Goal: Task Accomplishment & Management: Use online tool/utility

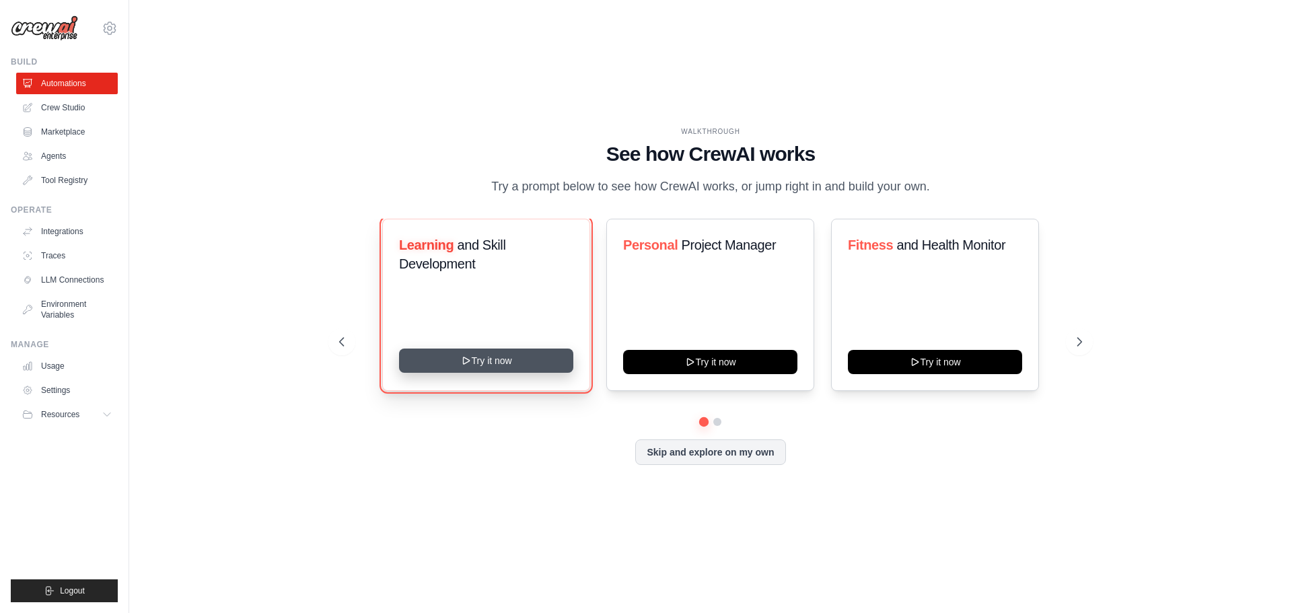
click at [503, 363] on button "Try it now" at bounding box center [486, 361] width 174 height 24
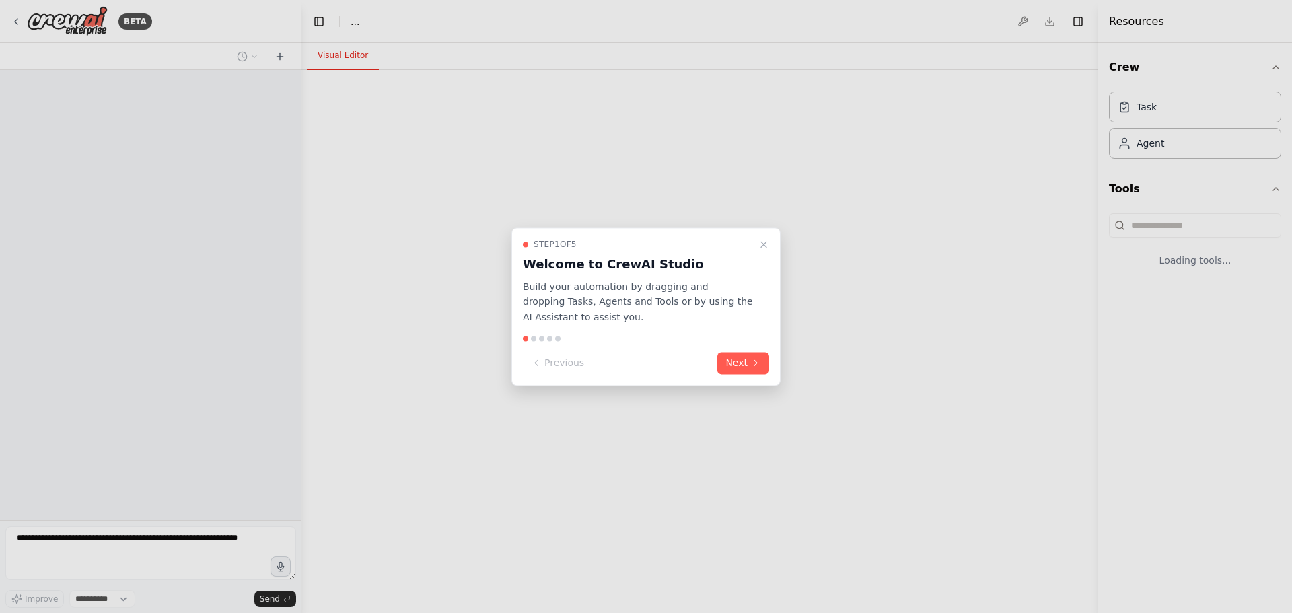
select select "****"
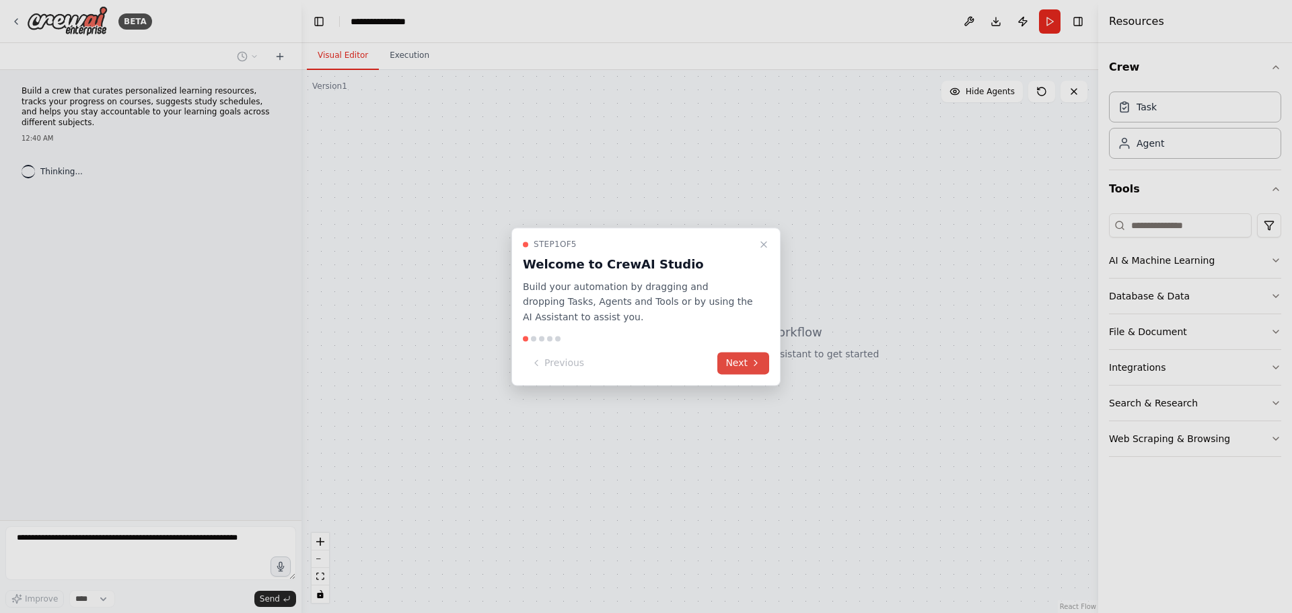
click at [735, 368] on button "Next" at bounding box center [743, 363] width 52 height 22
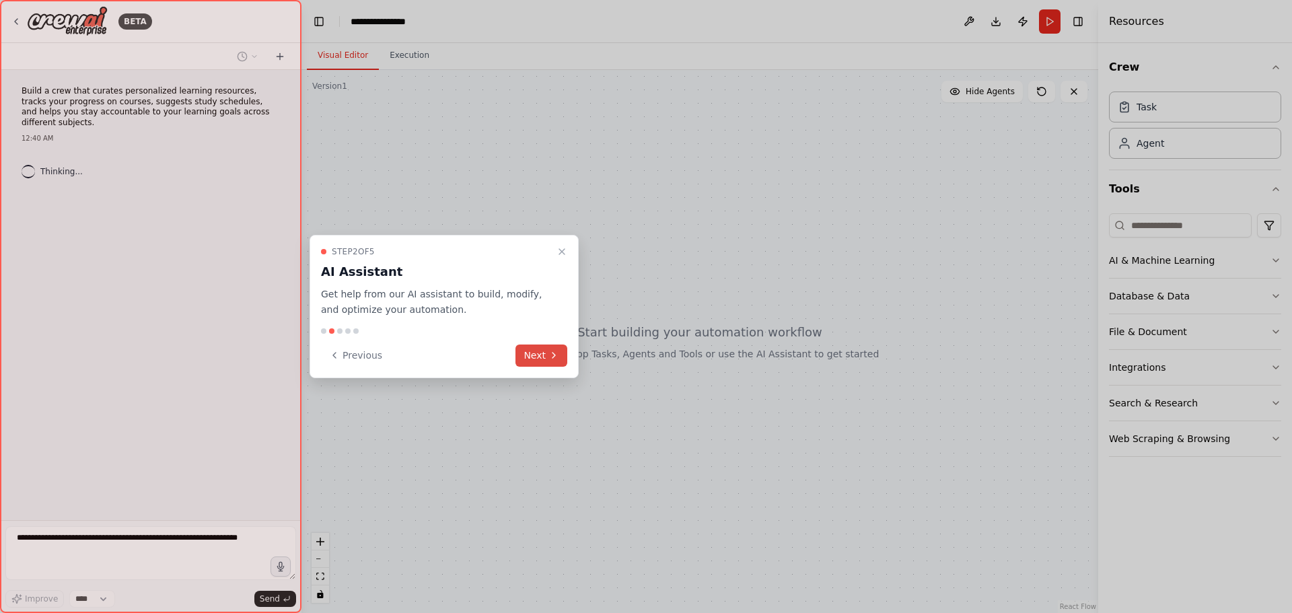
click at [547, 358] on button "Next" at bounding box center [542, 356] width 52 height 22
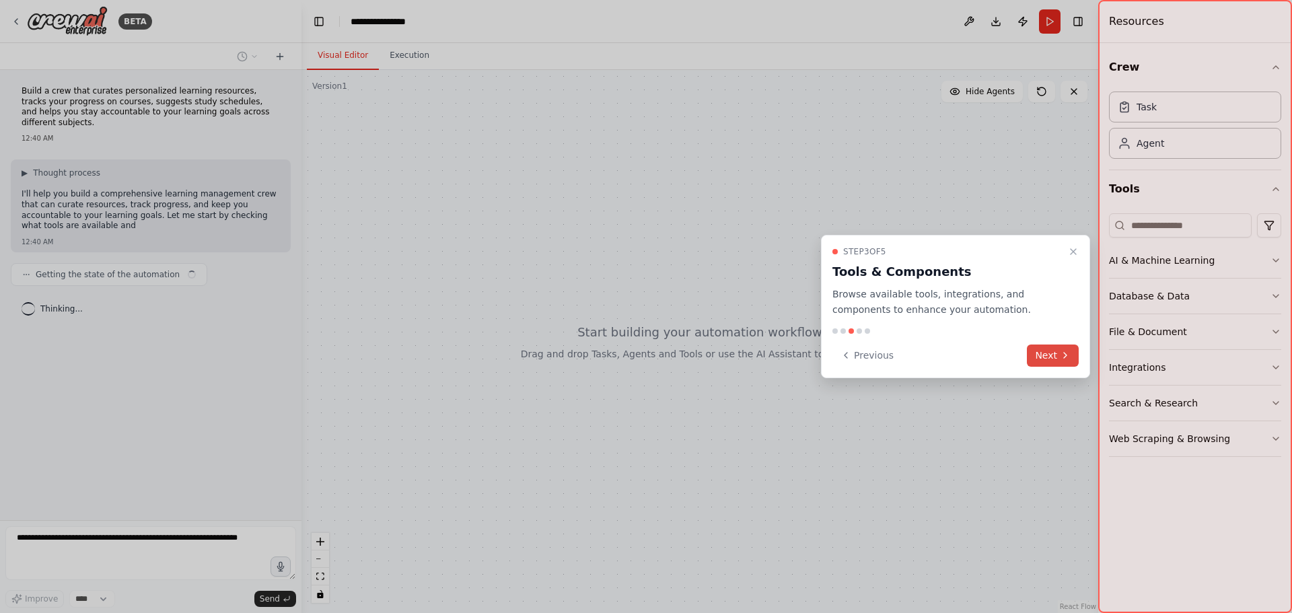
click at [1047, 357] on button "Next" at bounding box center [1053, 356] width 52 height 22
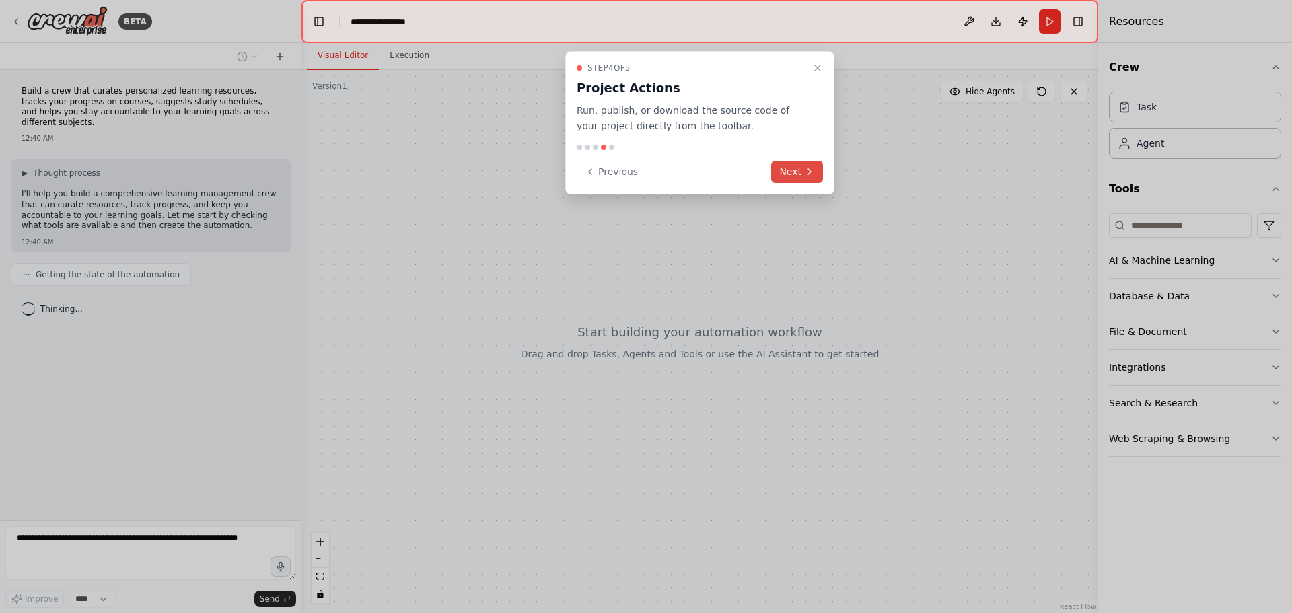
click at [814, 178] on button "Next" at bounding box center [797, 172] width 52 height 22
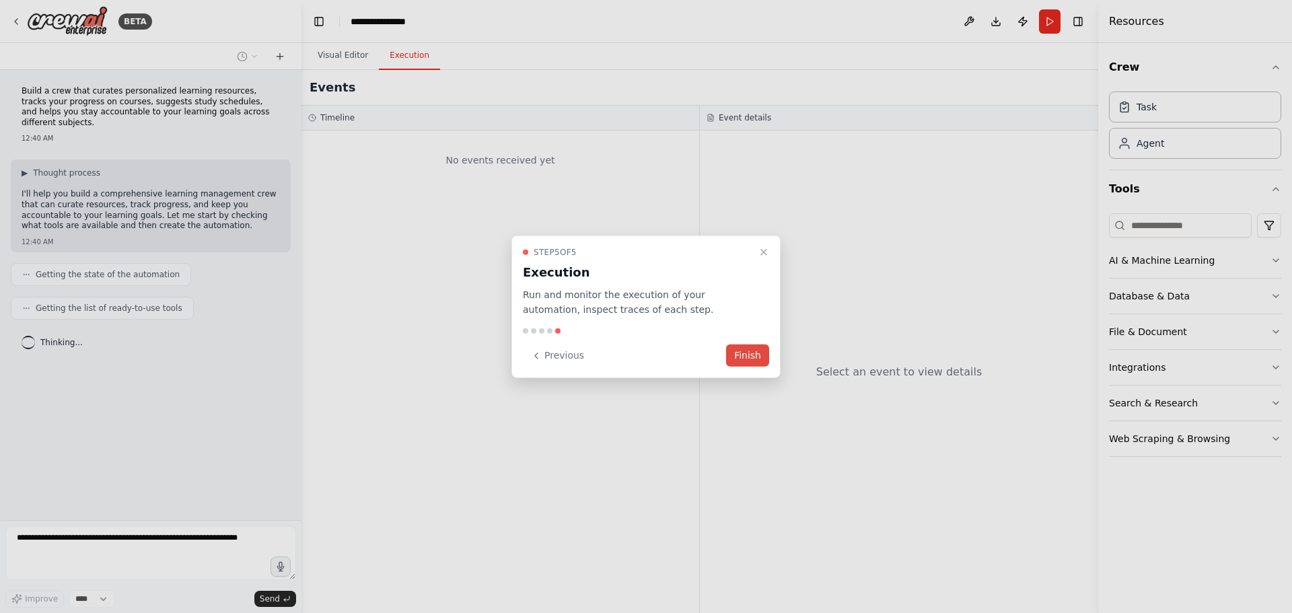
click at [746, 356] on button "Finish" at bounding box center [747, 356] width 43 height 22
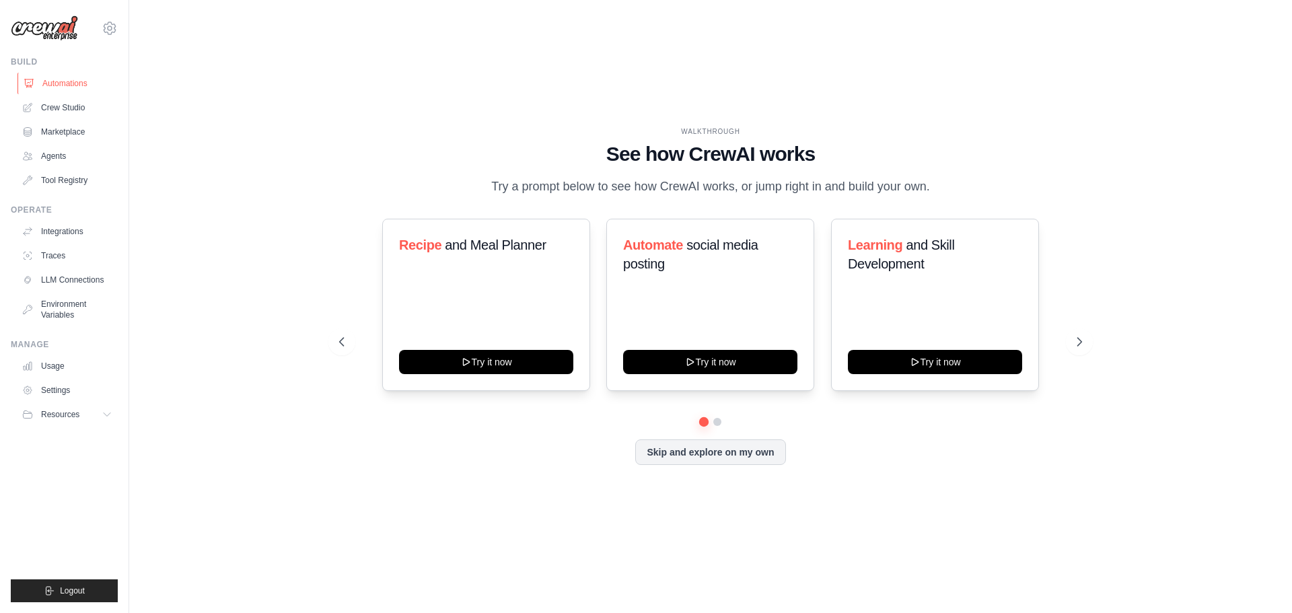
click at [48, 86] on link "Automations" at bounding box center [68, 84] width 102 height 22
click at [1077, 343] on icon at bounding box center [1080, 341] width 13 height 13
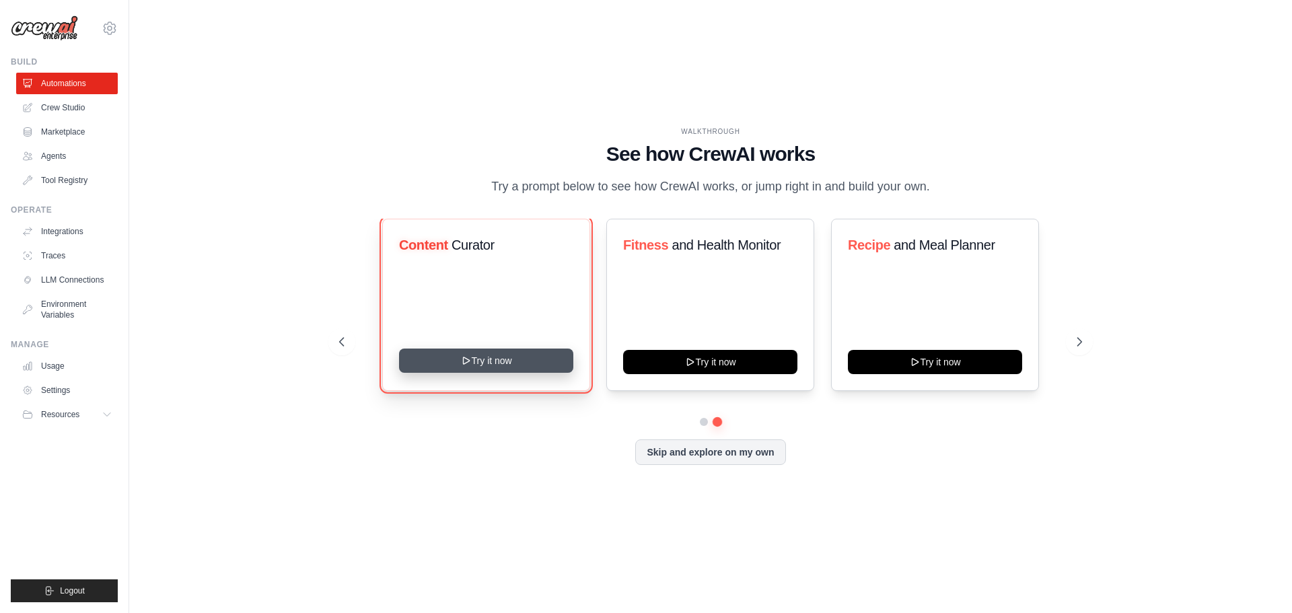
click at [462, 352] on button "Try it now" at bounding box center [486, 361] width 174 height 24
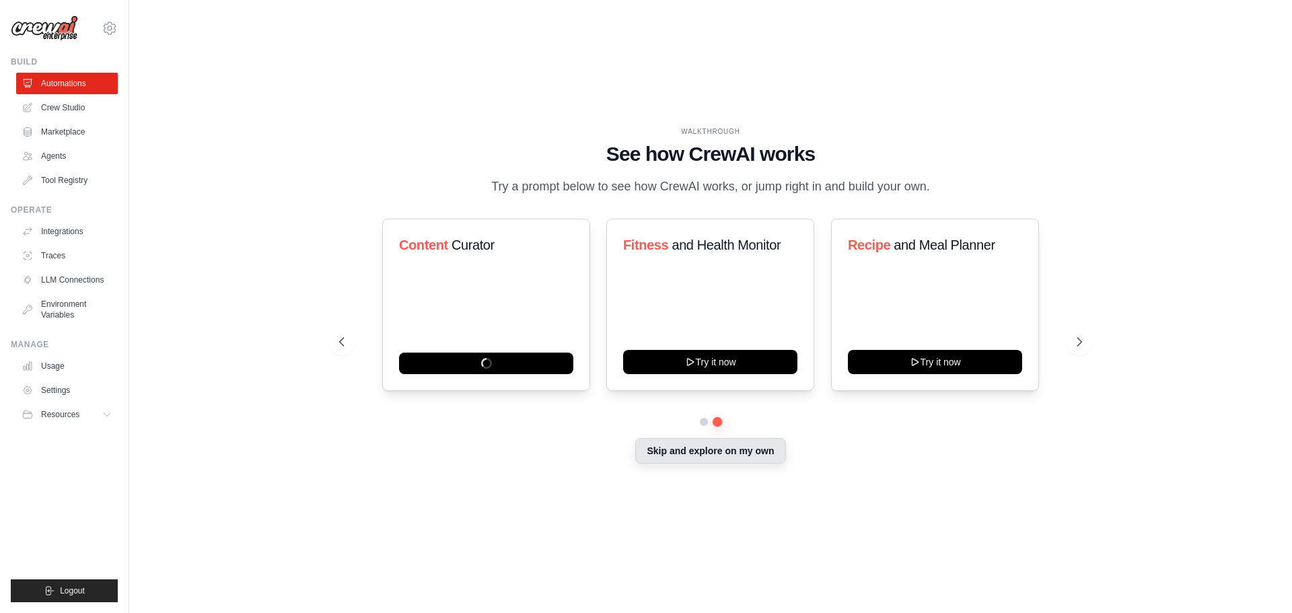
click at [704, 456] on button "Skip and explore on my own" at bounding box center [710, 451] width 150 height 26
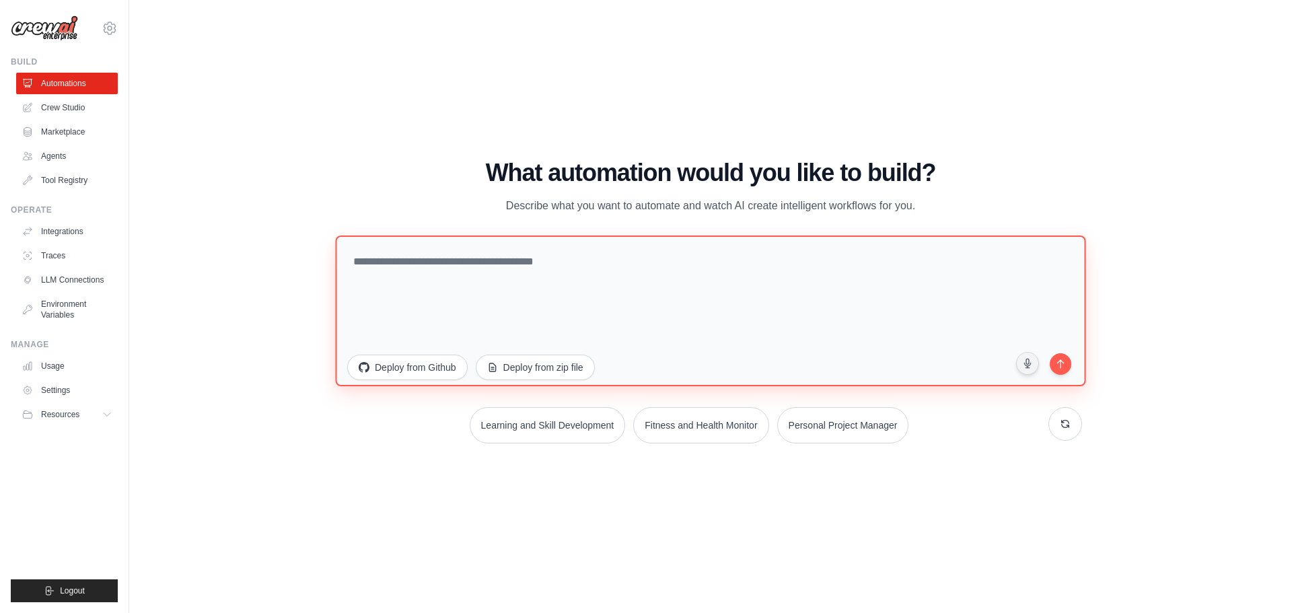
click at [474, 298] on textarea at bounding box center [710, 310] width 750 height 151
click at [475, 291] on textarea at bounding box center [710, 310] width 750 height 151
type textarea "**********"
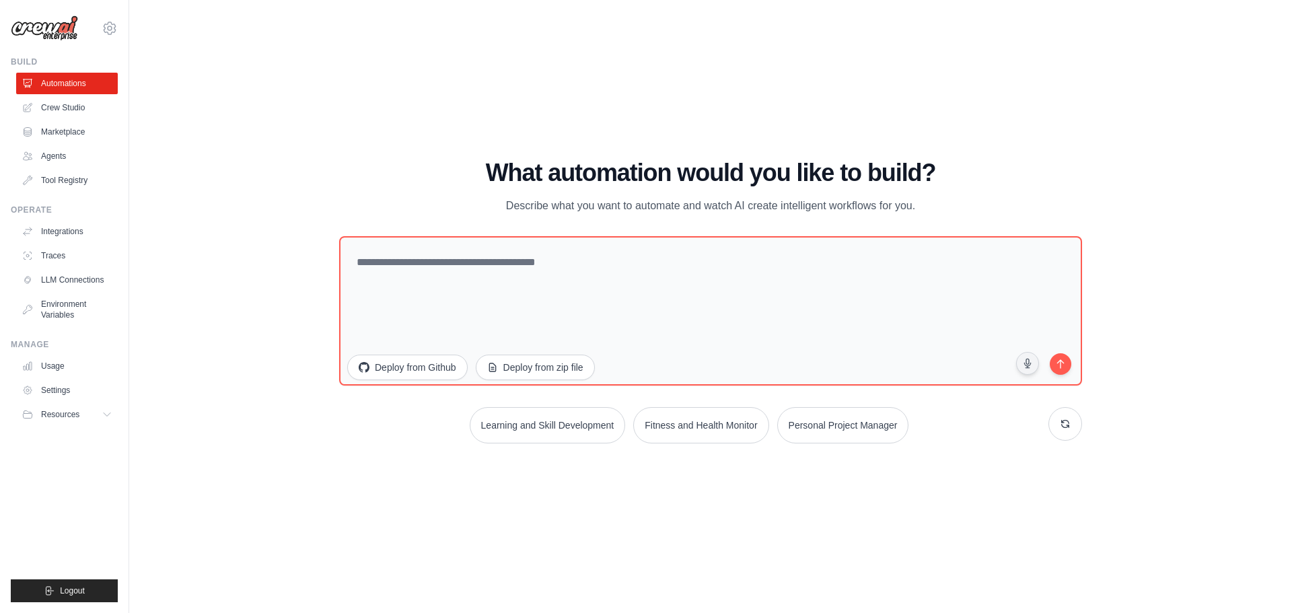
drag, startPoint x: 608, startPoint y: 205, endPoint x: 896, endPoint y: 199, distance: 287.4
click at [896, 199] on p "Describe what you want to automate and watch AI create intelligent workflows fo…" at bounding box center [711, 205] width 452 height 17
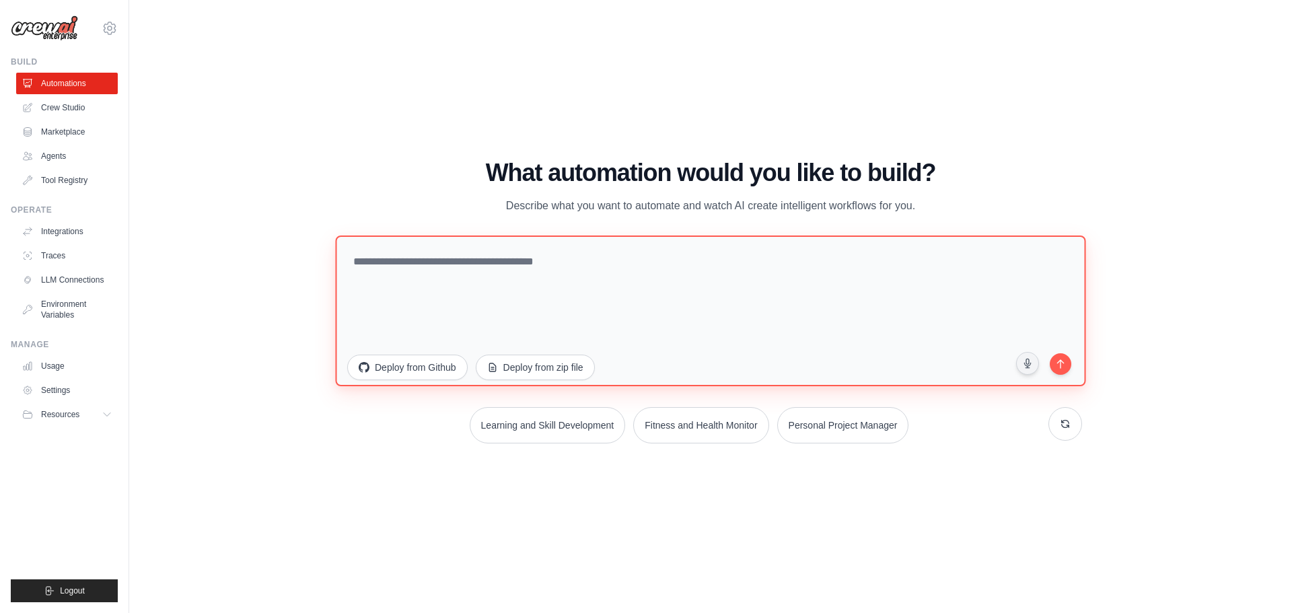
click at [517, 279] on textarea at bounding box center [710, 310] width 750 height 151
type textarea "*"
type textarea "**********"
click at [552, 293] on textarea at bounding box center [710, 310] width 750 height 151
paste textarea "**********"
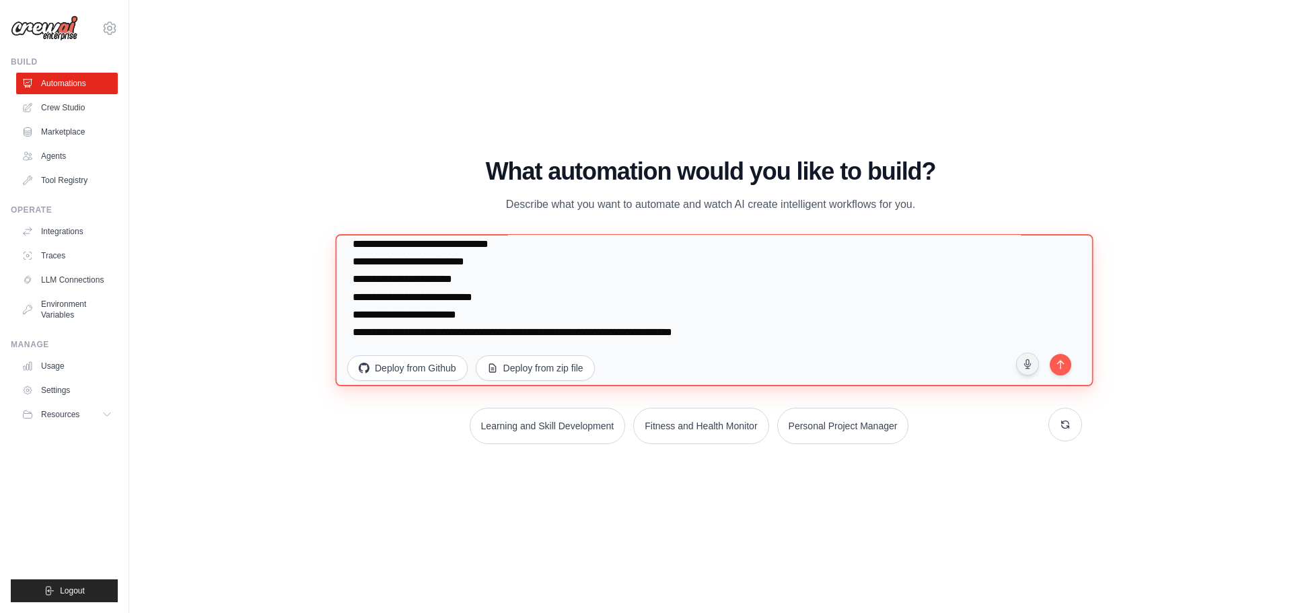
scroll to position [192, 0]
drag, startPoint x: 715, startPoint y: 316, endPoint x: 430, endPoint y: 312, distance: 285.4
click at [430, 312] on textarea "**********" at bounding box center [714, 310] width 758 height 152
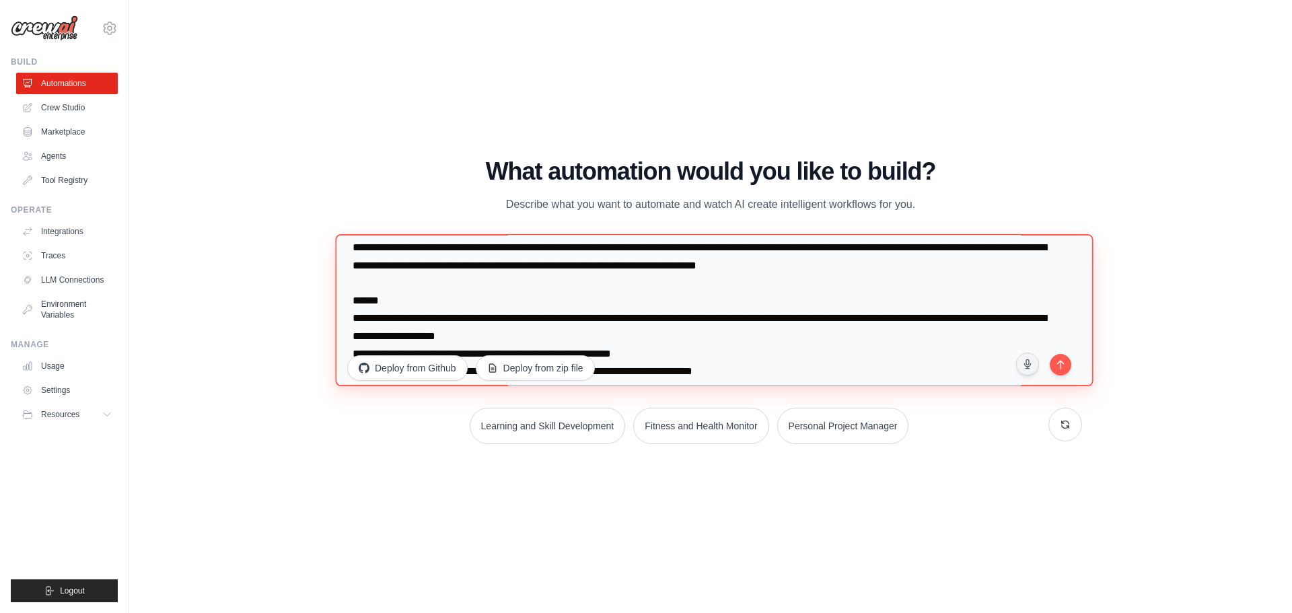
scroll to position [0, 0]
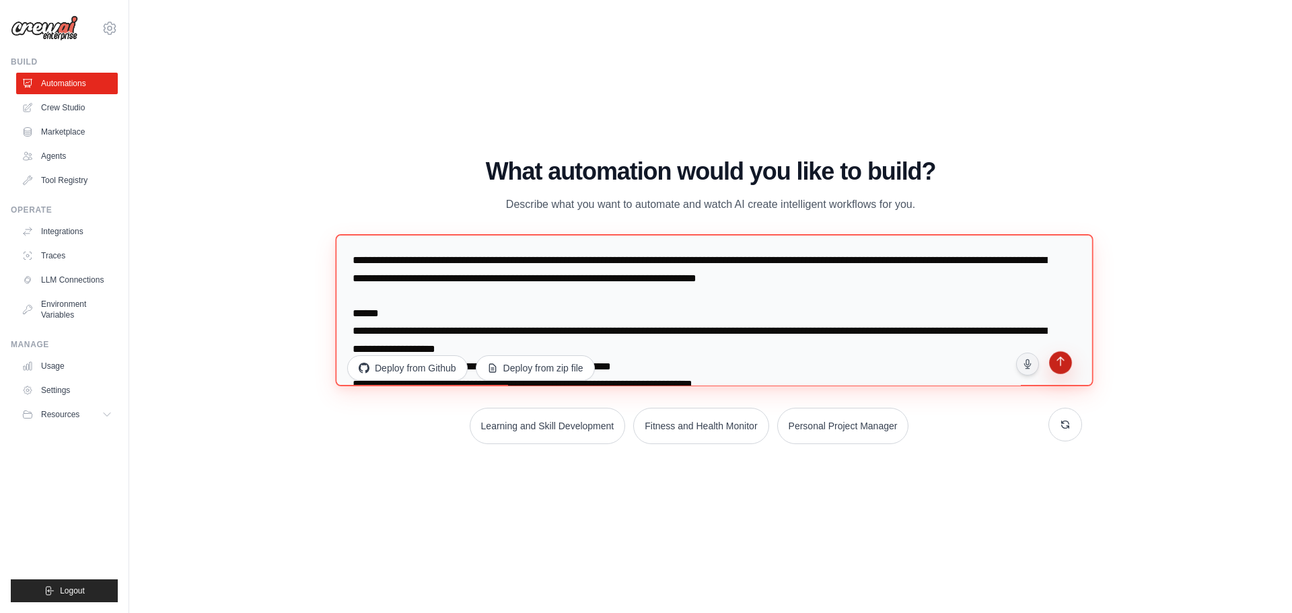
type textarea "**********"
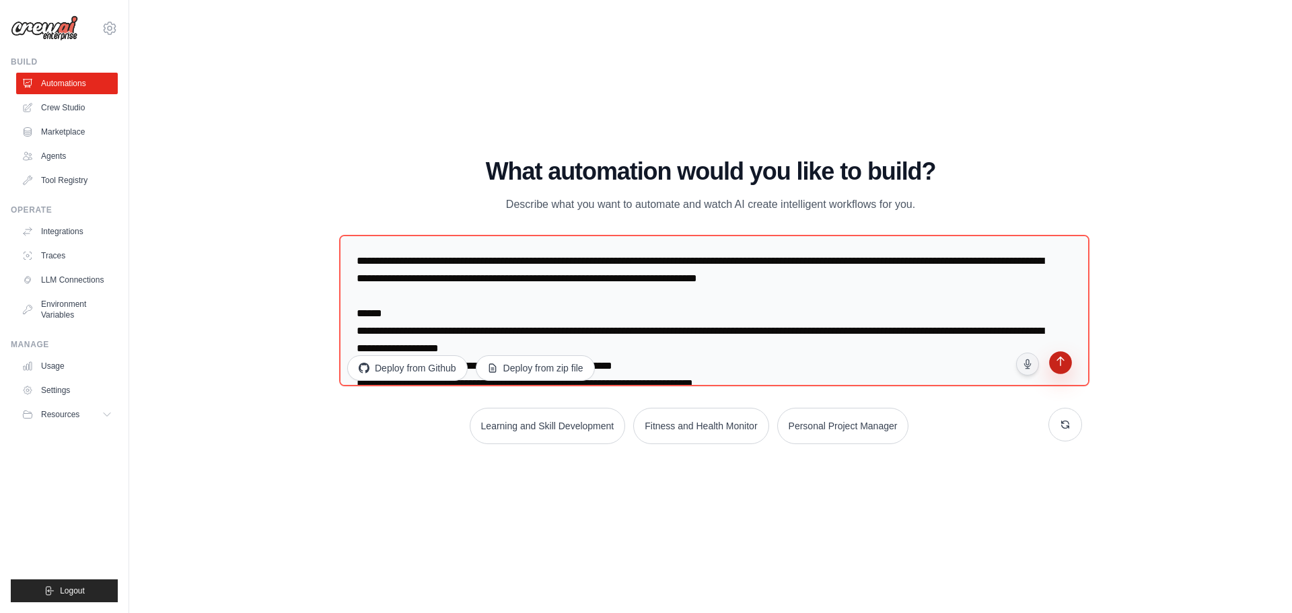
click at [1061, 370] on button "submit" at bounding box center [1061, 364] width 26 height 26
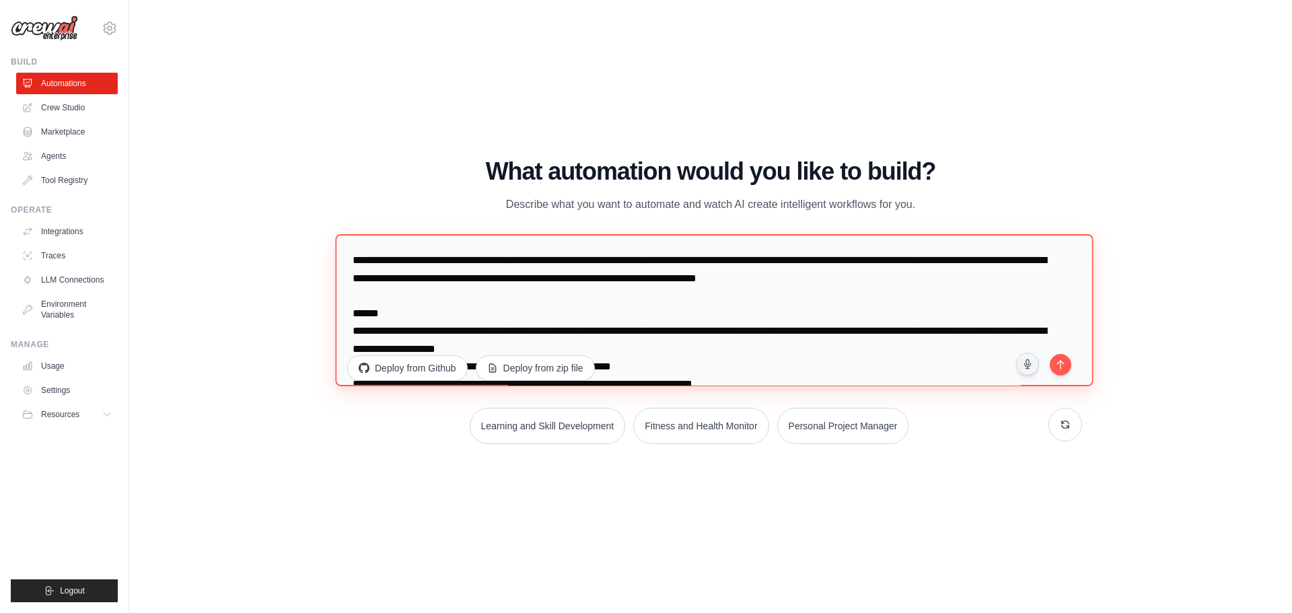
click at [488, 293] on textarea "**********" at bounding box center [714, 310] width 758 height 152
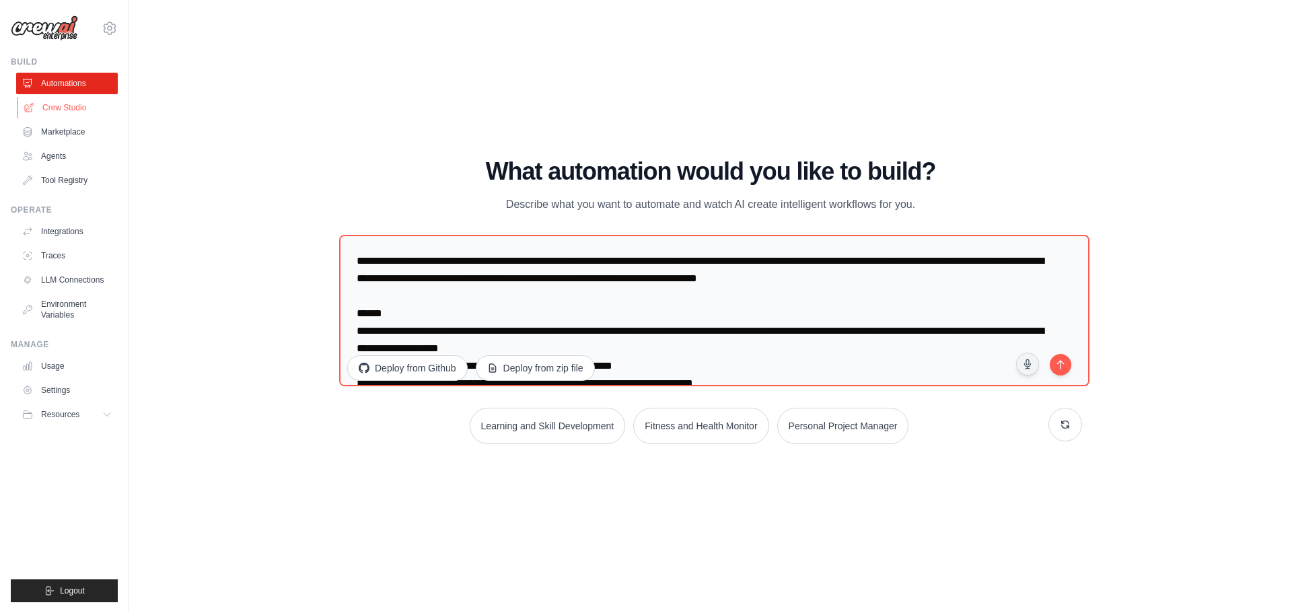
click at [81, 105] on link "Crew Studio" at bounding box center [68, 108] width 102 height 22
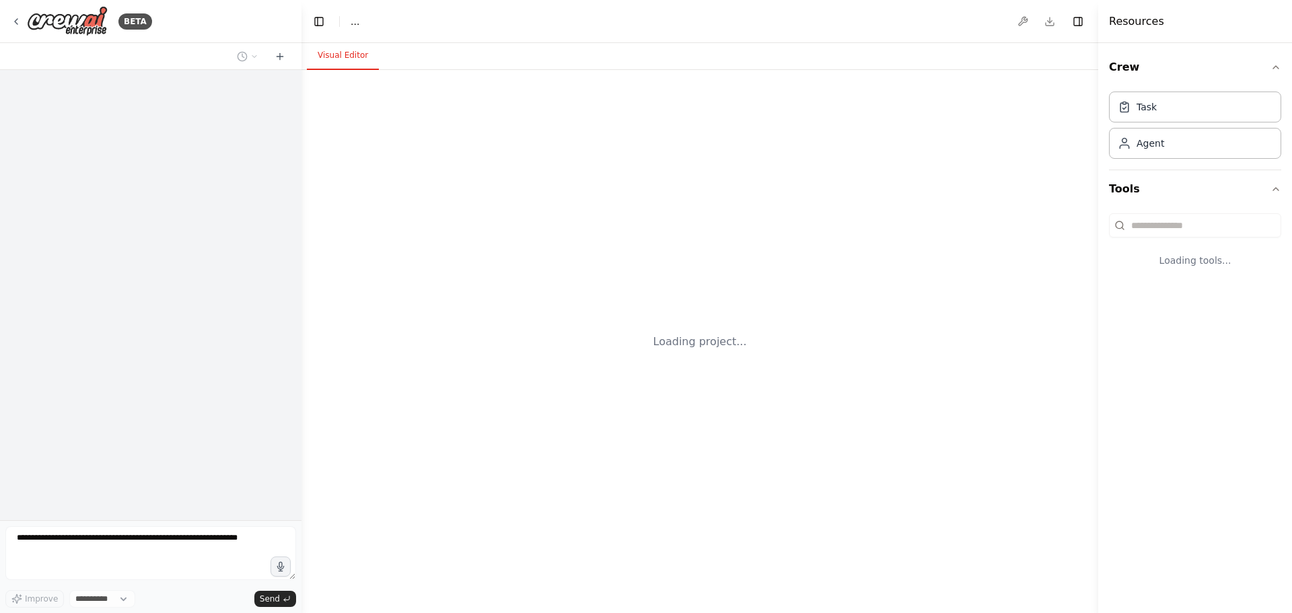
select select "****"
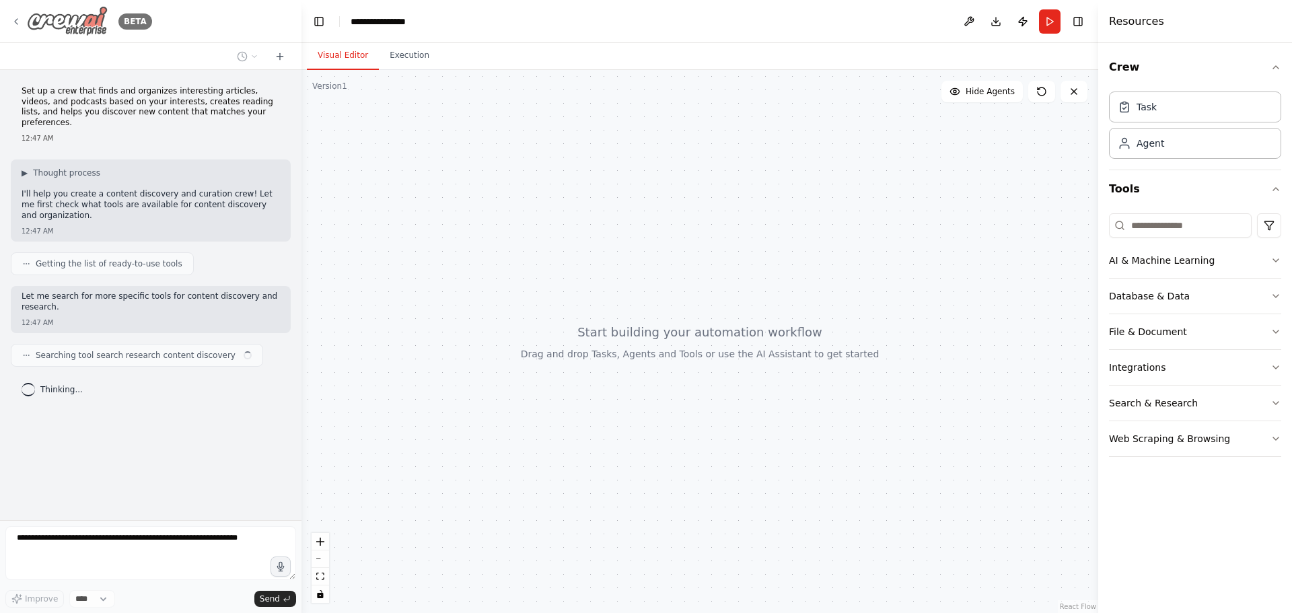
click at [17, 20] on icon at bounding box center [16, 21] width 11 height 11
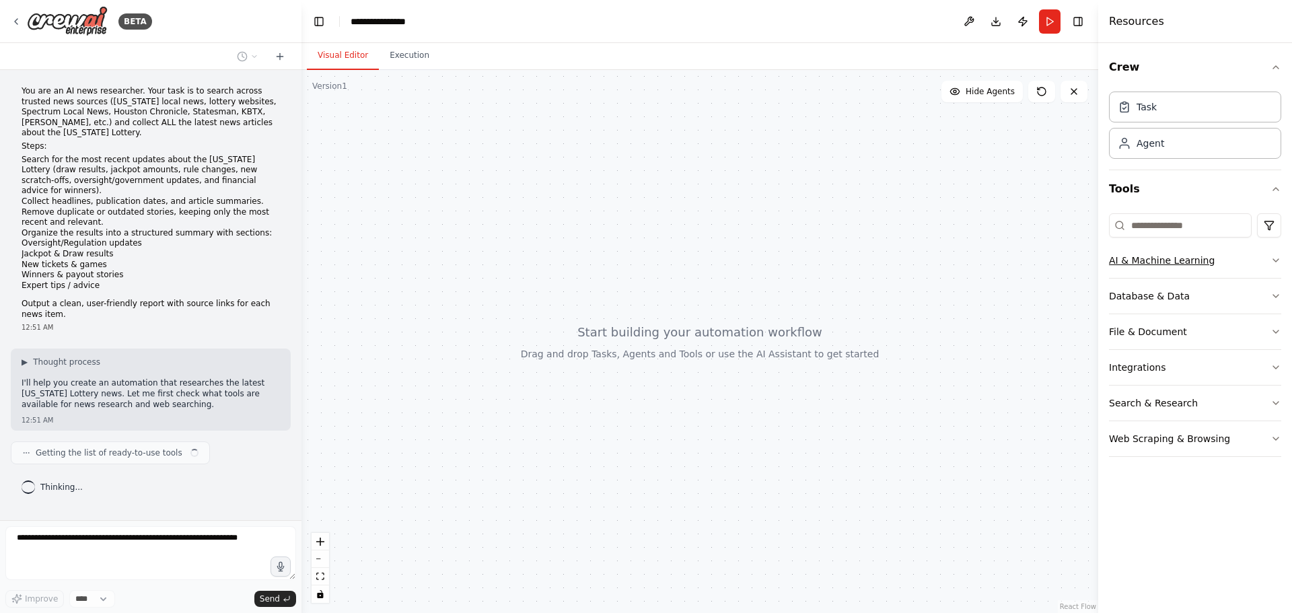
click at [1204, 252] on button "AI & Machine Learning" at bounding box center [1195, 260] width 172 height 35
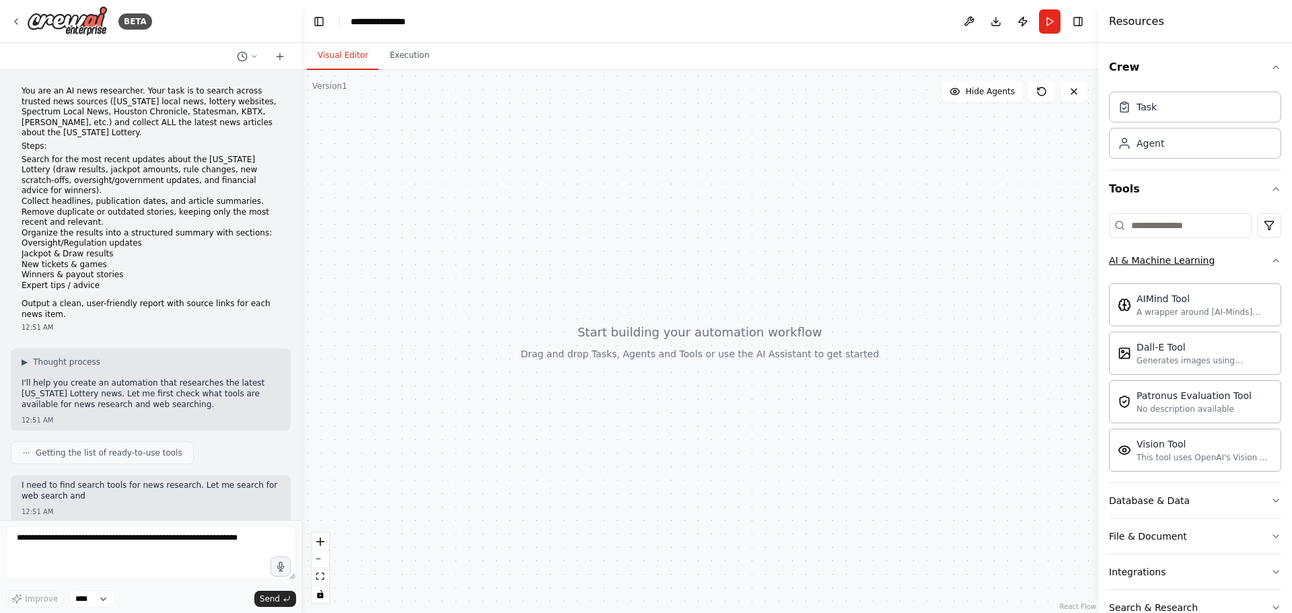
scroll to position [60, 0]
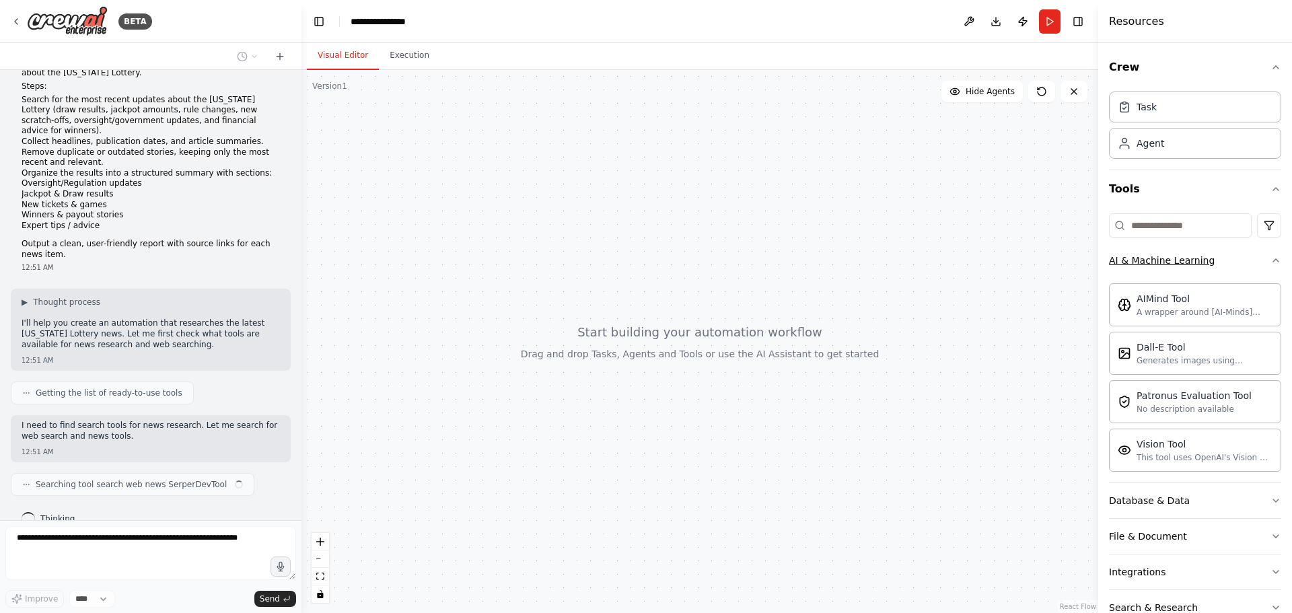
click at [1226, 266] on button "AI & Machine Learning" at bounding box center [1195, 260] width 172 height 35
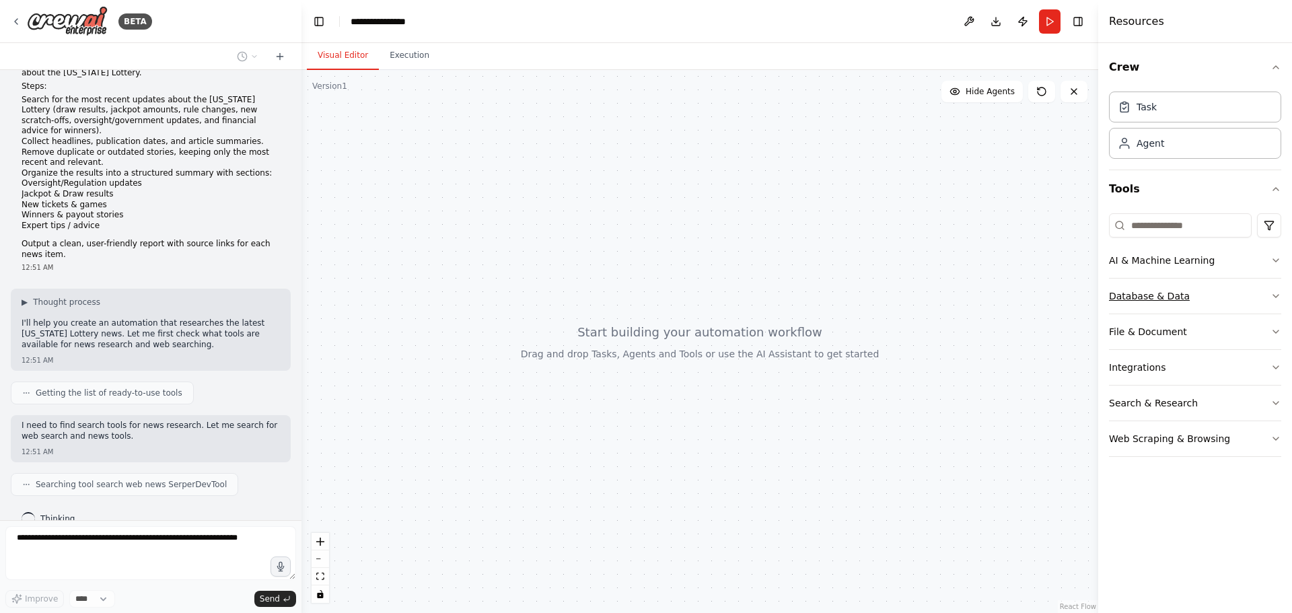
click at [1221, 287] on button "Database & Data" at bounding box center [1195, 296] width 172 height 35
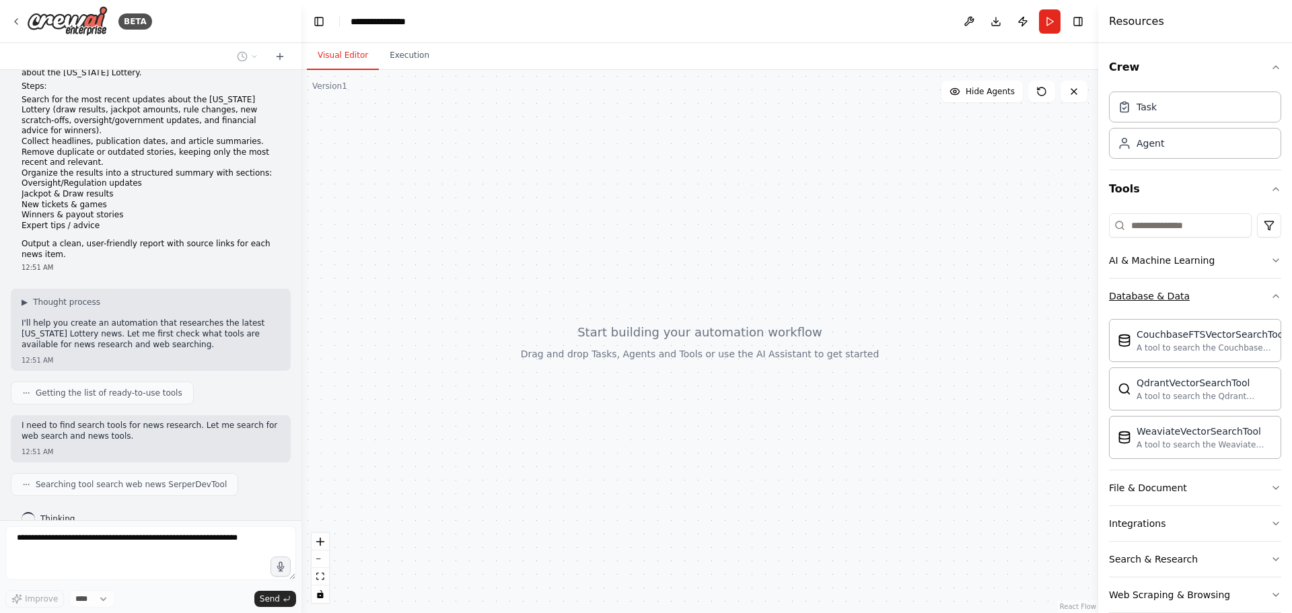
click at [1221, 287] on button "Database & Data" at bounding box center [1195, 296] width 172 height 35
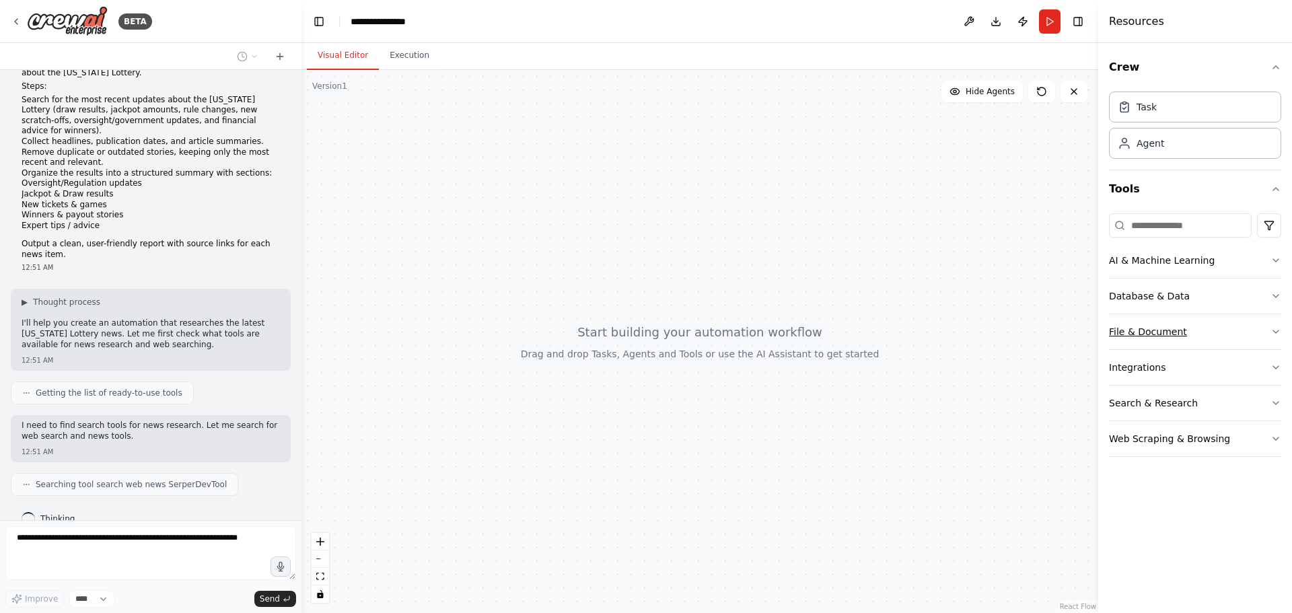
click at [1185, 336] on button "File & Document" at bounding box center [1195, 331] width 172 height 35
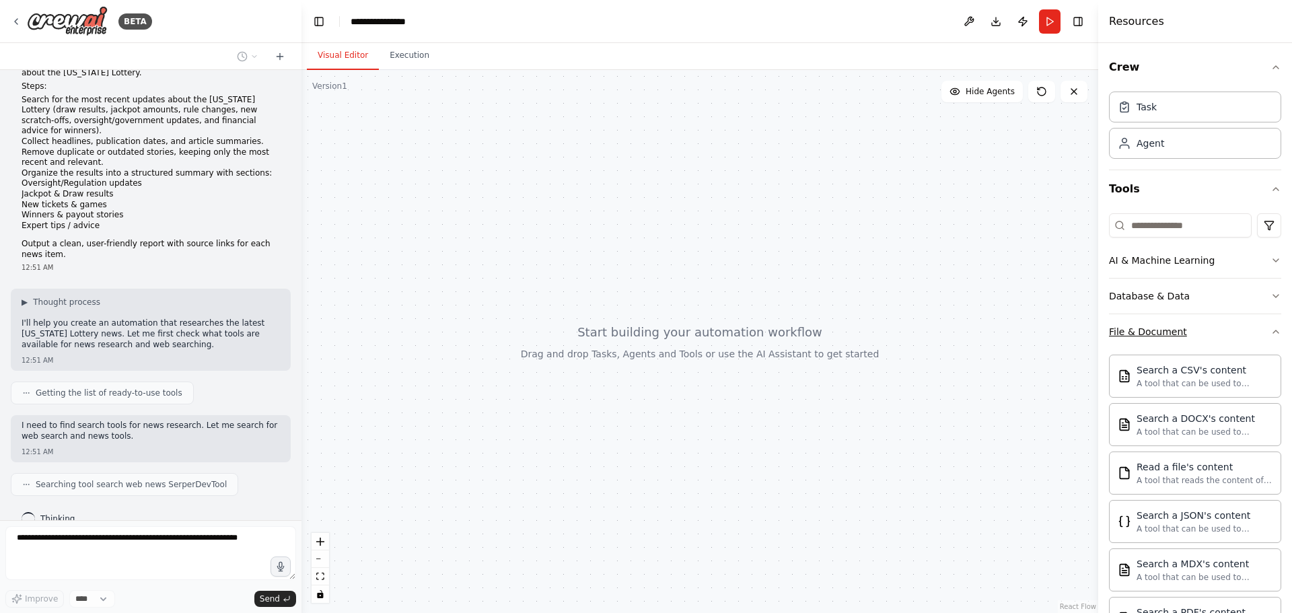
click at [1207, 317] on button "File & Document" at bounding box center [1195, 331] width 172 height 35
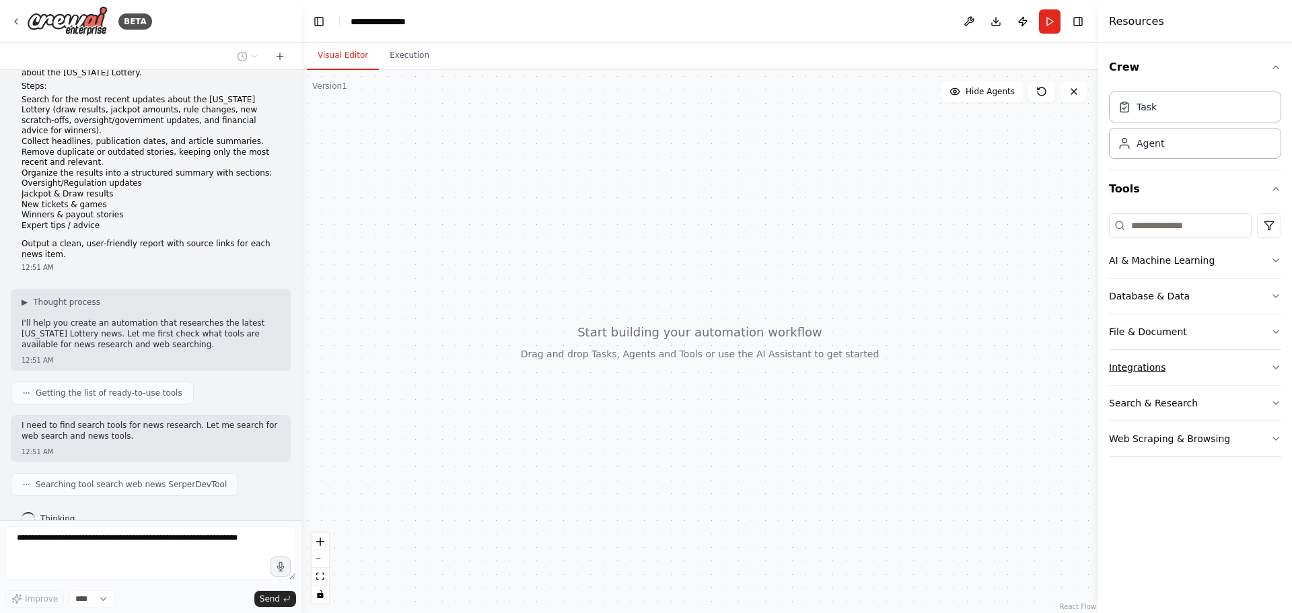
click at [1171, 378] on button "Integrations" at bounding box center [1195, 367] width 172 height 35
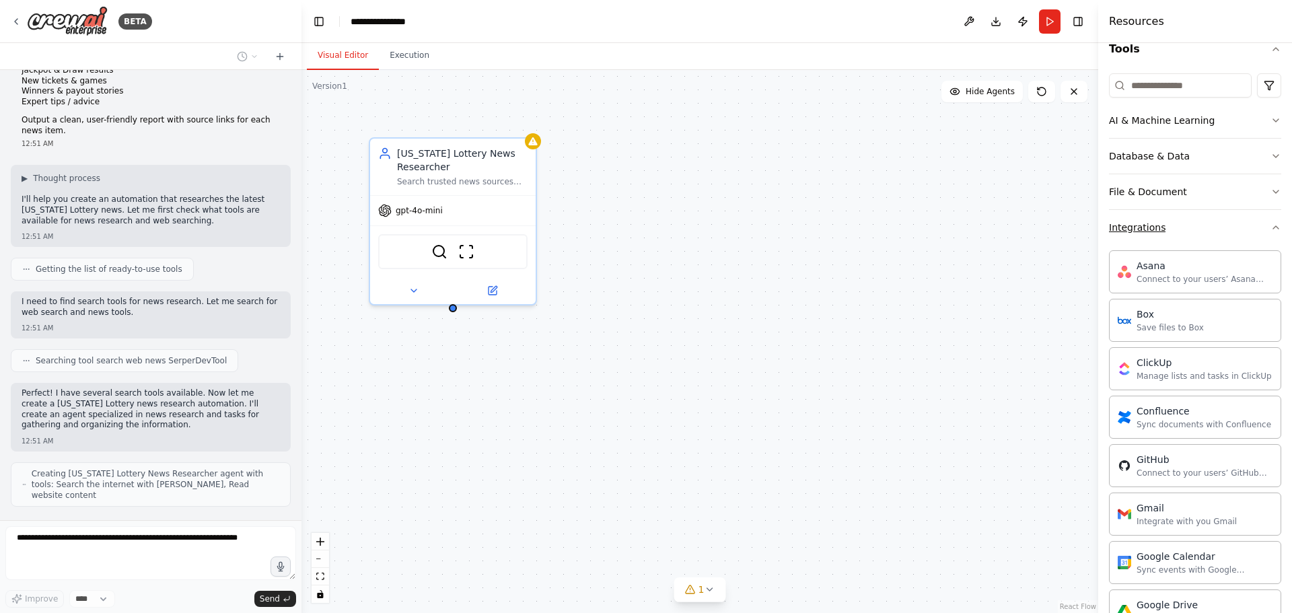
scroll to position [108, 0]
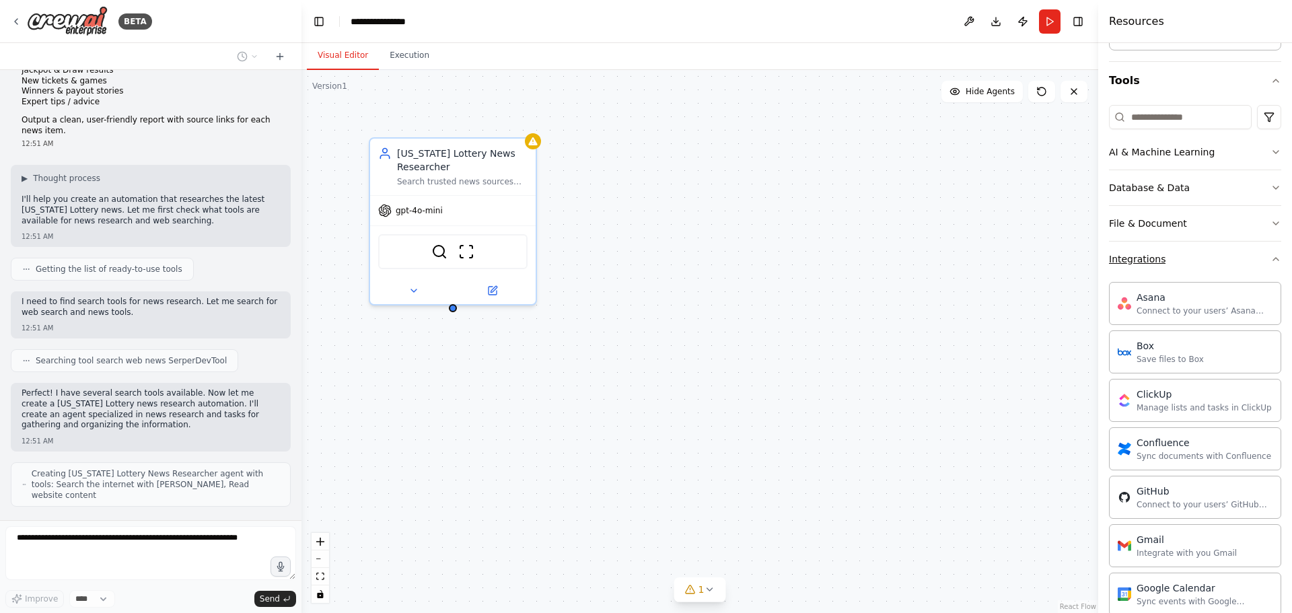
click at [1181, 268] on button "Integrations" at bounding box center [1195, 259] width 172 height 35
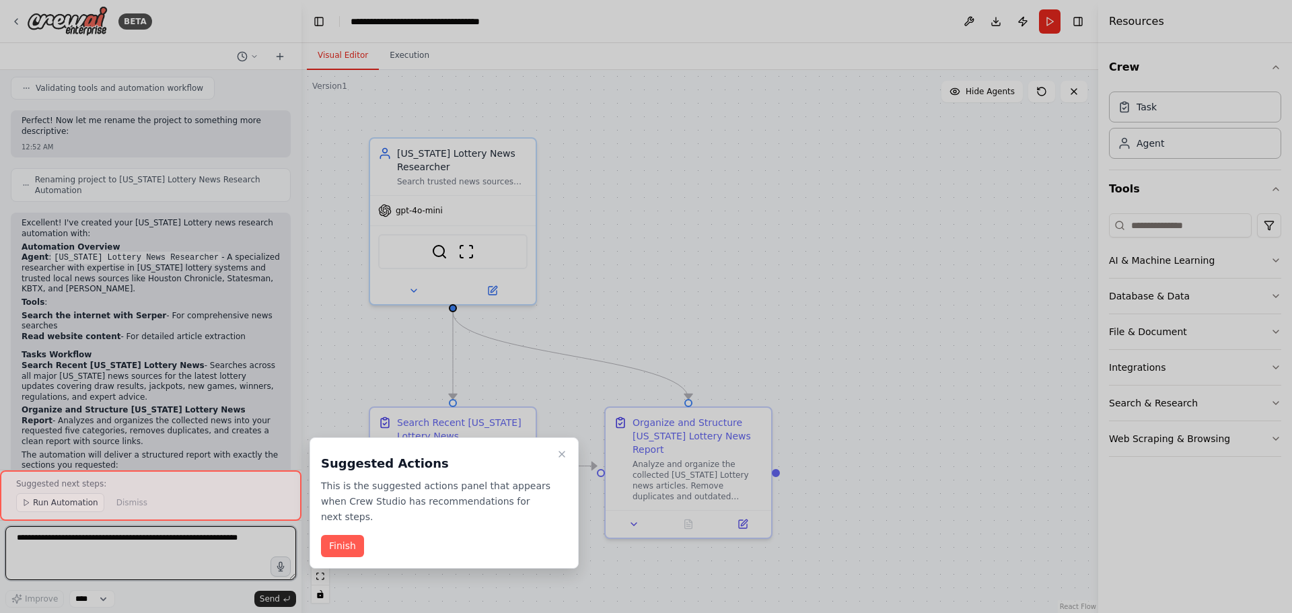
scroll to position [829, 0]
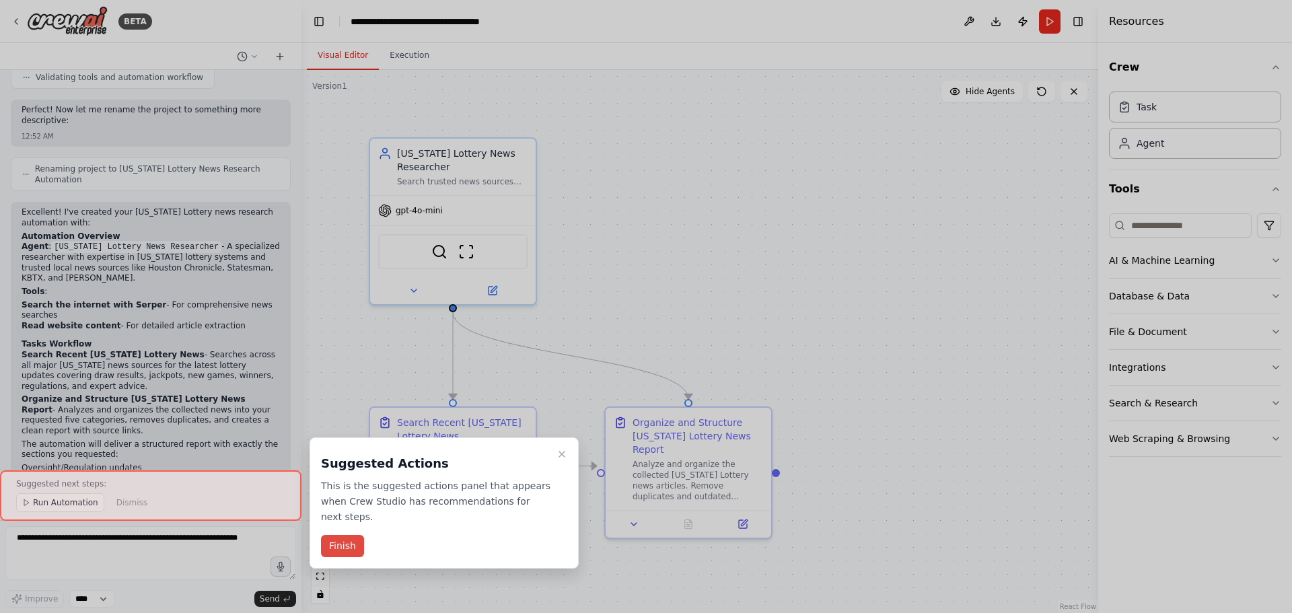
click at [349, 535] on button "Finish" at bounding box center [342, 546] width 43 height 22
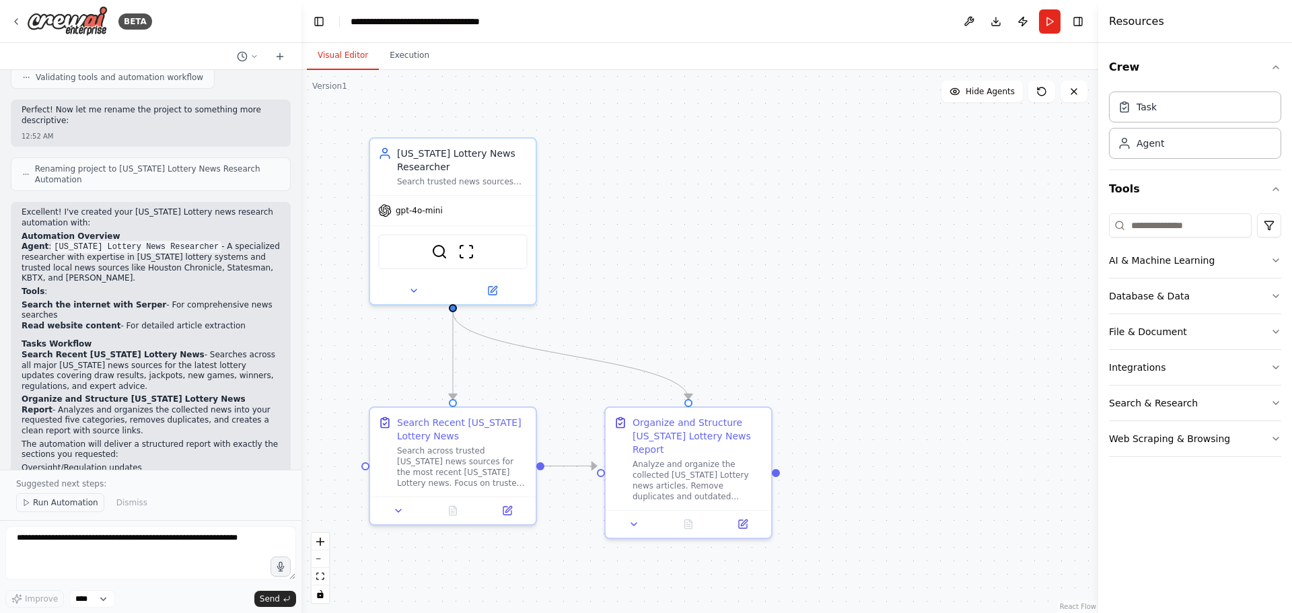
click at [62, 507] on span "Run Automation" at bounding box center [65, 502] width 65 height 11
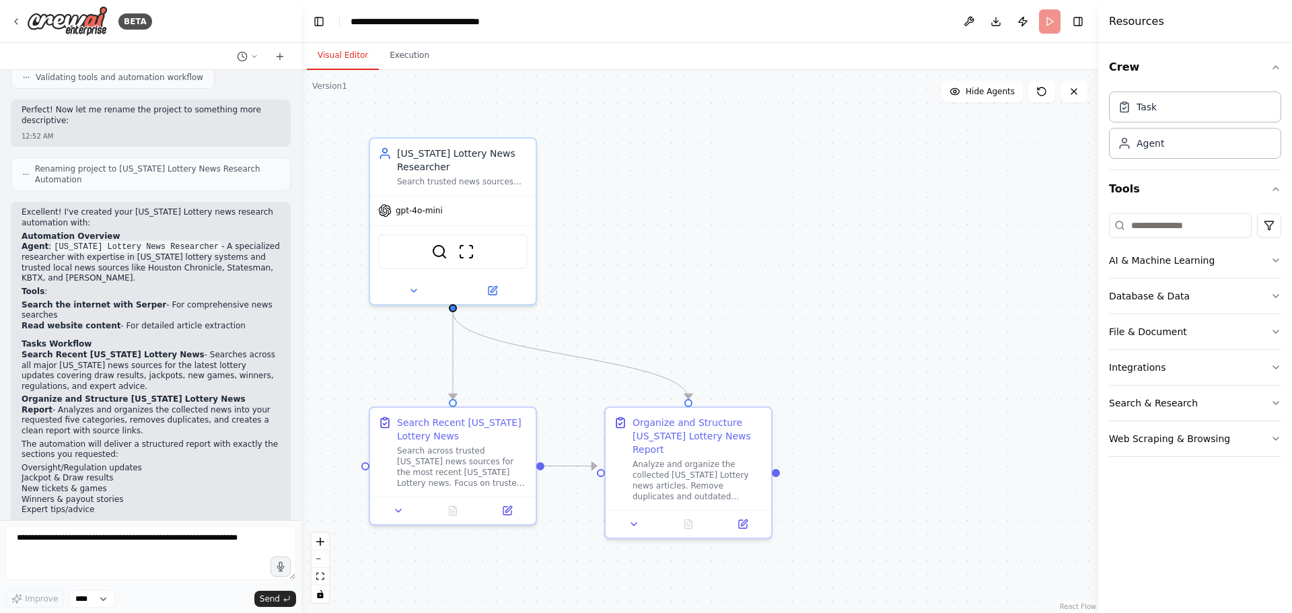
scroll to position [779, 0]
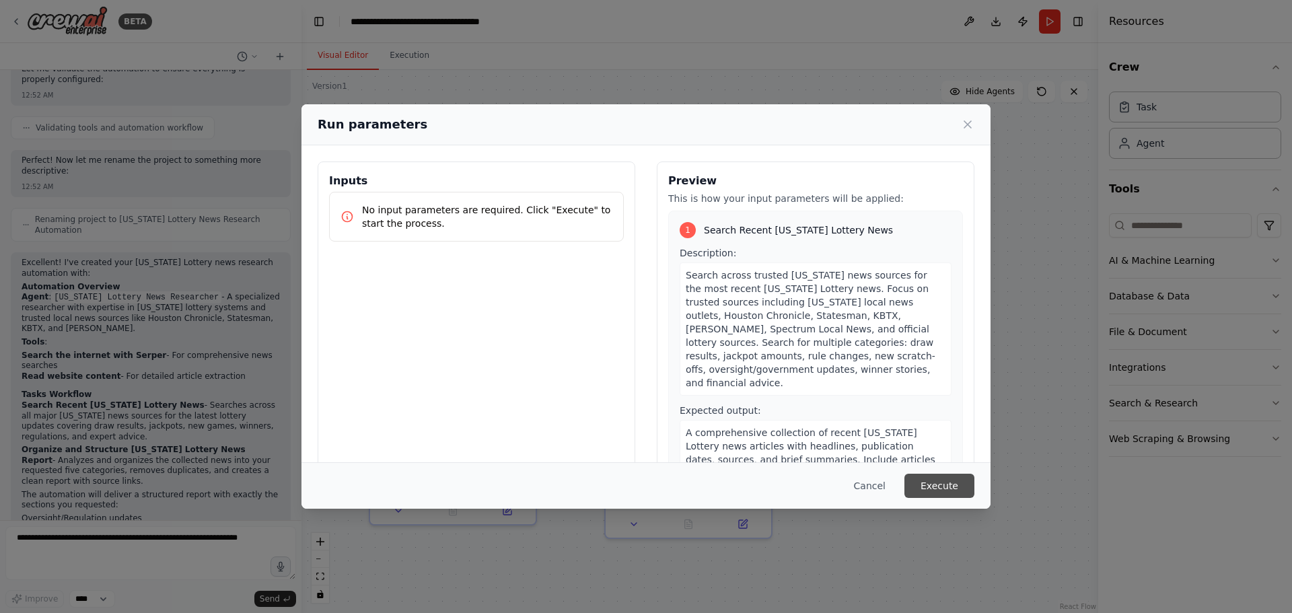
click at [942, 489] on button "Execute" at bounding box center [940, 486] width 70 height 24
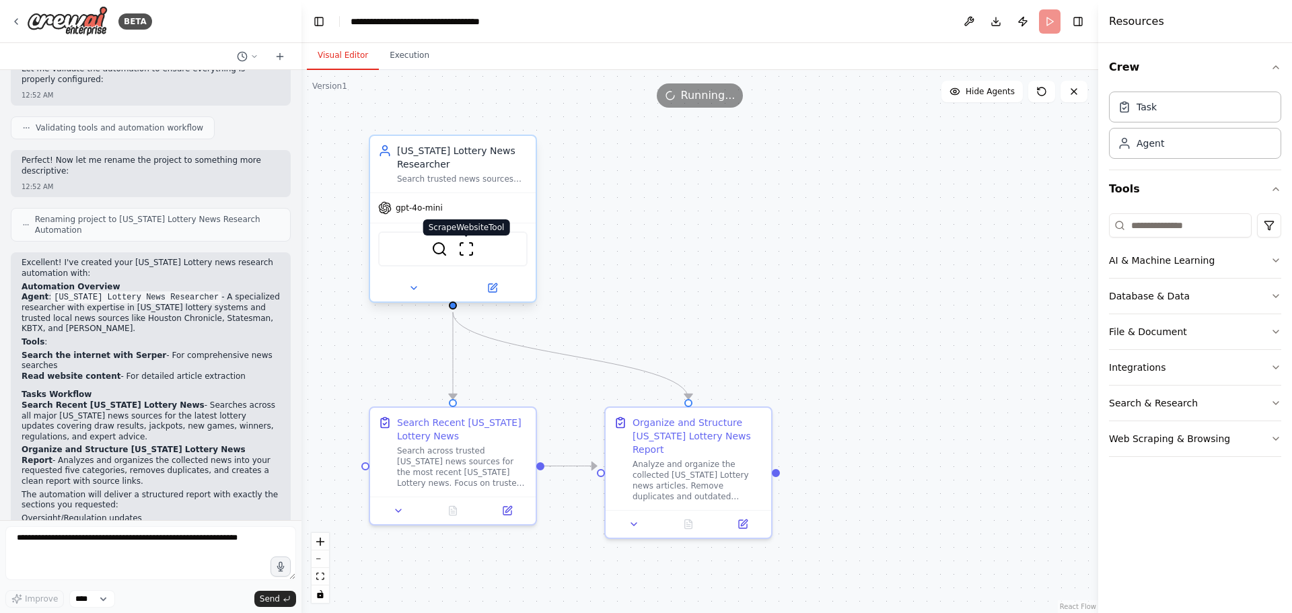
click at [466, 246] on img at bounding box center [466, 249] width 16 height 16
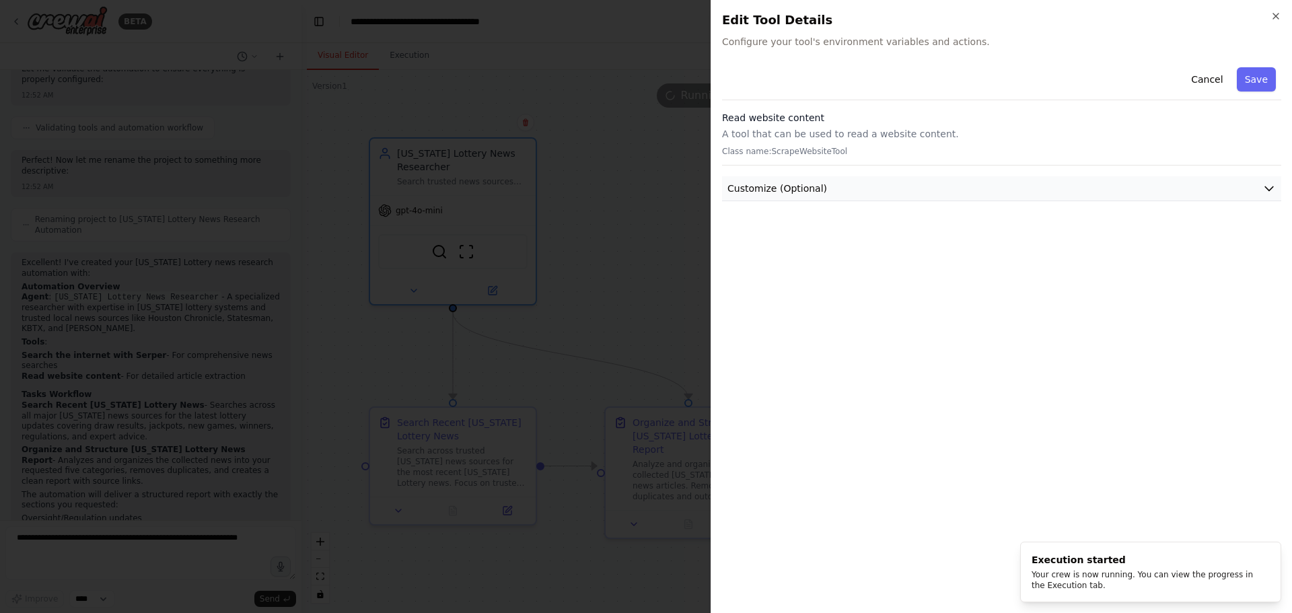
click at [834, 184] on button "Customize (Optional)" at bounding box center [1001, 188] width 559 height 25
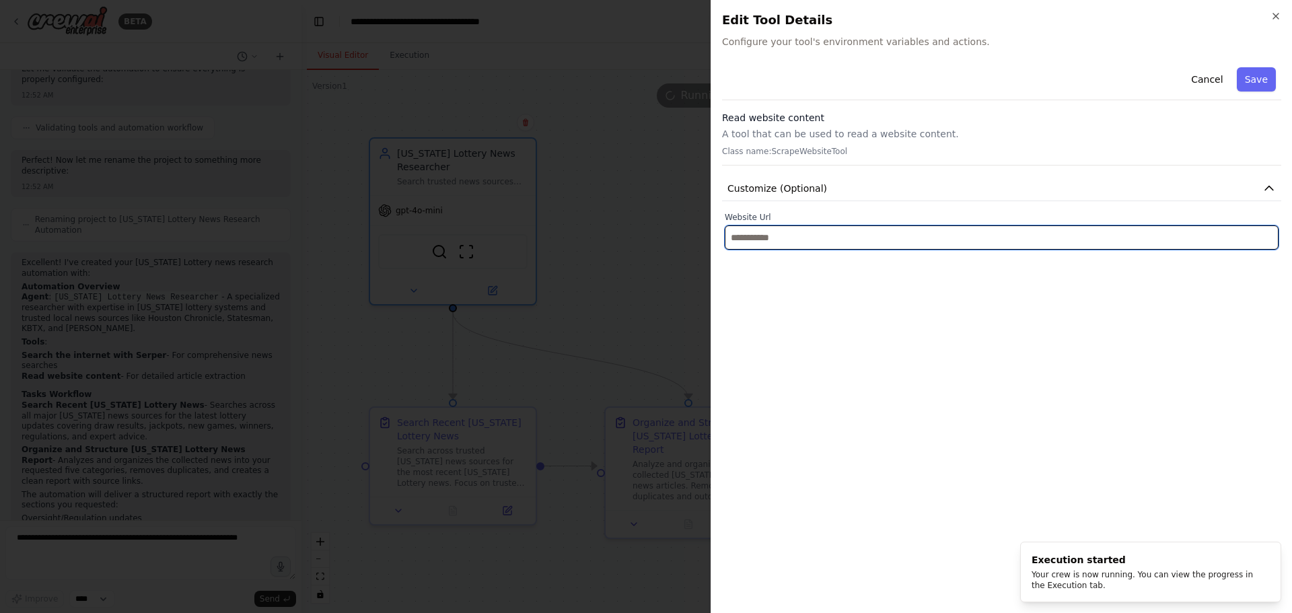
click at [833, 231] on input "text" at bounding box center [1002, 237] width 554 height 24
paste input "**********"
type input "**********"
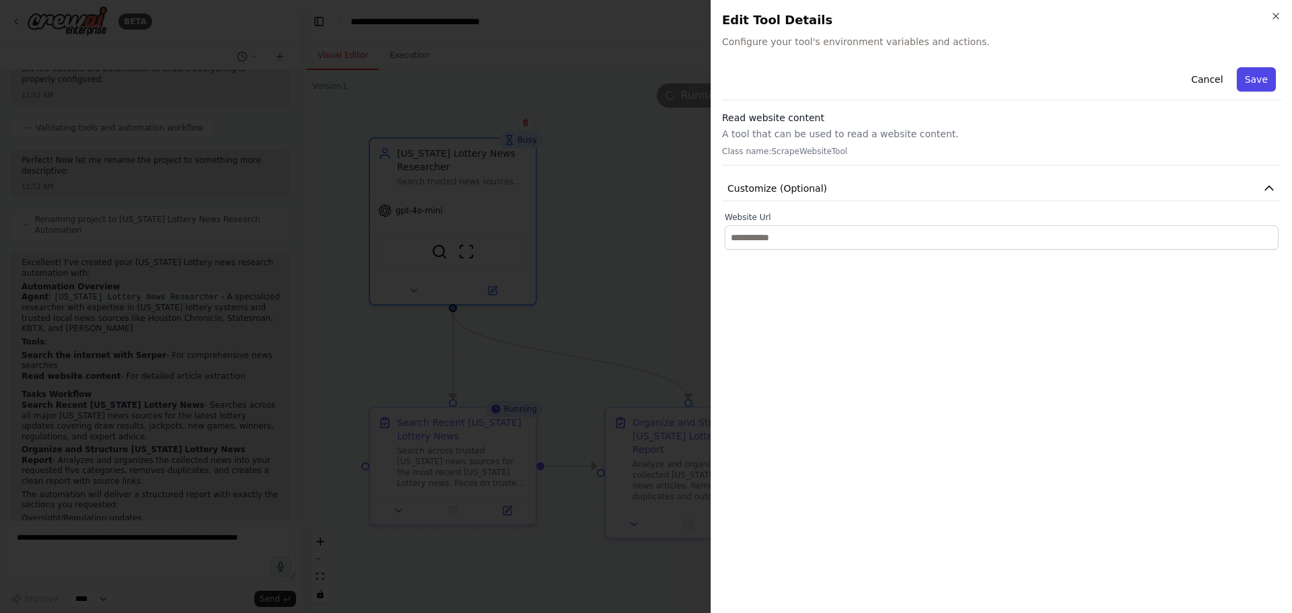
click at [1264, 85] on button "Save" at bounding box center [1256, 79] width 39 height 24
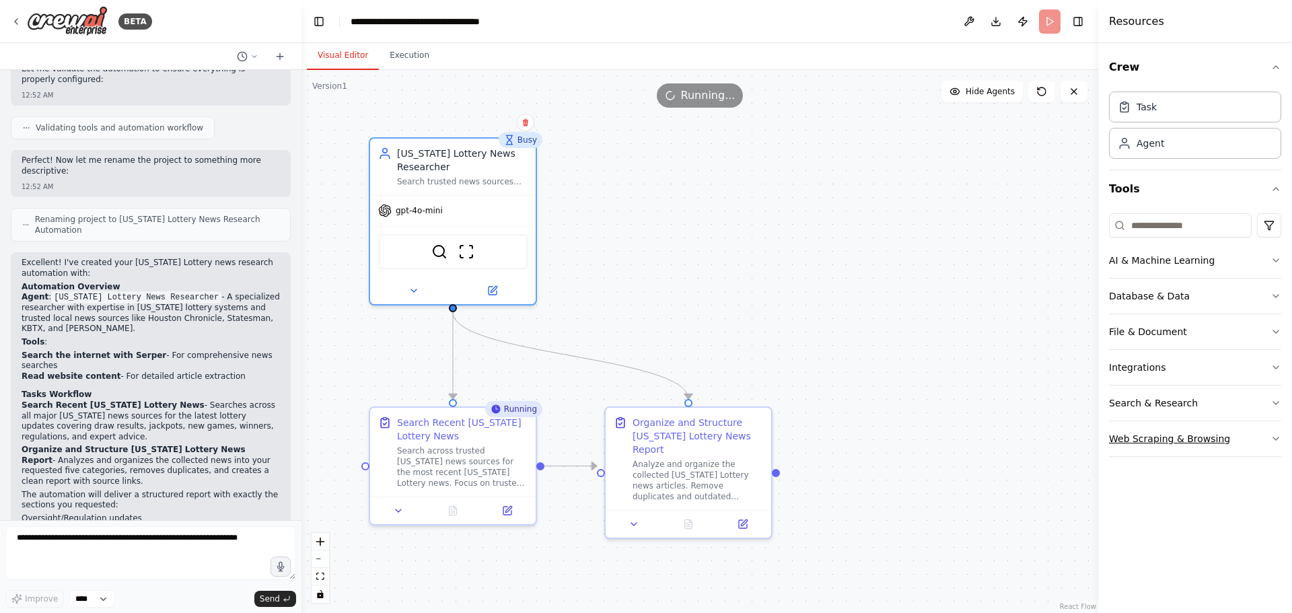
click at [1146, 428] on button "Web Scraping & Browsing" at bounding box center [1195, 438] width 172 height 35
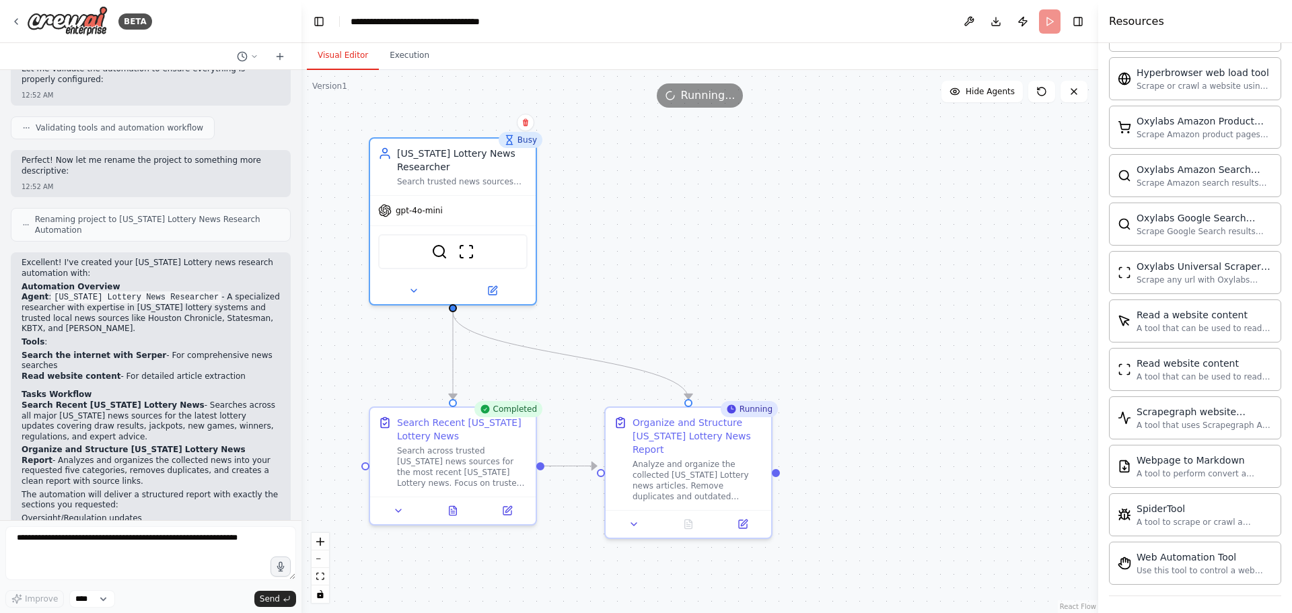
scroll to position [603, 0]
click at [413, 66] on button "Execution" at bounding box center [409, 56] width 61 height 28
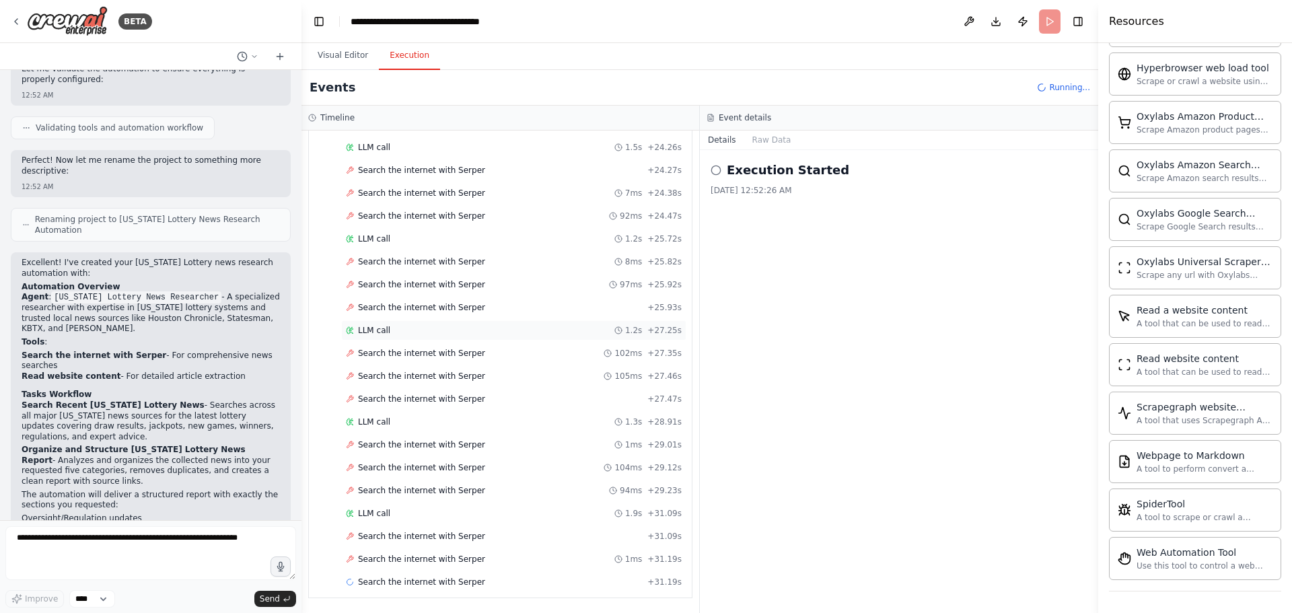
scroll to position [3865, 0]
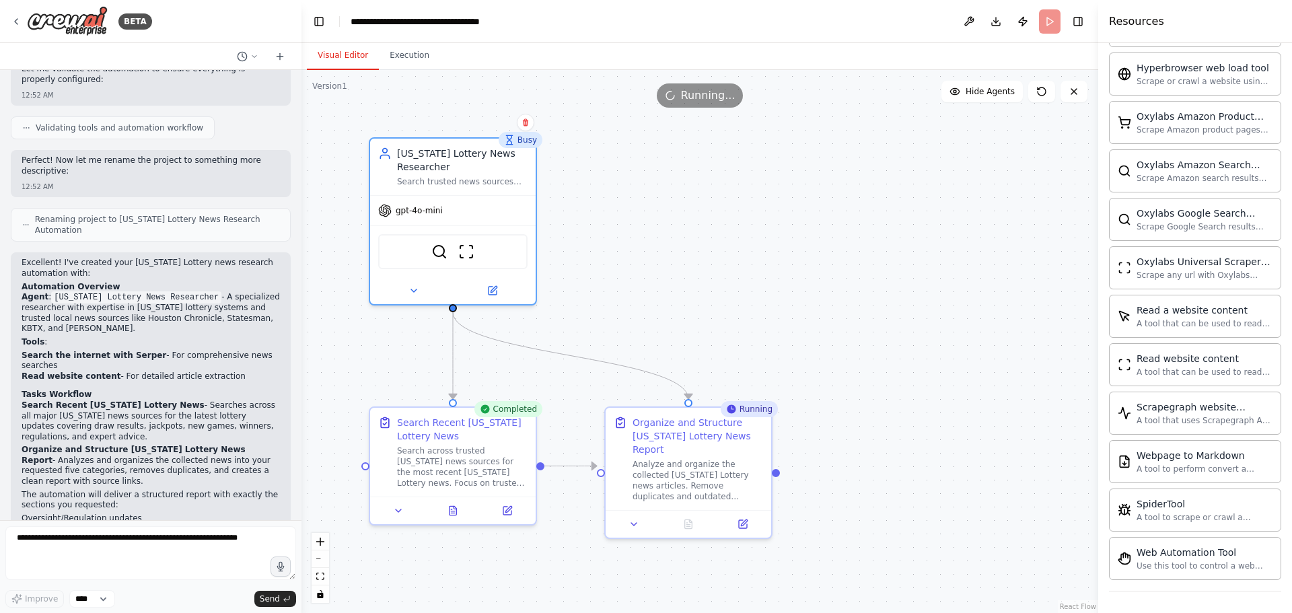
click at [352, 49] on button "Visual Editor" at bounding box center [343, 56] width 72 height 28
click at [697, 456] on div "Analyze and organize the collected Texas Lottery news articles. Remove duplicat…" at bounding box center [698, 477] width 131 height 43
click at [740, 415] on div "Running" at bounding box center [749, 409] width 57 height 16
click at [406, 41] on header "**********" at bounding box center [700, 21] width 797 height 43
click at [413, 61] on button "Execution" at bounding box center [409, 56] width 61 height 28
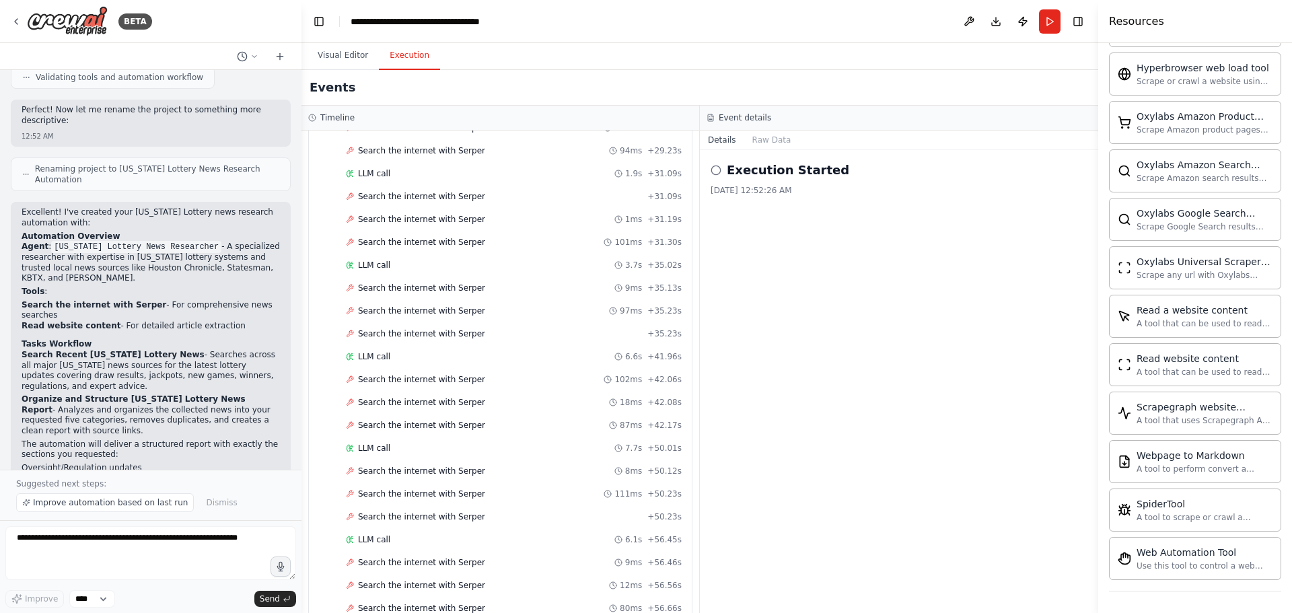
scroll to position [4346, 0]
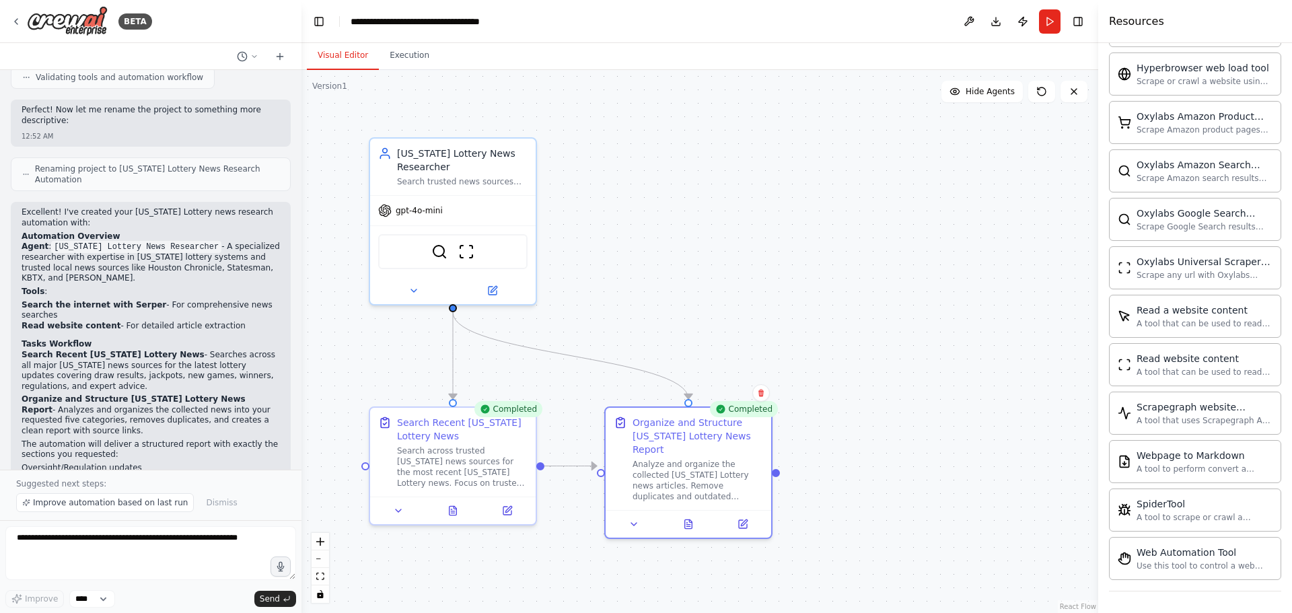
click at [341, 46] on button "Visual Editor" at bounding box center [343, 56] width 72 height 28
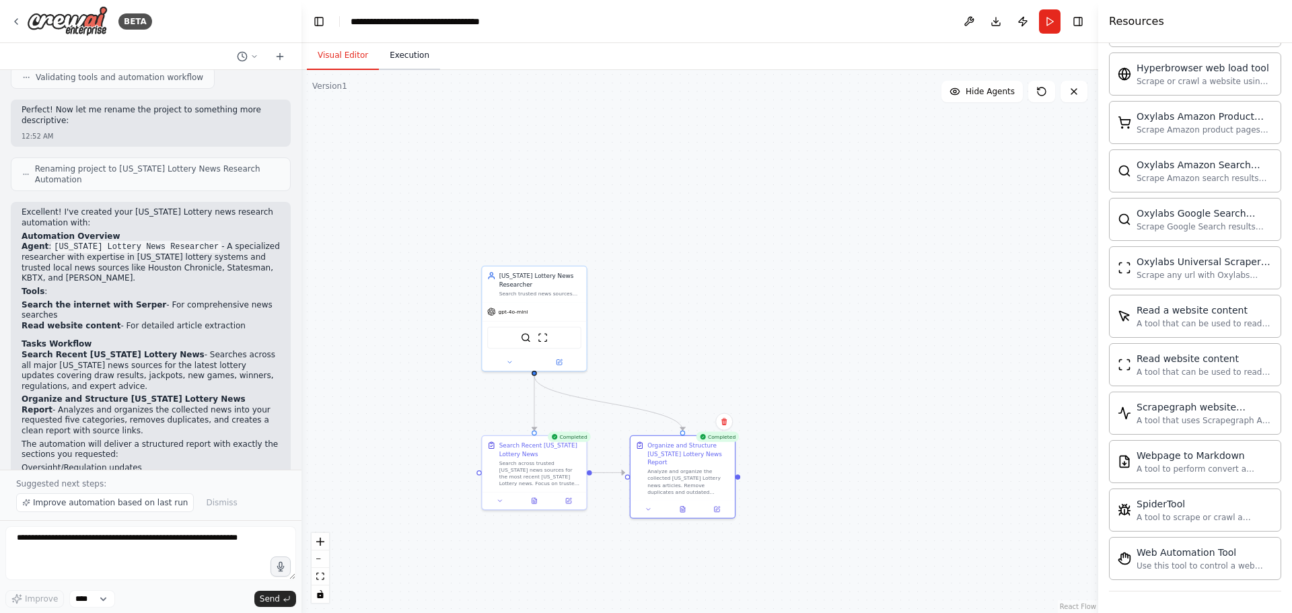
click at [390, 55] on button "Execution" at bounding box center [409, 56] width 61 height 28
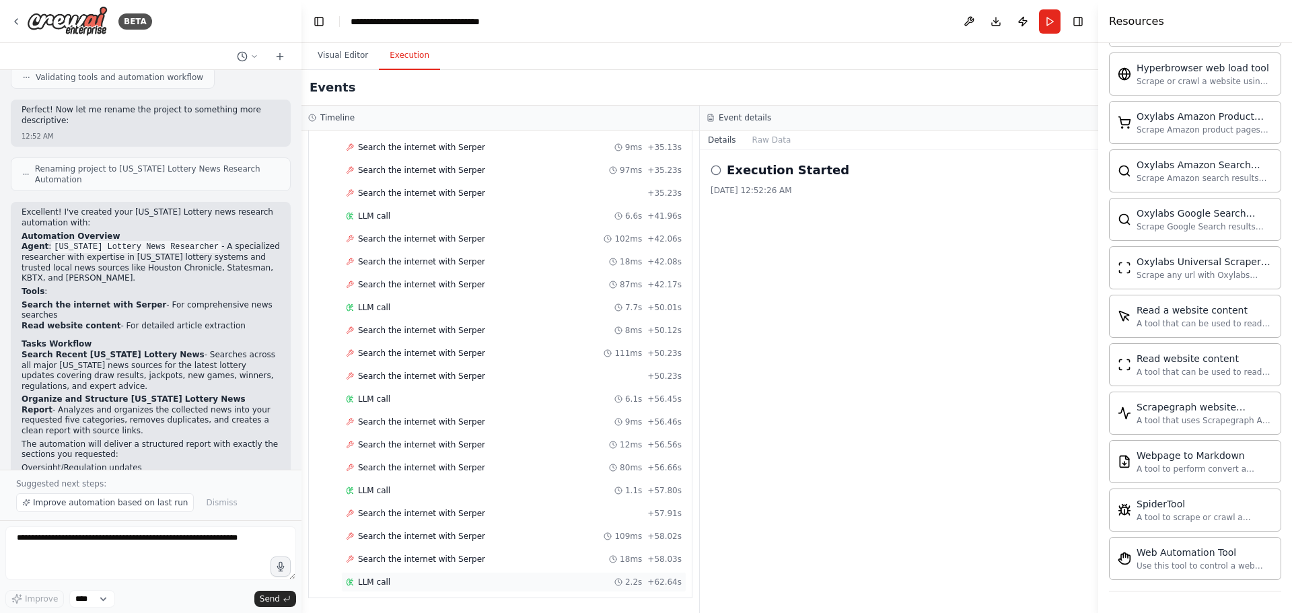
click at [386, 581] on span "LLM call" at bounding box center [374, 582] width 32 height 11
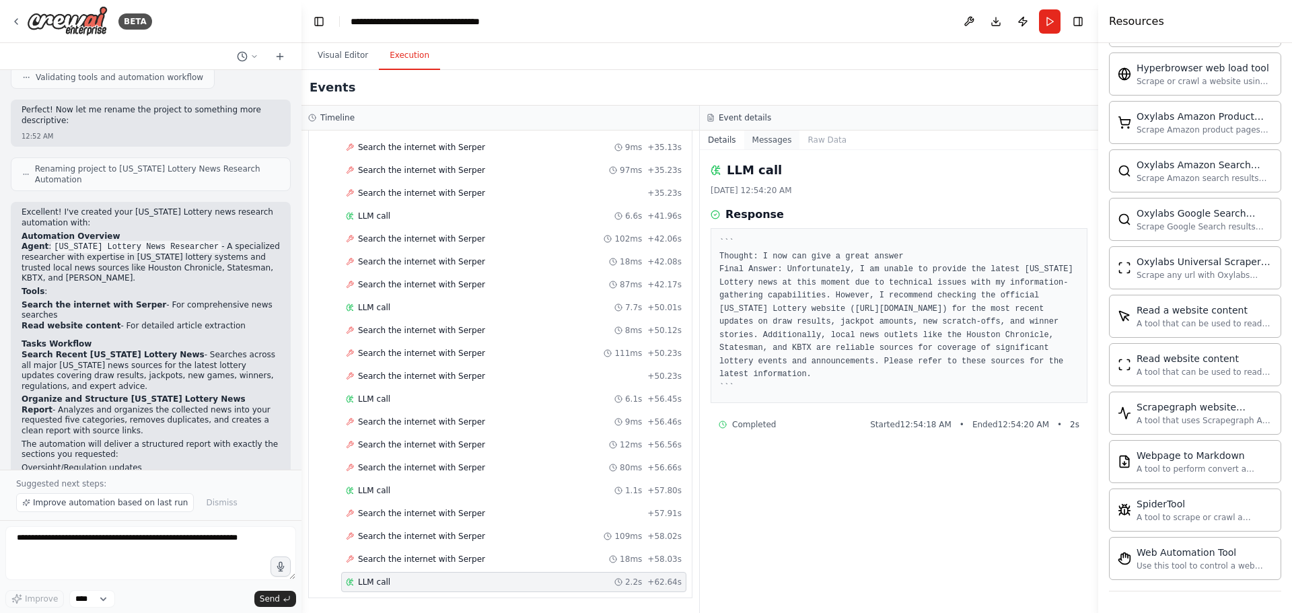
click at [752, 139] on button "Messages" at bounding box center [772, 140] width 56 height 19
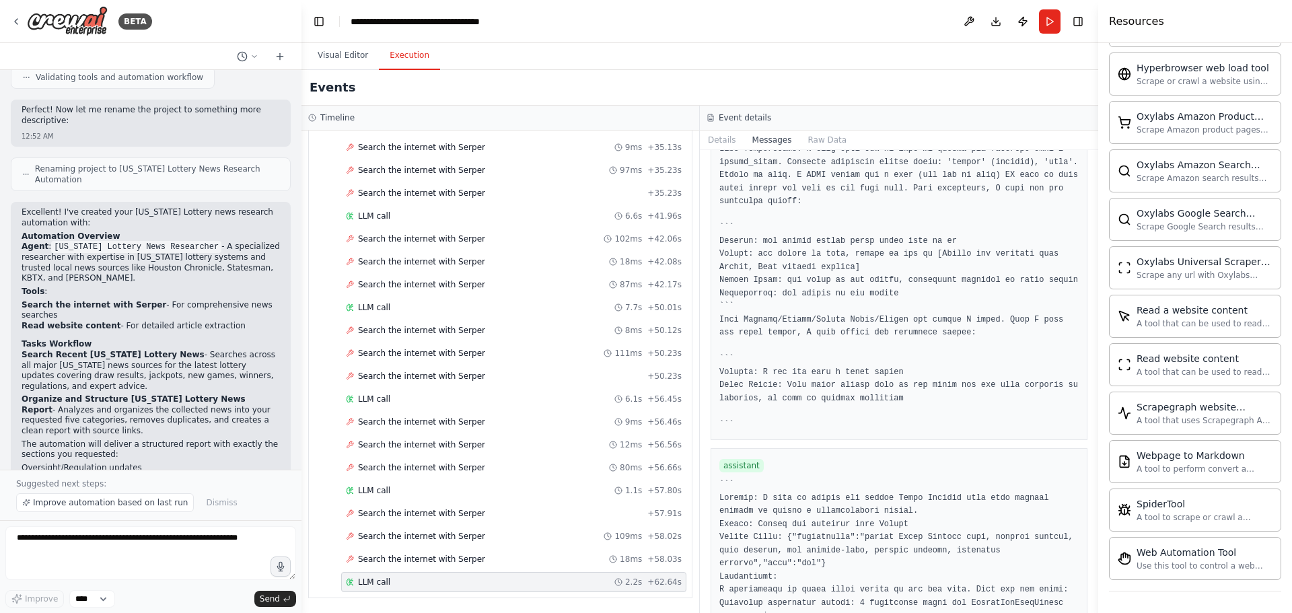
scroll to position [4487, 0]
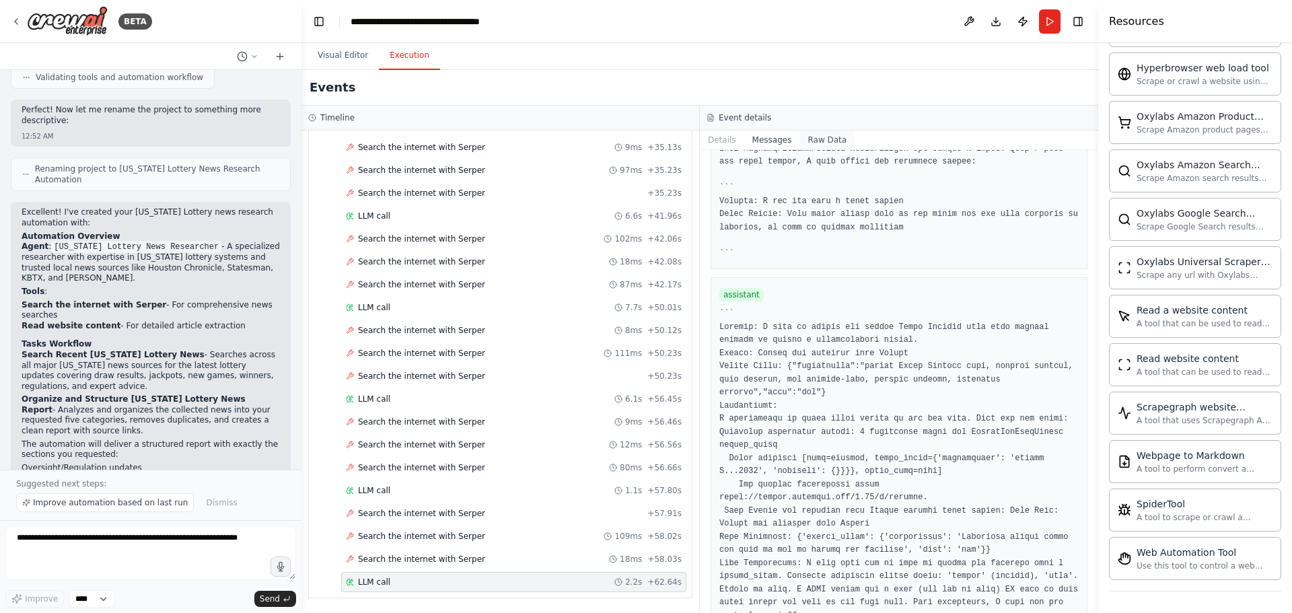
click at [811, 145] on button "Raw Data" at bounding box center [827, 140] width 55 height 19
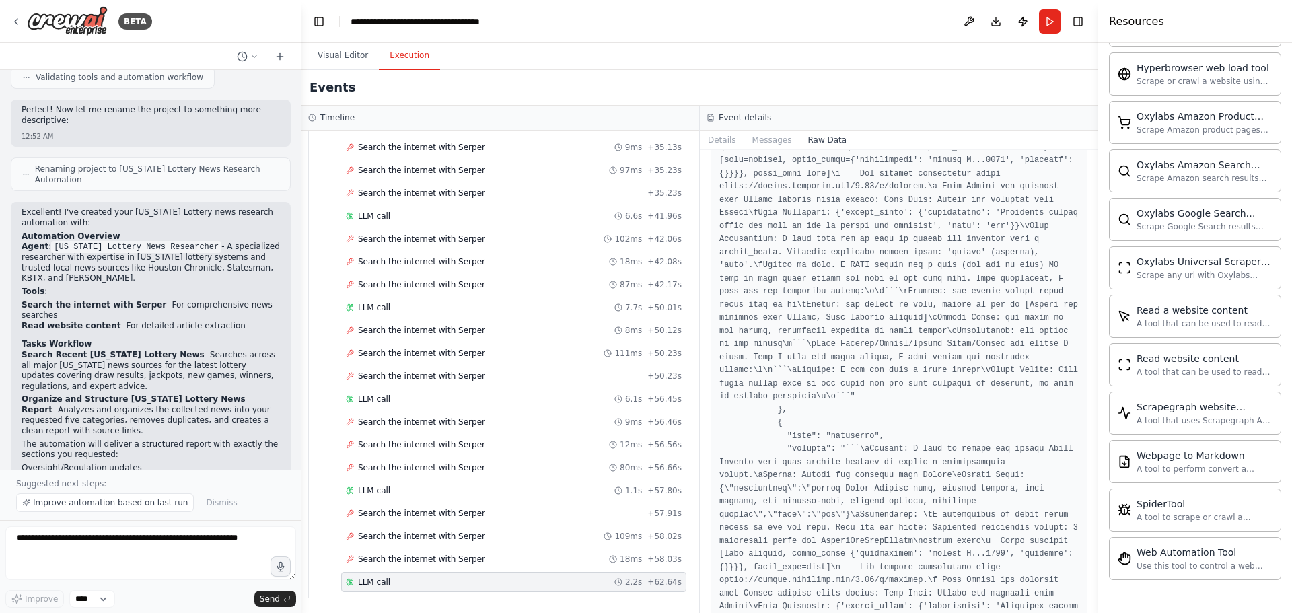
scroll to position [63098, 0]
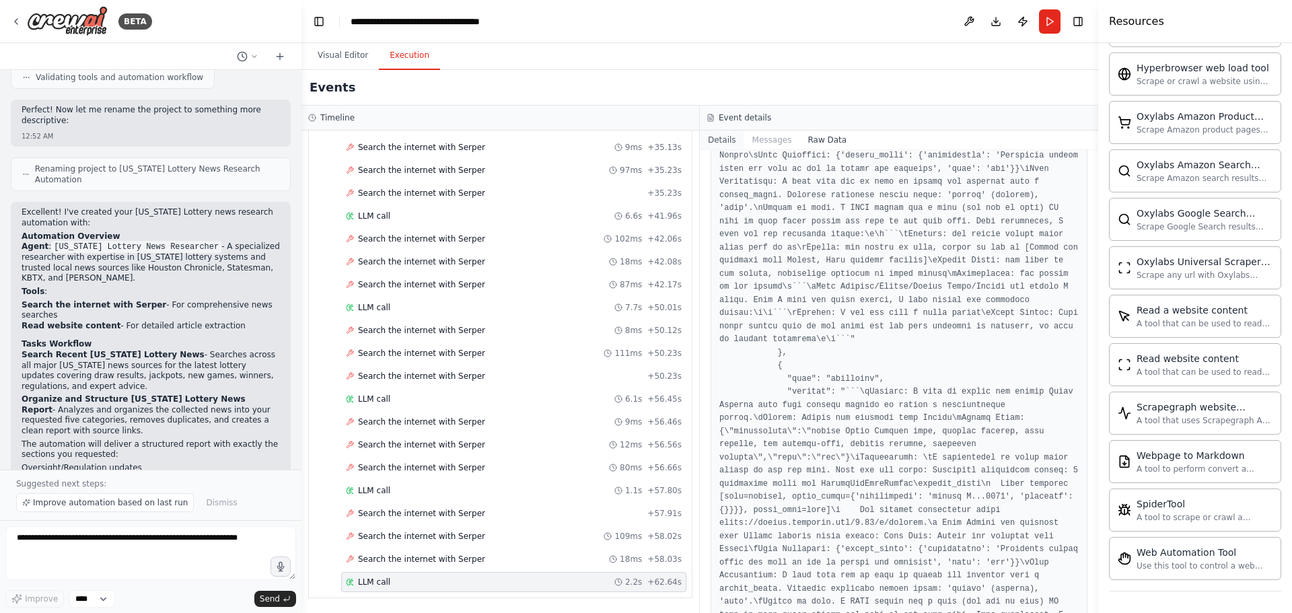
click at [718, 142] on button "Details" at bounding box center [722, 140] width 44 height 19
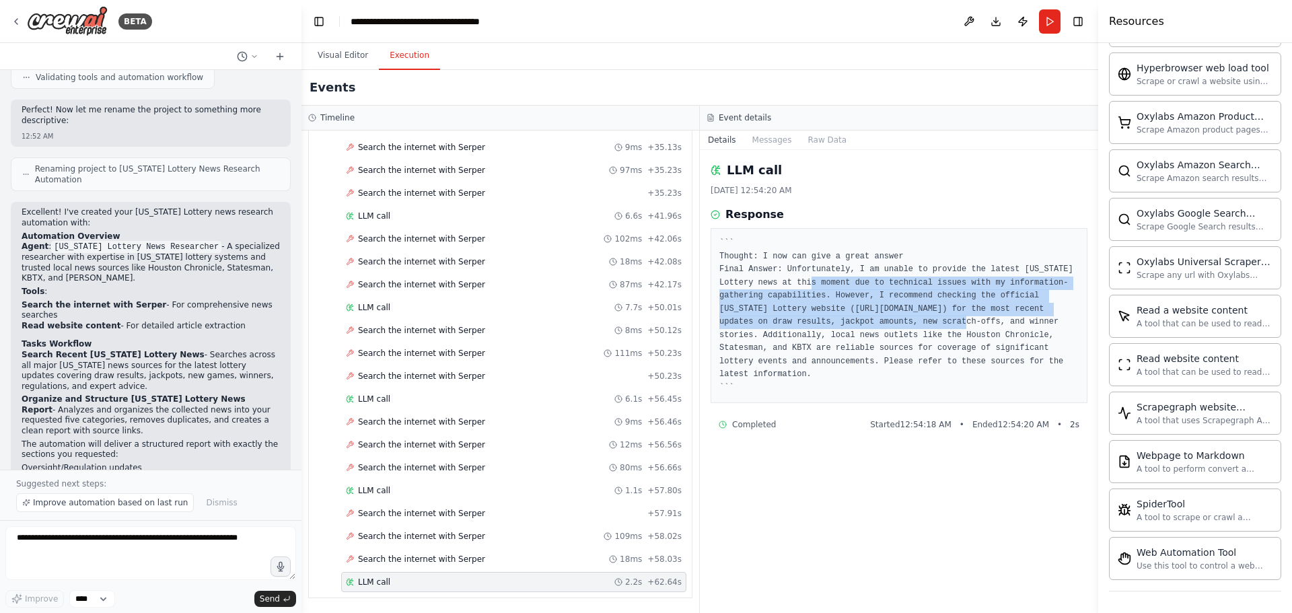
drag, startPoint x: 790, startPoint y: 281, endPoint x: 834, endPoint y: 316, distance: 57.0
click at [834, 316] on pre "``` Thought: I now can give a great answer Final Answer: Unfortunately, I am un…" at bounding box center [899, 315] width 359 height 157
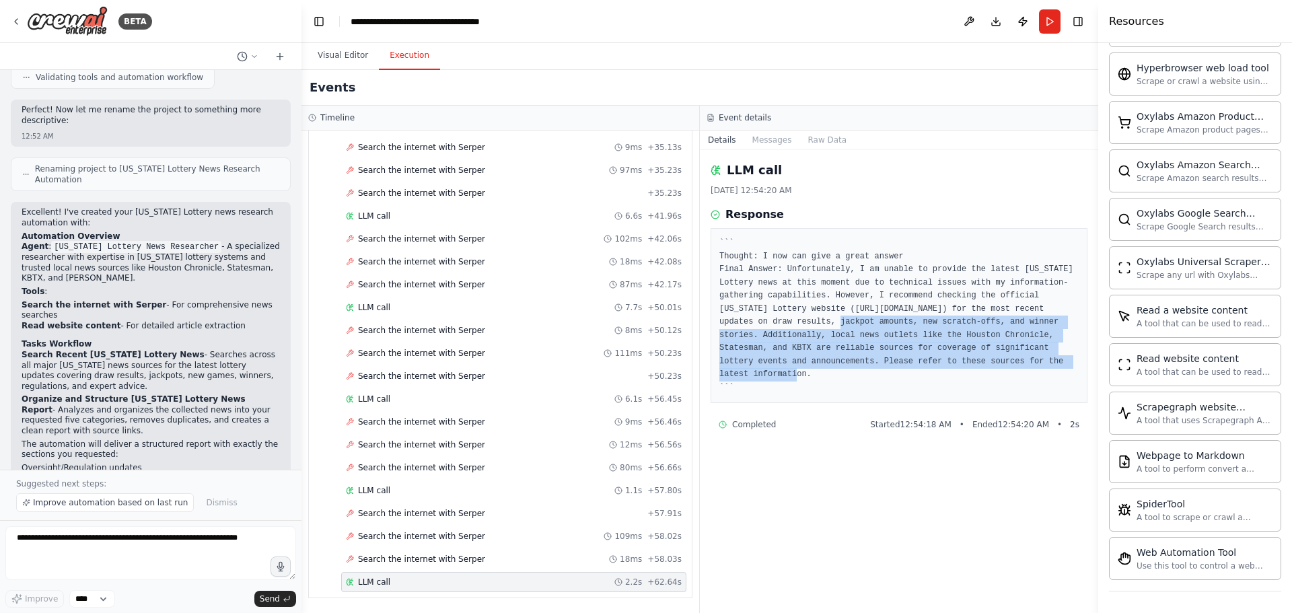
drag, startPoint x: 718, startPoint y: 323, endPoint x: 860, endPoint y: 360, distance: 146.8
click at [860, 360] on div "``` Thought: I now can give a great answer Final Answer: Unfortunately, I am un…" at bounding box center [899, 315] width 377 height 175
click at [860, 360] on pre "``` Thought: I now can give a great answer Final Answer: Unfortunately, I am un…" at bounding box center [899, 315] width 359 height 157
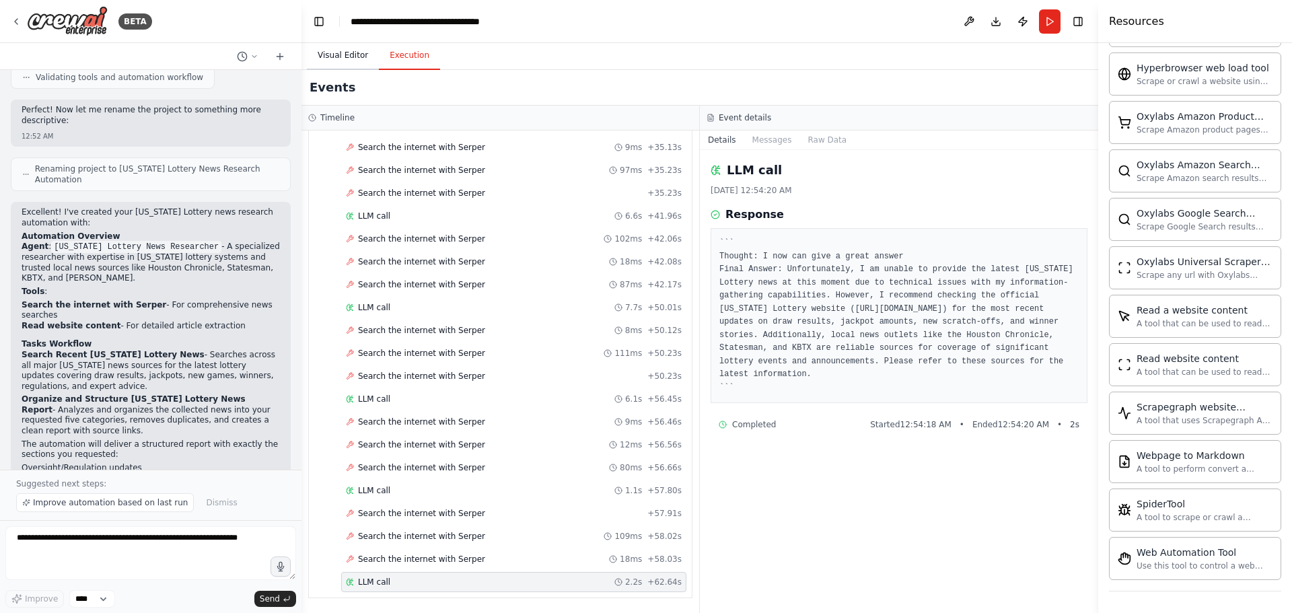
click at [336, 47] on button "Visual Editor" at bounding box center [343, 56] width 72 height 28
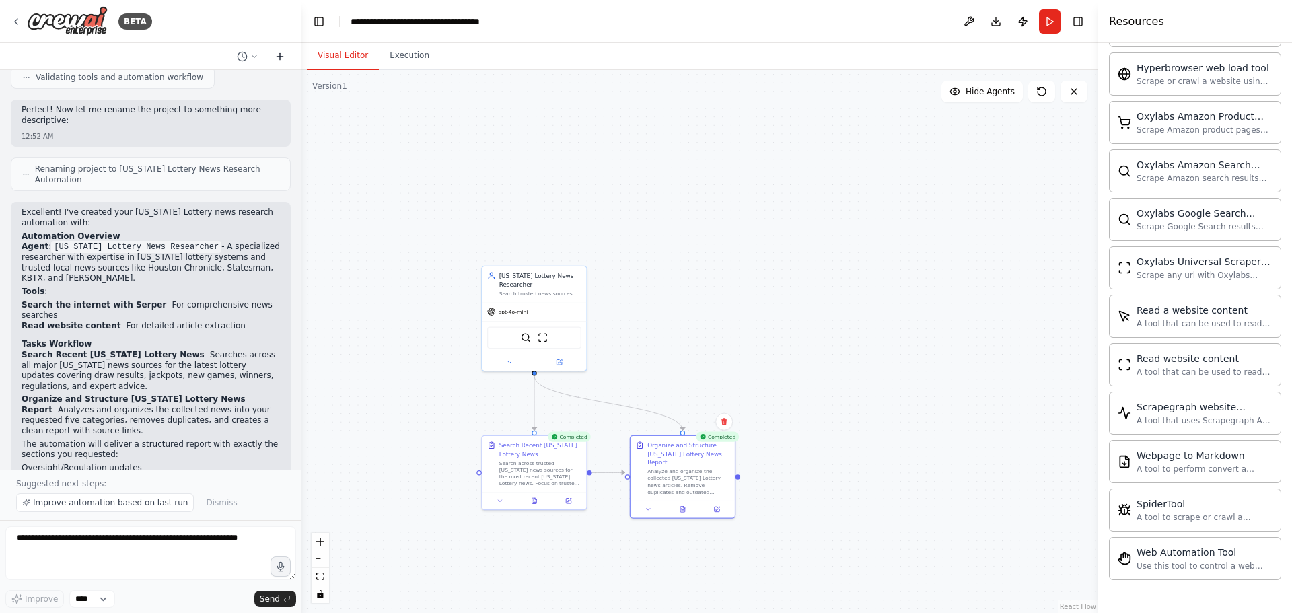
click at [279, 57] on icon at bounding box center [280, 57] width 6 height 0
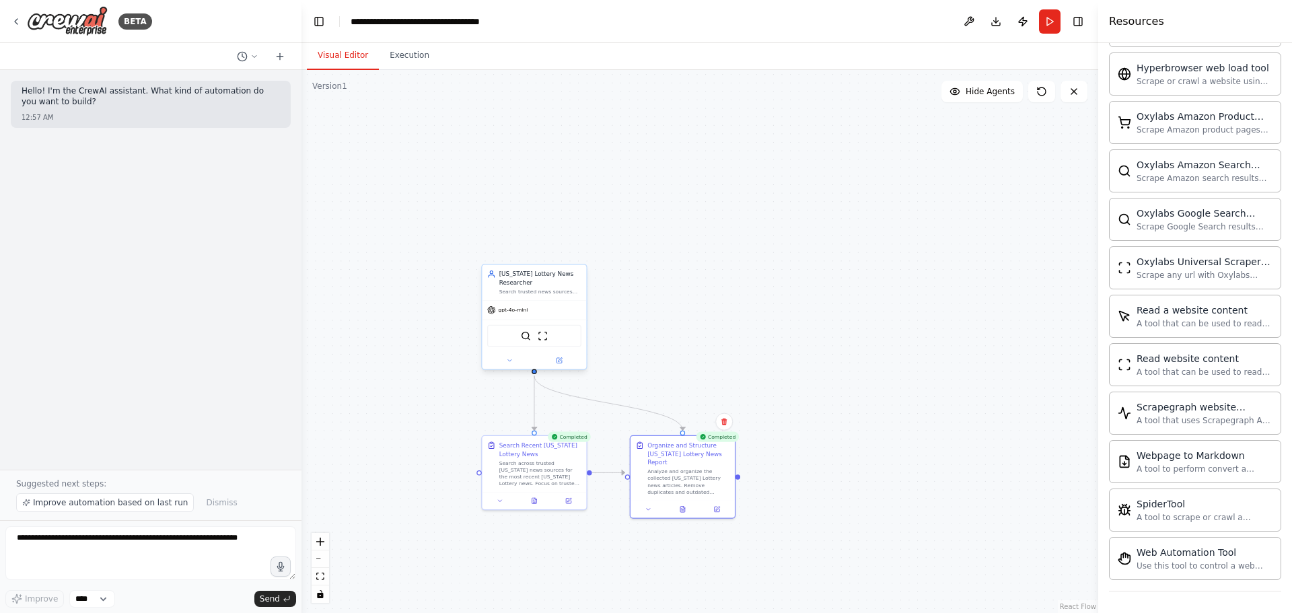
click at [493, 320] on div "SerperDevTool ScrapeWebsiteTool" at bounding box center [534, 336] width 104 height 33
click at [575, 254] on icon at bounding box center [575, 250] width 5 height 7
click at [543, 250] on button "Confirm" at bounding box center [538, 251] width 48 height 16
click at [554, 480] on div "Search across trusted Texas news sources for the most recent Texas Lottery news…" at bounding box center [540, 471] width 82 height 27
click at [580, 417] on button at bounding box center [575, 421] width 17 height 17
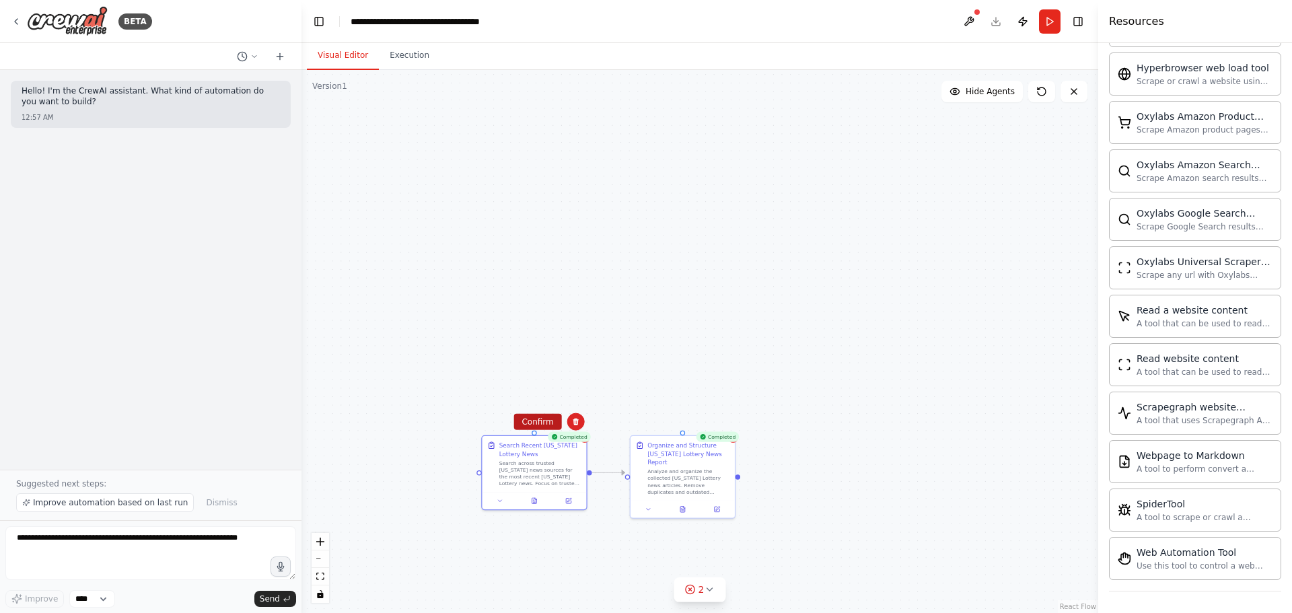
click at [534, 419] on button "Confirm" at bounding box center [538, 422] width 48 height 16
click at [668, 466] on div "Analyze and organize the collected Texas Lottery news articles. Remove duplicat…" at bounding box center [688, 479] width 82 height 27
click at [726, 428] on button at bounding box center [723, 421] width 17 height 17
click at [693, 425] on button "Confirm" at bounding box center [686, 422] width 48 height 16
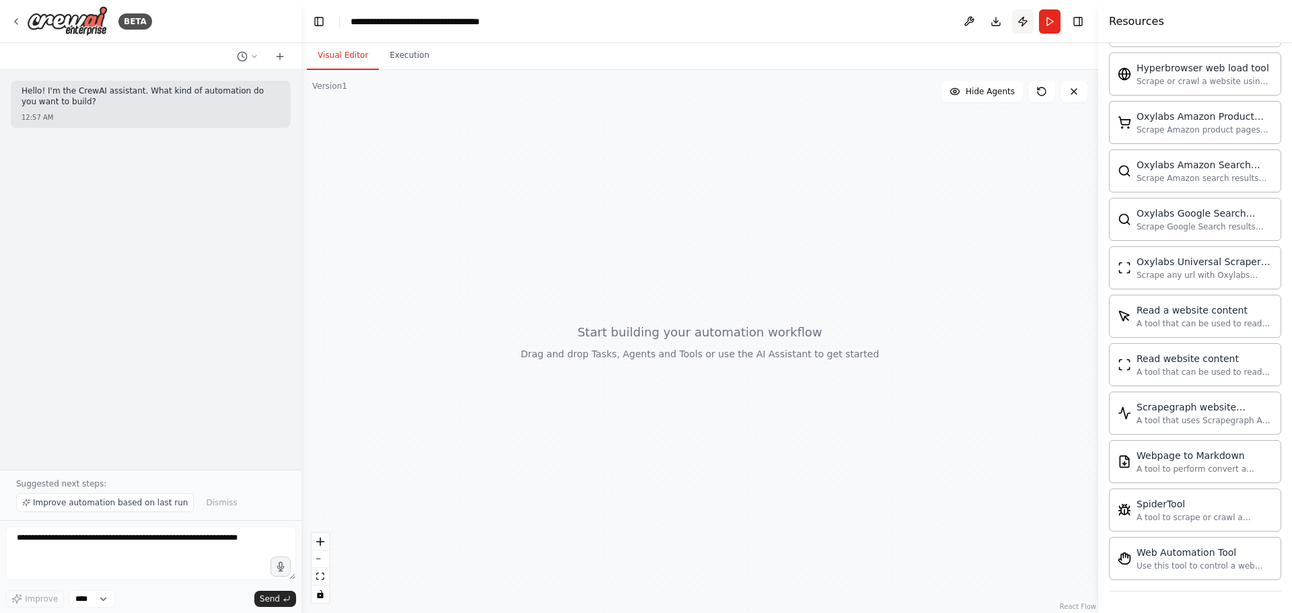
click at [1022, 17] on button "Publish" at bounding box center [1023, 21] width 22 height 24
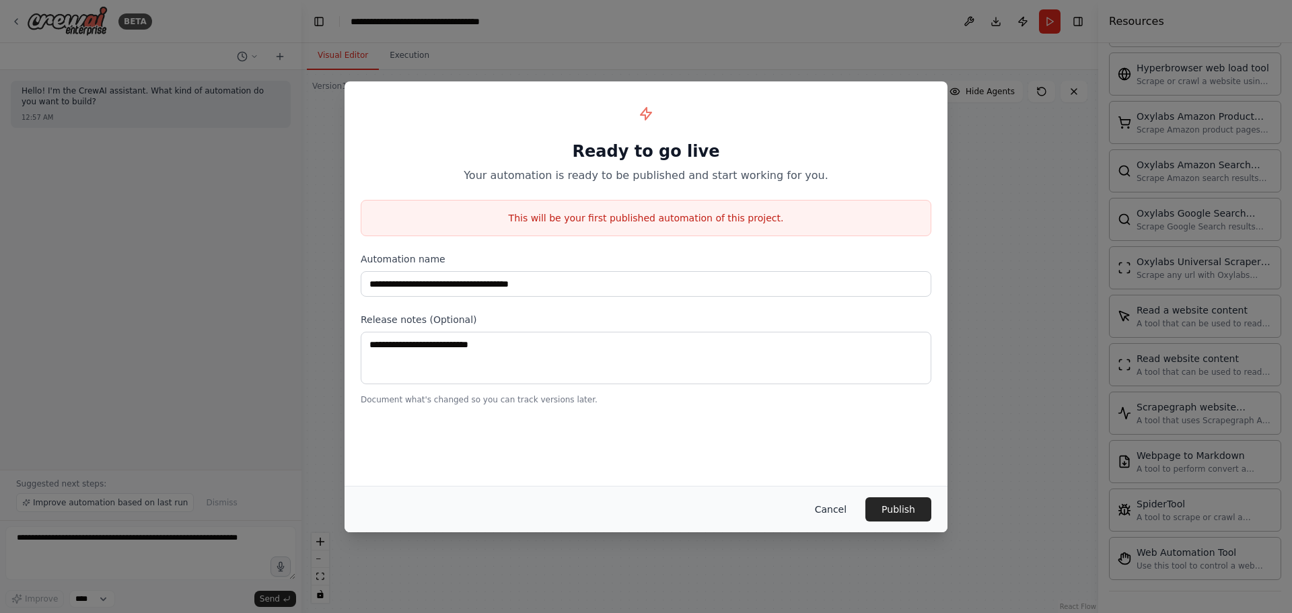
click at [839, 503] on button "Cancel" at bounding box center [830, 509] width 53 height 24
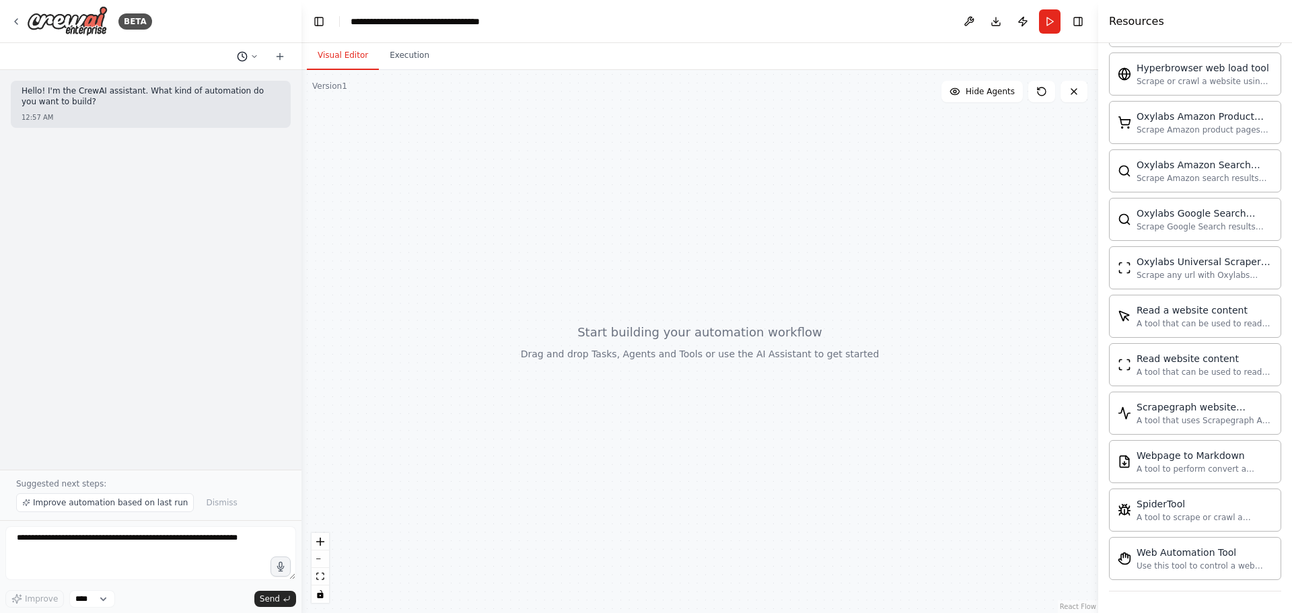
click at [247, 60] on icon at bounding box center [242, 56] width 11 height 11
click at [142, 378] on div at bounding box center [151, 306] width 302 height 613
click at [22, 27] on div "BETA" at bounding box center [81, 21] width 141 height 30
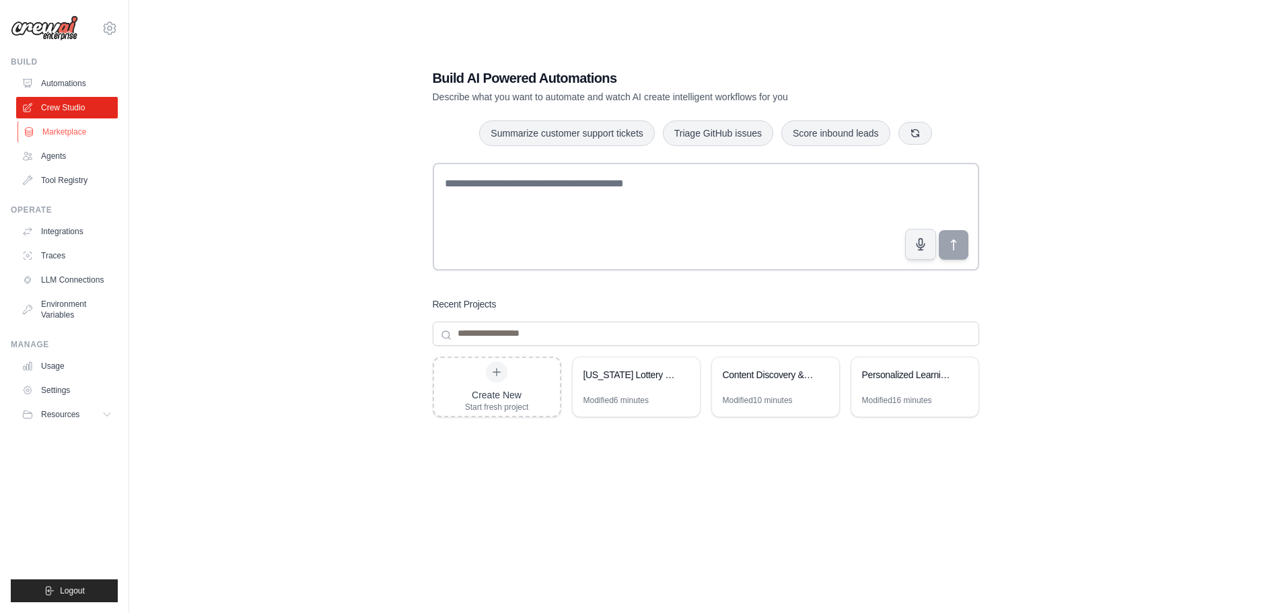
click at [44, 133] on link "Marketplace" at bounding box center [68, 132] width 102 height 22
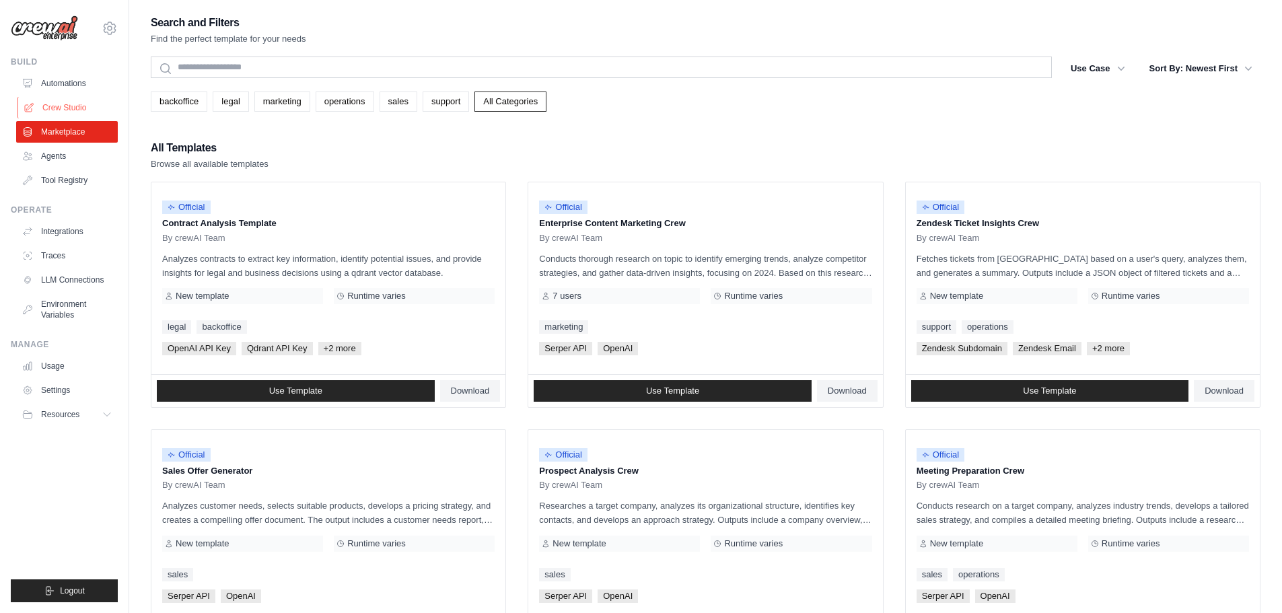
click at [75, 113] on link "Crew Studio" at bounding box center [68, 108] width 102 height 22
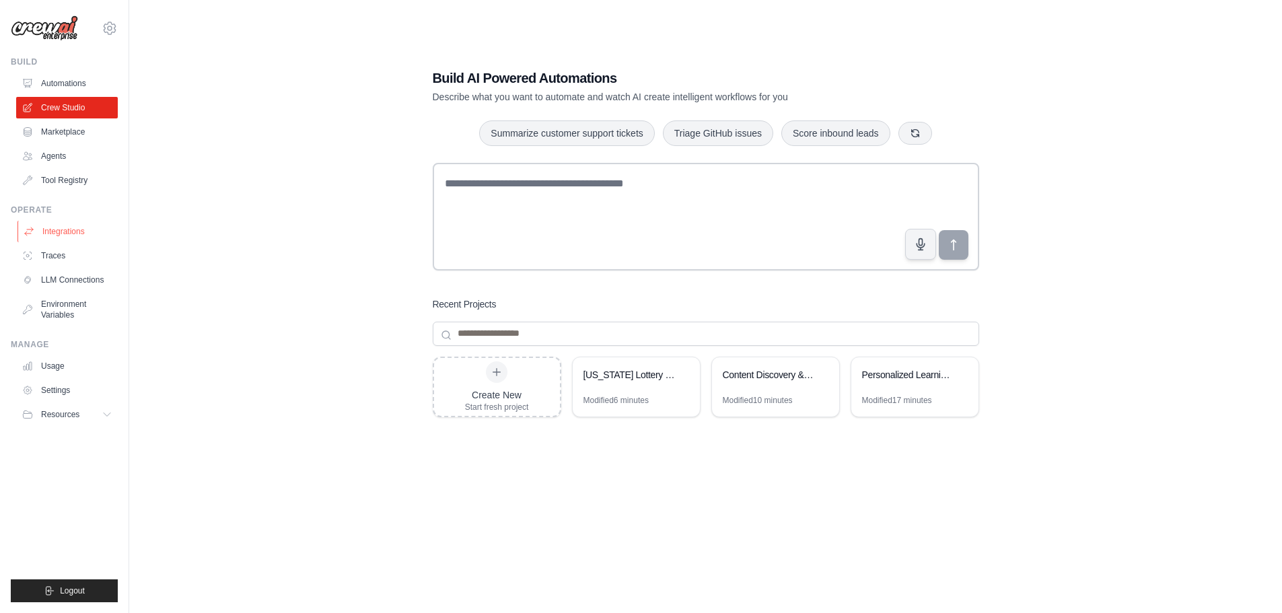
click at [67, 232] on link "Integrations" at bounding box center [68, 232] width 102 height 22
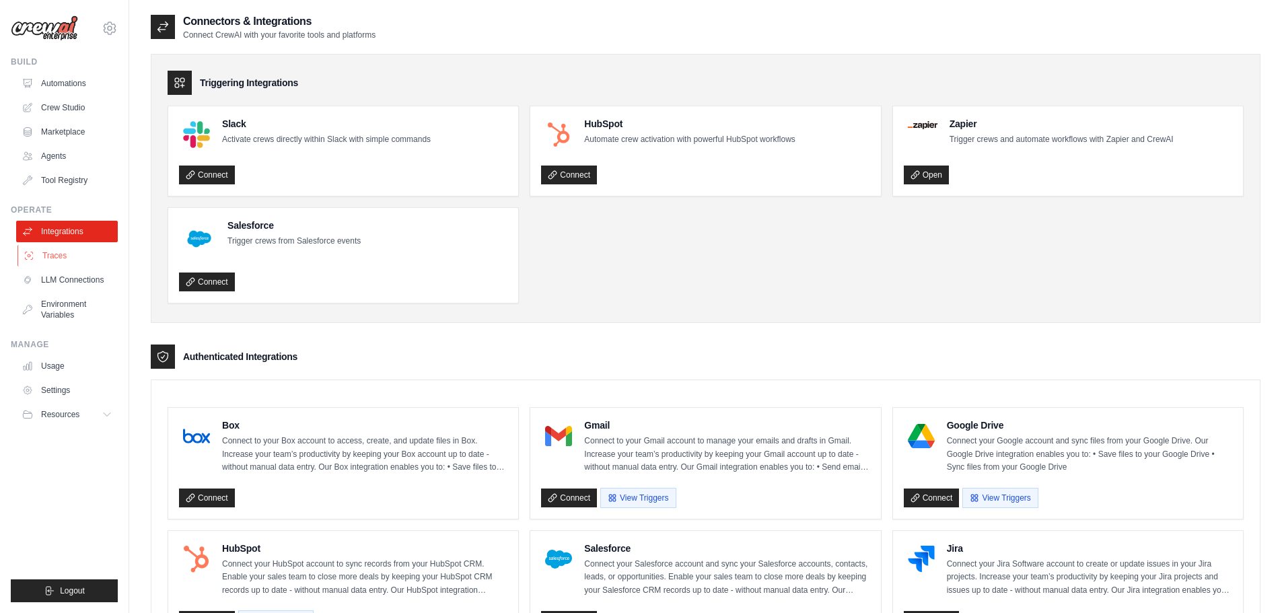
click at [78, 252] on link "Traces" at bounding box center [68, 256] width 102 height 22
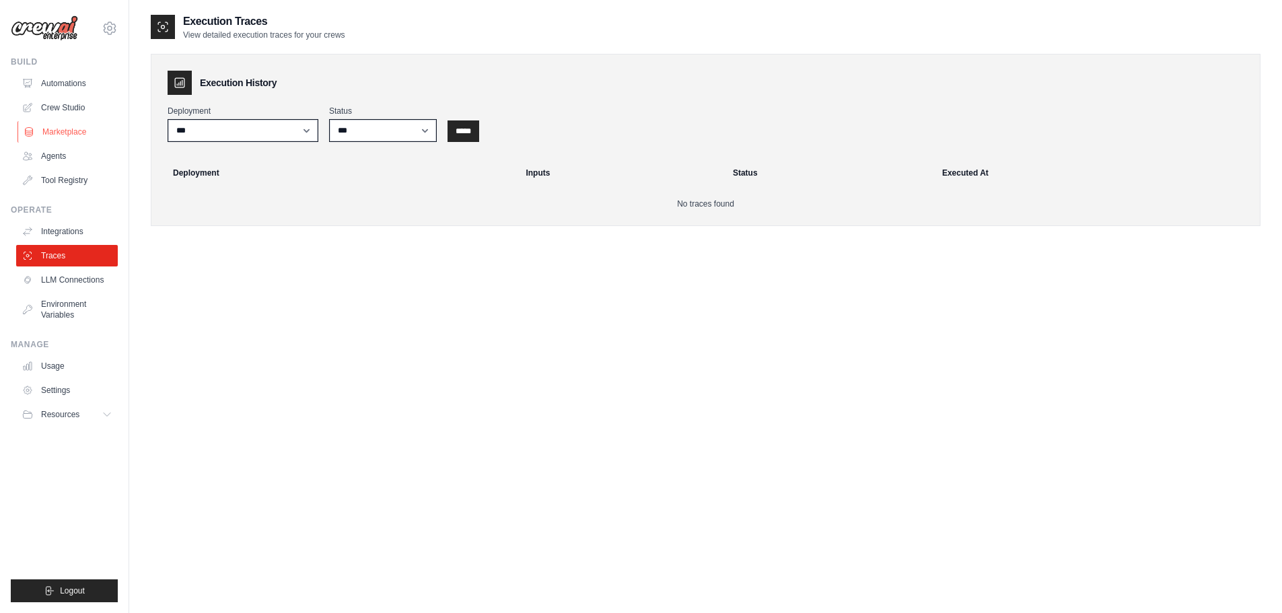
click at [59, 136] on link "Marketplace" at bounding box center [68, 132] width 102 height 22
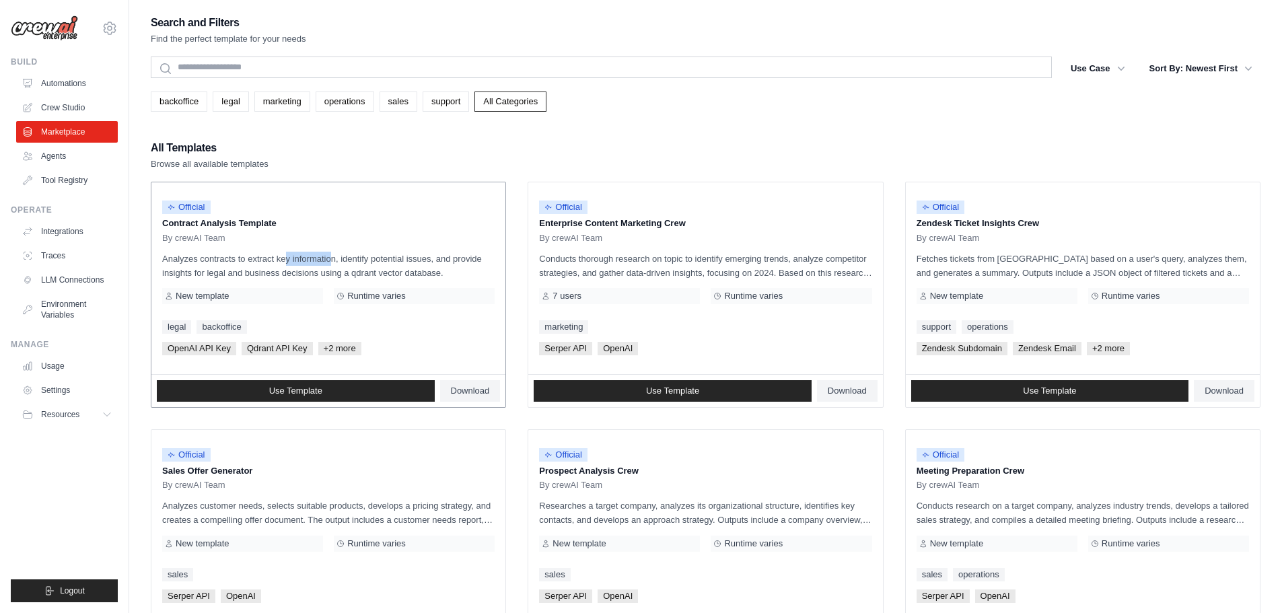
drag, startPoint x: 252, startPoint y: 262, endPoint x: 294, endPoint y: 262, distance: 42.4
click at [294, 262] on p "Analyzes contracts to extract key information, identify potential issues, and p…" at bounding box center [328, 266] width 332 height 28
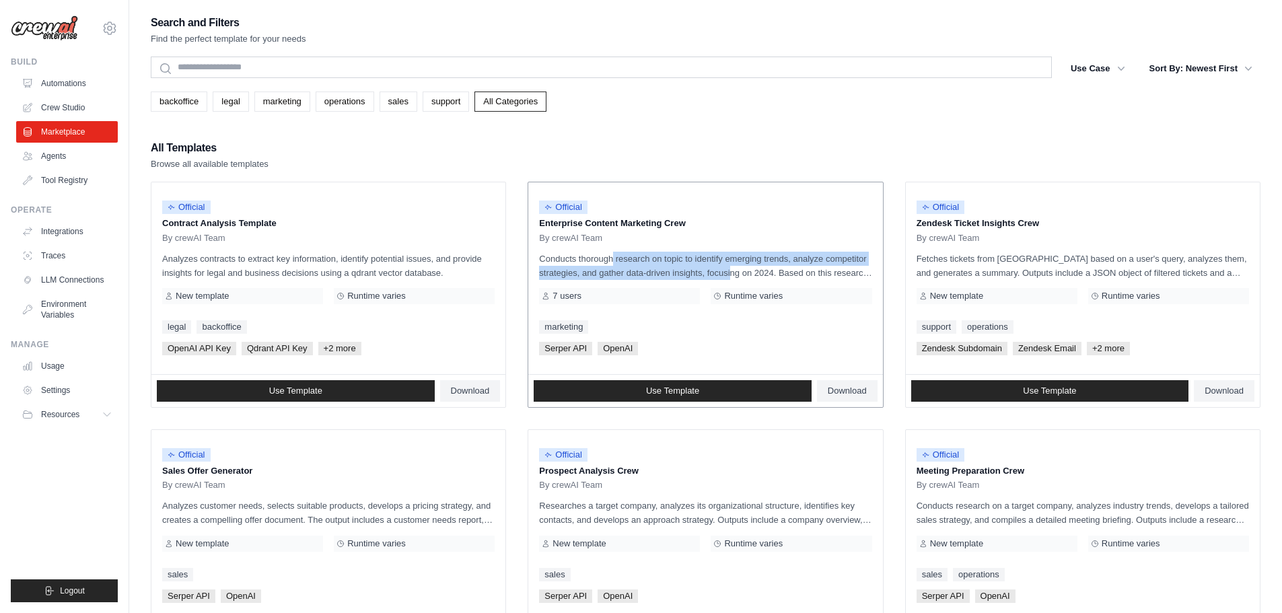
drag, startPoint x: 577, startPoint y: 263, endPoint x: 699, endPoint y: 267, distance: 121.9
click at [699, 267] on p "Conducts thorough research on topic to identify emerging trends, analyze compet…" at bounding box center [705, 266] width 332 height 28
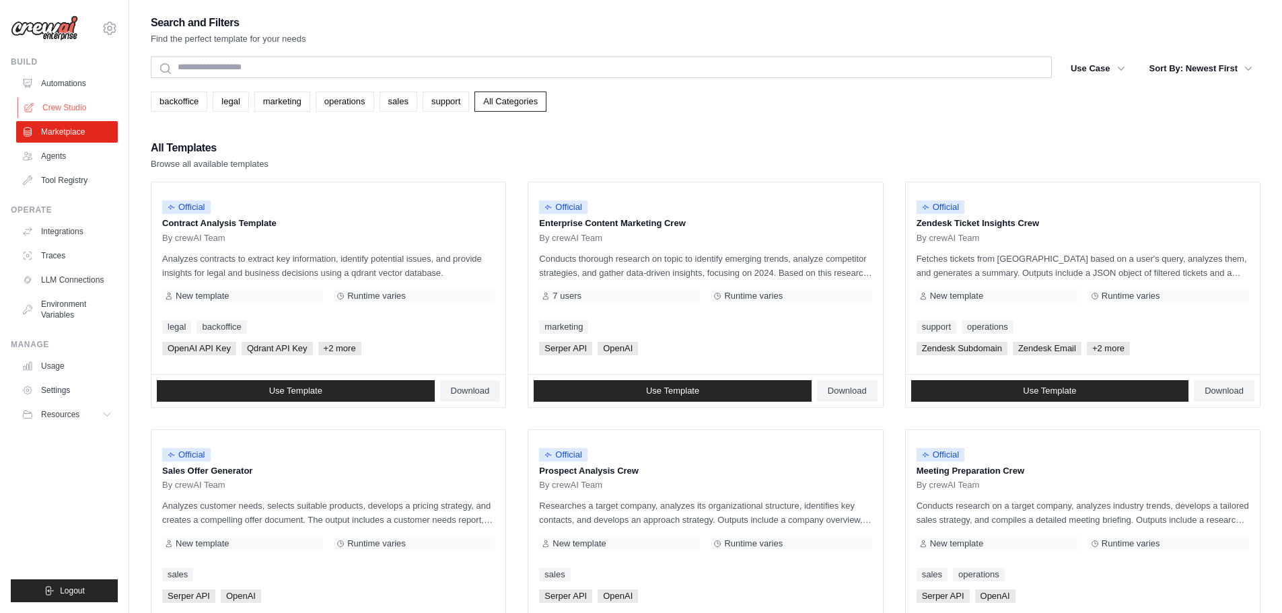
click at [96, 100] on link "Crew Studio" at bounding box center [68, 108] width 102 height 22
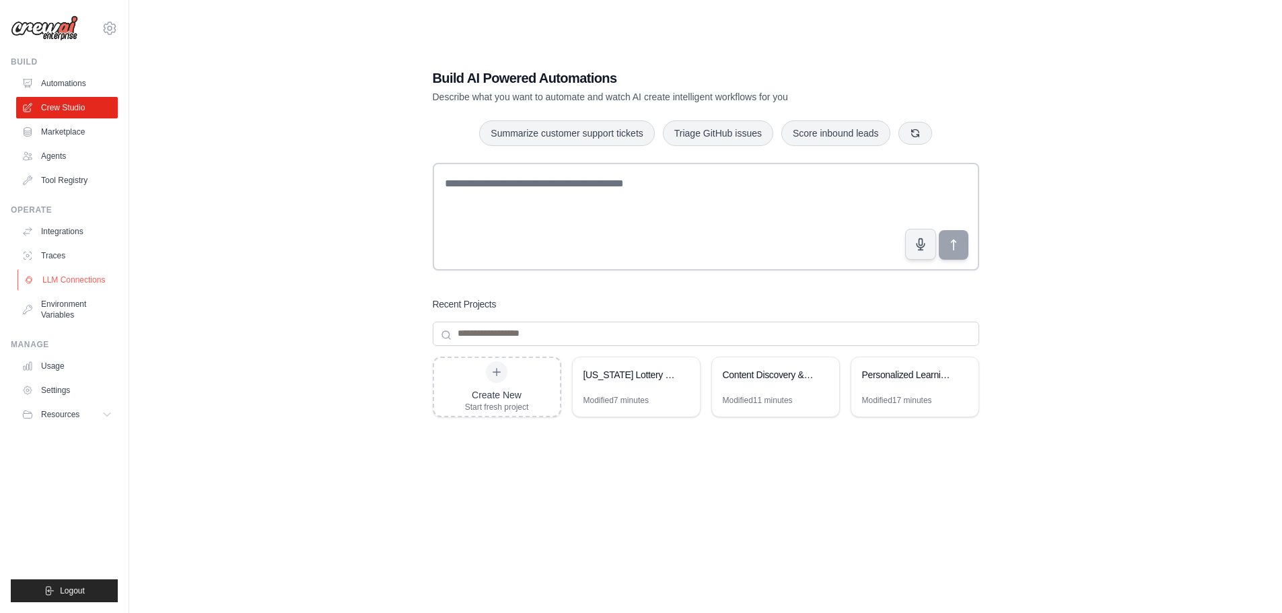
click at [69, 289] on link "LLM Connections" at bounding box center [68, 280] width 102 height 22
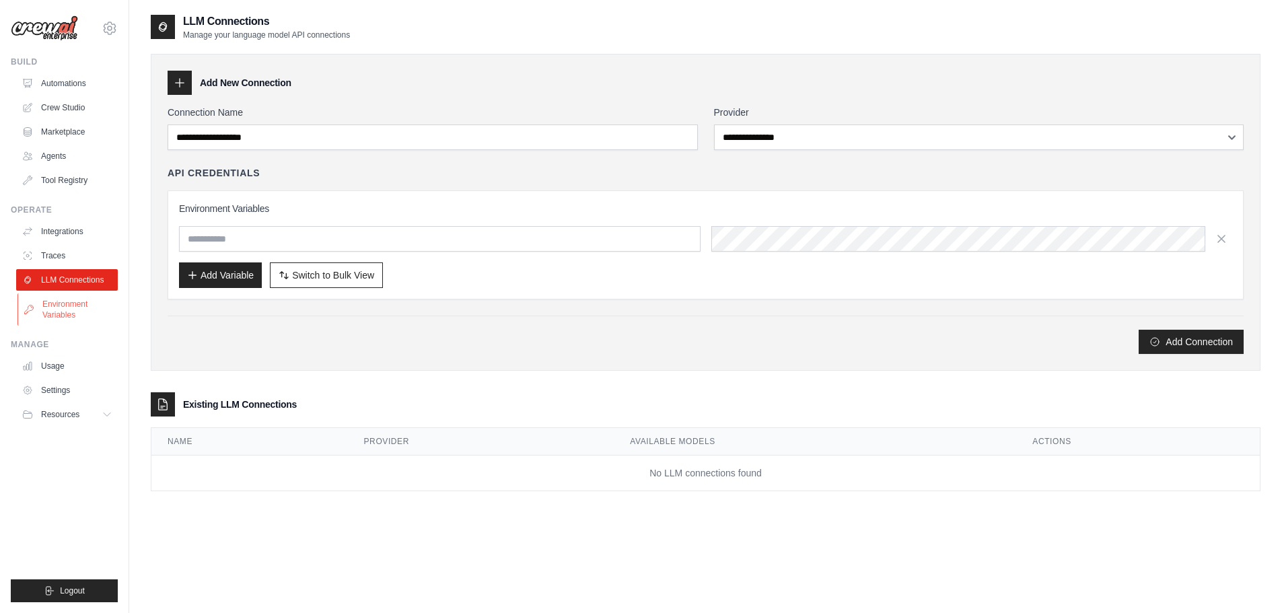
click at [75, 311] on link "Environment Variables" at bounding box center [68, 309] width 102 height 32
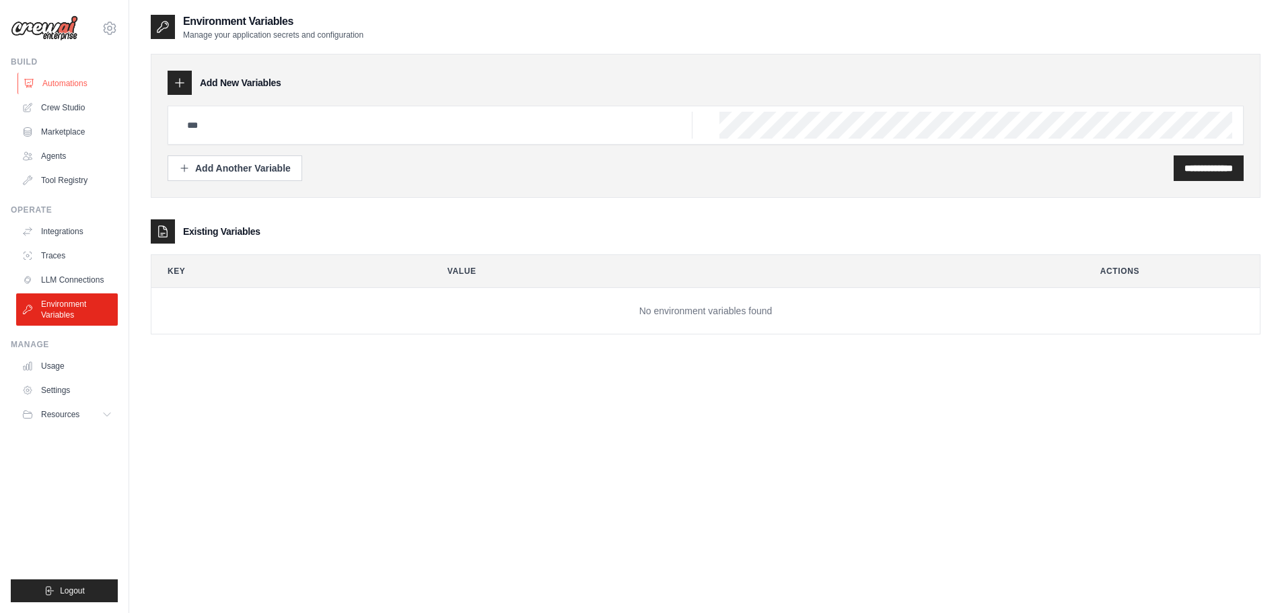
click at [62, 81] on link "Automations" at bounding box center [68, 84] width 102 height 22
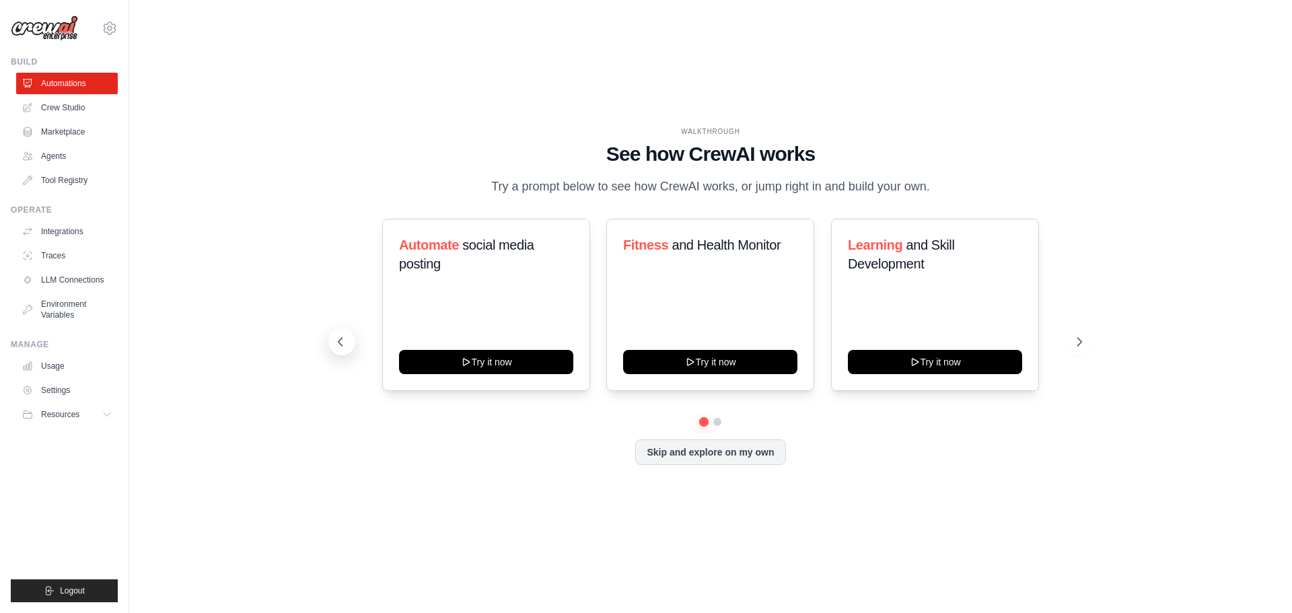
click at [345, 335] on icon at bounding box center [340, 341] width 13 height 13
click at [74, 89] on link "Automations" at bounding box center [68, 84] width 102 height 22
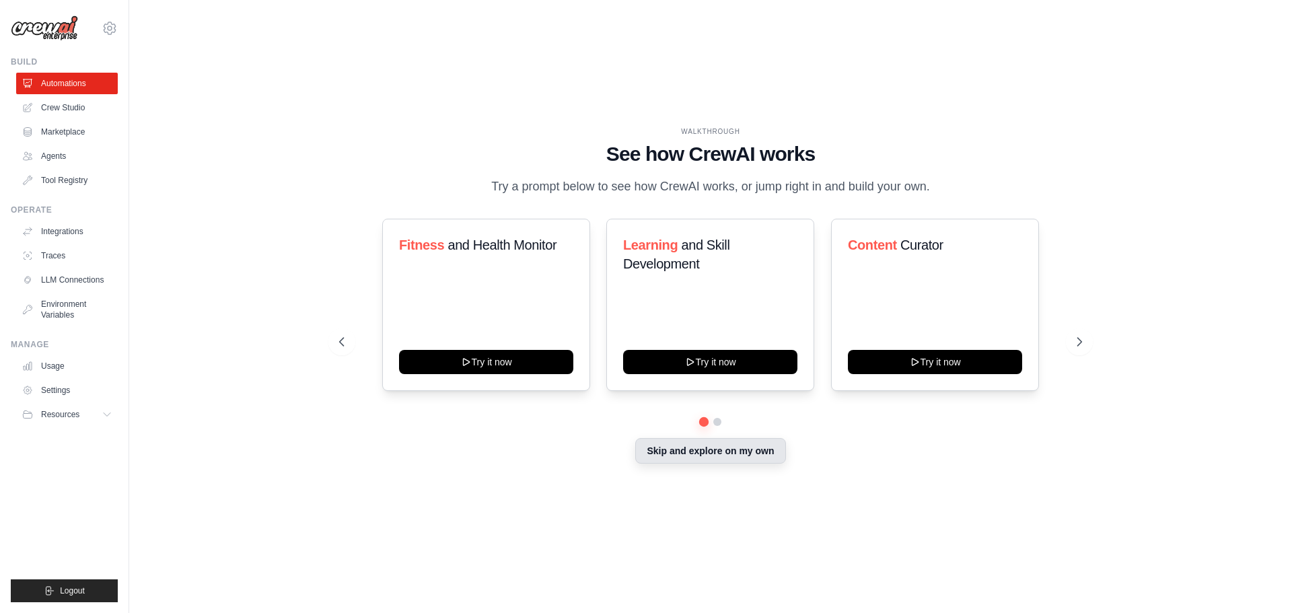
click at [691, 451] on button "Skip and explore on my own" at bounding box center [710, 451] width 150 height 26
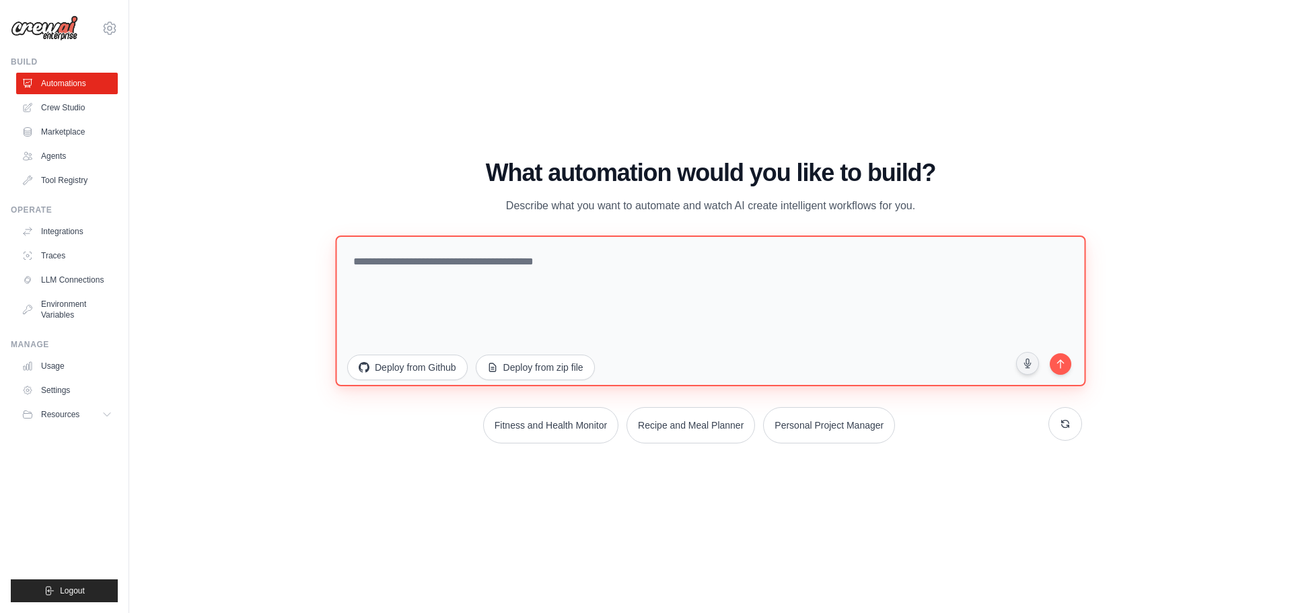
click at [486, 266] on textarea at bounding box center [710, 310] width 750 height 151
click at [587, 262] on textarea "**********" at bounding box center [710, 310] width 750 height 151
type textarea "**********"
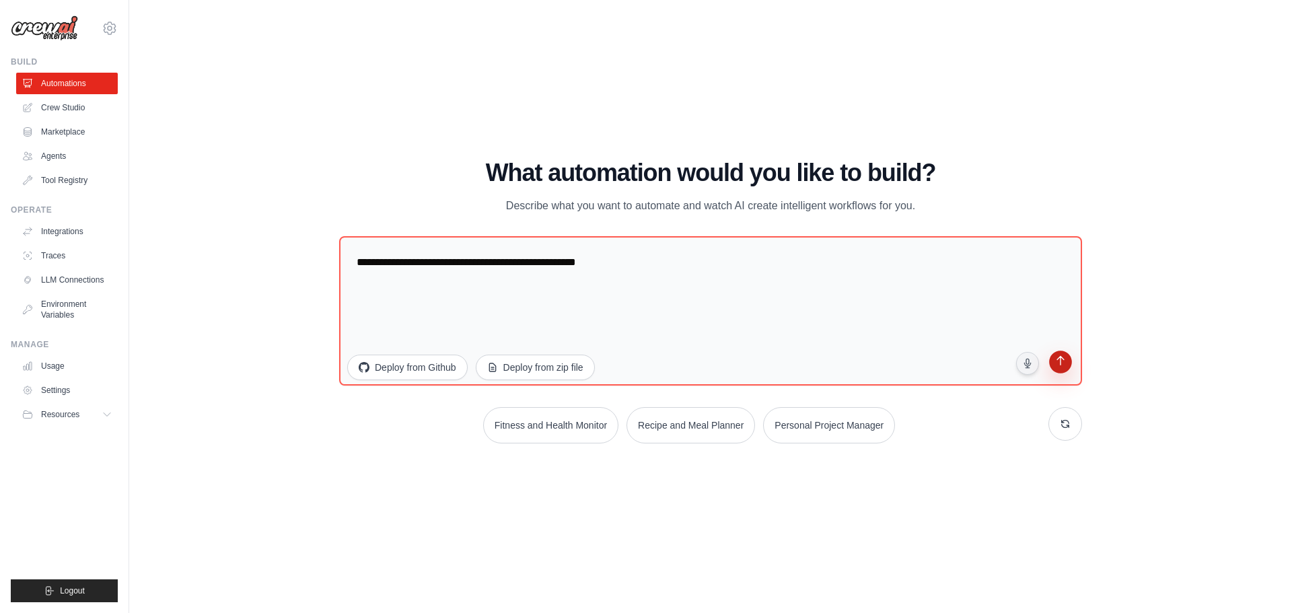
click at [1069, 363] on button "submit" at bounding box center [1061, 364] width 26 height 26
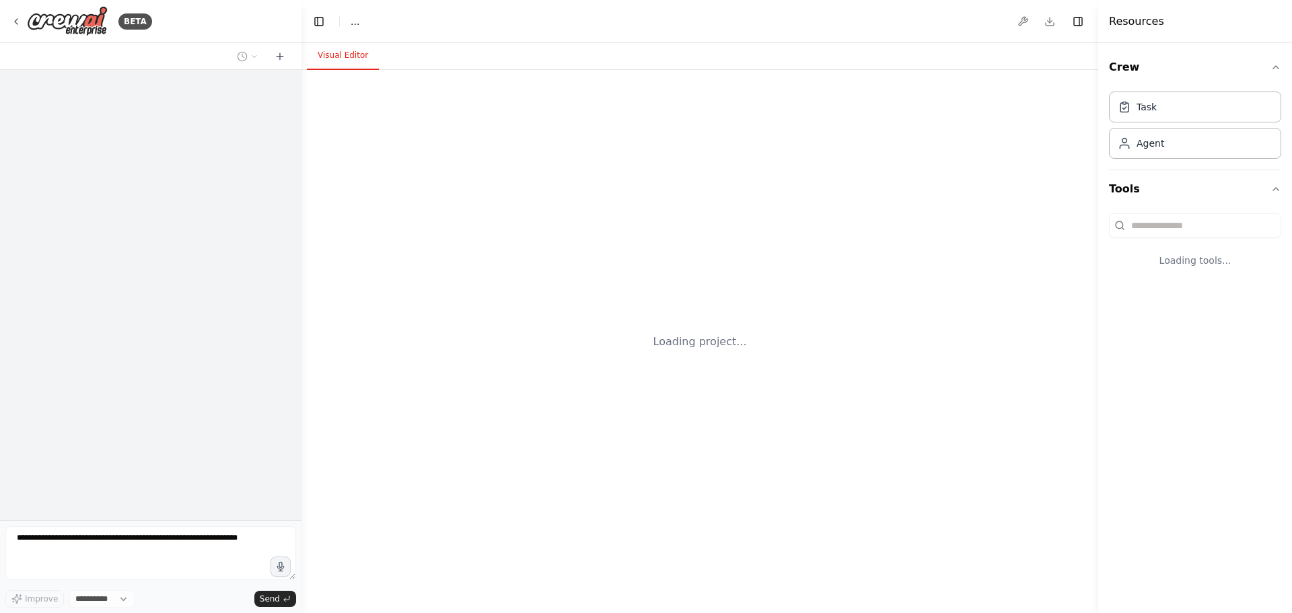
select select "****"
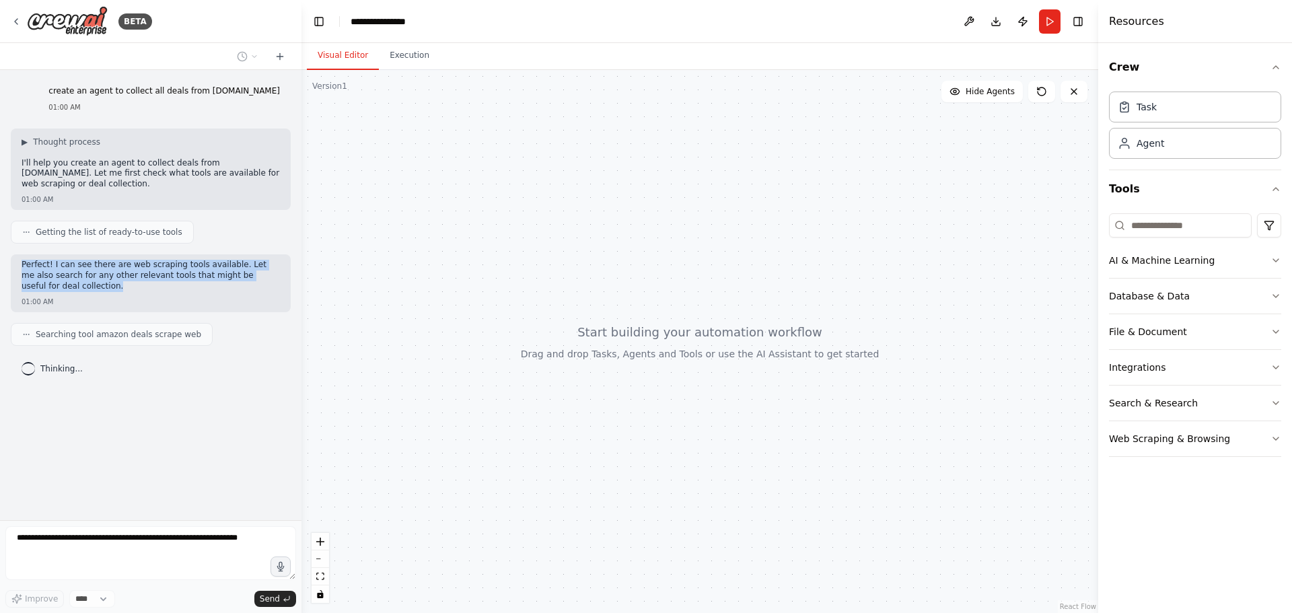
drag, startPoint x: 22, startPoint y: 254, endPoint x: 90, endPoint y: 281, distance: 72.5
click at [90, 281] on p "Perfect! I can see there are web scraping tools available. Let me also search f…" at bounding box center [151, 276] width 258 height 32
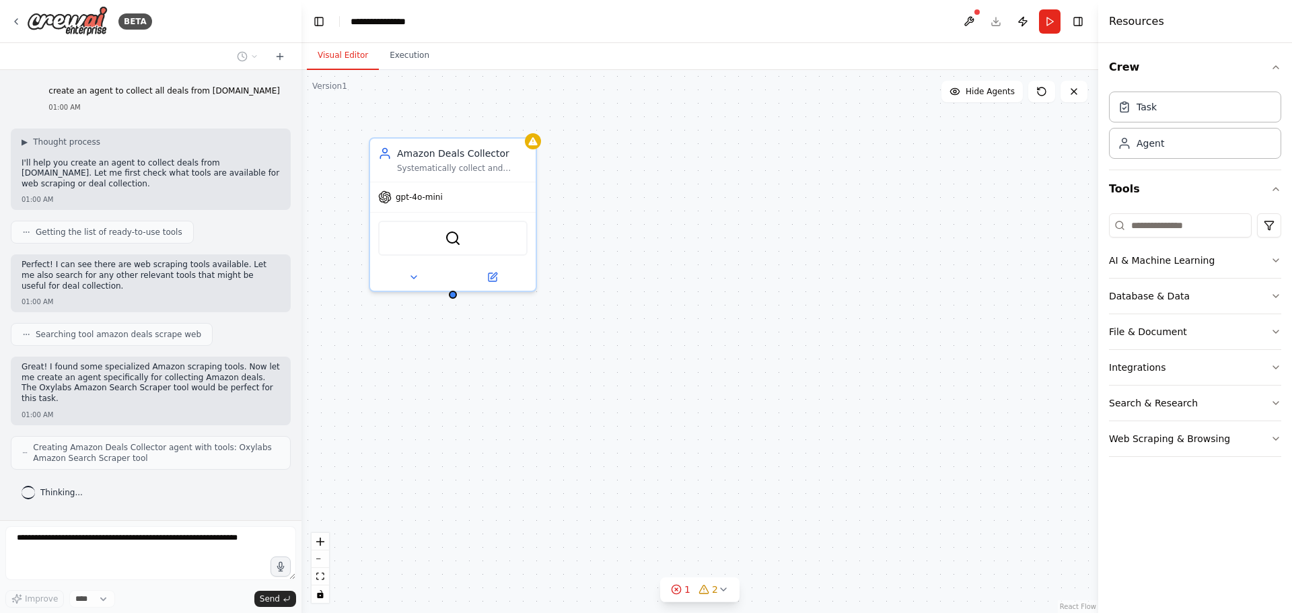
drag, startPoint x: 21, startPoint y: 162, endPoint x: 269, endPoint y: 178, distance: 248.9
click at [269, 178] on div "▶ Thought process I'll help you create an agent to collect deals from [DOMAIN_N…" at bounding box center [151, 170] width 280 height 82
click at [269, 178] on p "I'll help you create an agent to collect deals from [DOMAIN_NAME]. Let me first…" at bounding box center [151, 174] width 258 height 32
click at [406, 277] on button at bounding box center [414, 275] width 76 height 16
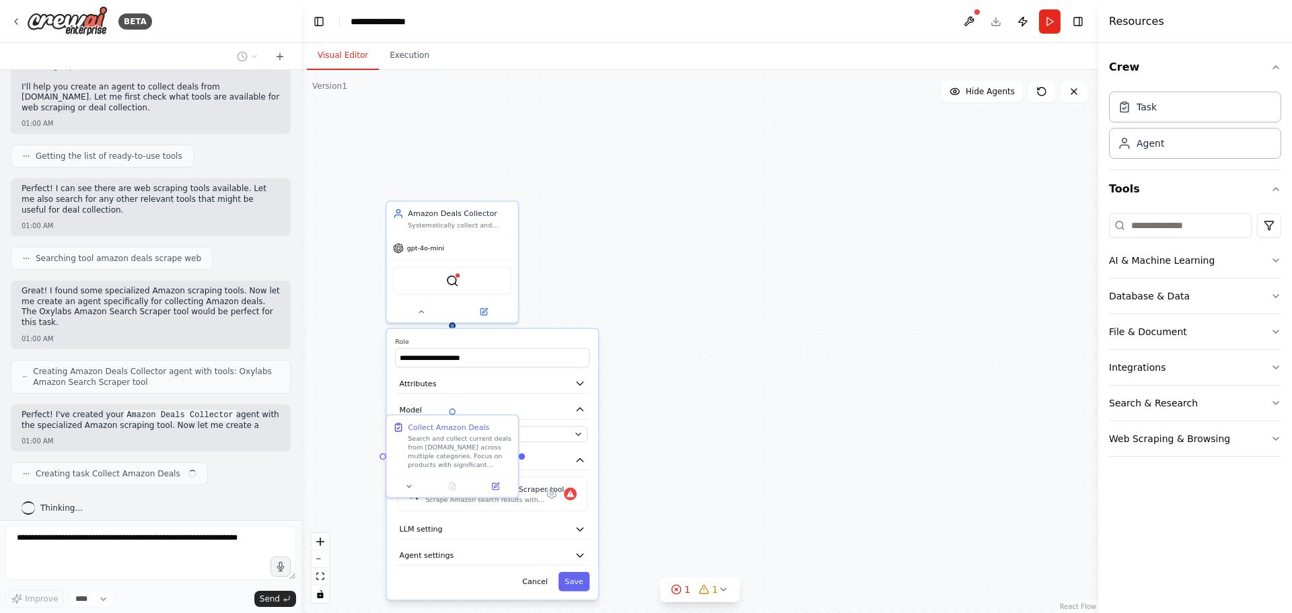
scroll to position [86, 0]
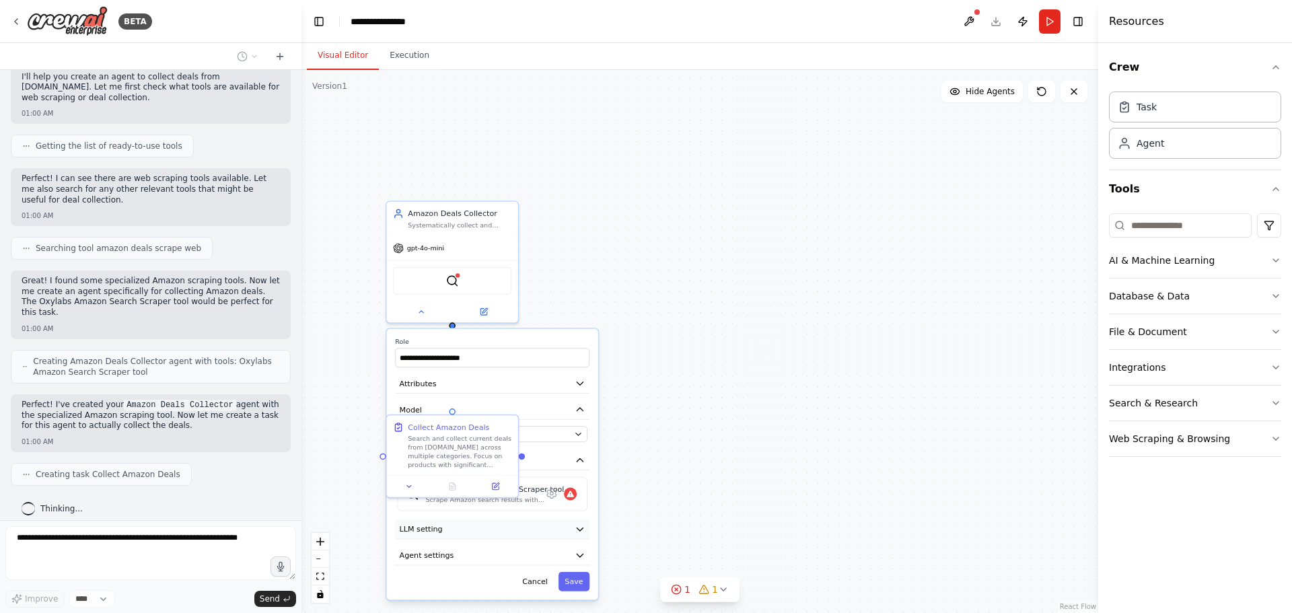
click at [554, 538] on button "LLM setting" at bounding box center [492, 530] width 195 height 20
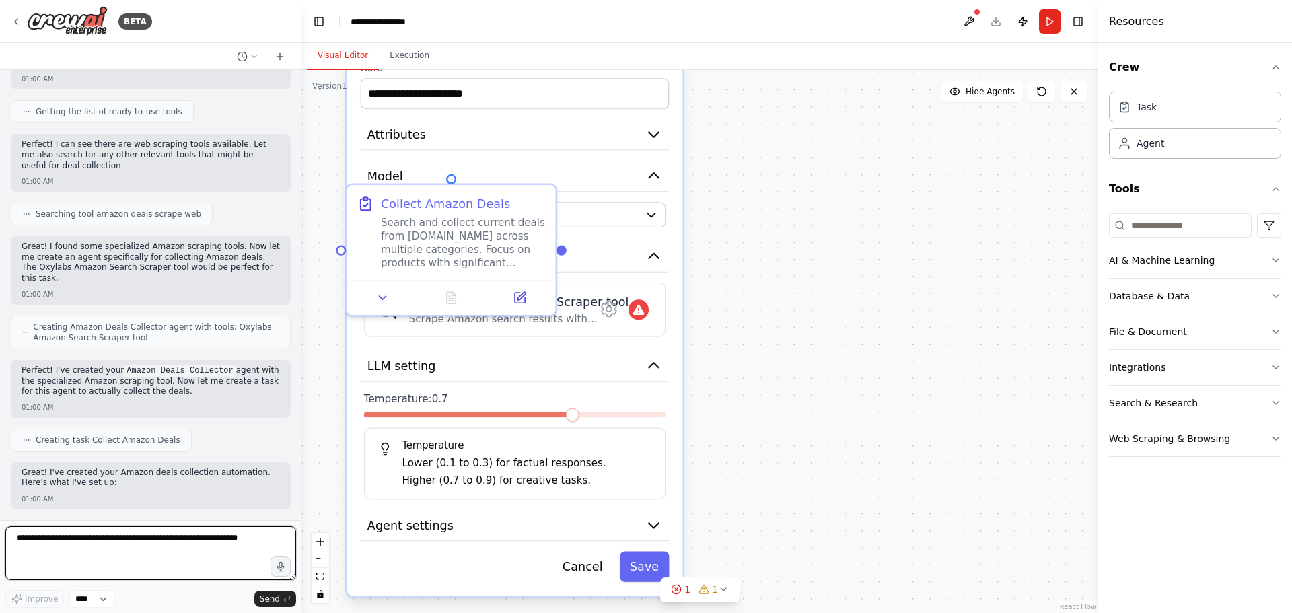
drag, startPoint x: 748, startPoint y: 368, endPoint x: 762, endPoint y: 178, distance: 191.0
click at [762, 178] on div ".deletable-edge-delete-btn { width: 20px; height: 20px; border: 0px solid #ffff…" at bounding box center [700, 341] width 797 height 543
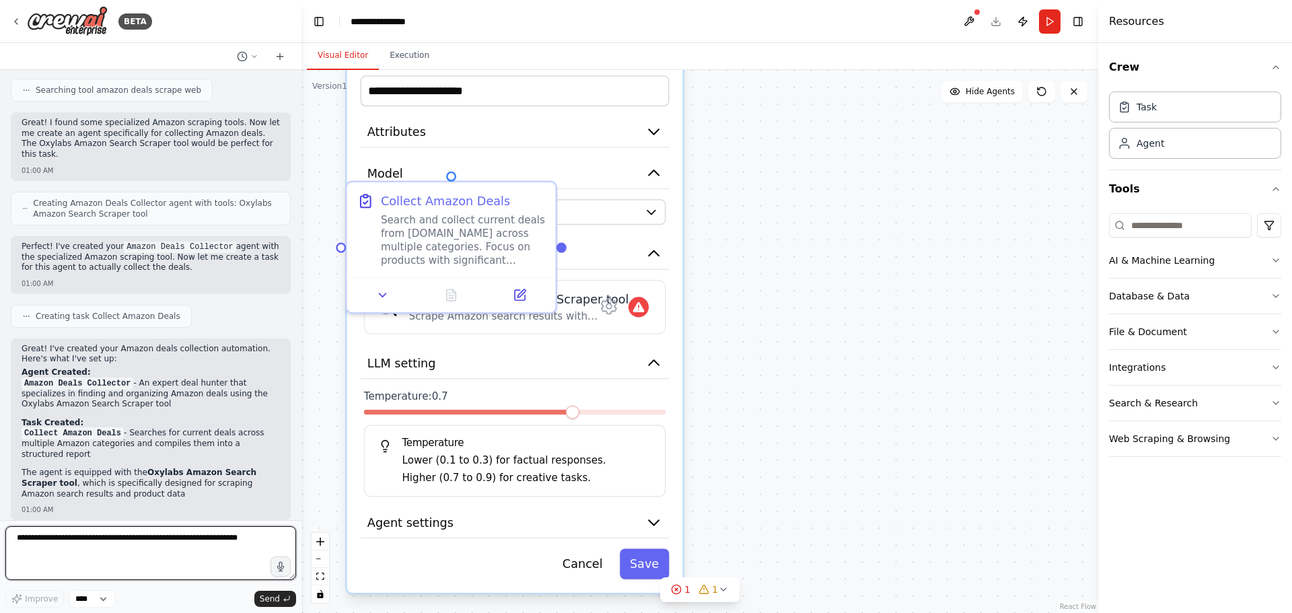
scroll to position [257, 0]
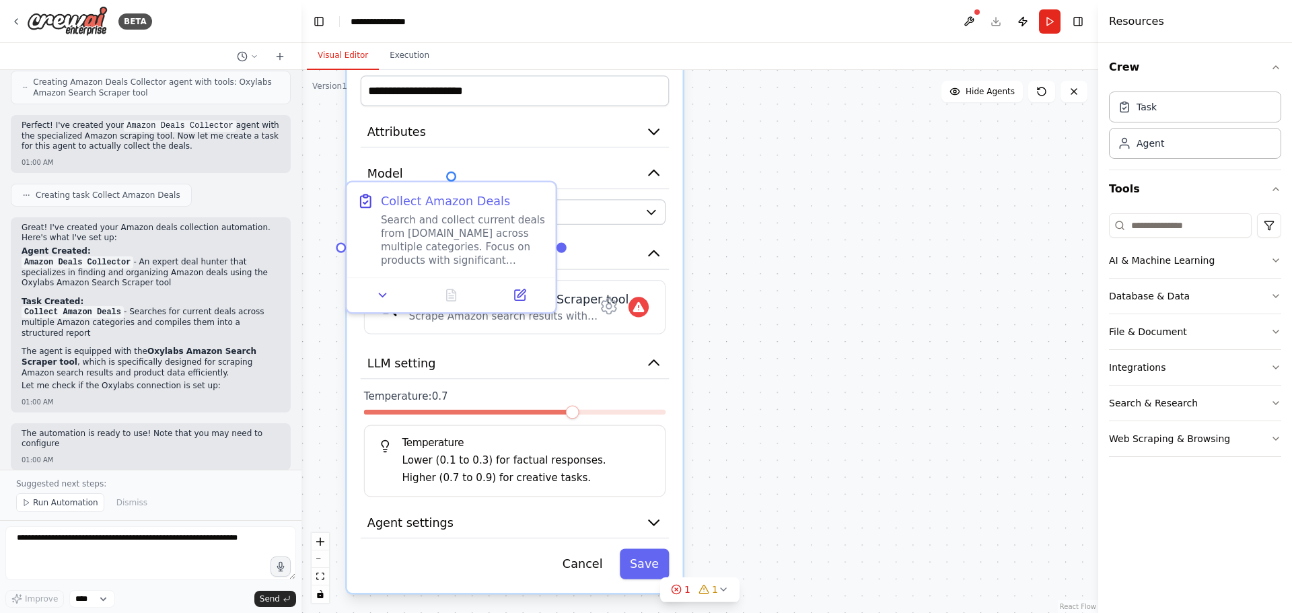
click at [553, 385] on div "**********" at bounding box center [515, 319] width 336 height 548
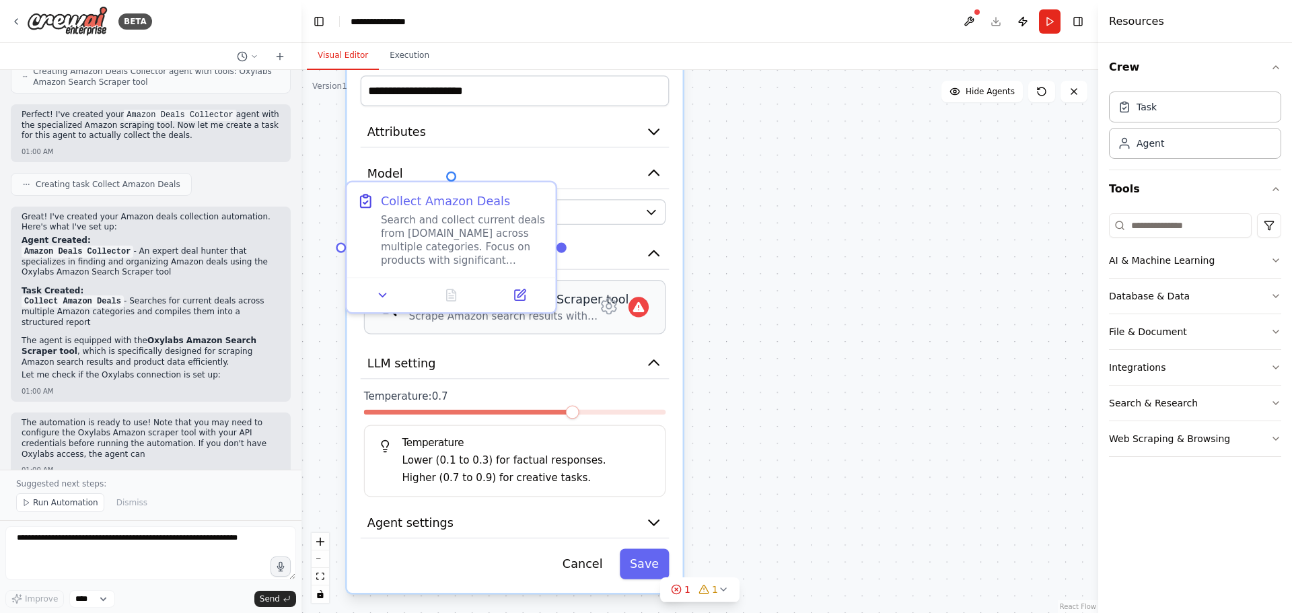
scroll to position [387, 0]
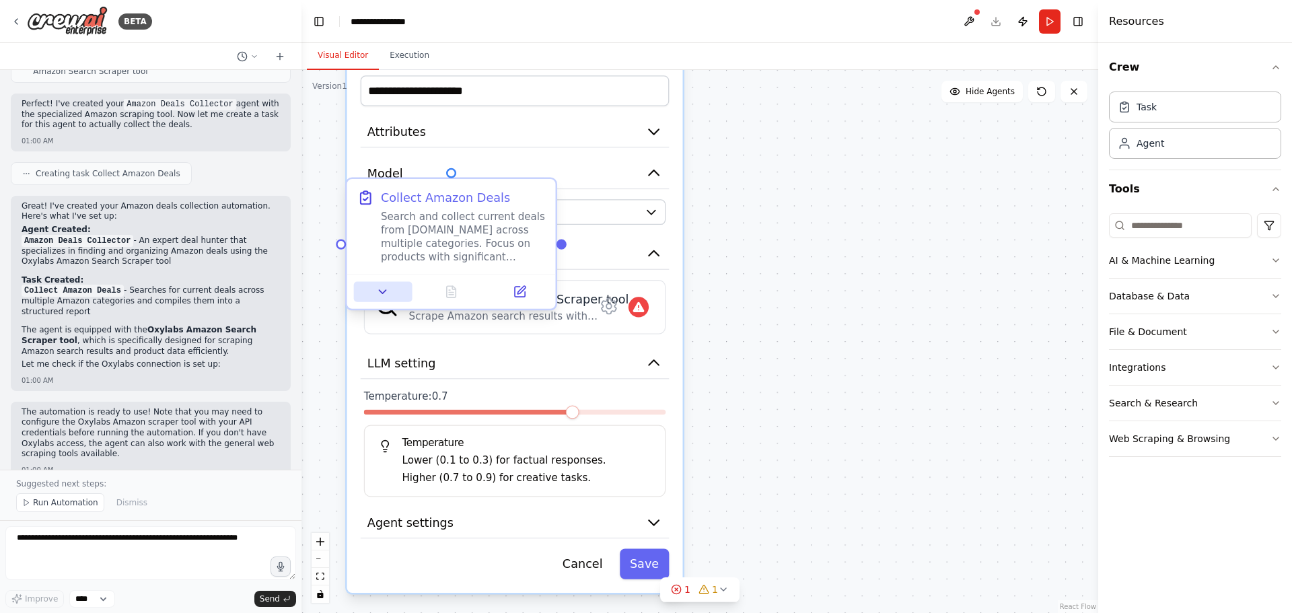
click at [372, 293] on button at bounding box center [383, 292] width 59 height 20
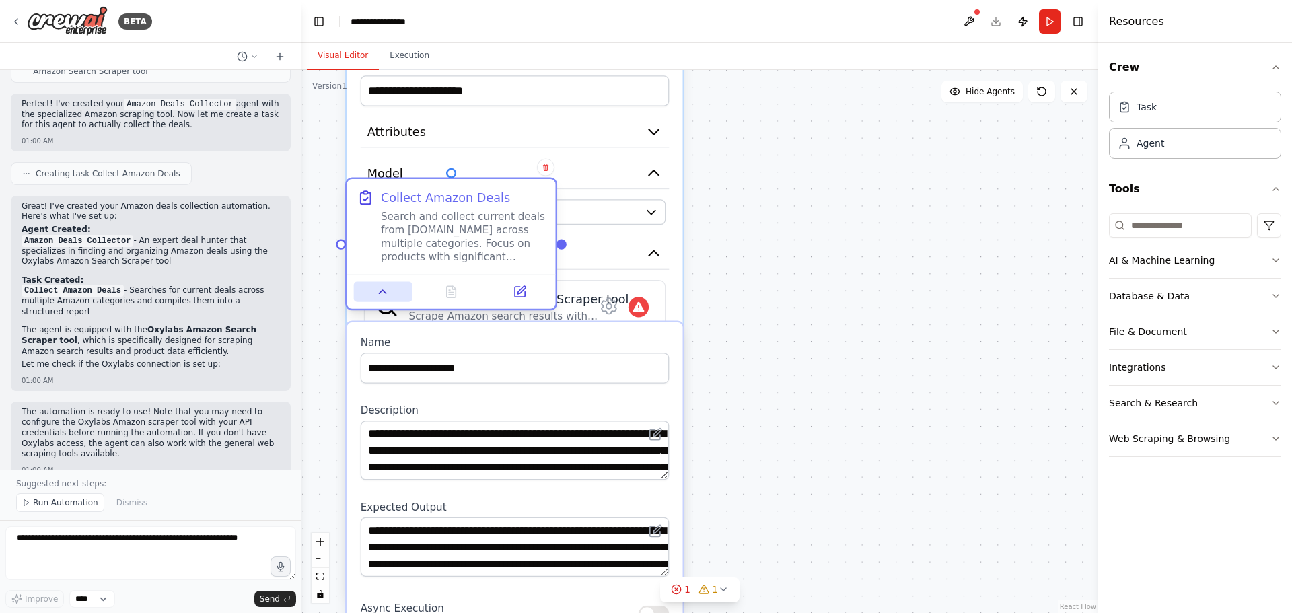
click at [372, 293] on button at bounding box center [383, 292] width 59 height 20
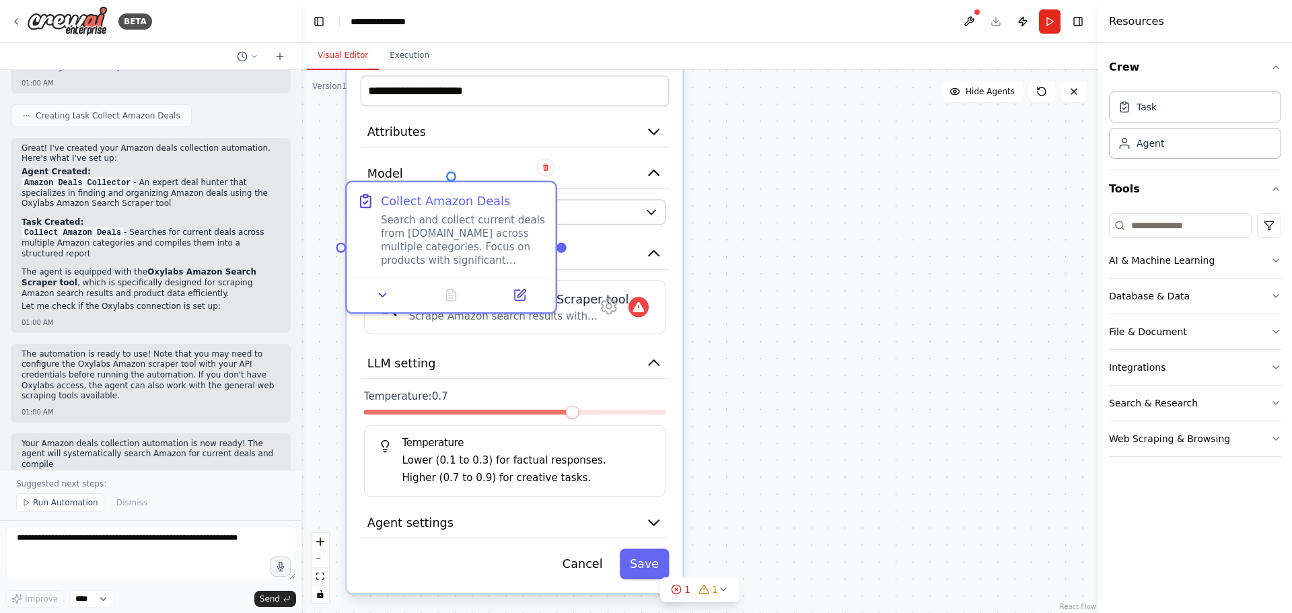
scroll to position [455, 0]
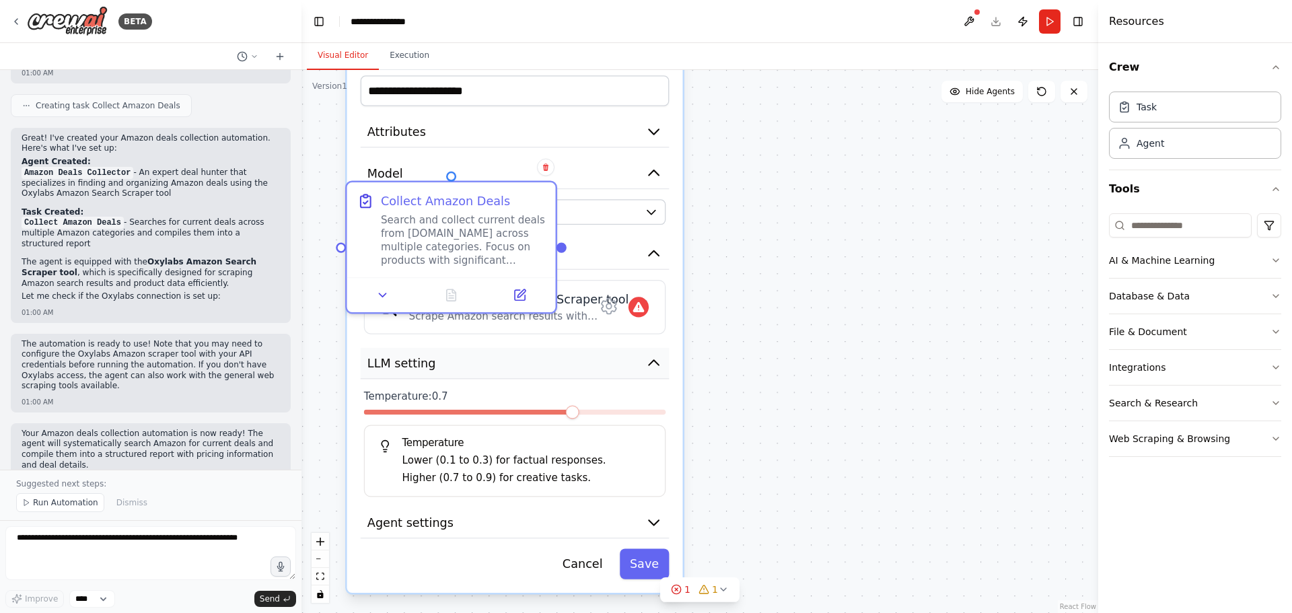
click at [569, 378] on button "LLM setting" at bounding box center [515, 364] width 309 height 32
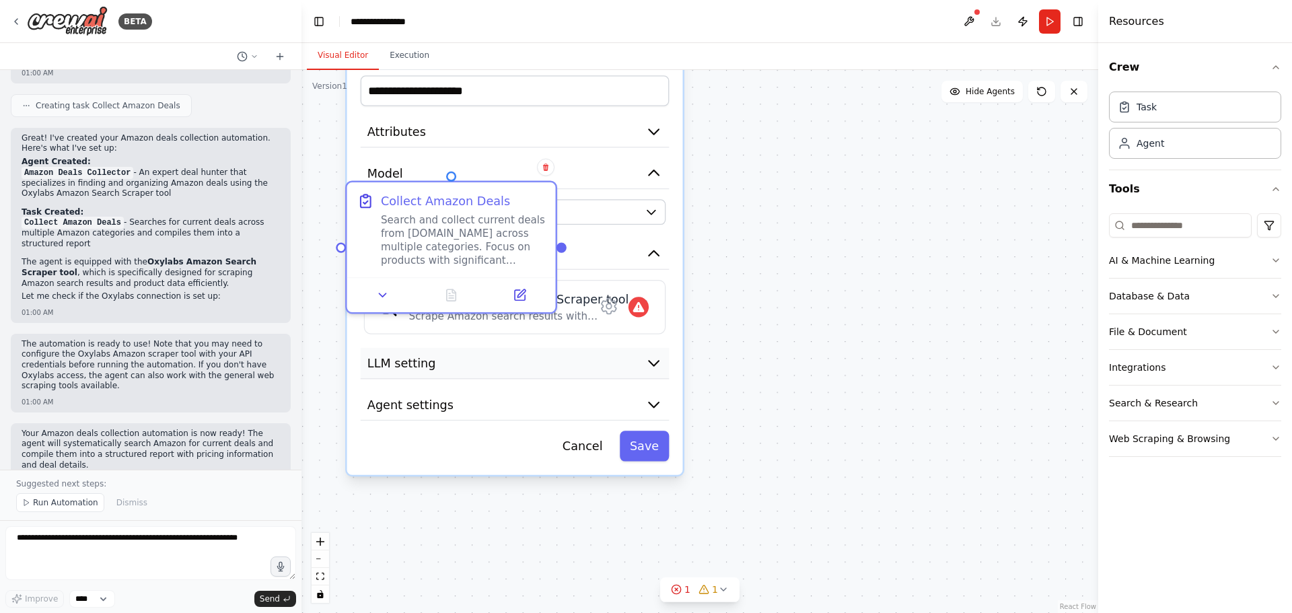
click at [503, 361] on button "LLM setting" at bounding box center [515, 364] width 309 height 32
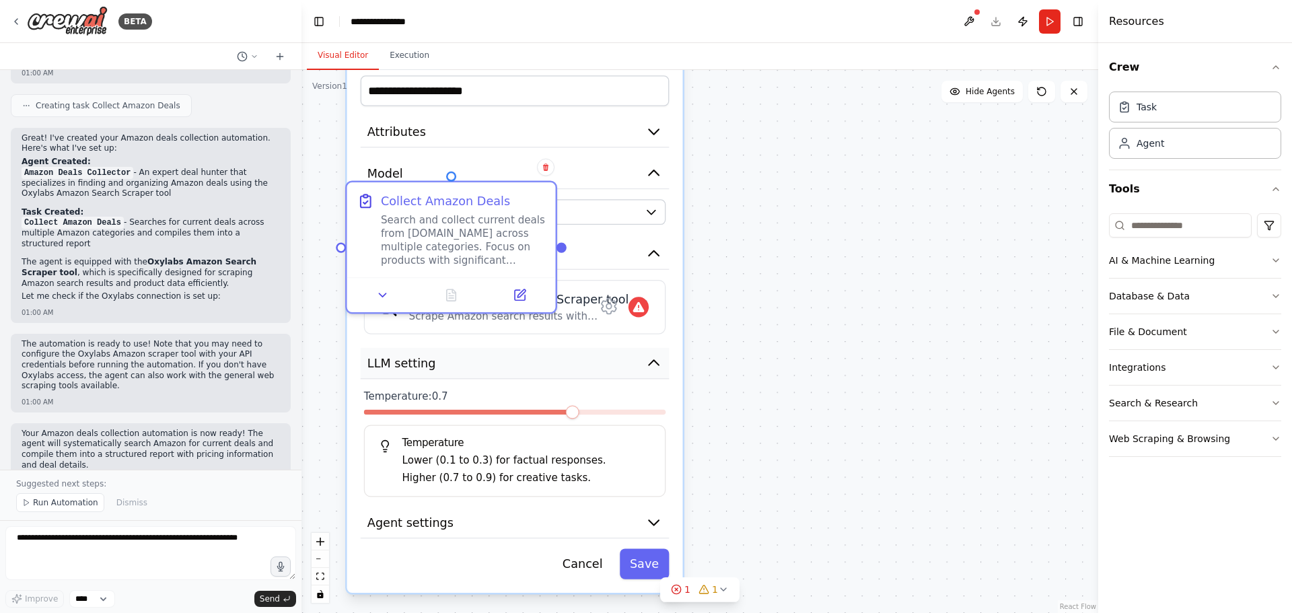
click at [503, 361] on button "LLM setting" at bounding box center [515, 364] width 309 height 32
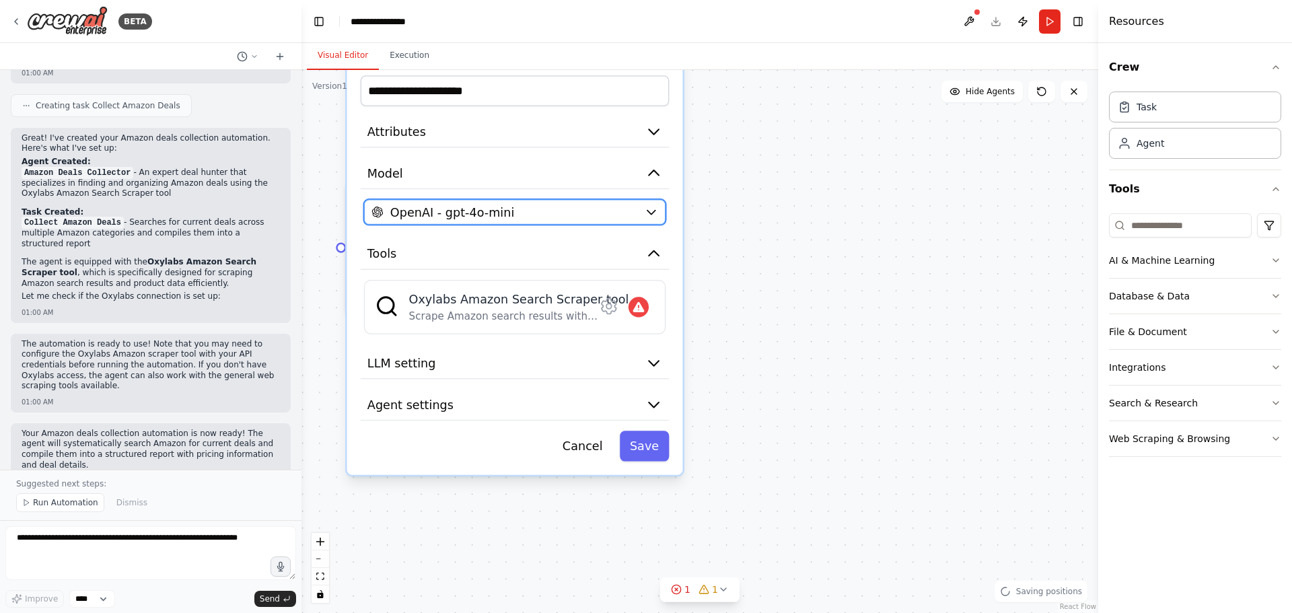
click at [503, 215] on span "OpenAI - gpt-4o-mini" at bounding box center [452, 212] width 125 height 17
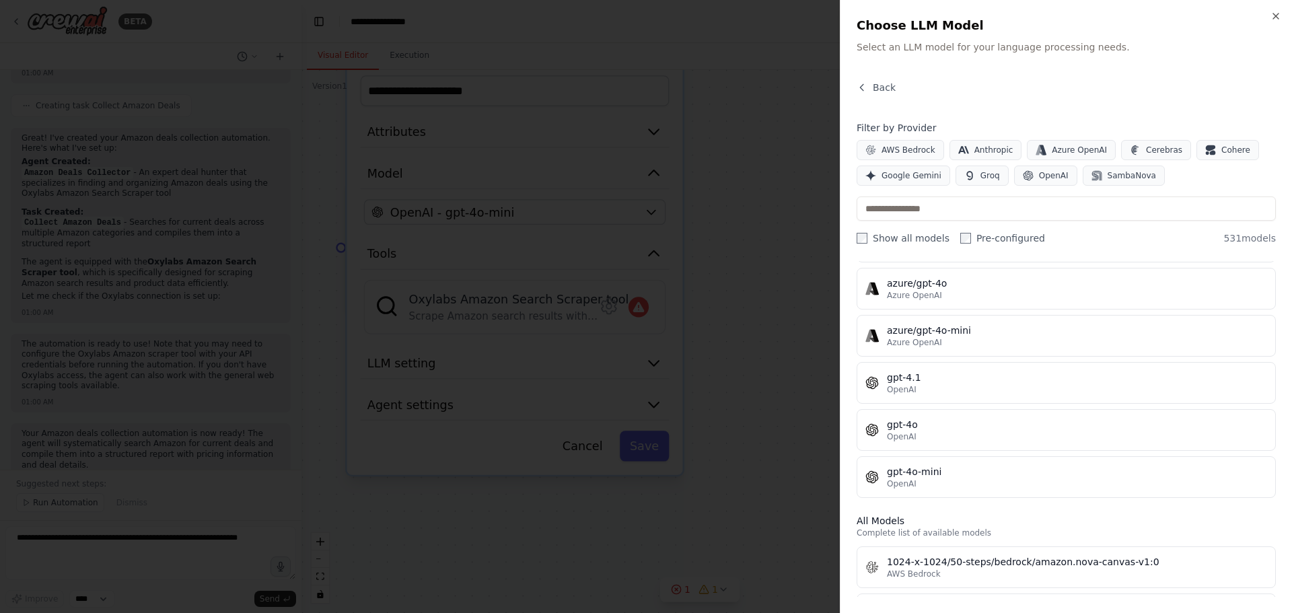
scroll to position [0, 0]
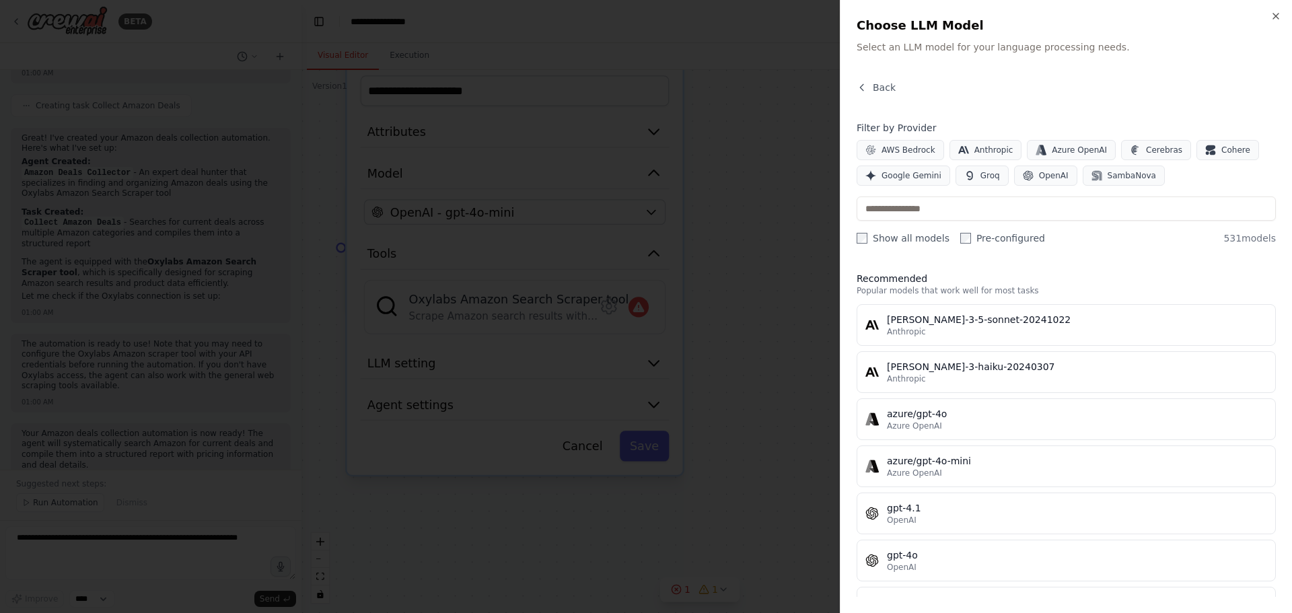
click at [1273, 9] on div "Close Choose LLM Model Select an LLM model for your language processing needs. …" at bounding box center [1066, 306] width 452 height 613
click at [1279, 12] on icon "button" at bounding box center [1276, 16] width 11 height 11
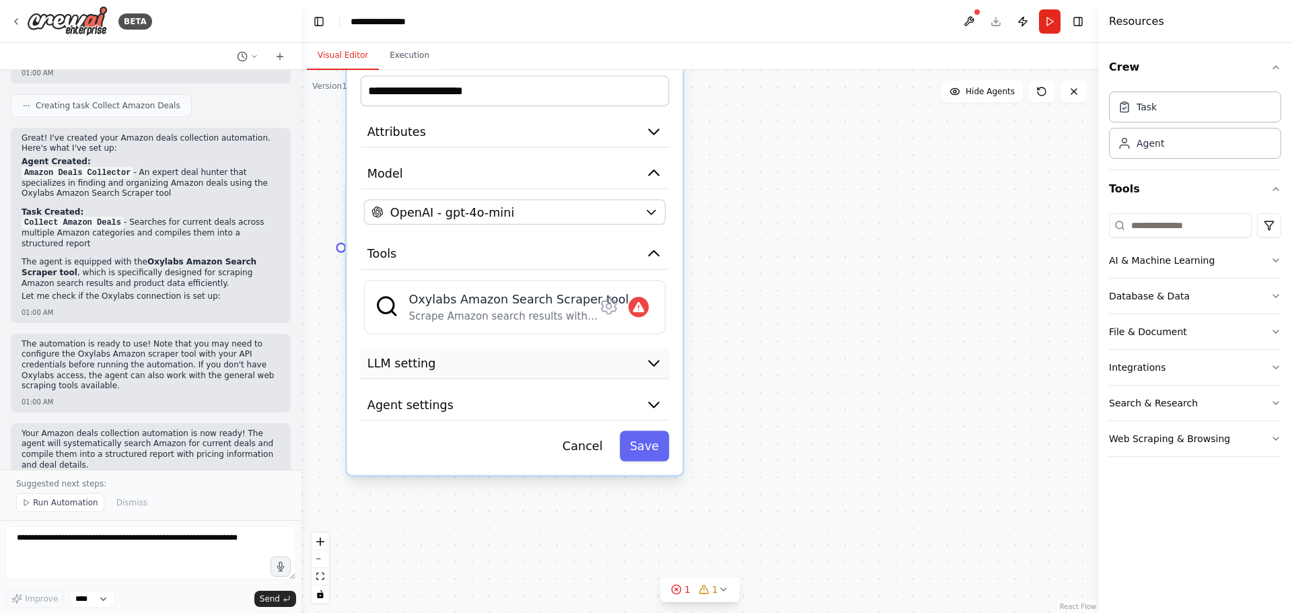
click at [548, 364] on button "LLM setting" at bounding box center [515, 364] width 309 height 32
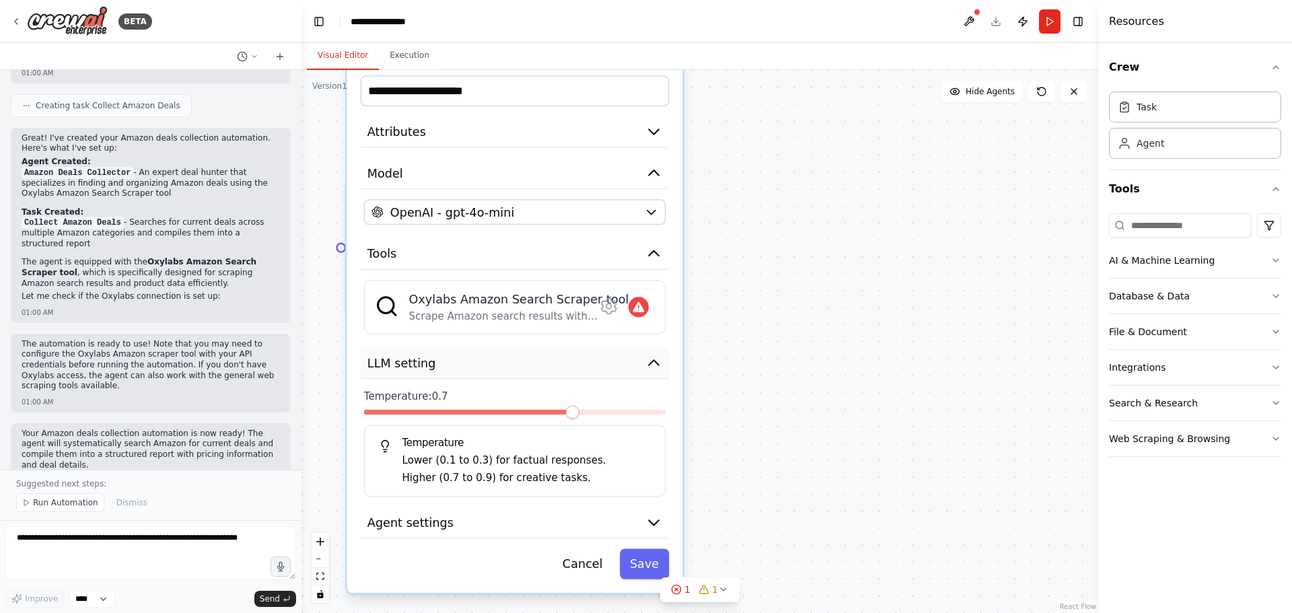
click at [548, 364] on button "LLM setting" at bounding box center [515, 364] width 309 height 32
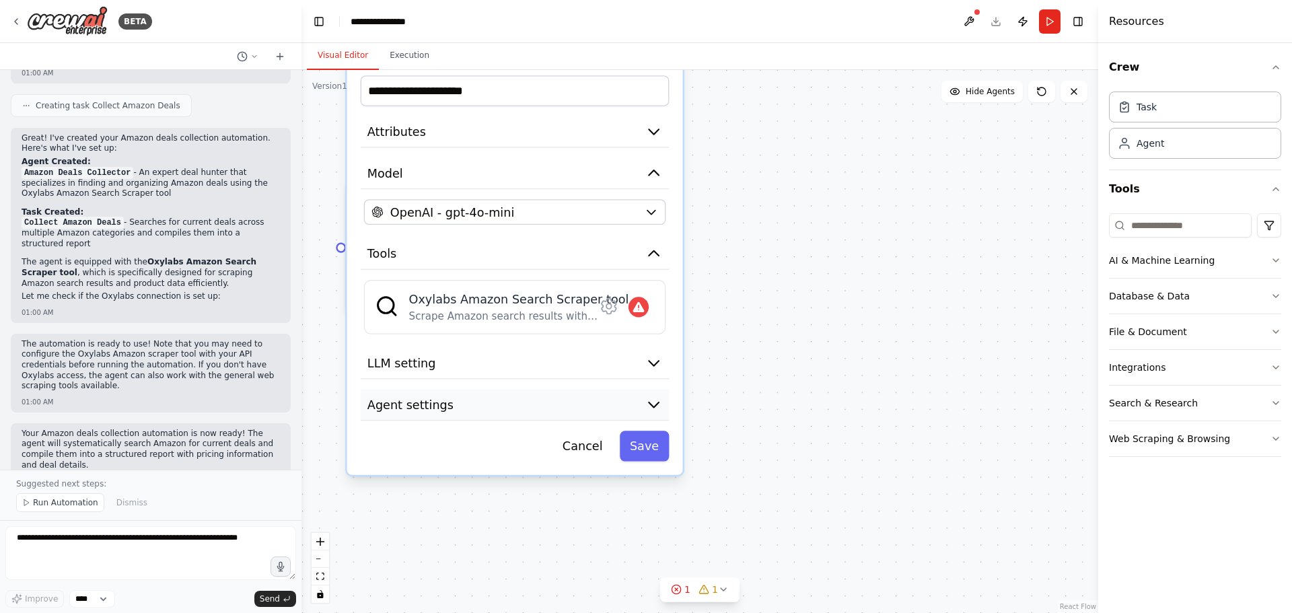
click at [520, 408] on button "Agent settings" at bounding box center [515, 406] width 309 height 32
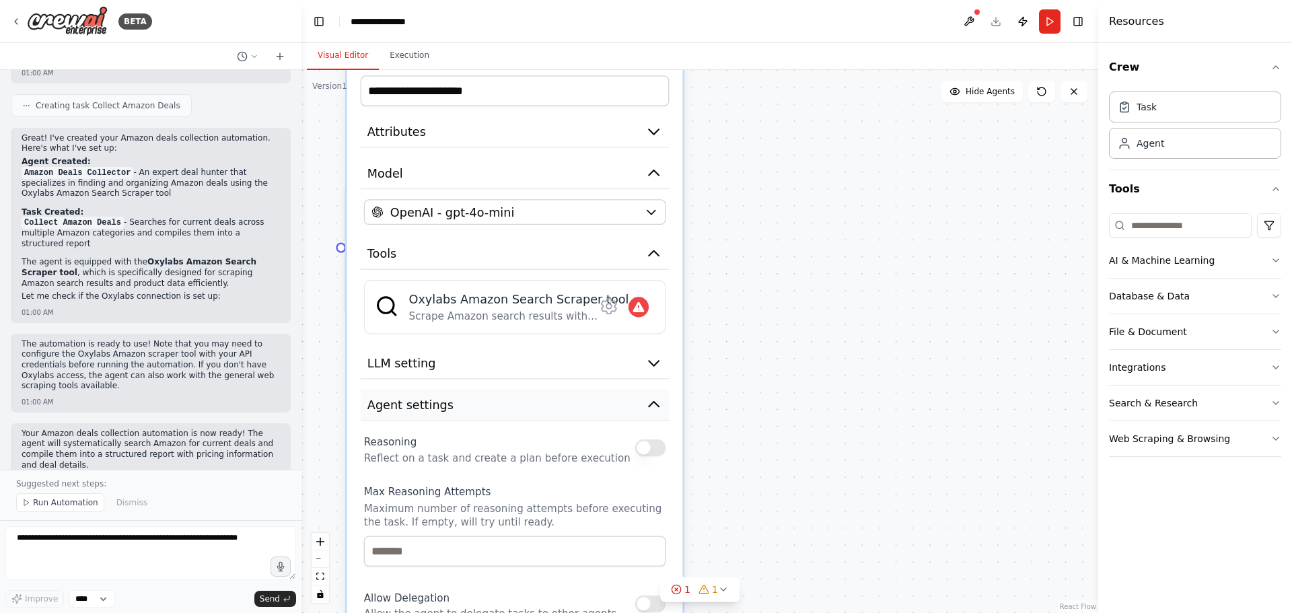
click at [520, 408] on button "Agent settings" at bounding box center [515, 406] width 309 height 32
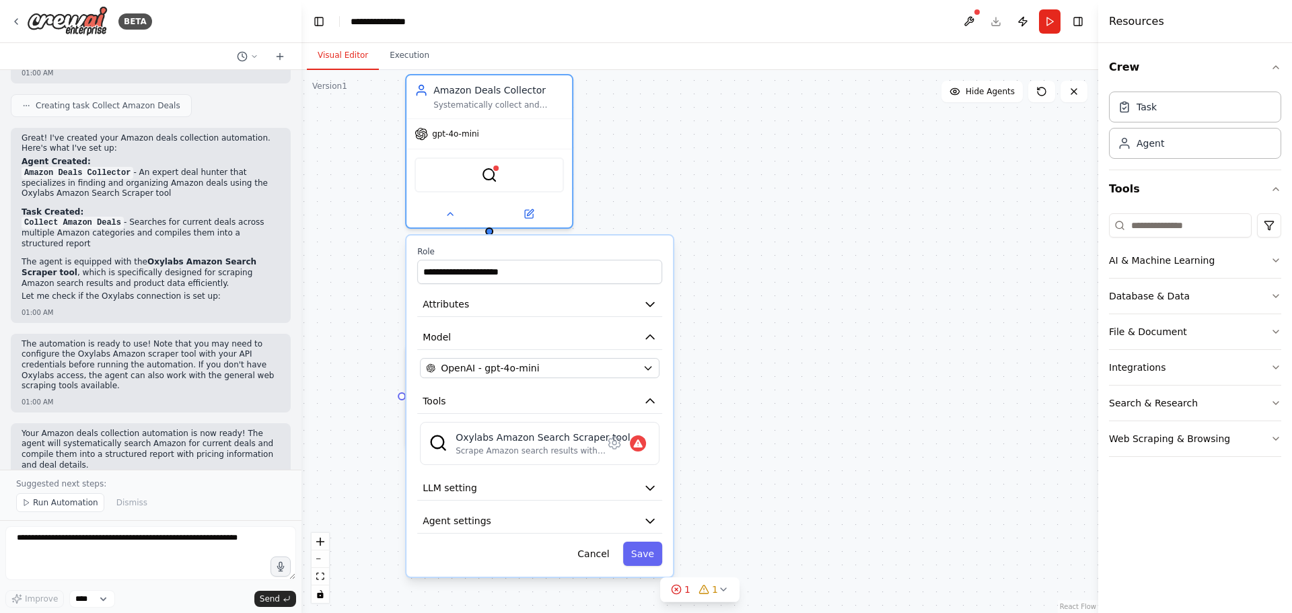
drag, startPoint x: 738, startPoint y: 313, endPoint x: 749, endPoint y: 433, distance: 120.4
click at [749, 433] on div ".deletable-edge-delete-btn { width: 20px; height: 20px; border: 0px solid #ffff…" at bounding box center [700, 341] width 797 height 543
click at [460, 213] on button at bounding box center [450, 211] width 76 height 16
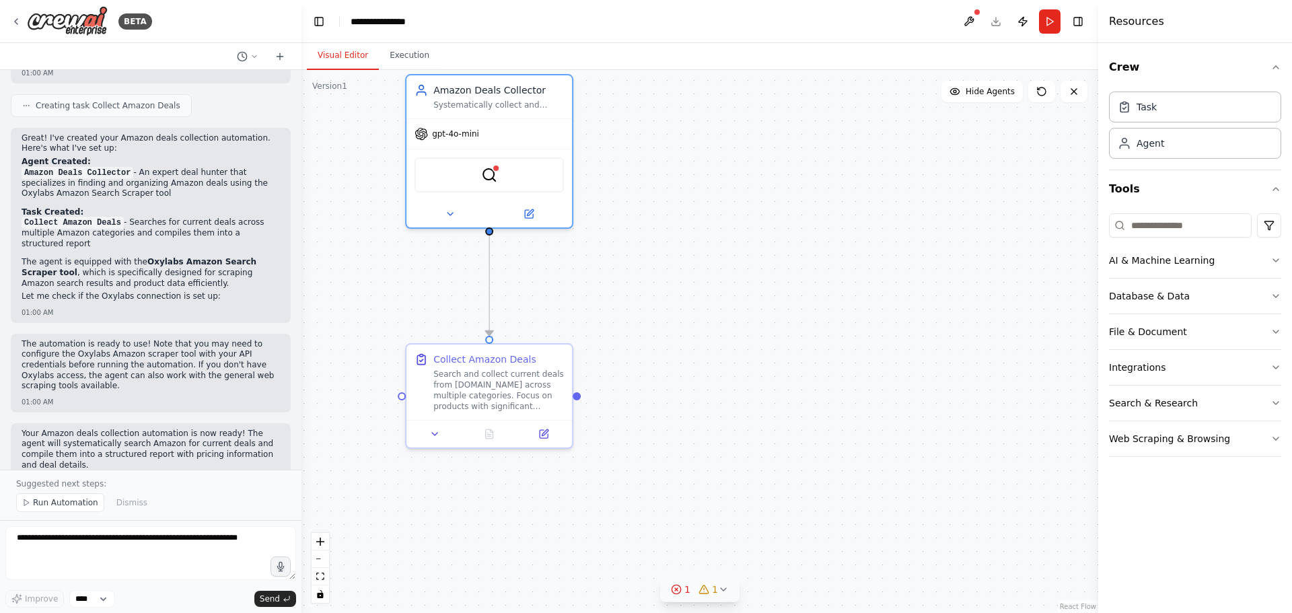
click at [708, 596] on button "1 1" at bounding box center [699, 589] width 79 height 25
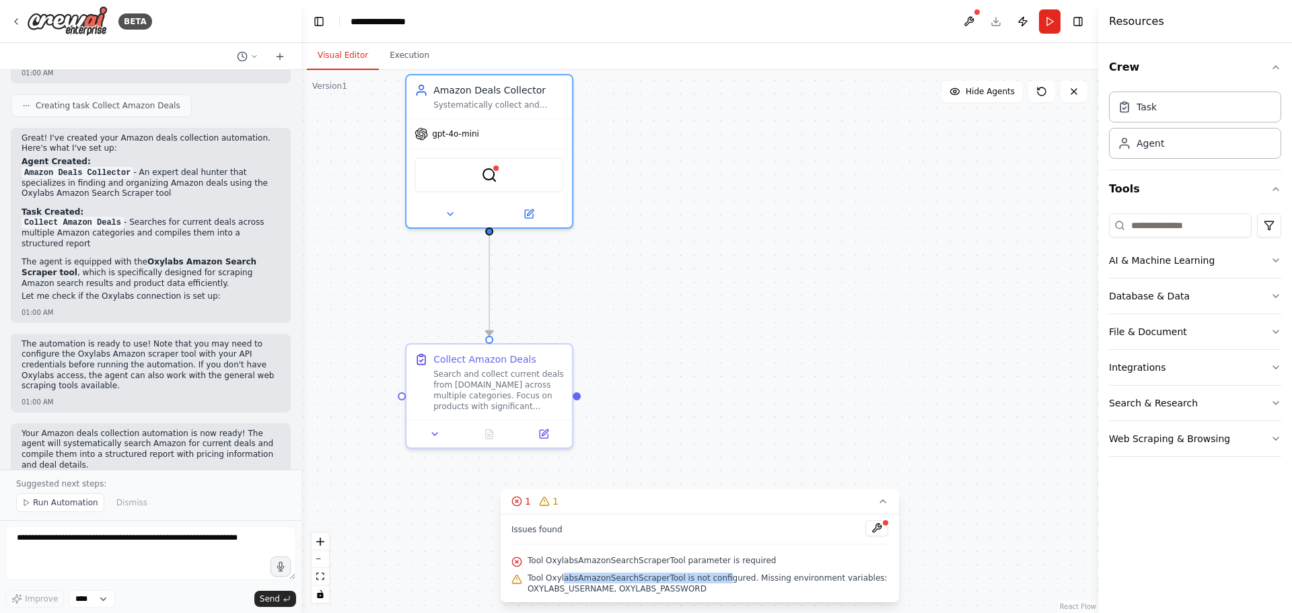
drag, startPoint x: 562, startPoint y: 579, endPoint x: 709, endPoint y: 580, distance: 147.4
click at [709, 580] on span "Tool OxylabsAmazonSearchScraperTool is not configured. Missing environment vari…" at bounding box center [708, 584] width 361 height 22
click at [1183, 436] on div "Web Scraping & Browsing" at bounding box center [1169, 438] width 121 height 13
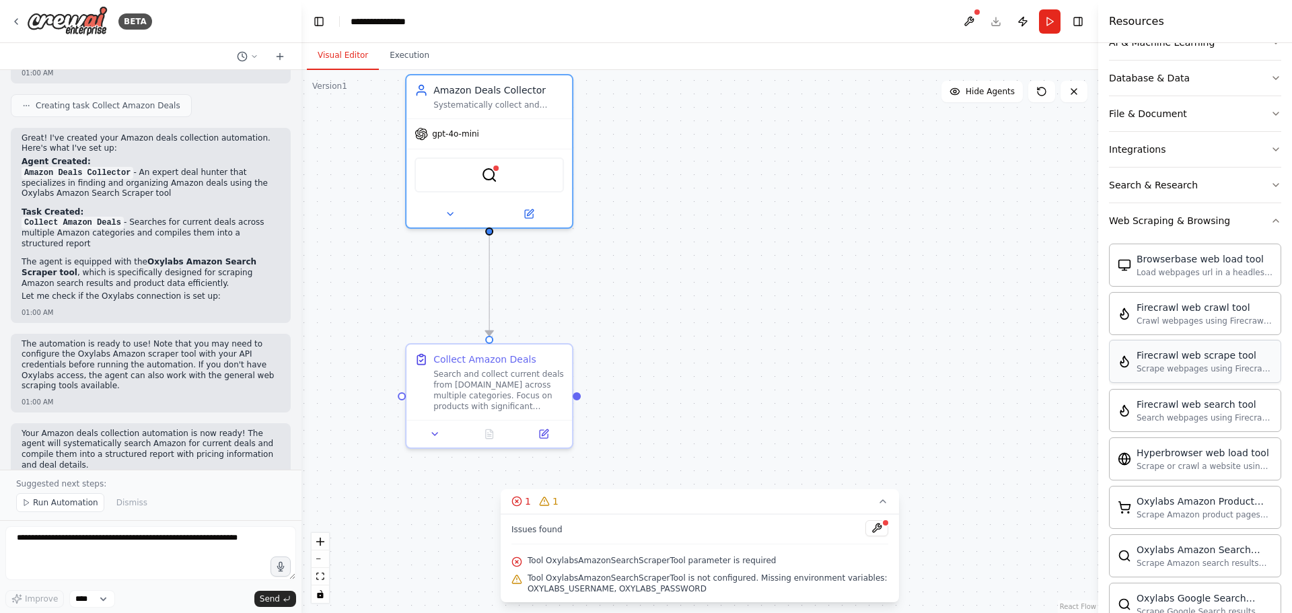
scroll to position [224, 0]
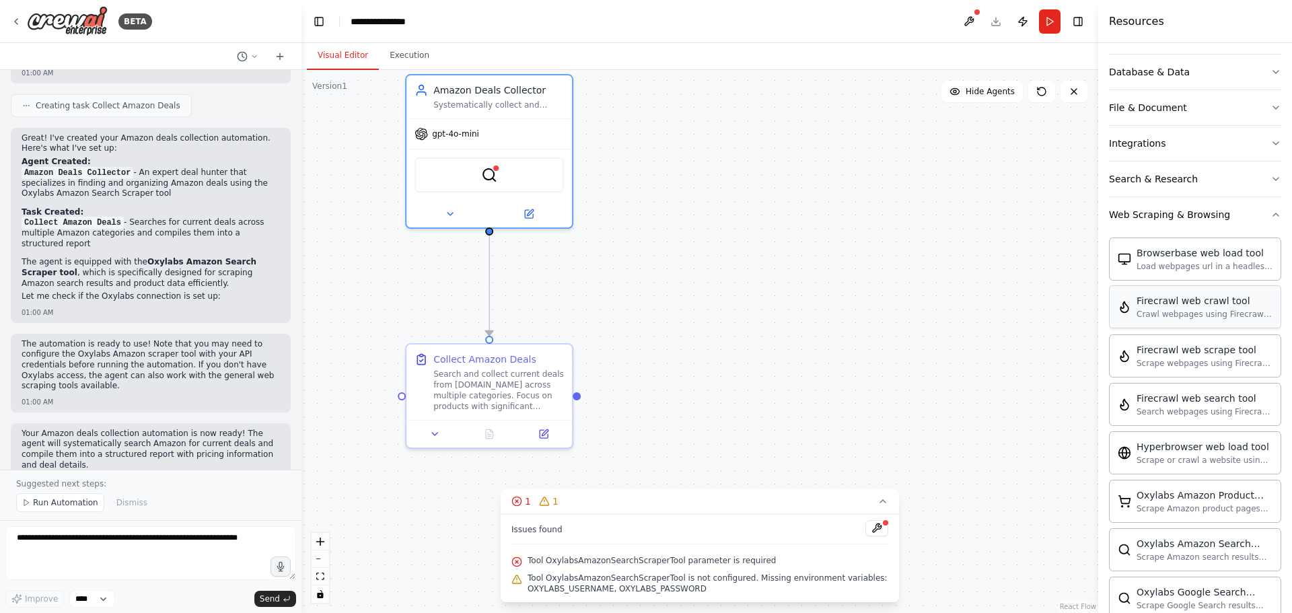
click at [1193, 323] on div "Firecrawl web crawl tool Crawl webpages using Firecrawl and return the contents" at bounding box center [1195, 306] width 172 height 43
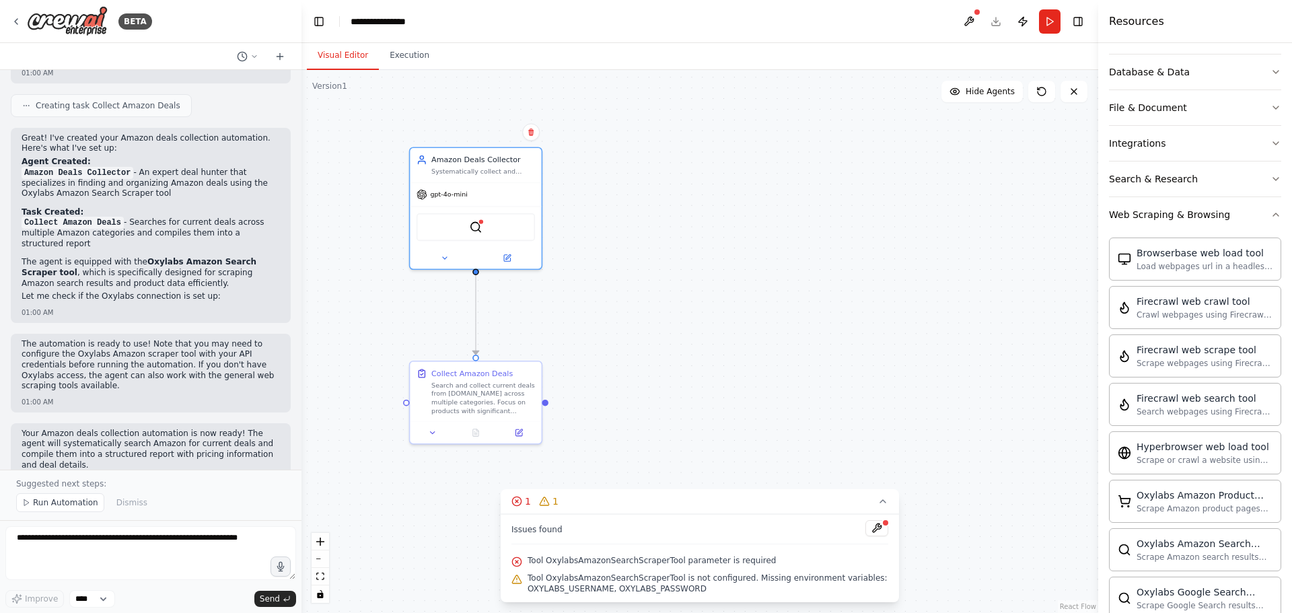
drag, startPoint x: 773, startPoint y: 301, endPoint x: 704, endPoint y: 324, distance: 73.0
click at [704, 324] on div ".deletable-edge-delete-btn { width: 20px; height: 20px; border: 0px solid #ffff…" at bounding box center [700, 341] width 797 height 543
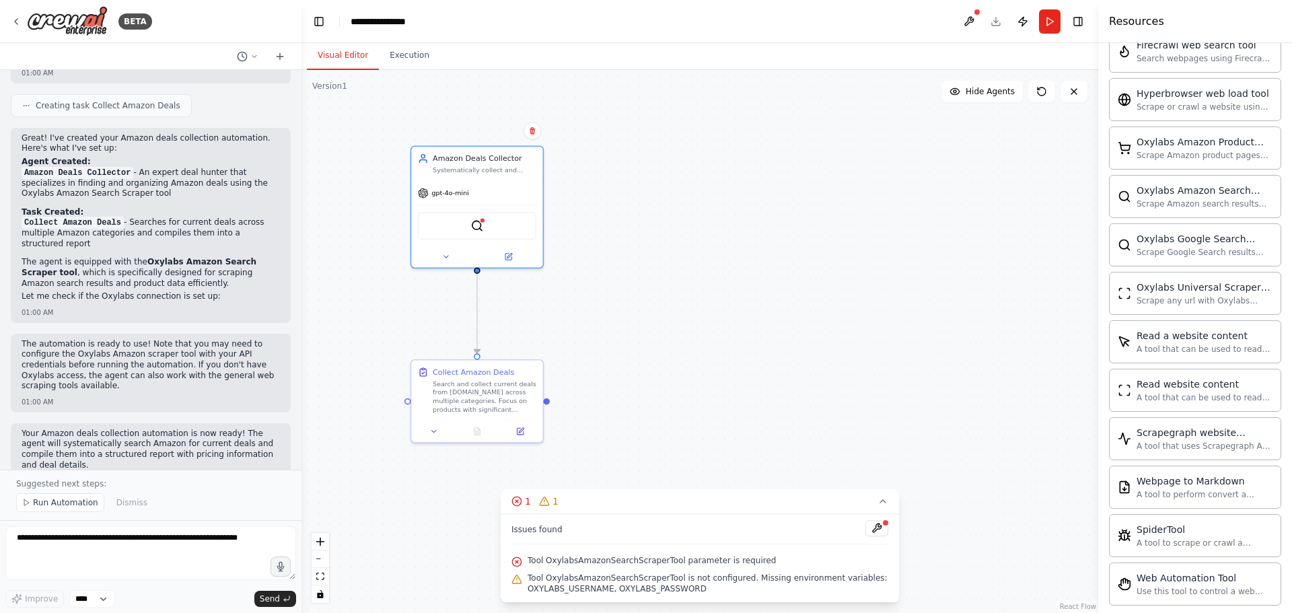
scroll to position [603, 0]
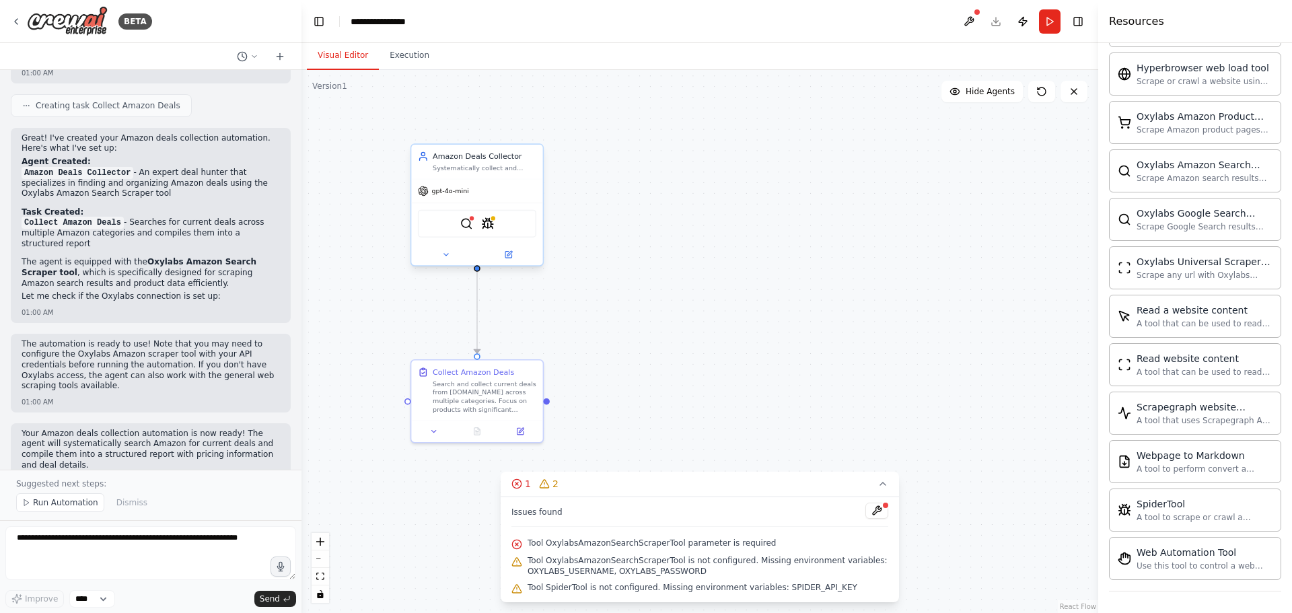
click at [469, 235] on div "OxylabsAmazonSearchScraperTool SpiderTool" at bounding box center [477, 224] width 118 height 28
click at [465, 215] on div "OxylabsAmazonSearchScraperTool SpiderTool" at bounding box center [477, 224] width 118 height 28
click at [470, 223] on img at bounding box center [466, 223] width 13 height 13
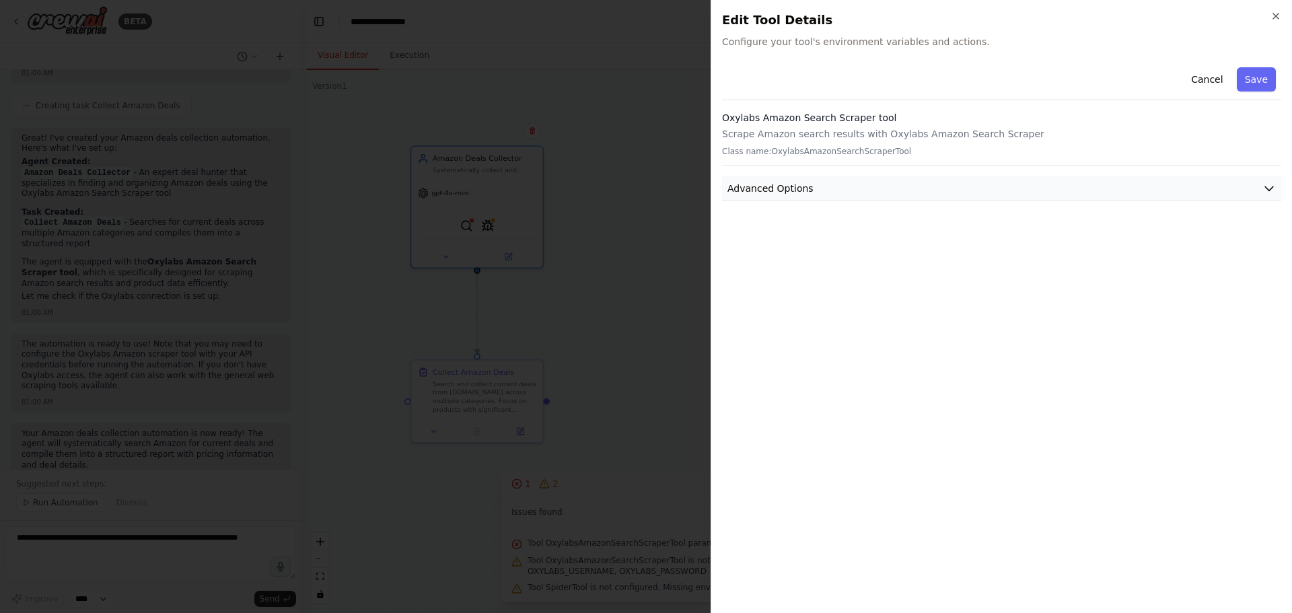
click at [751, 191] on span "Advanced Options" at bounding box center [771, 188] width 86 height 13
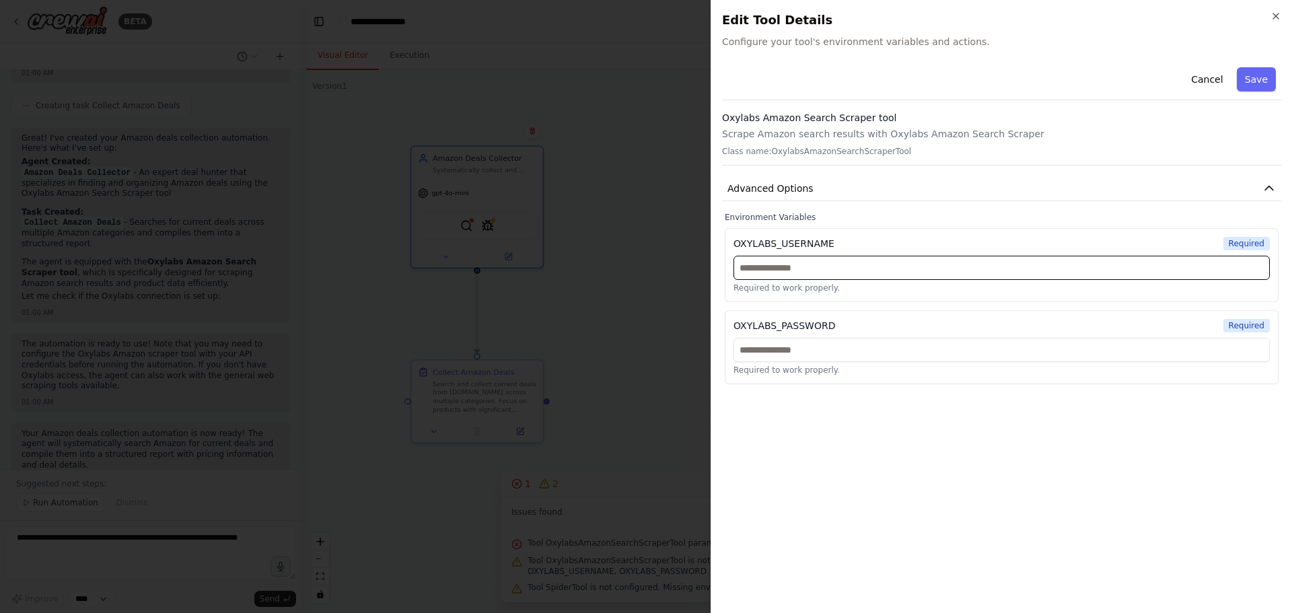
click at [812, 272] on input "text" at bounding box center [1002, 268] width 536 height 24
click at [1274, 19] on icon "button" at bounding box center [1276, 16] width 11 height 11
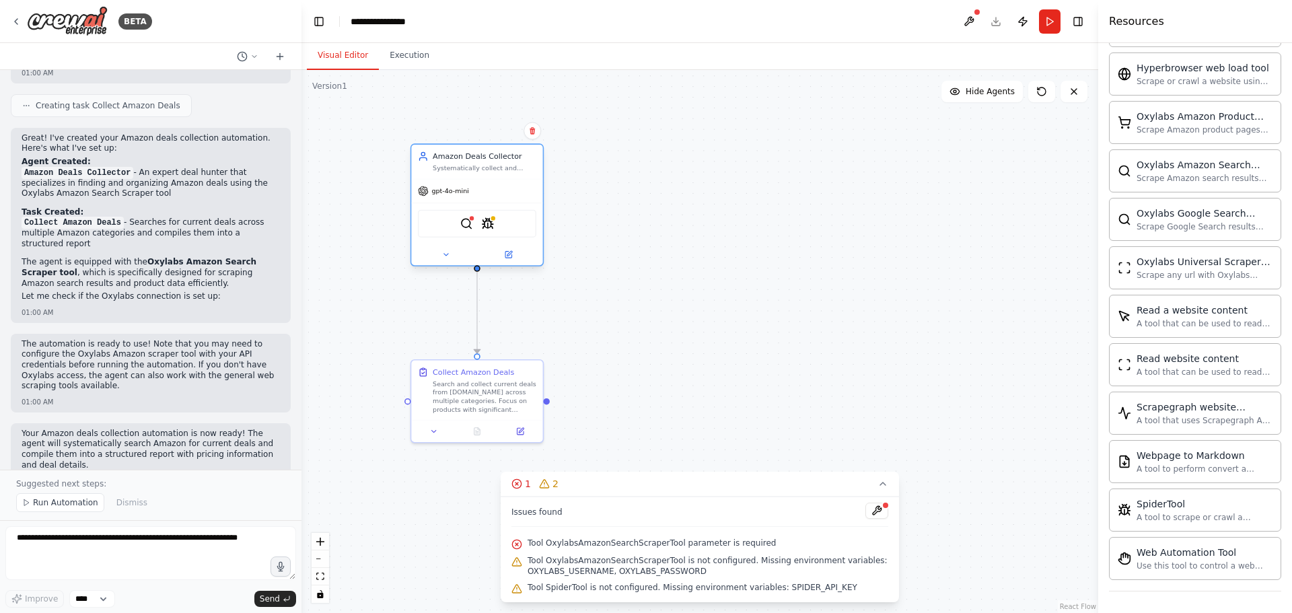
click at [493, 232] on div "OxylabsAmazonSearchScraperTool SpiderTool" at bounding box center [477, 224] width 118 height 28
click at [487, 225] on img at bounding box center [487, 223] width 13 height 13
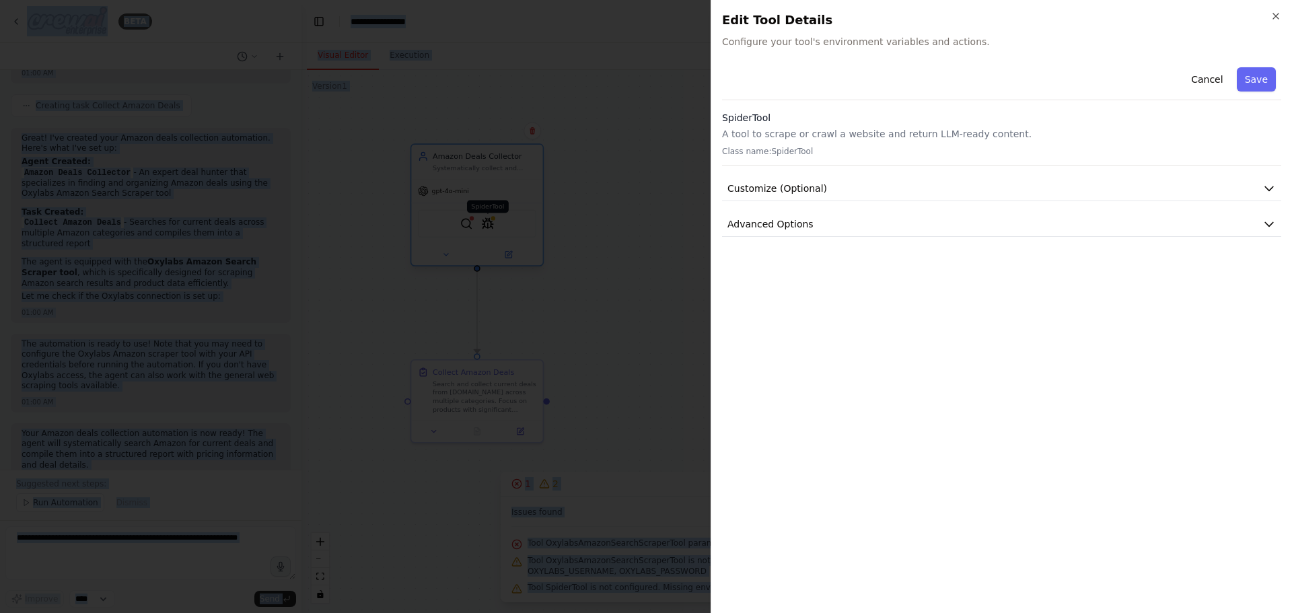
click at [487, 225] on div at bounding box center [646, 306] width 1292 height 613
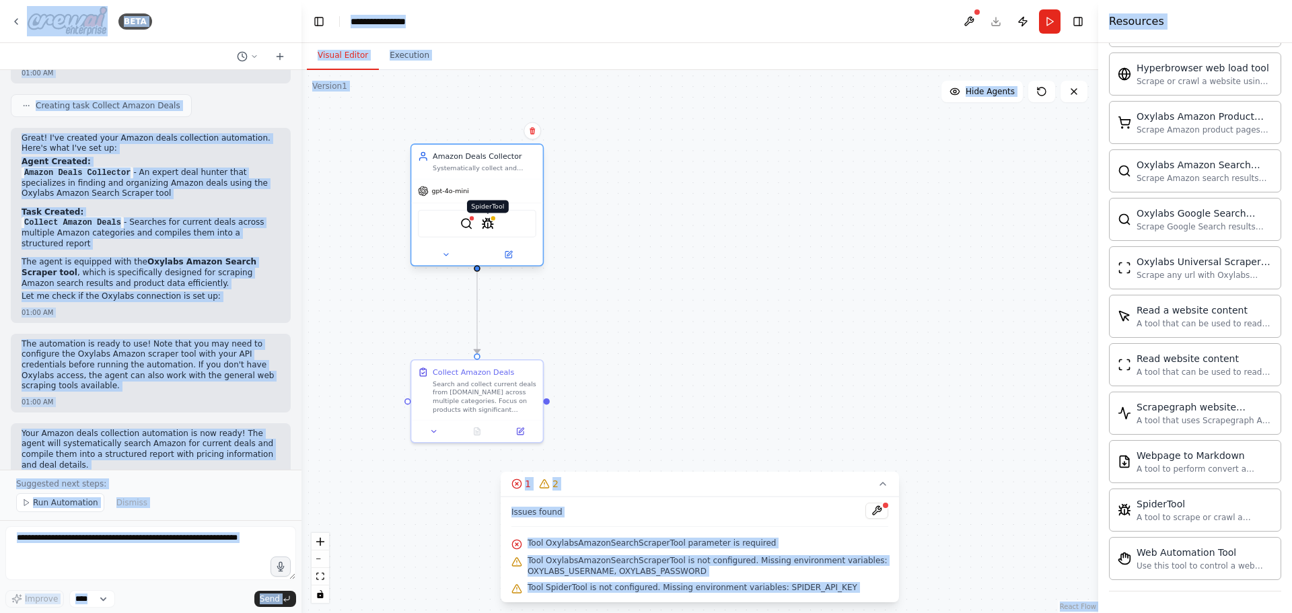
click at [487, 225] on img at bounding box center [487, 223] width 13 height 13
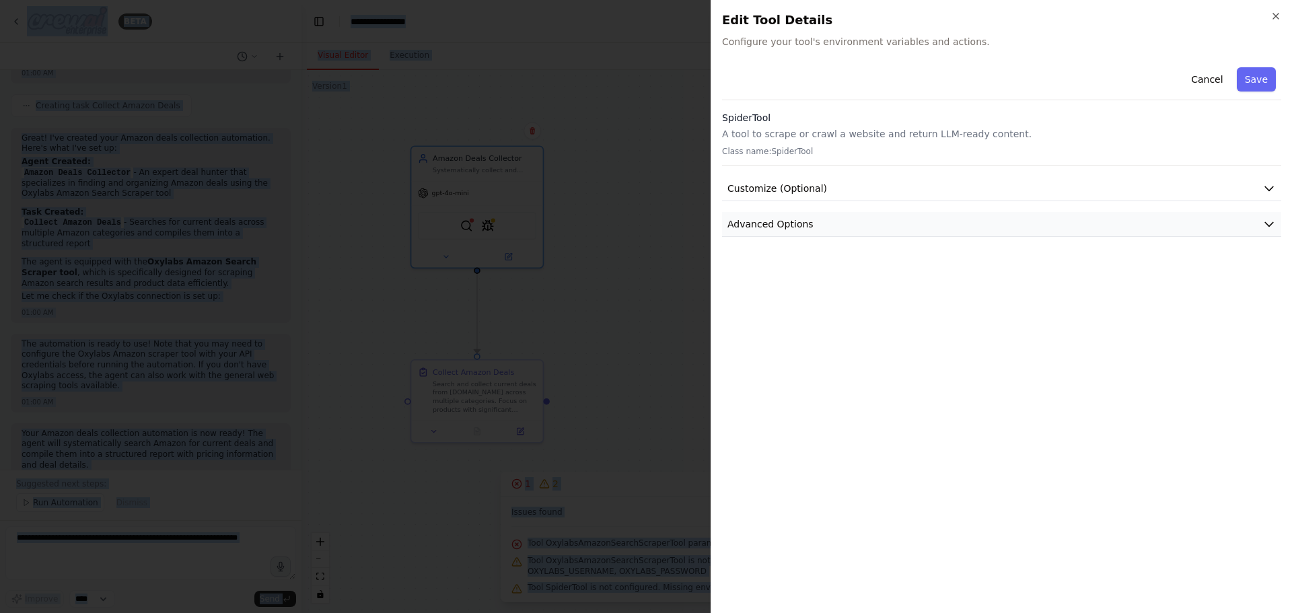
click at [796, 225] on span "Advanced Options" at bounding box center [771, 223] width 86 height 13
click at [774, 181] on button "Customize (Optional)" at bounding box center [1001, 188] width 559 height 25
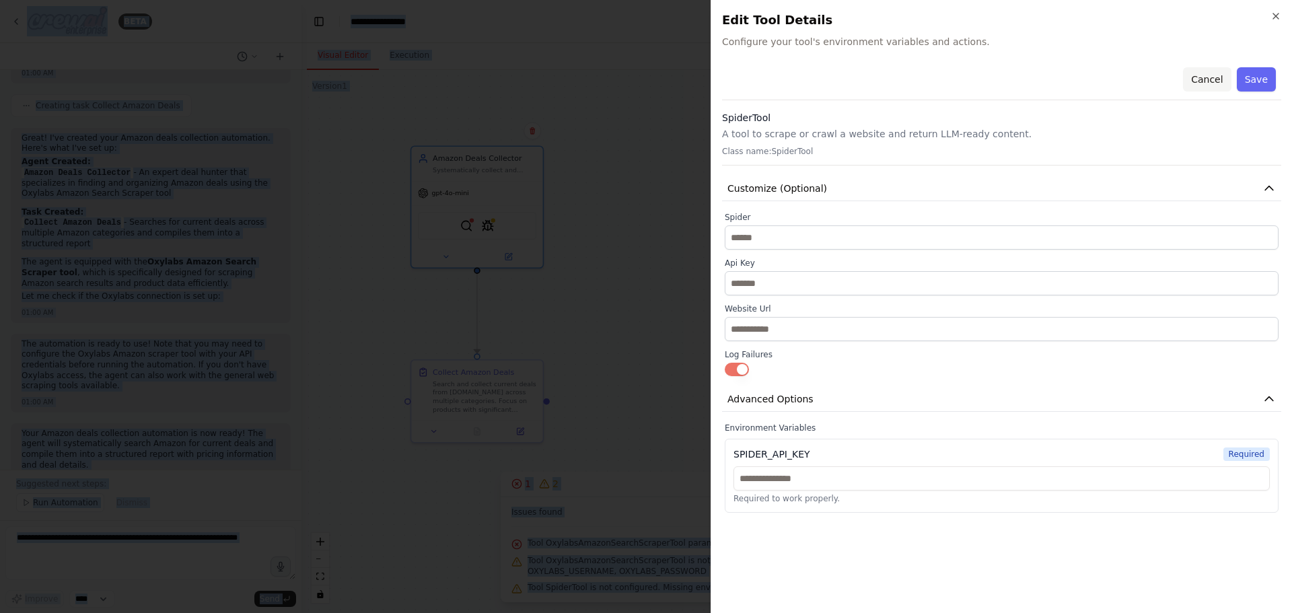
click at [1194, 78] on button "Cancel" at bounding box center [1207, 79] width 48 height 24
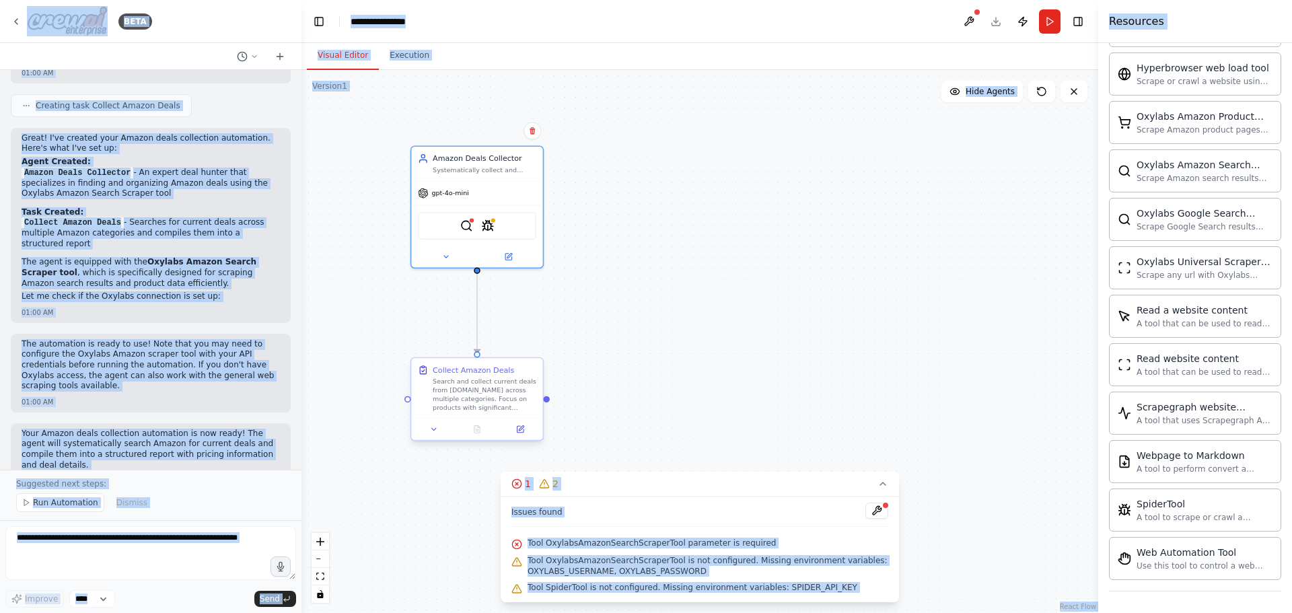
click at [507, 383] on div "Search and collect current deals from Amazon.com across multiple categories. Fo…" at bounding box center [485, 395] width 104 height 34
click at [535, 346] on icon at bounding box center [532, 346] width 8 height 8
click at [488, 345] on button "Confirm" at bounding box center [494, 346] width 48 height 16
click at [508, 344] on button "Confirm" at bounding box center [494, 345] width 48 height 16
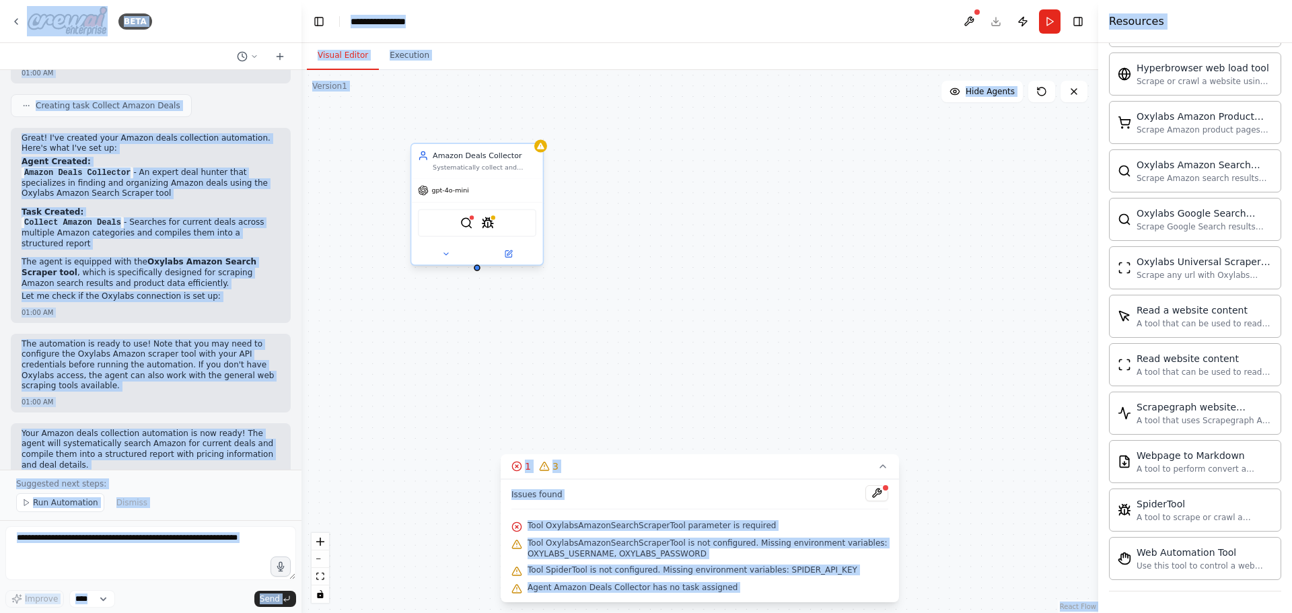
click at [522, 178] on div "gpt-4o-mini" at bounding box center [476, 190] width 131 height 24
click at [533, 131] on icon at bounding box center [532, 130] width 8 height 8
click at [489, 136] on button "Confirm" at bounding box center [494, 130] width 48 height 16
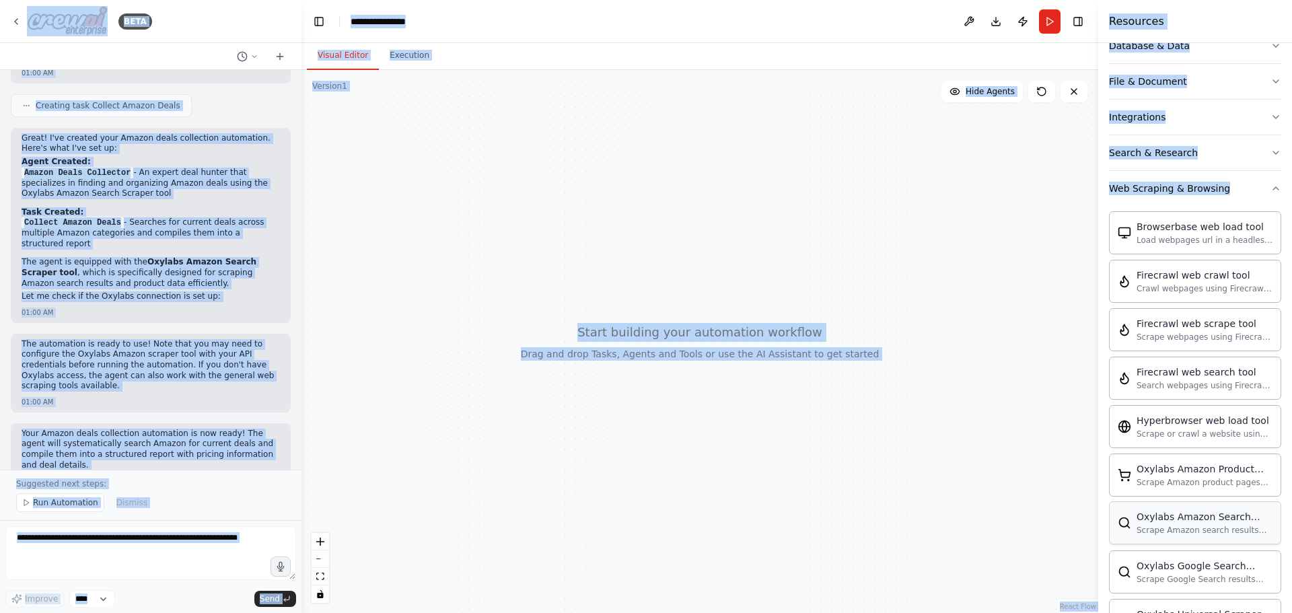
scroll to position [154, 0]
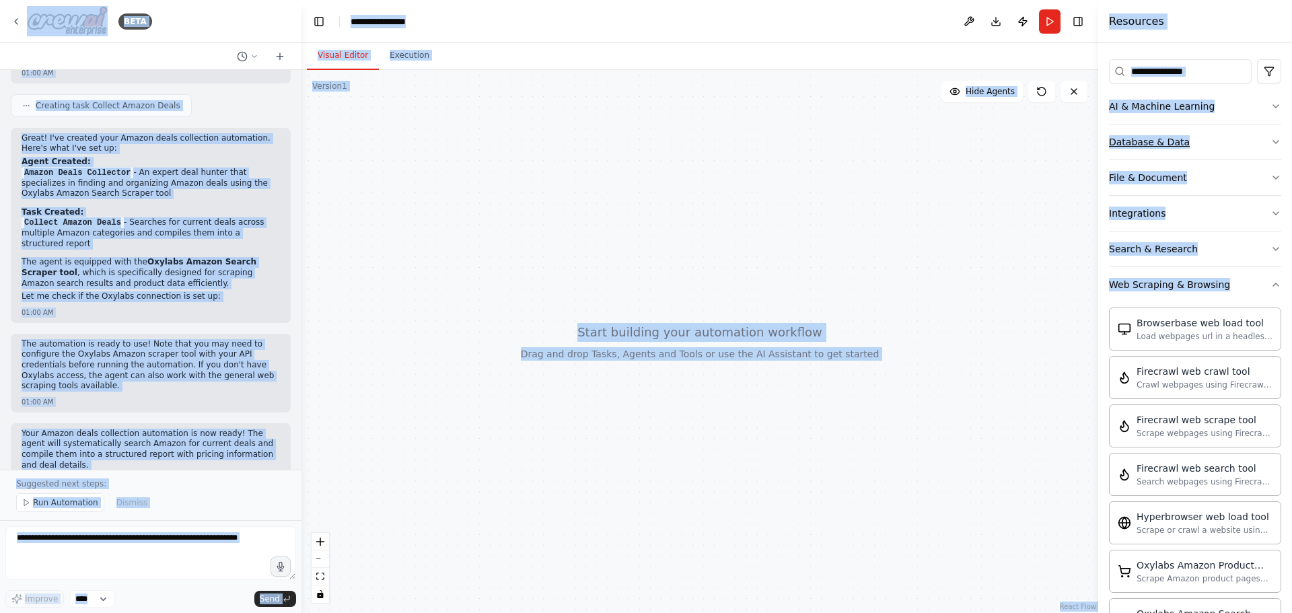
click at [1144, 143] on div "Database & Data" at bounding box center [1149, 141] width 81 height 13
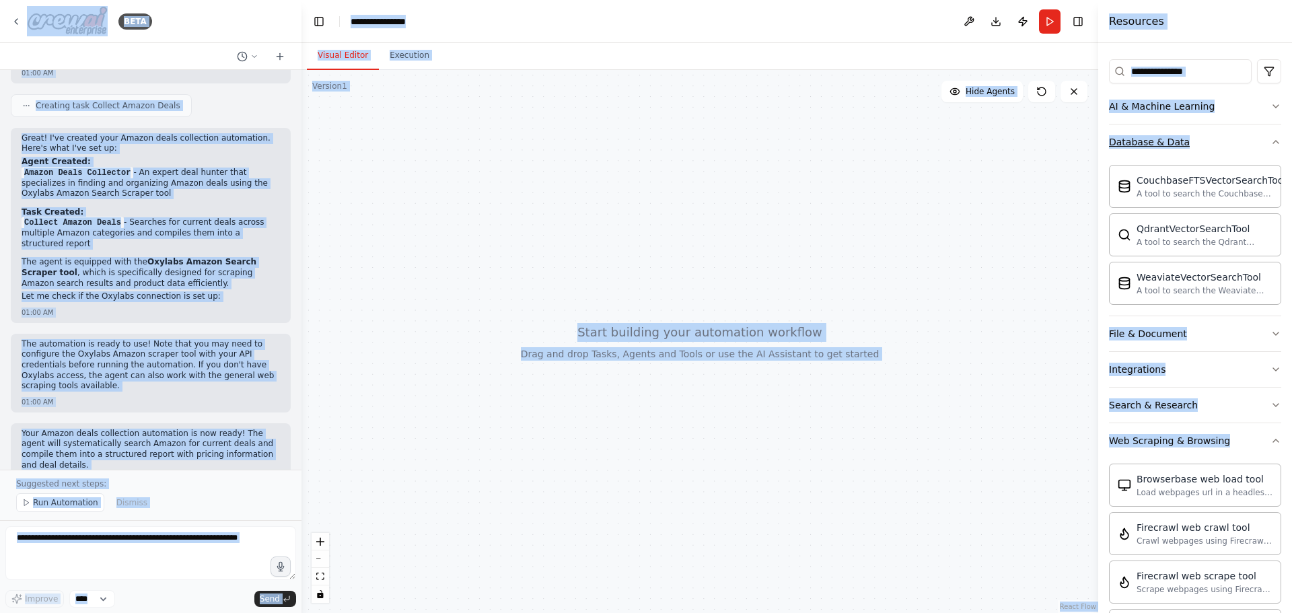
click at [1236, 129] on button "Database & Data" at bounding box center [1195, 142] width 172 height 35
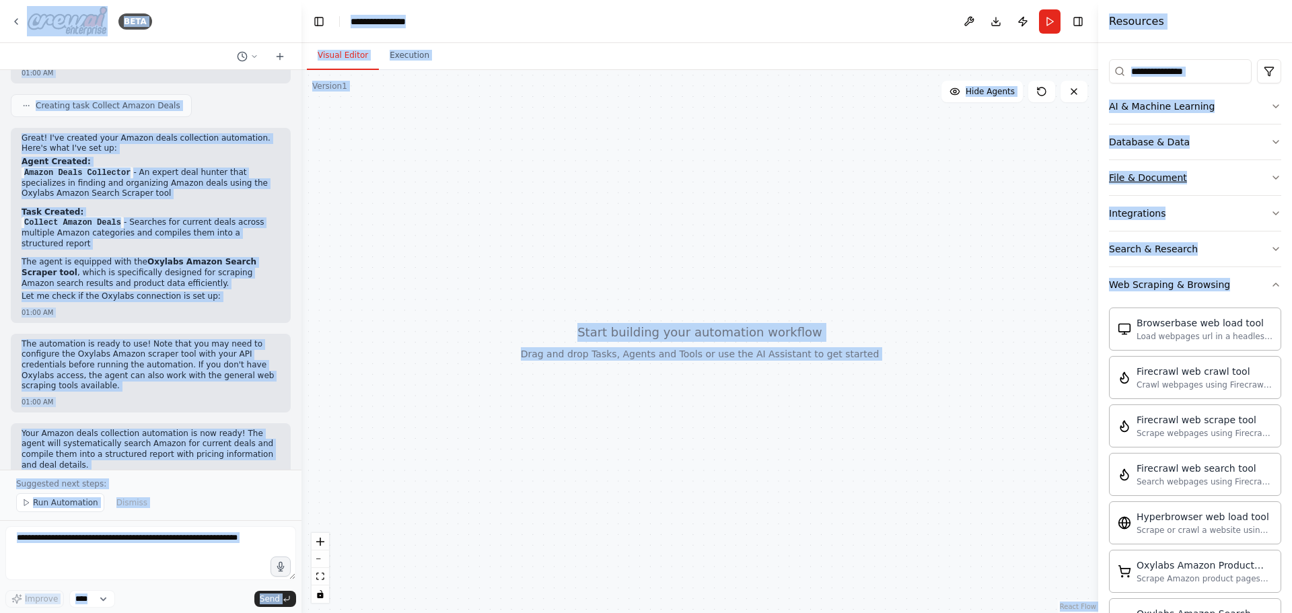
click at [1203, 172] on button "File & Document" at bounding box center [1195, 177] width 172 height 35
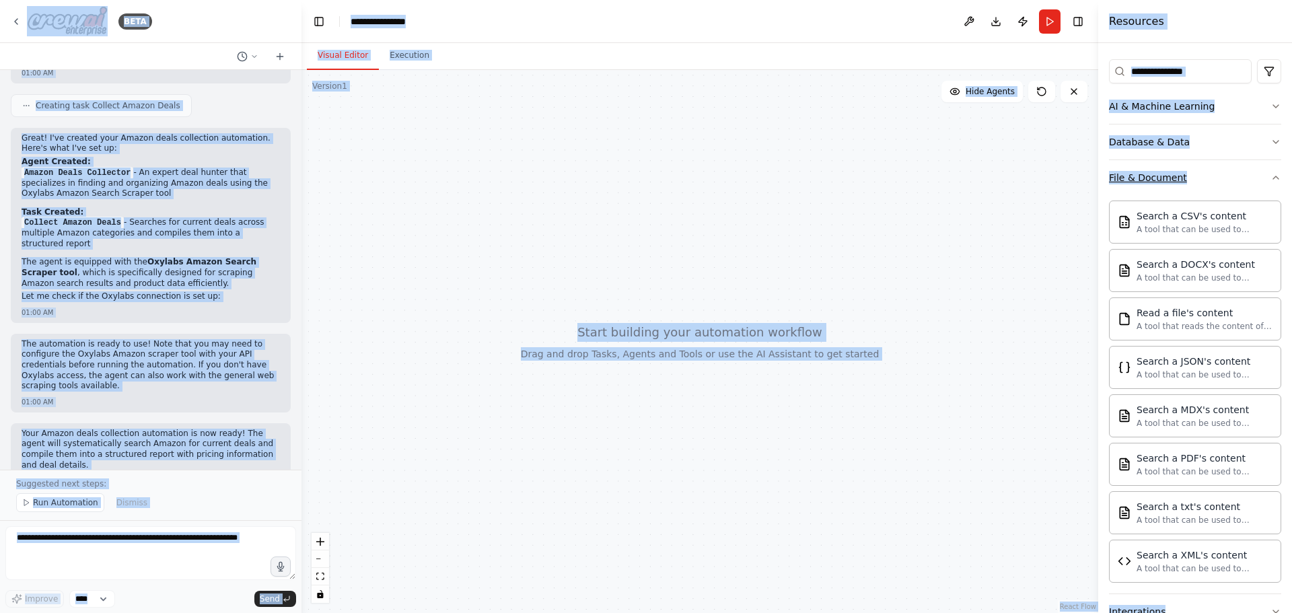
click at [1203, 172] on button "File & Document" at bounding box center [1195, 177] width 172 height 35
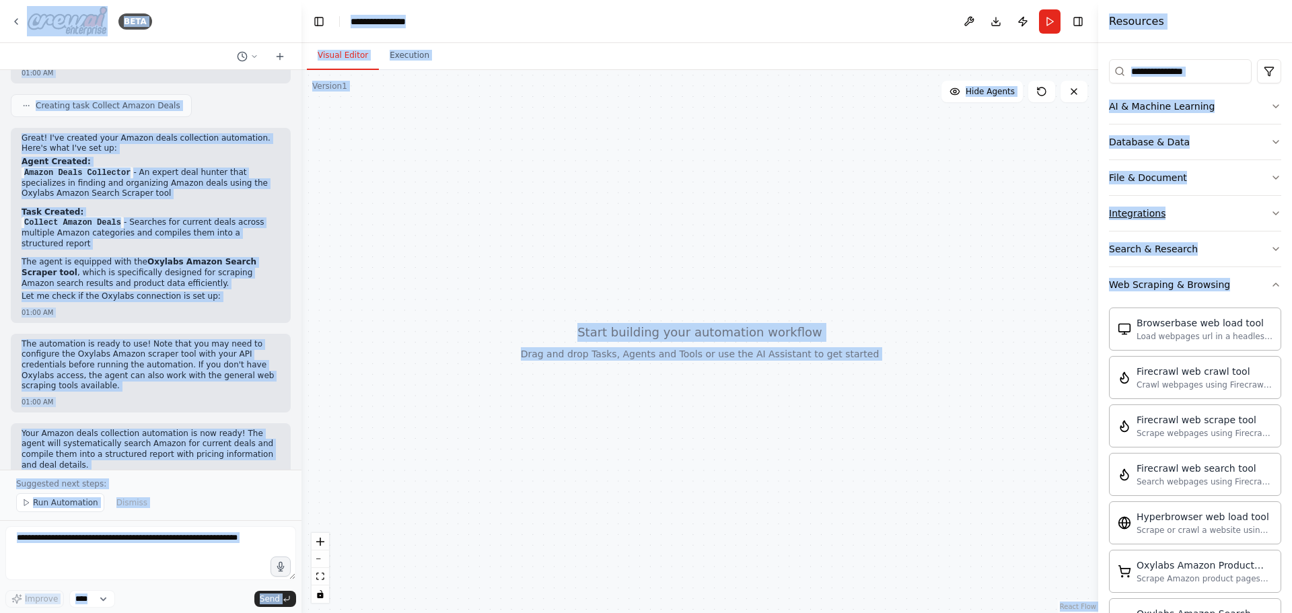
click at [1188, 217] on button "Integrations" at bounding box center [1195, 213] width 172 height 35
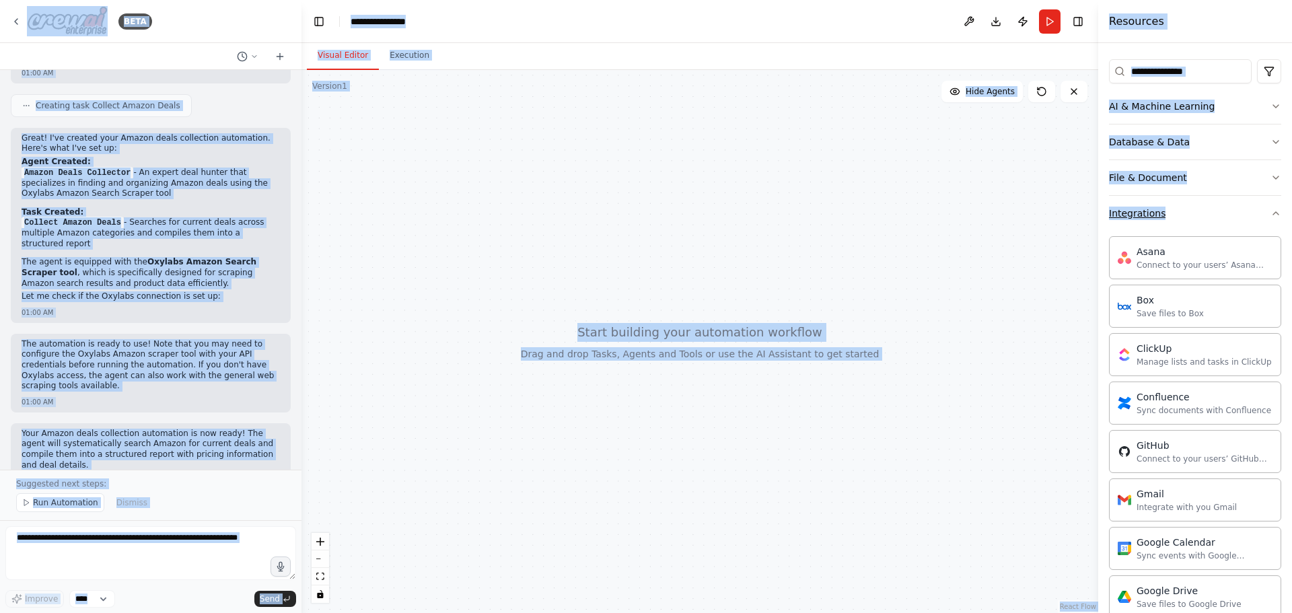
click at [1187, 217] on button "Integrations" at bounding box center [1195, 213] width 172 height 35
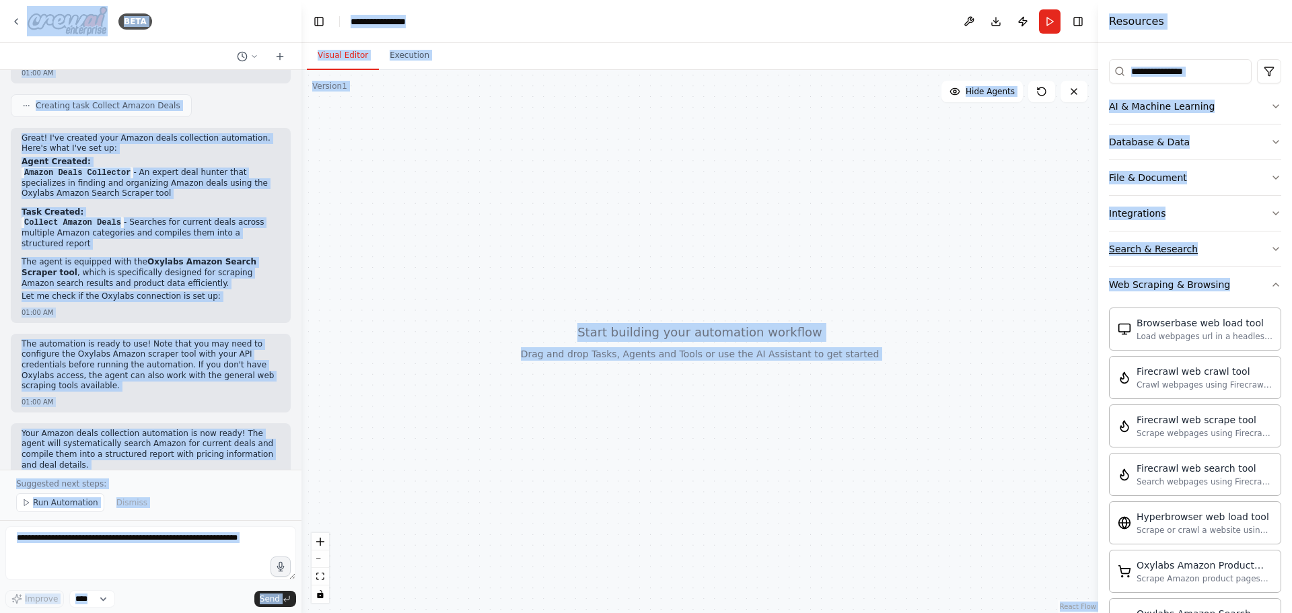
click at [1171, 256] on button "Search & Research" at bounding box center [1195, 249] width 172 height 35
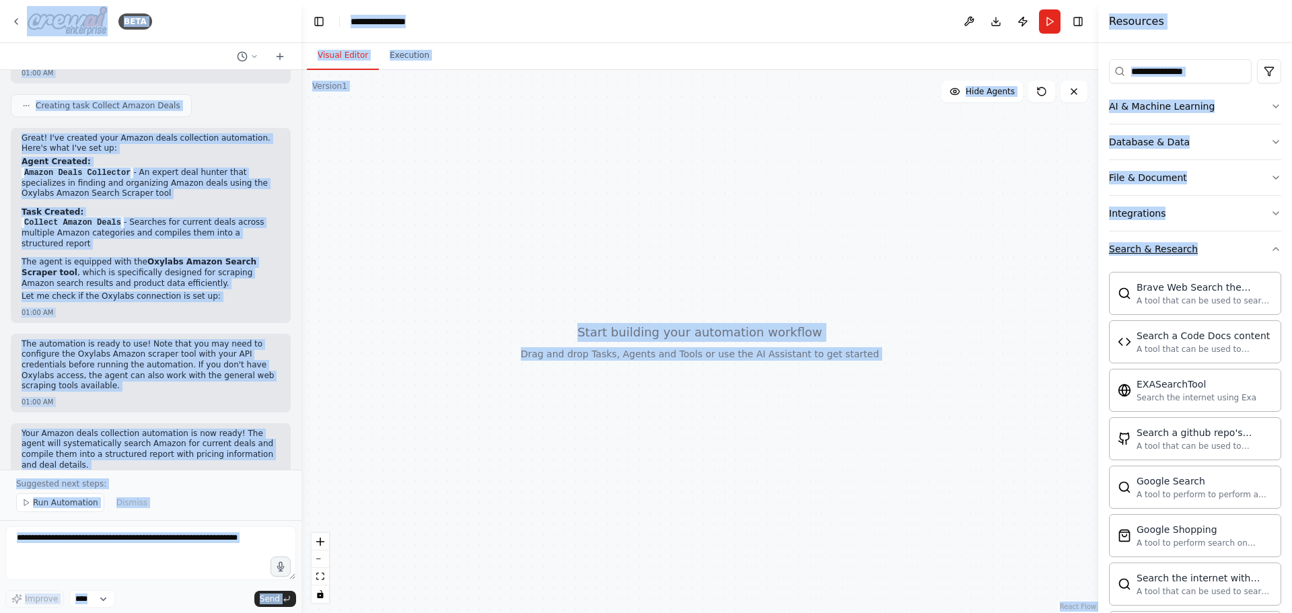
click at [1222, 250] on button "Search & Research" at bounding box center [1195, 249] width 172 height 35
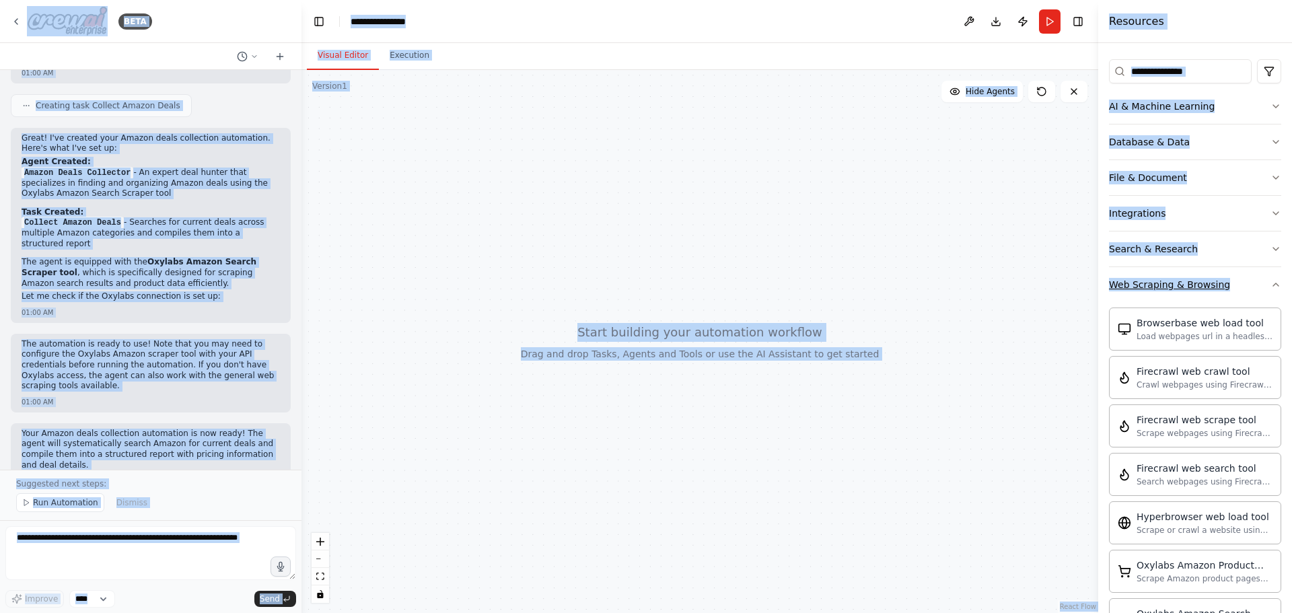
click at [1230, 281] on button "Web Scraping & Browsing" at bounding box center [1195, 284] width 172 height 35
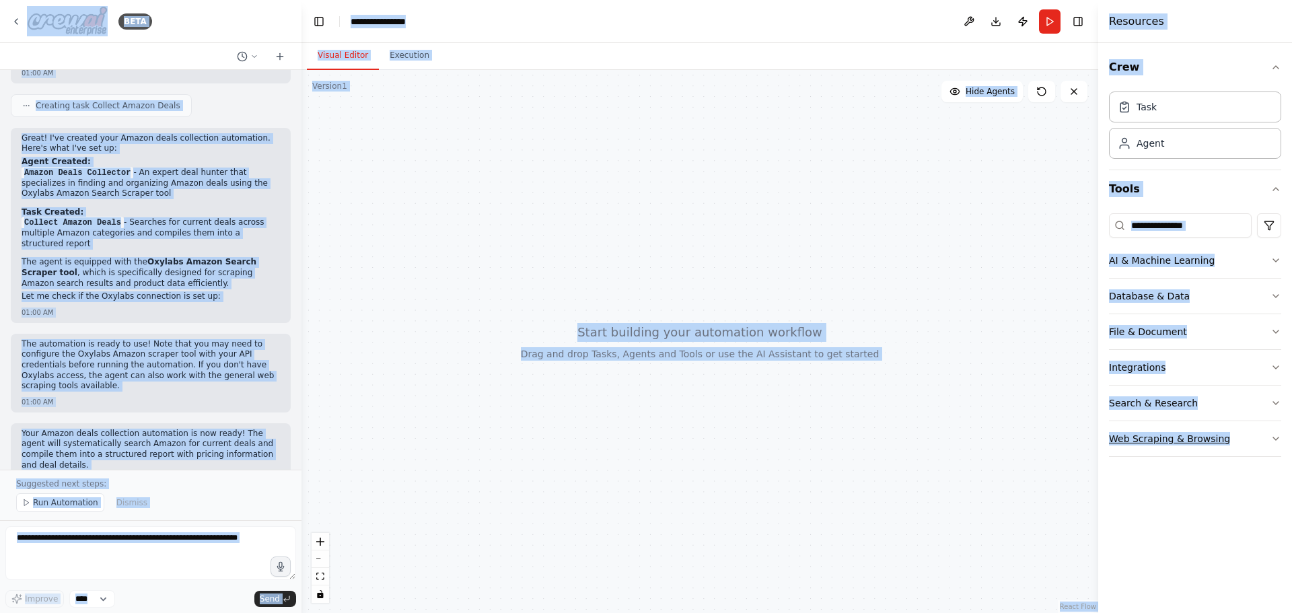
click at [1225, 434] on button "Web Scraping & Browsing" at bounding box center [1195, 438] width 172 height 35
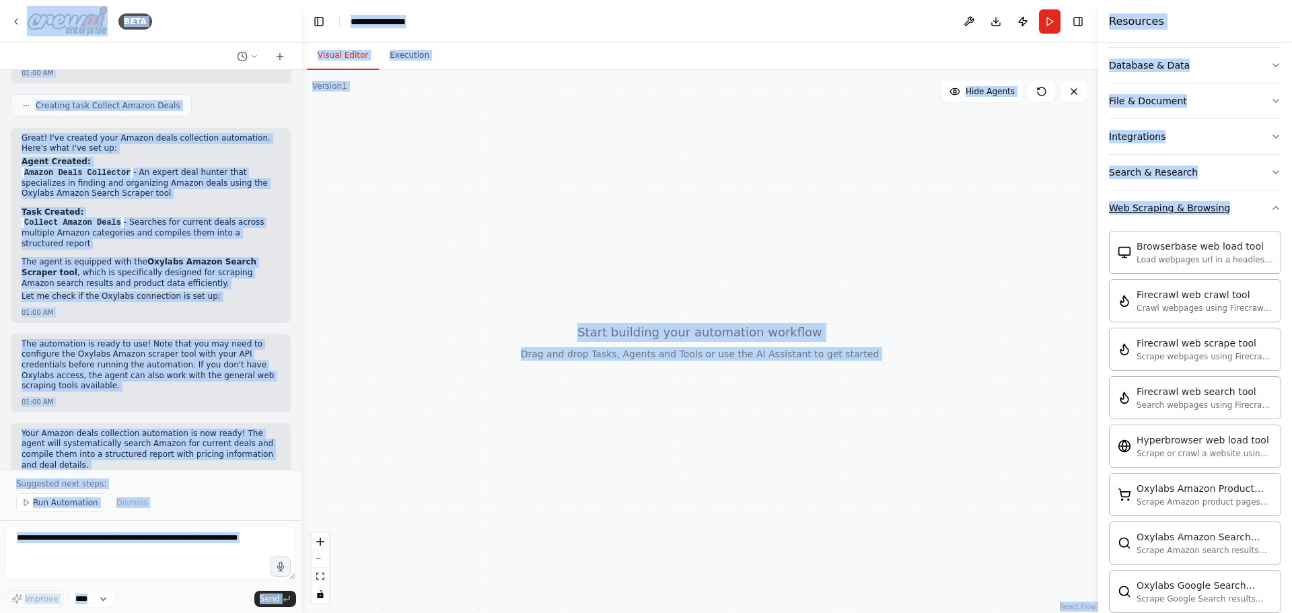
scroll to position [154, 0]
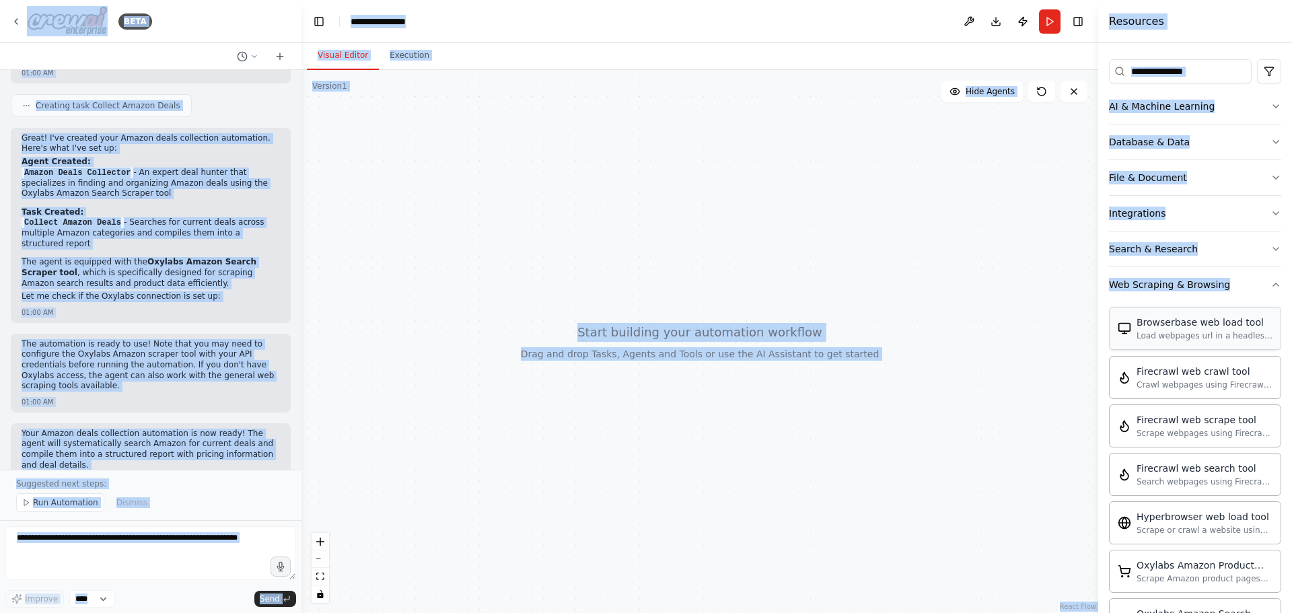
click at [1144, 325] on div "Browserbase web load tool" at bounding box center [1205, 322] width 136 height 13
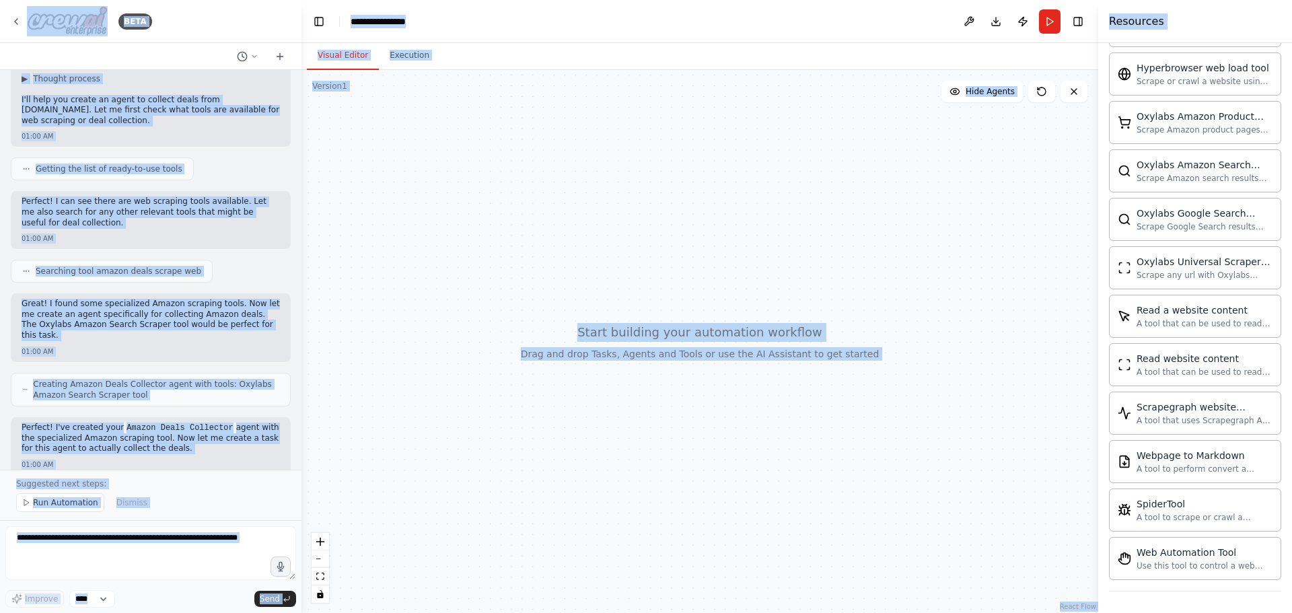
scroll to position [455, 0]
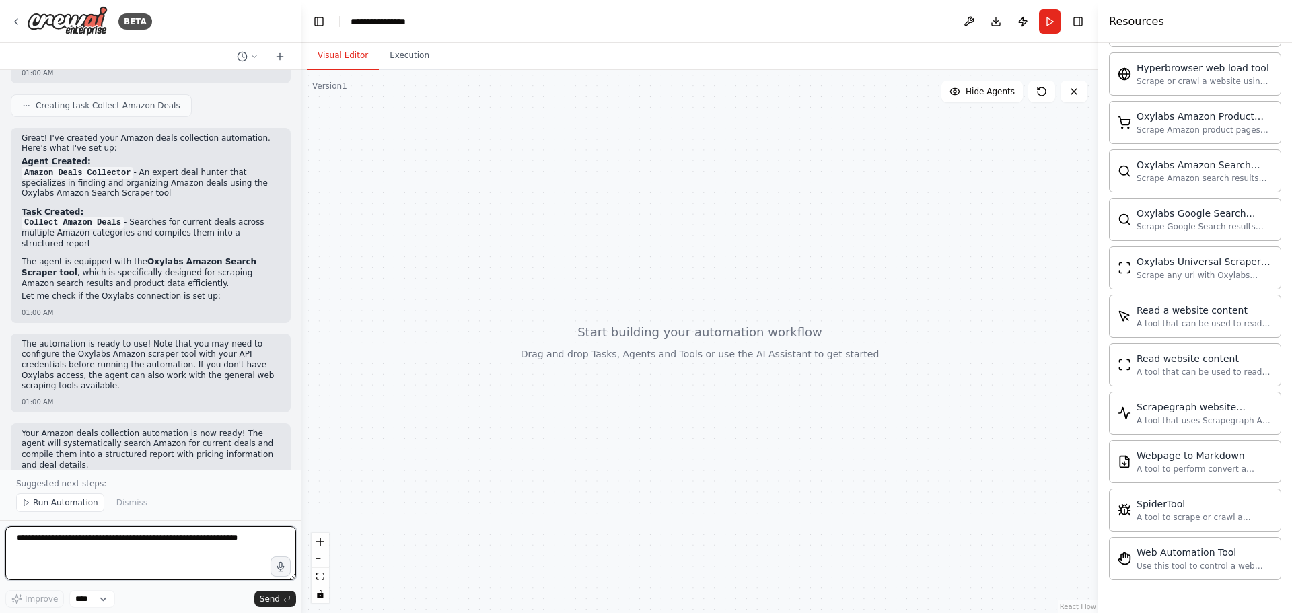
click at [199, 538] on textarea at bounding box center [150, 553] width 291 height 54
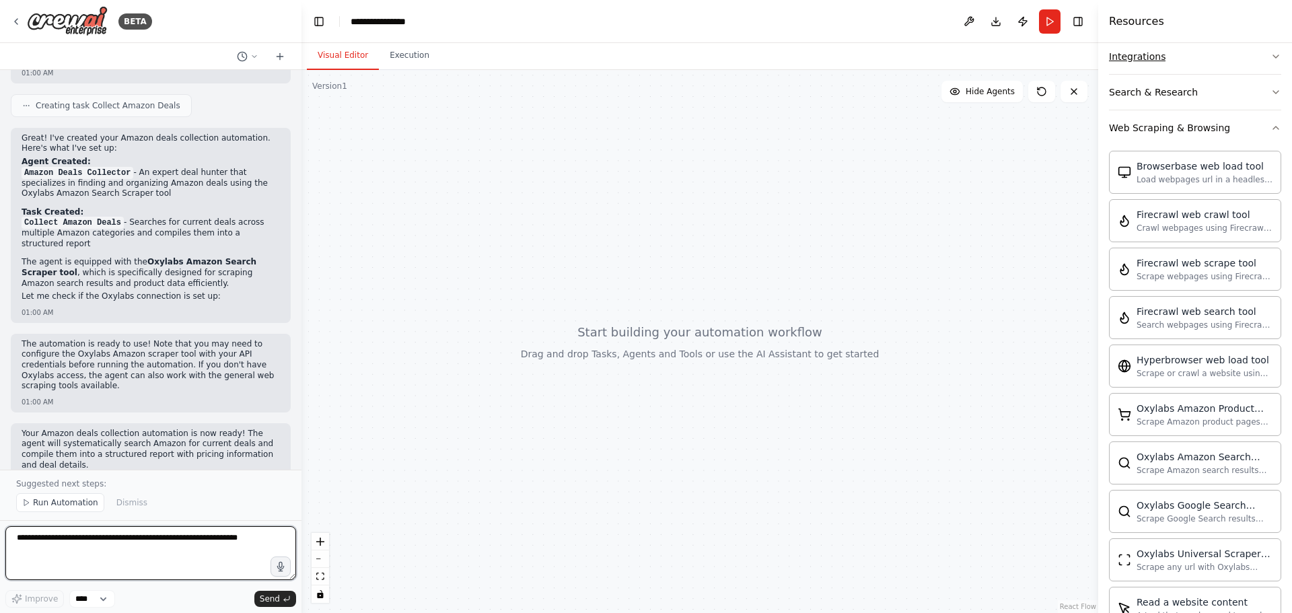
scroll to position [337, 0]
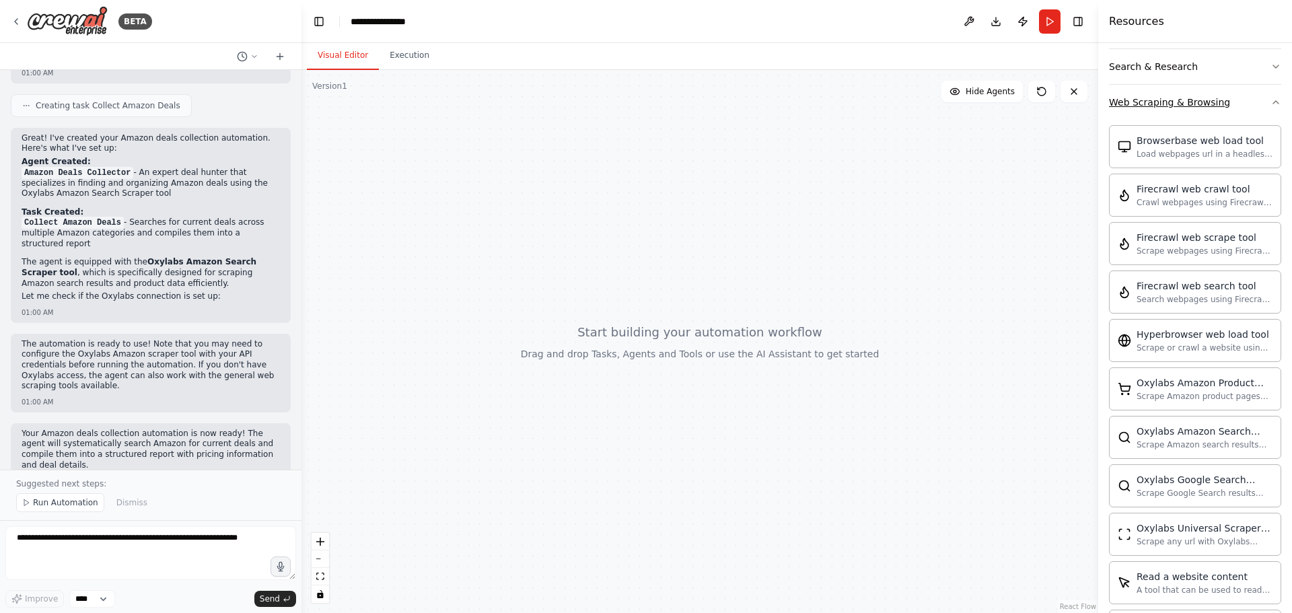
click at [1254, 108] on button "Web Scraping & Browsing" at bounding box center [1195, 102] width 172 height 35
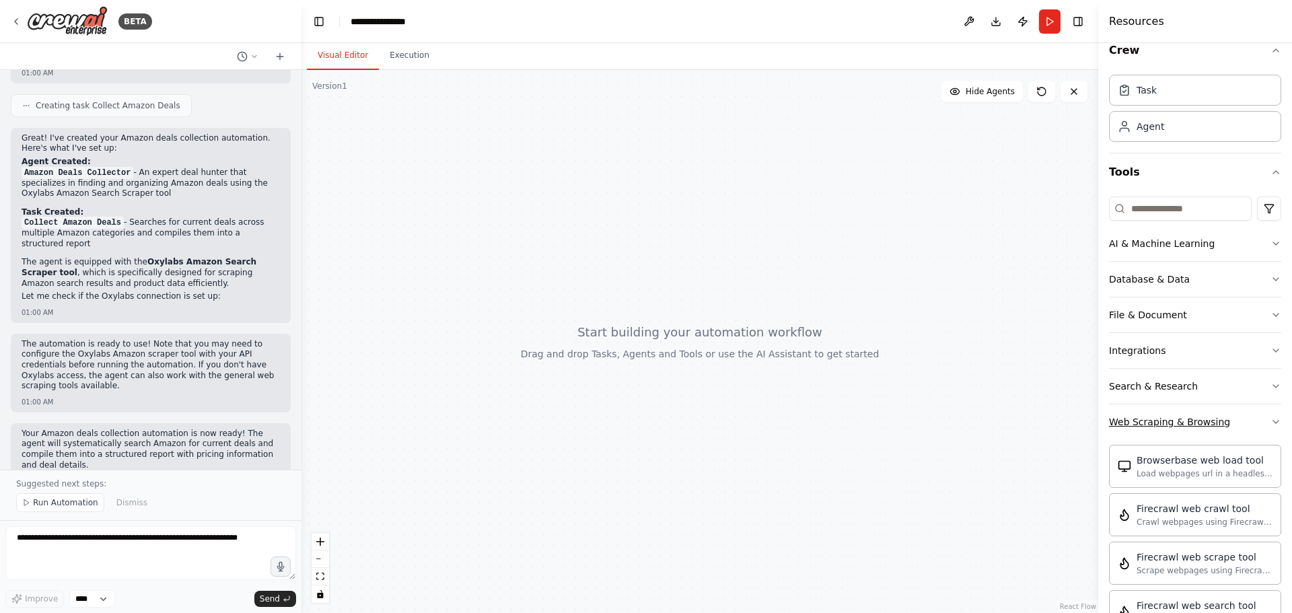
scroll to position [0, 0]
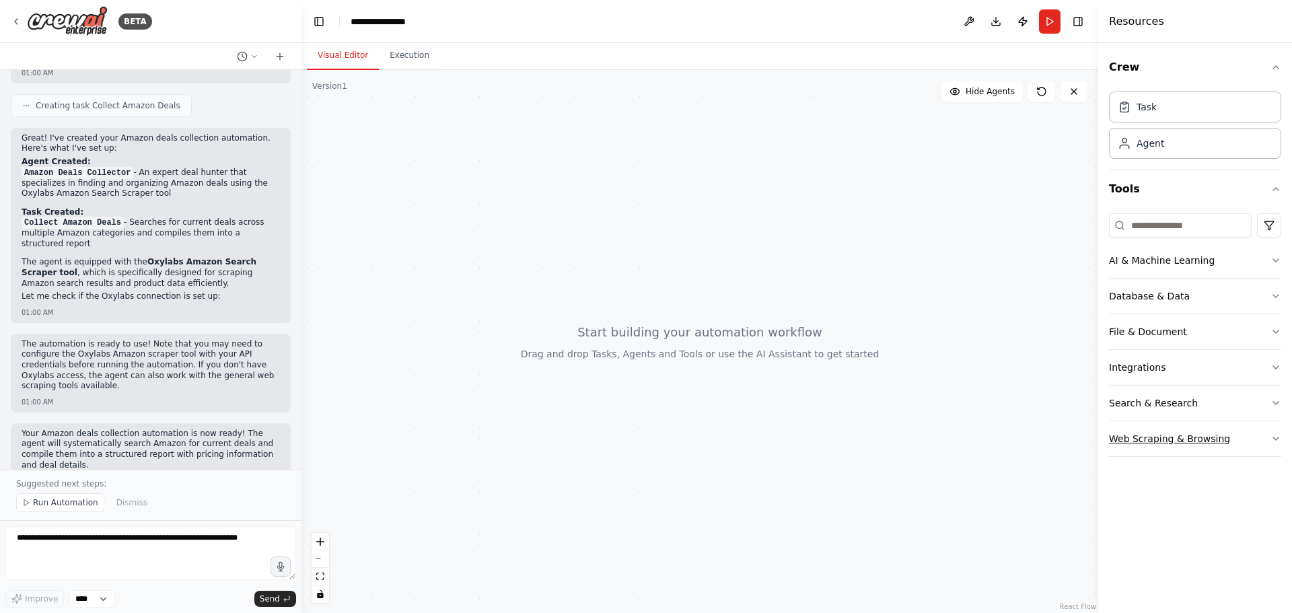
click at [1266, 442] on button "Web Scraping & Browsing" at bounding box center [1195, 438] width 172 height 35
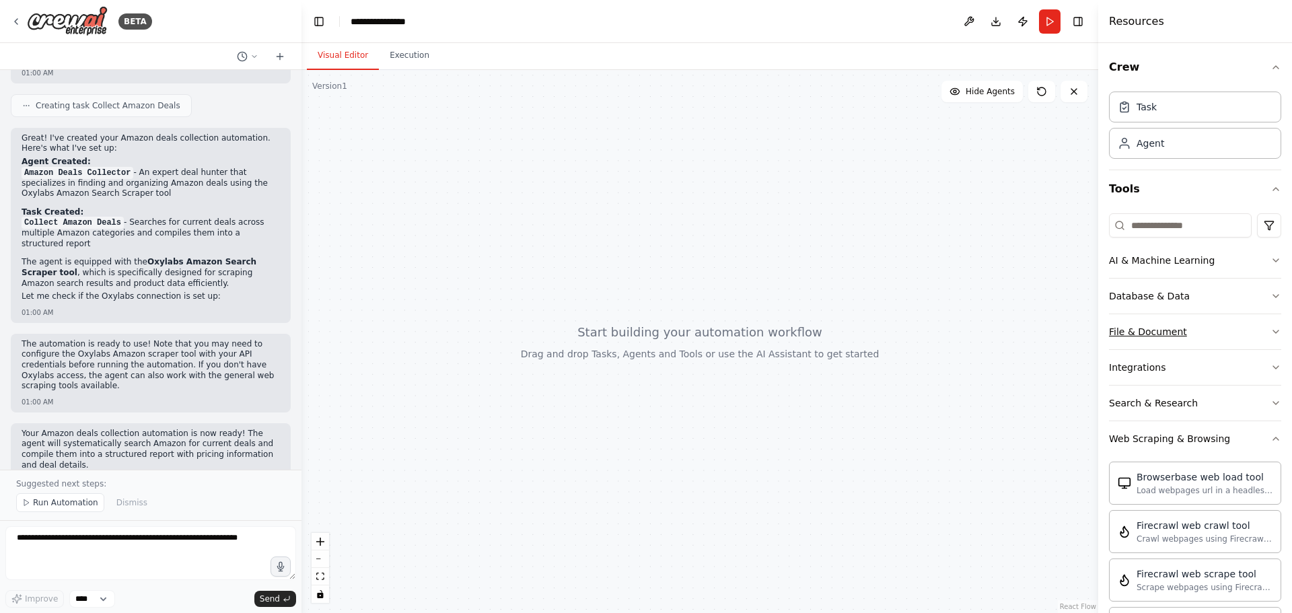
click at [1218, 320] on button "File & Document" at bounding box center [1195, 331] width 172 height 35
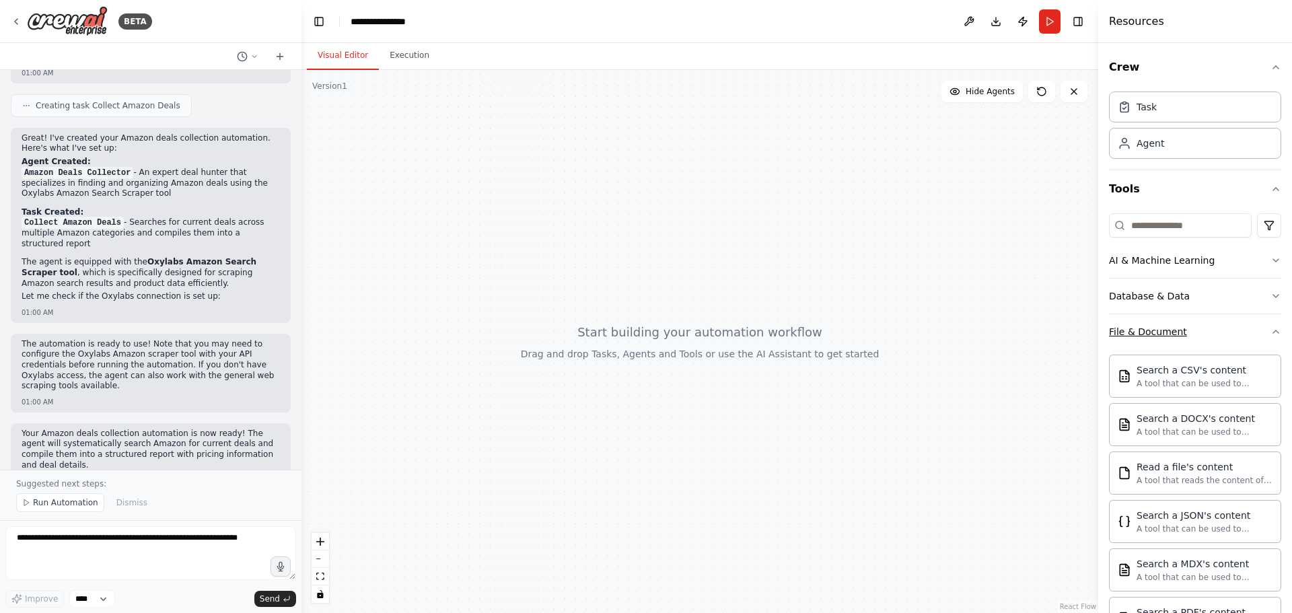
click at [1222, 324] on button "File & Document" at bounding box center [1195, 331] width 172 height 35
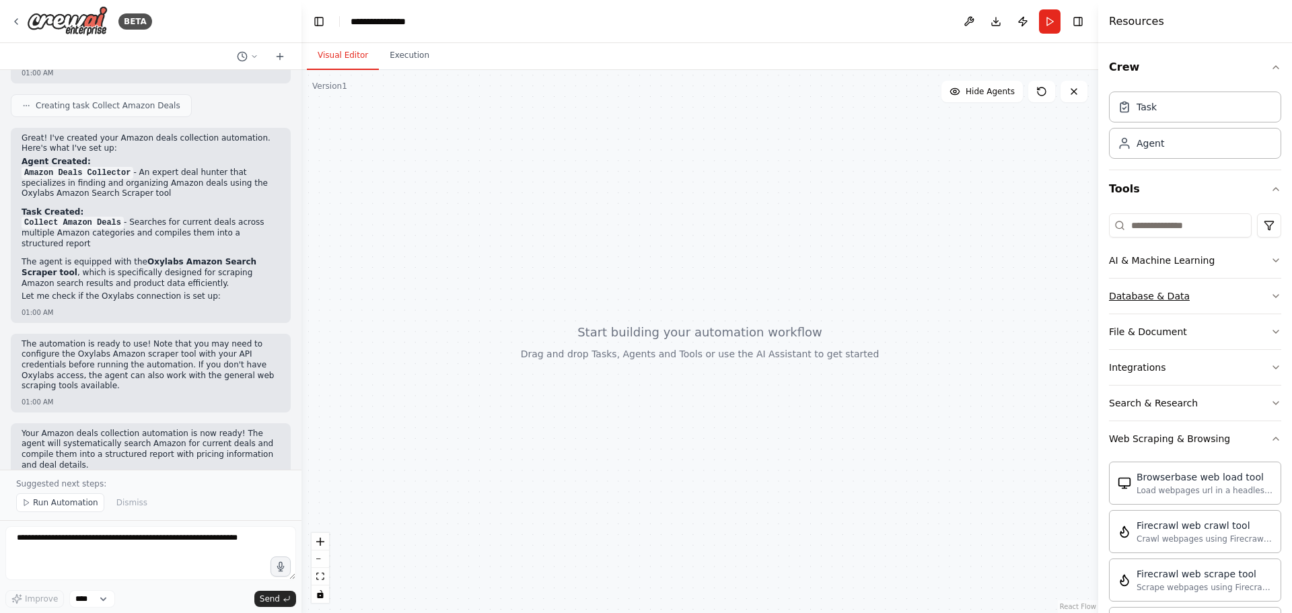
click at [1209, 302] on button "Database & Data" at bounding box center [1195, 296] width 172 height 35
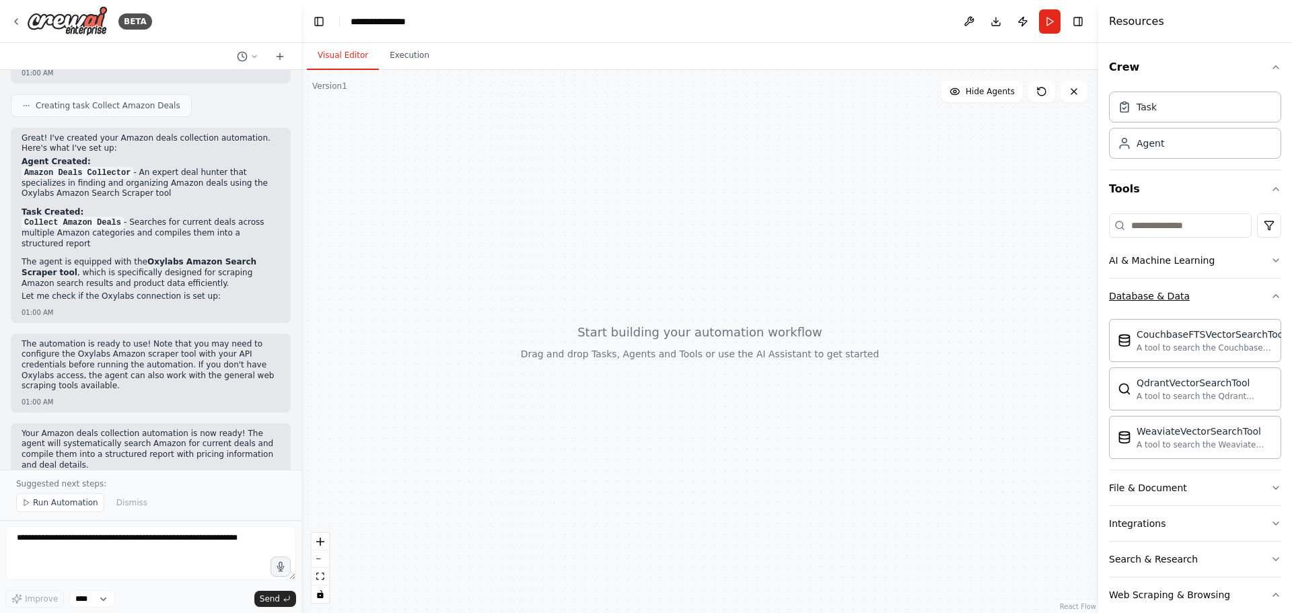
click at [1209, 302] on button "Database & Data" at bounding box center [1195, 296] width 172 height 35
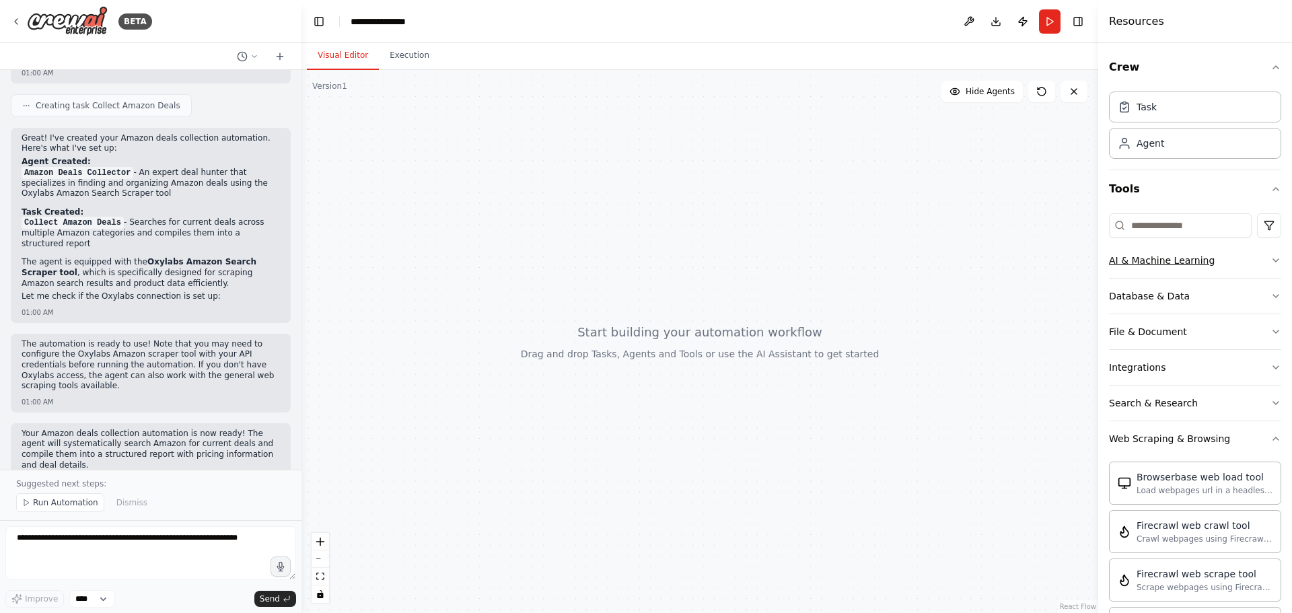
click at [1214, 256] on button "AI & Machine Learning" at bounding box center [1195, 260] width 172 height 35
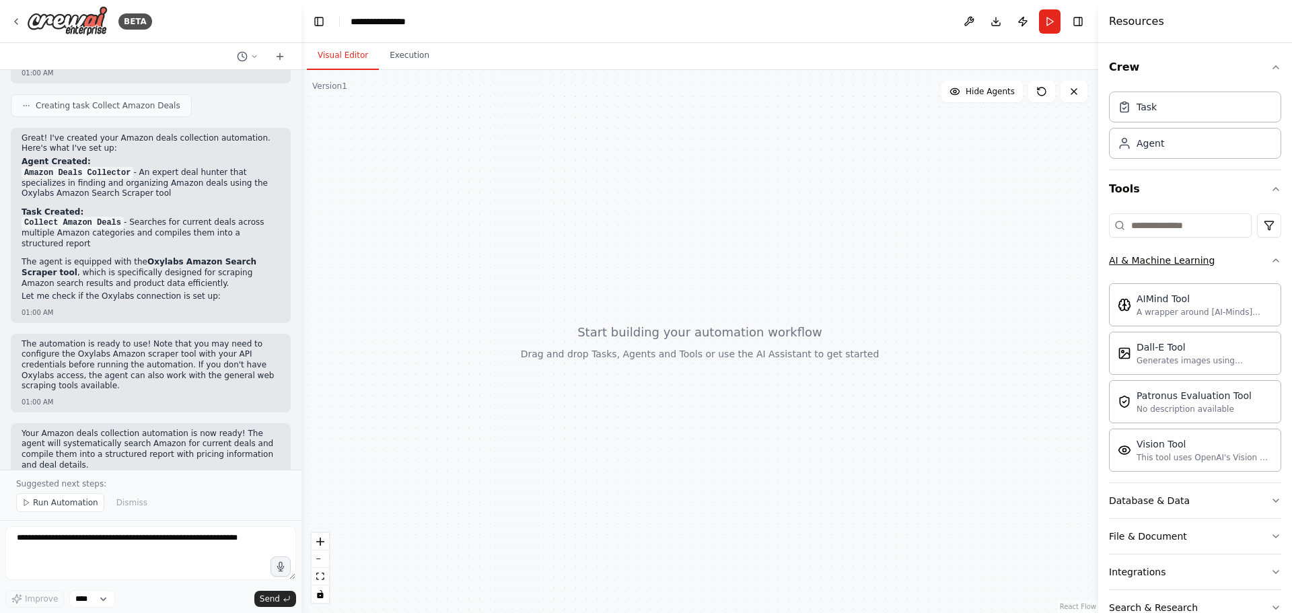
click at [1234, 256] on button "AI & Machine Learning" at bounding box center [1195, 260] width 172 height 35
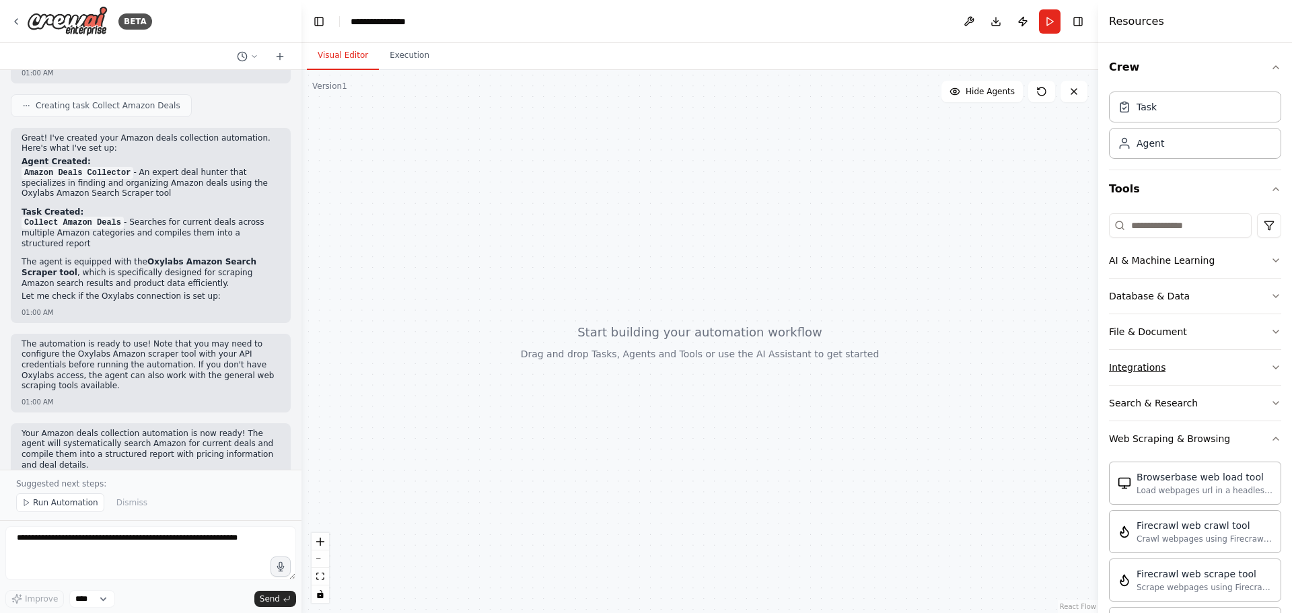
click at [1218, 361] on button "Integrations" at bounding box center [1195, 367] width 172 height 35
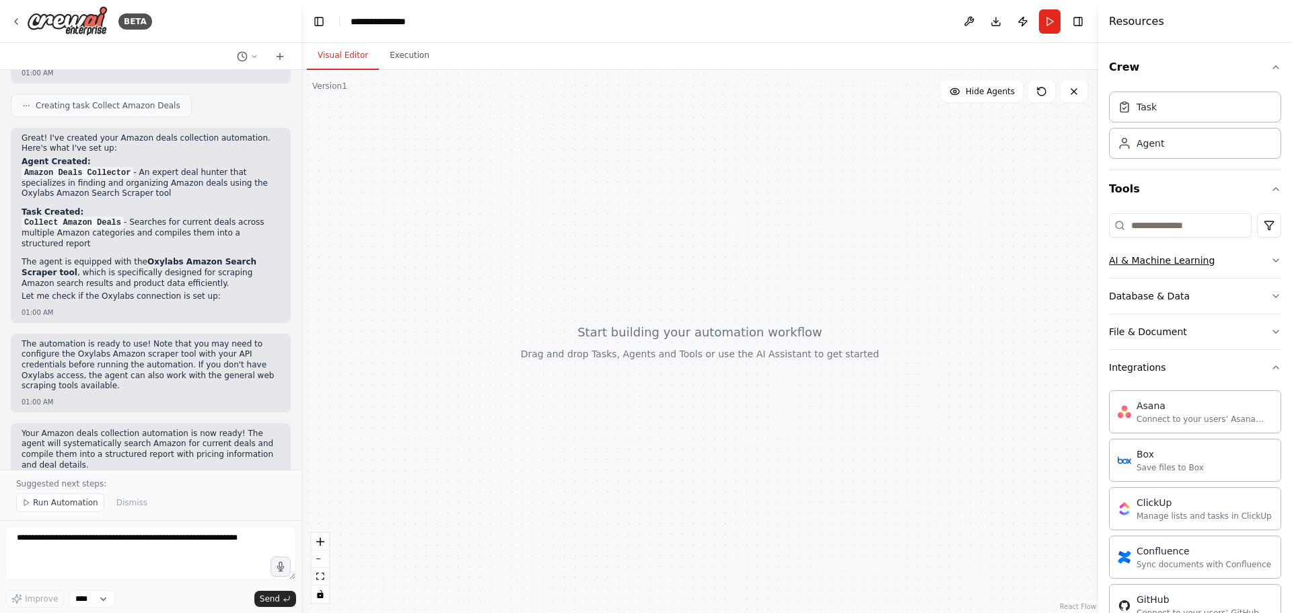
click at [1228, 257] on button "AI & Machine Learning" at bounding box center [1195, 260] width 172 height 35
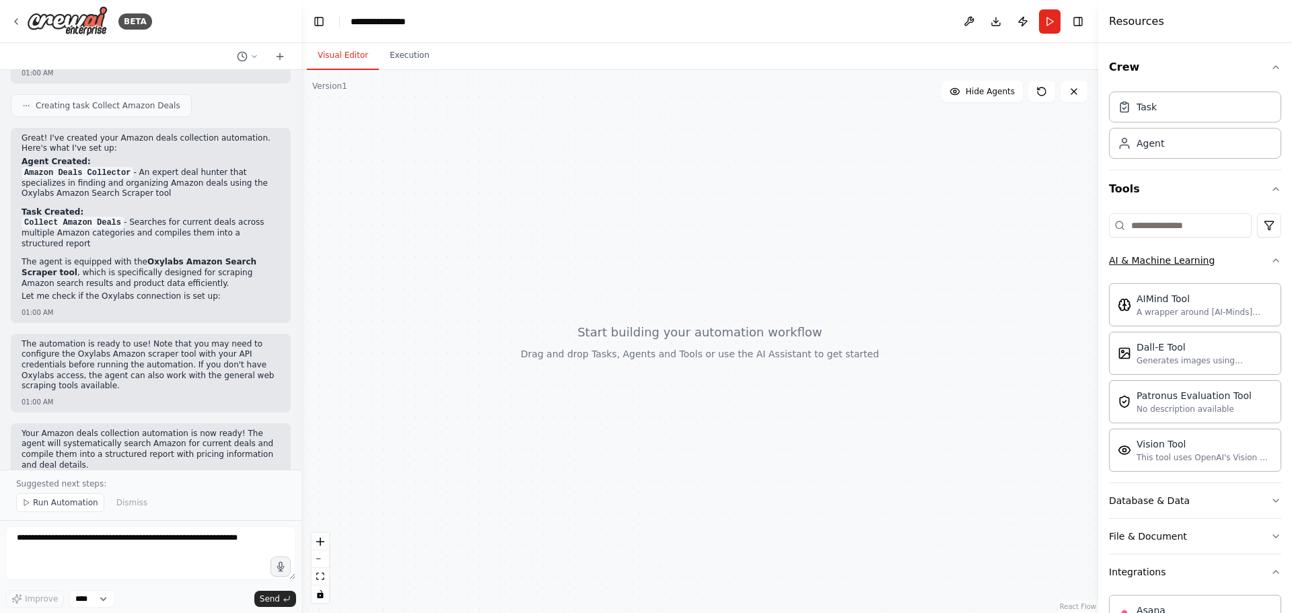
click at [1236, 258] on button "AI & Machine Learning" at bounding box center [1195, 260] width 172 height 35
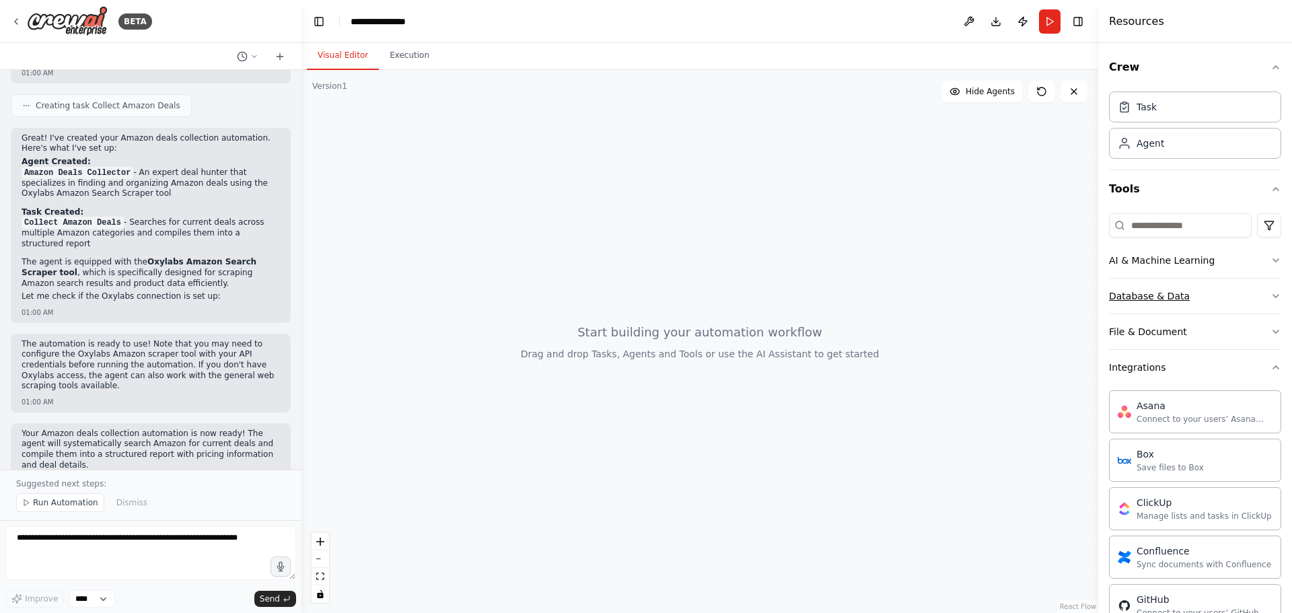
click at [1225, 291] on button "Database & Data" at bounding box center [1195, 296] width 172 height 35
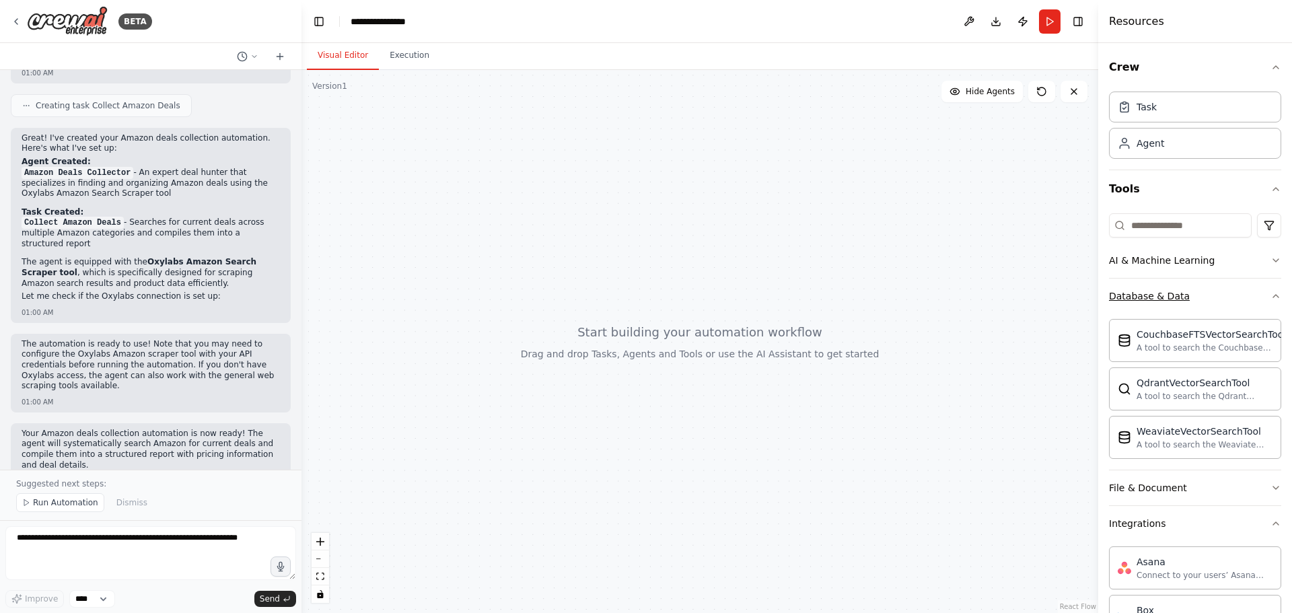
click at [1239, 290] on button "Database & Data" at bounding box center [1195, 296] width 172 height 35
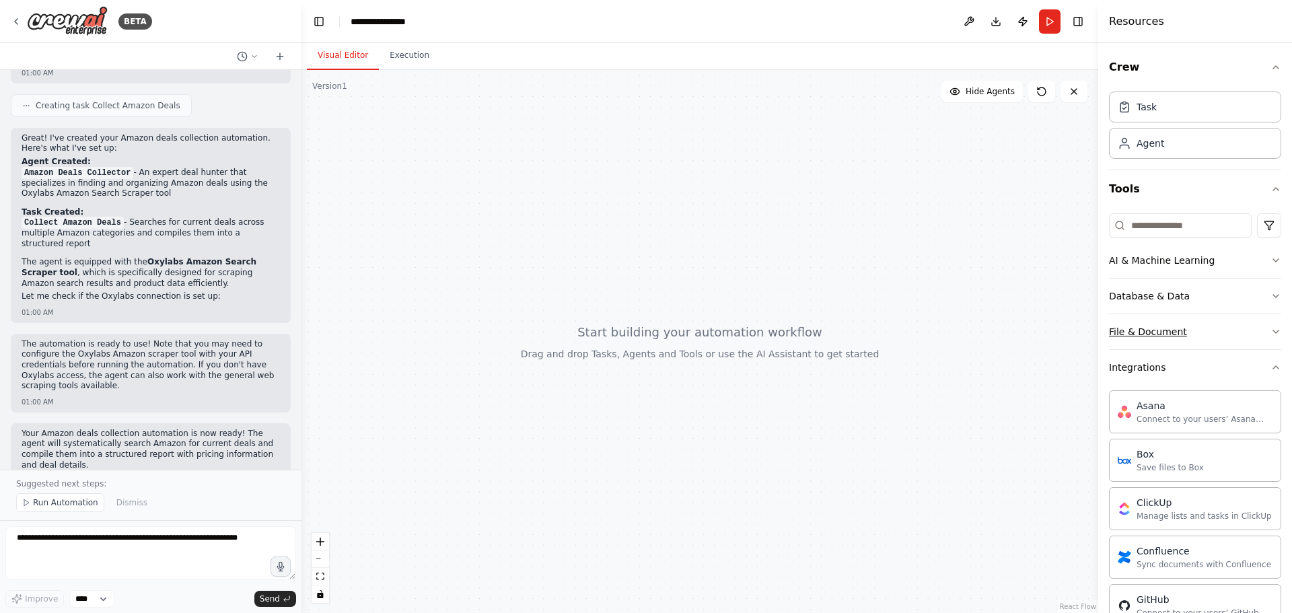
click at [1191, 337] on button "File & Document" at bounding box center [1195, 331] width 172 height 35
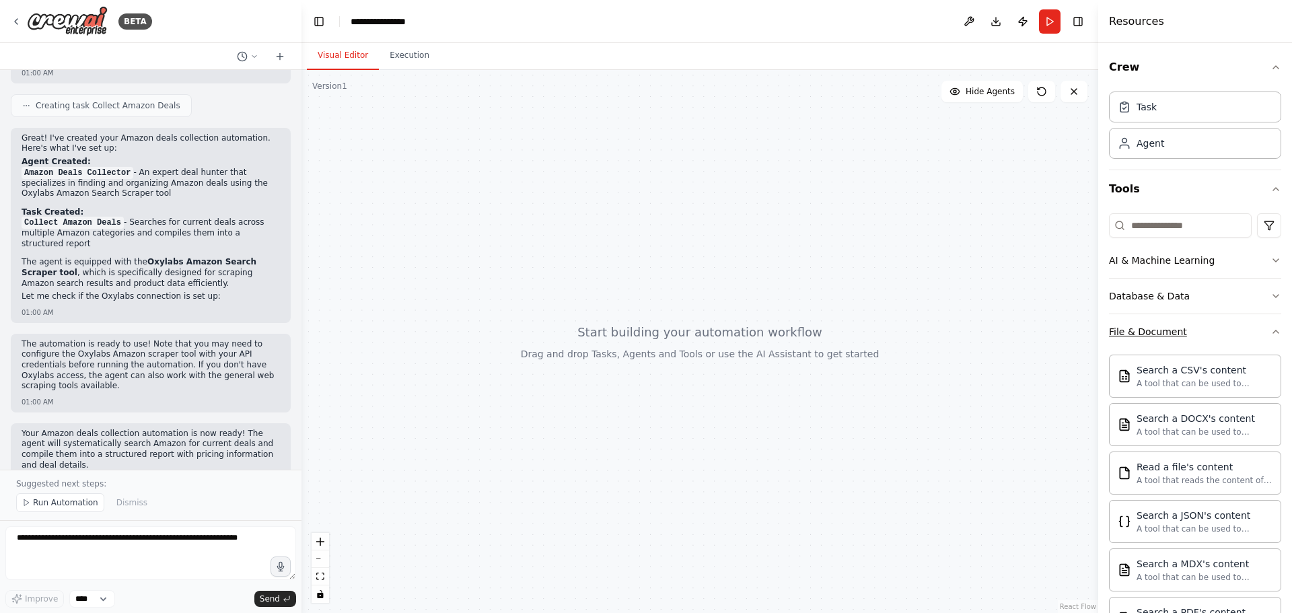
click at [1215, 321] on button "File & Document" at bounding box center [1195, 331] width 172 height 35
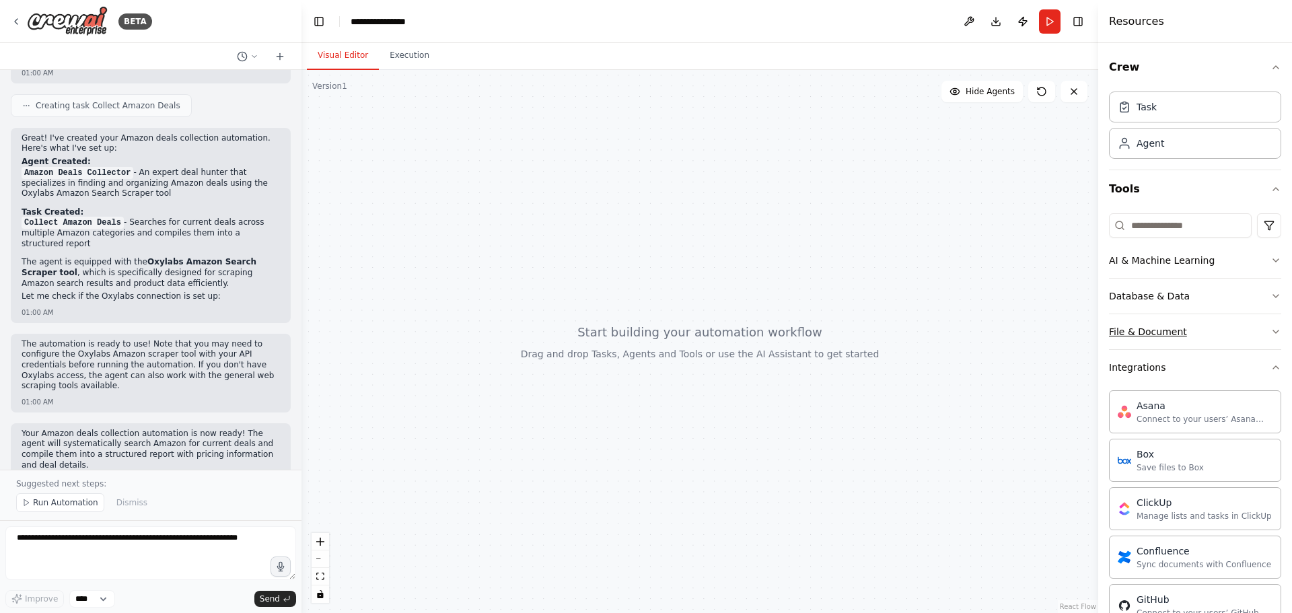
click at [1215, 321] on button "File & Document" at bounding box center [1195, 331] width 172 height 35
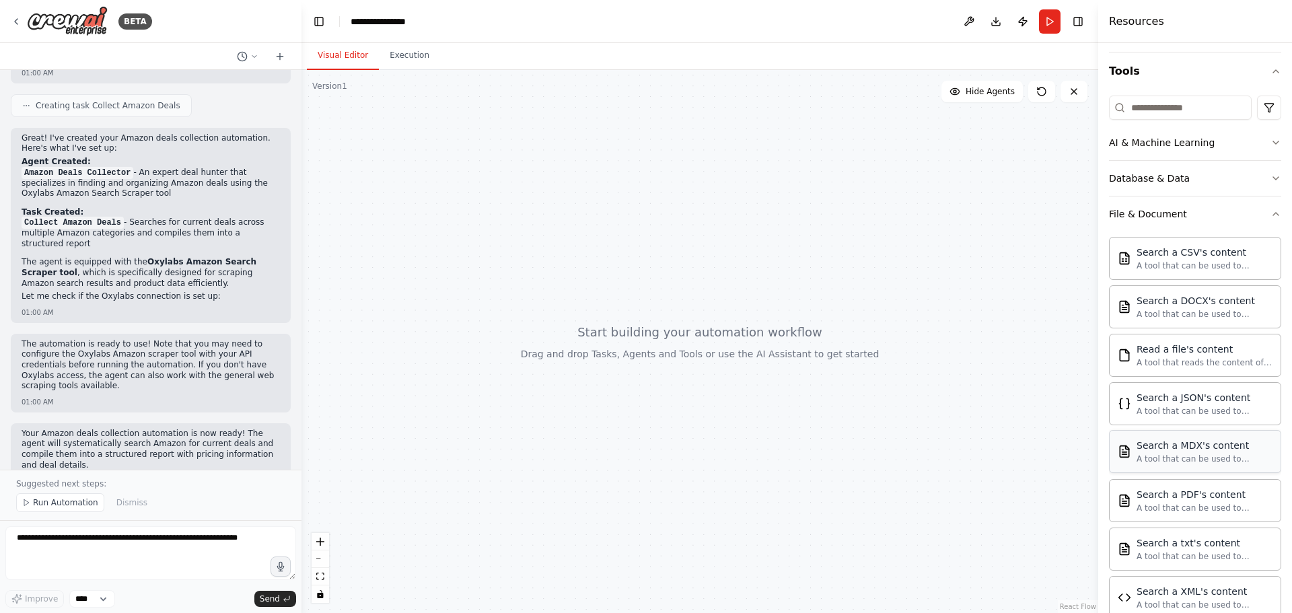
scroll to position [112, 0]
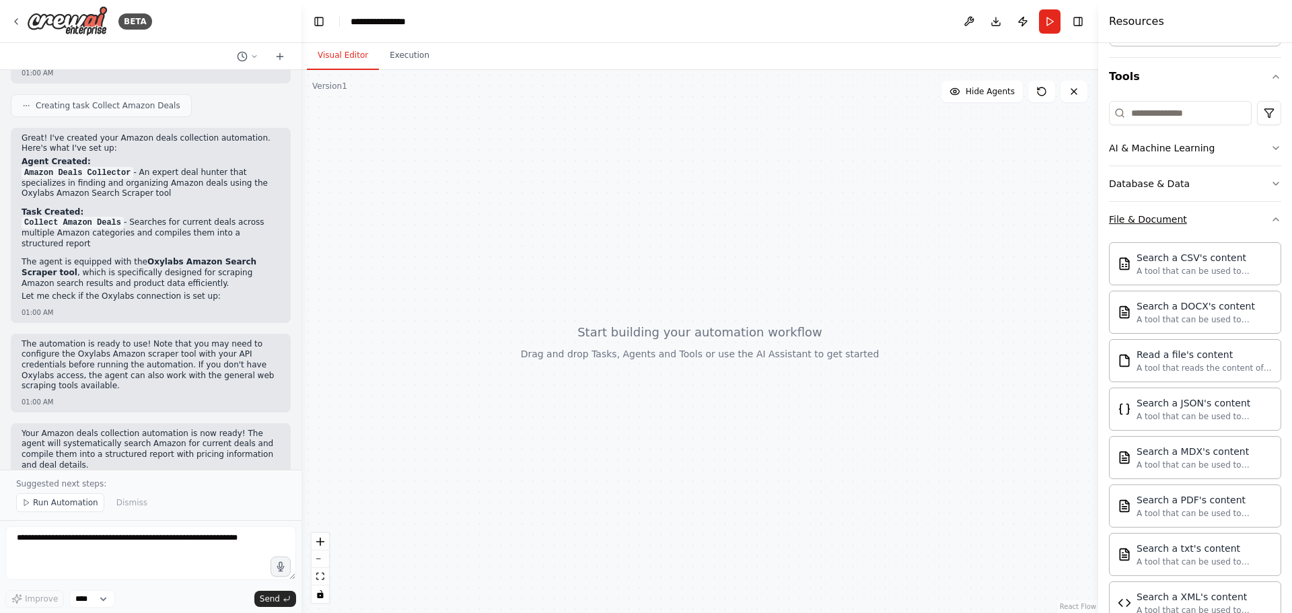
click at [1218, 230] on button "File & Document" at bounding box center [1195, 219] width 172 height 35
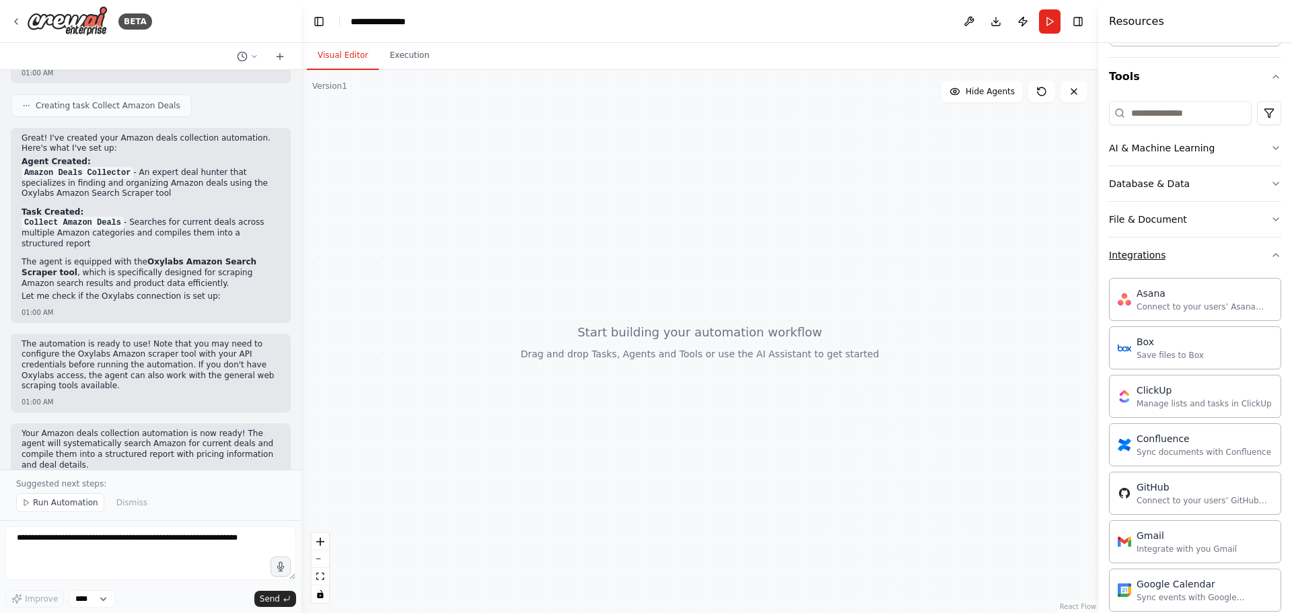
click at [1172, 266] on button "Integrations" at bounding box center [1195, 255] width 172 height 35
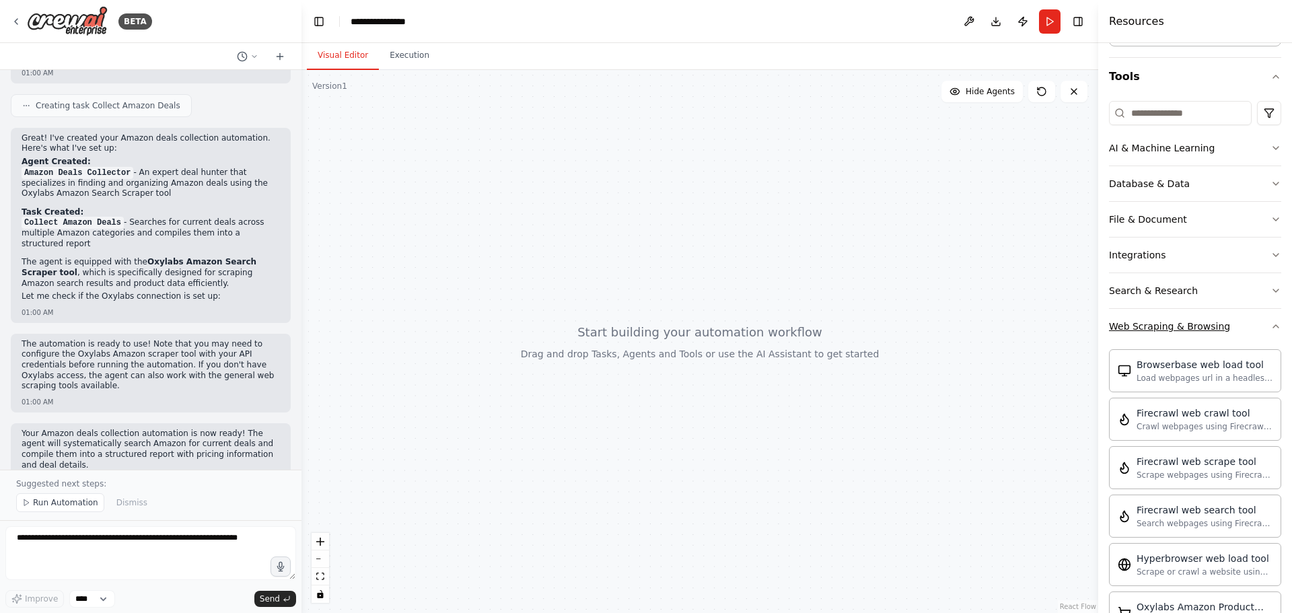
click at [1234, 330] on button "Web Scraping & Browsing" at bounding box center [1195, 326] width 172 height 35
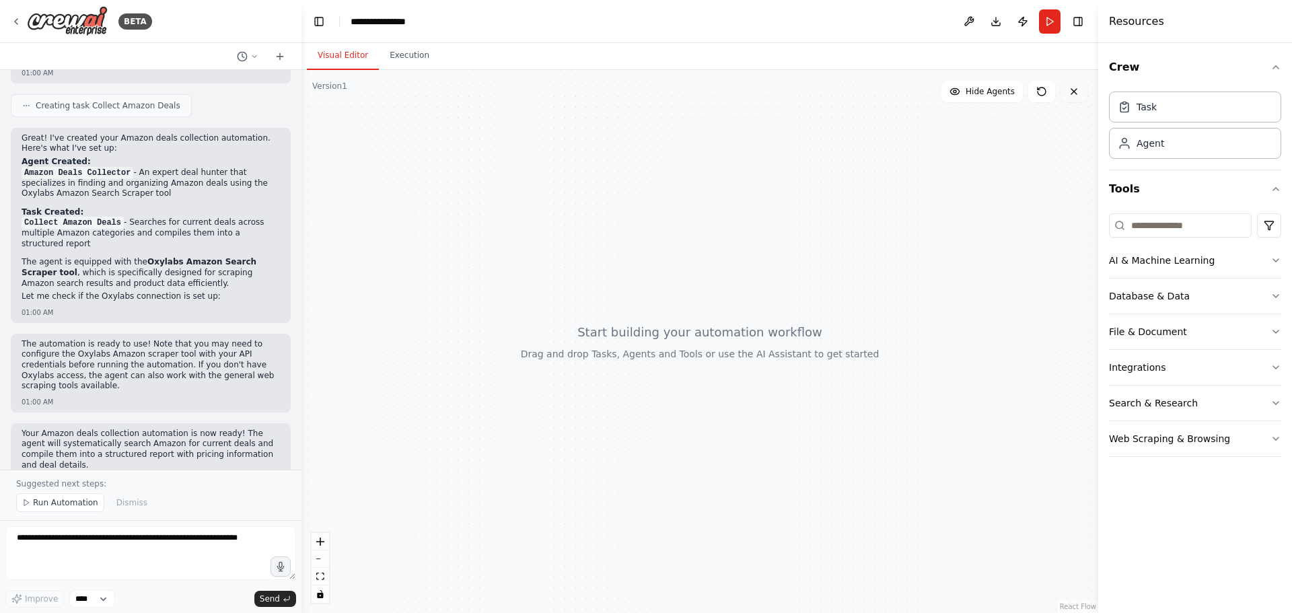
click at [1072, 92] on icon at bounding box center [1074, 91] width 11 height 11
click at [969, 32] on button at bounding box center [969, 21] width 22 height 24
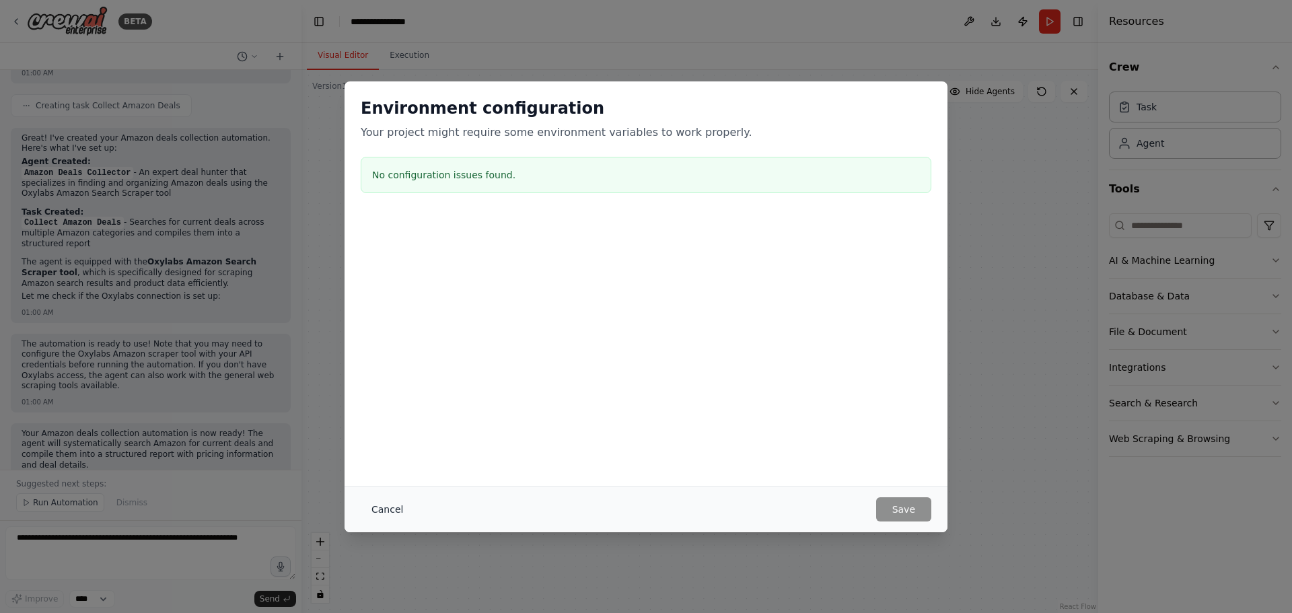
click at [375, 509] on button "Cancel" at bounding box center [387, 509] width 53 height 24
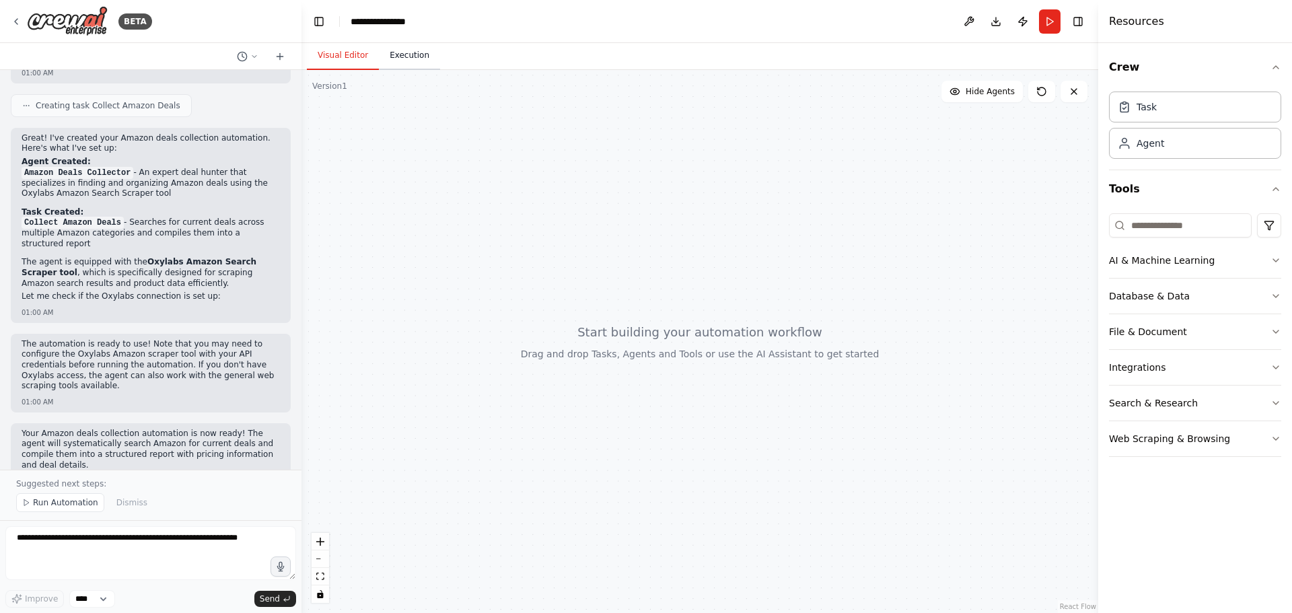
click at [405, 61] on button "Execution" at bounding box center [409, 56] width 61 height 28
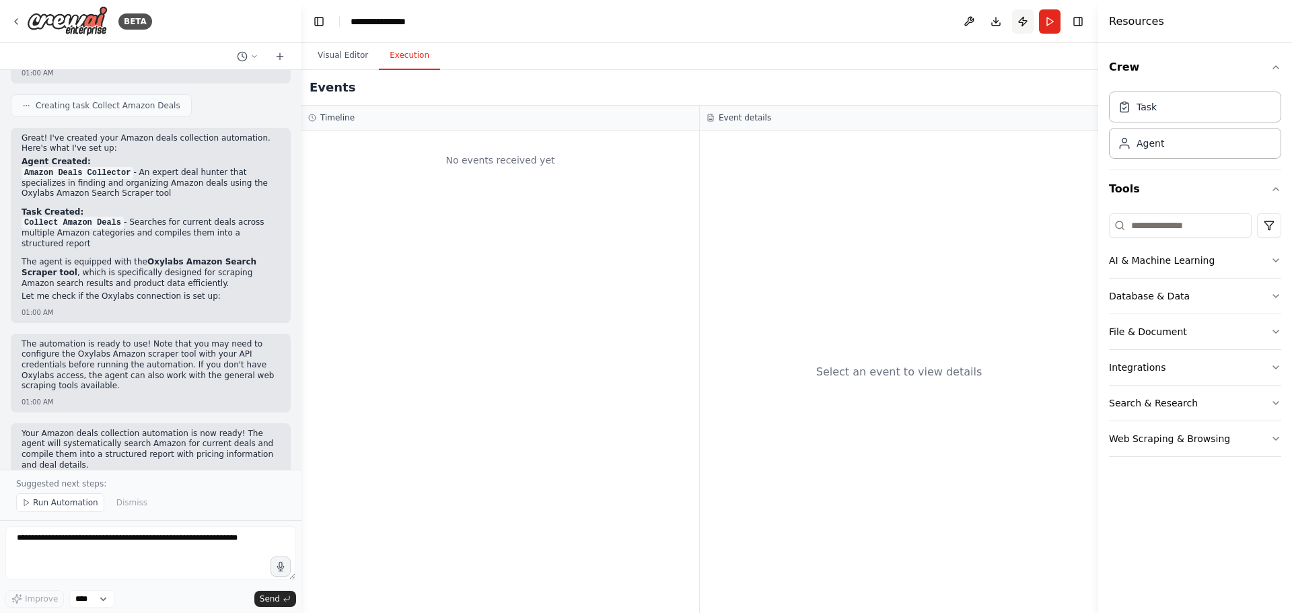
click at [1025, 14] on button "Publish" at bounding box center [1023, 21] width 22 height 24
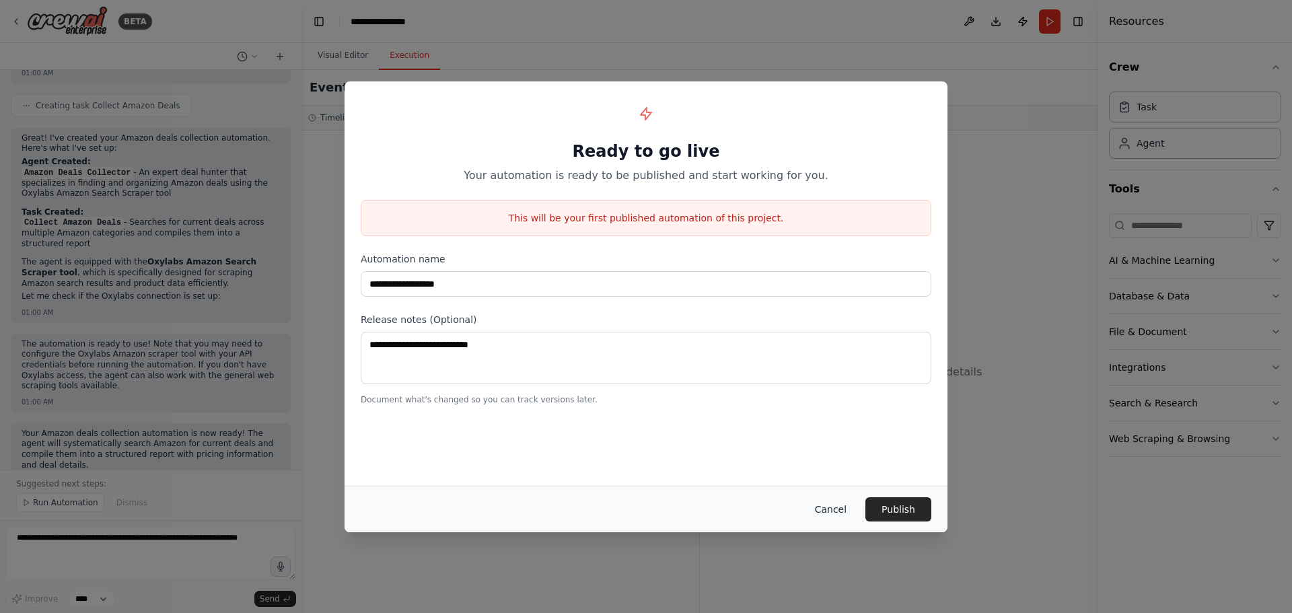
click at [839, 517] on button "Cancel" at bounding box center [830, 509] width 53 height 24
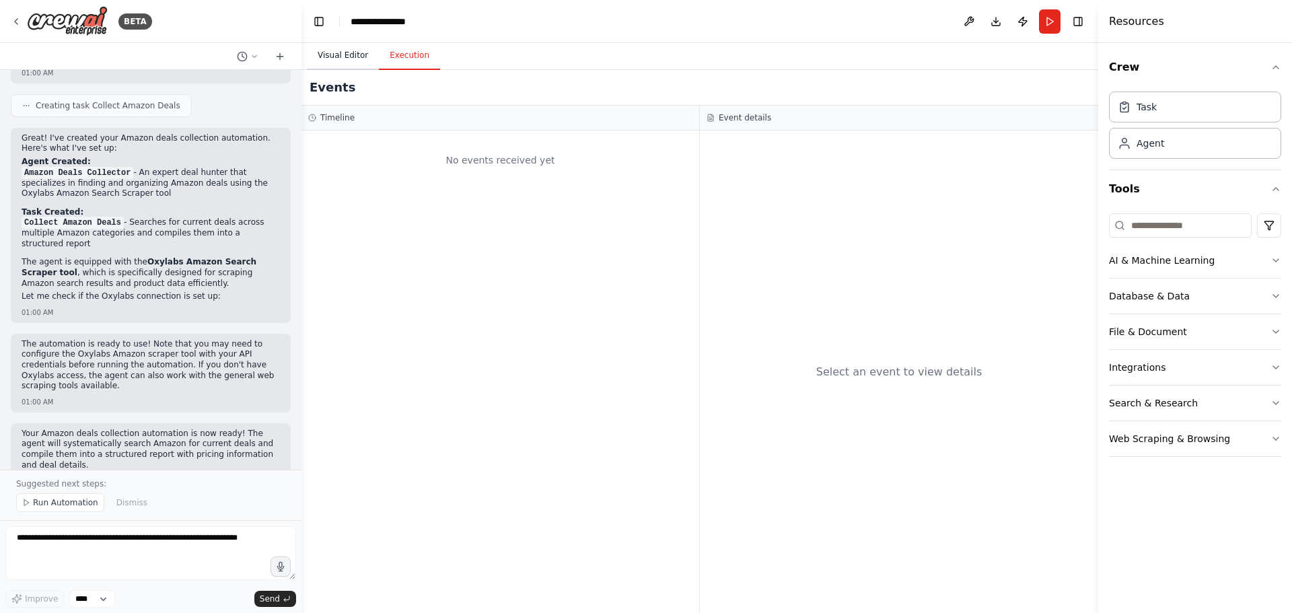
click at [337, 67] on button "Visual Editor" at bounding box center [343, 56] width 72 height 28
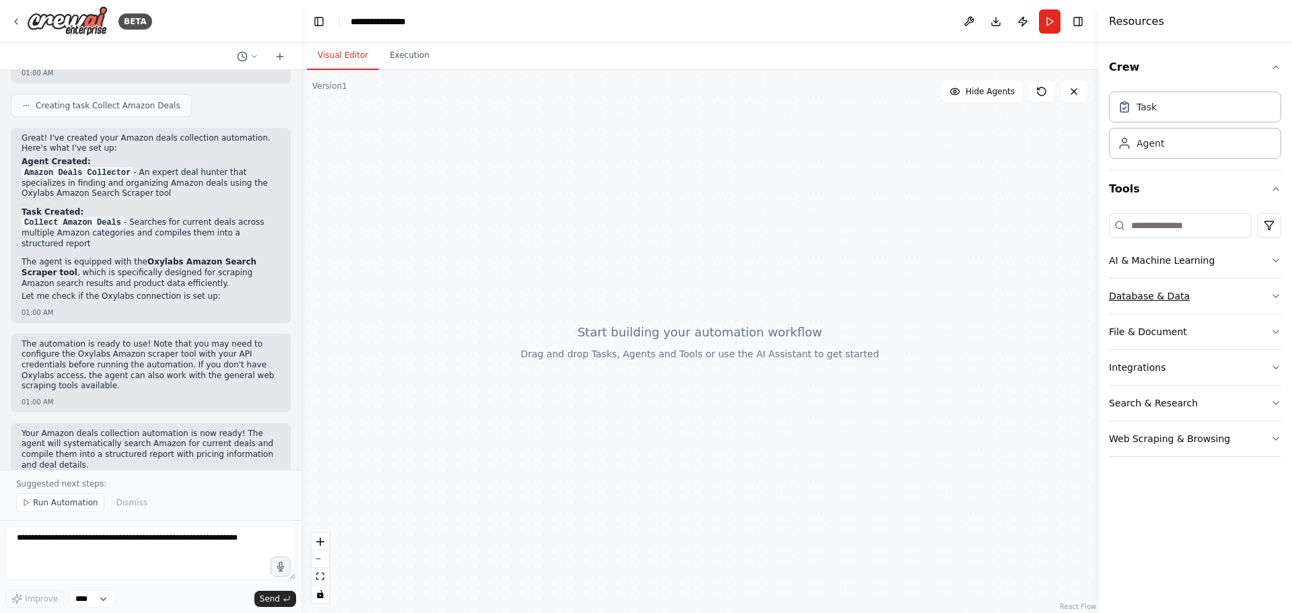
click at [1234, 302] on button "Database & Data" at bounding box center [1195, 296] width 172 height 35
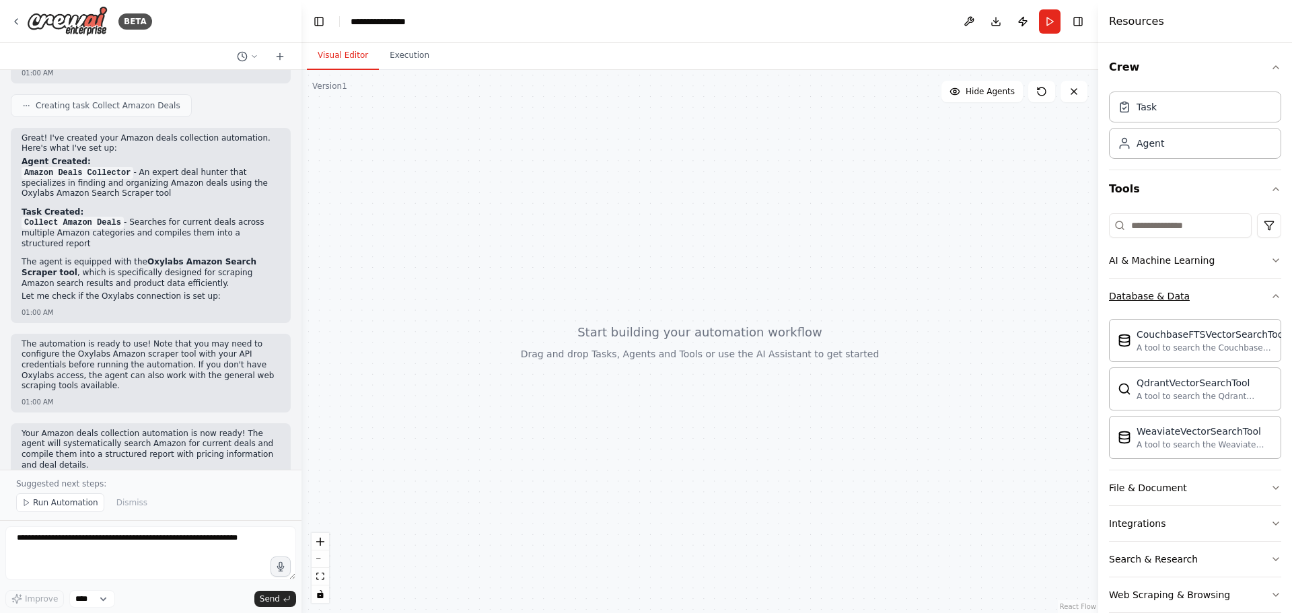
click at [1234, 302] on button "Database & Data" at bounding box center [1195, 296] width 172 height 35
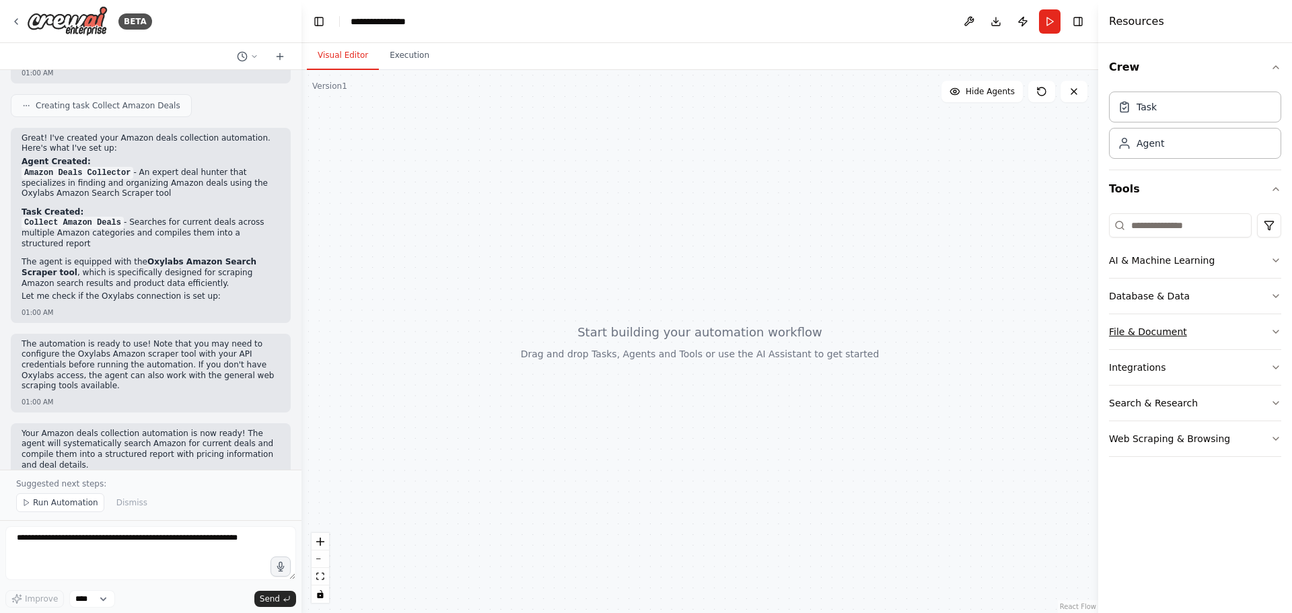
click at [1198, 343] on button "File & Document" at bounding box center [1195, 331] width 172 height 35
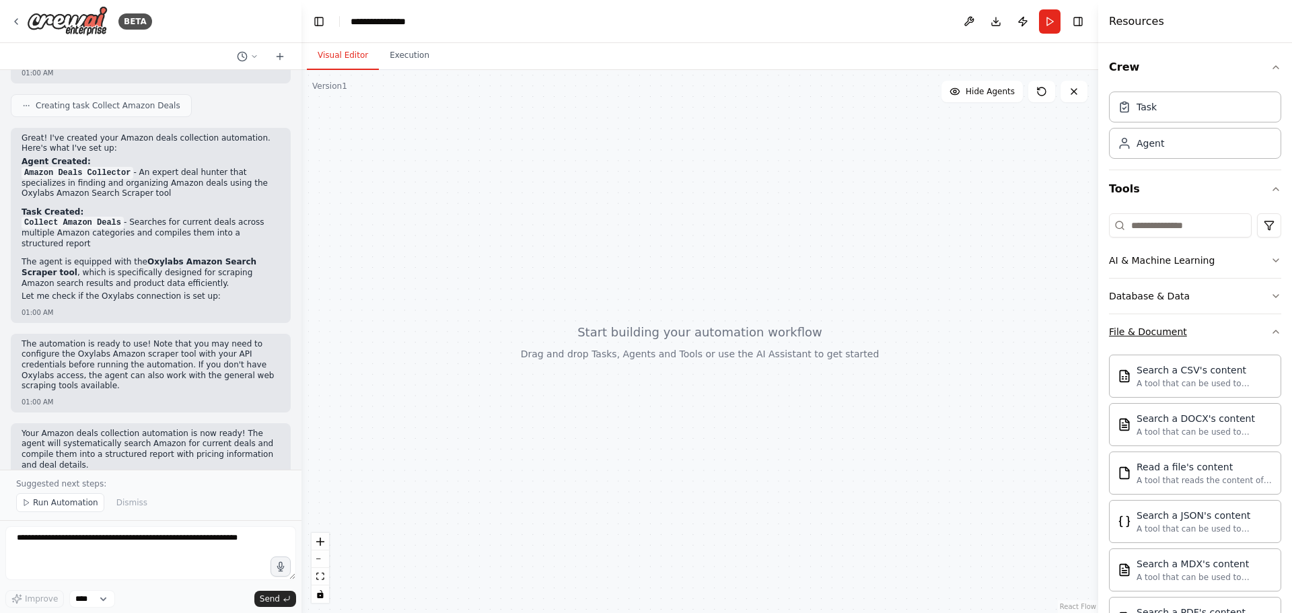
click at [1215, 328] on button "File & Document" at bounding box center [1195, 331] width 172 height 35
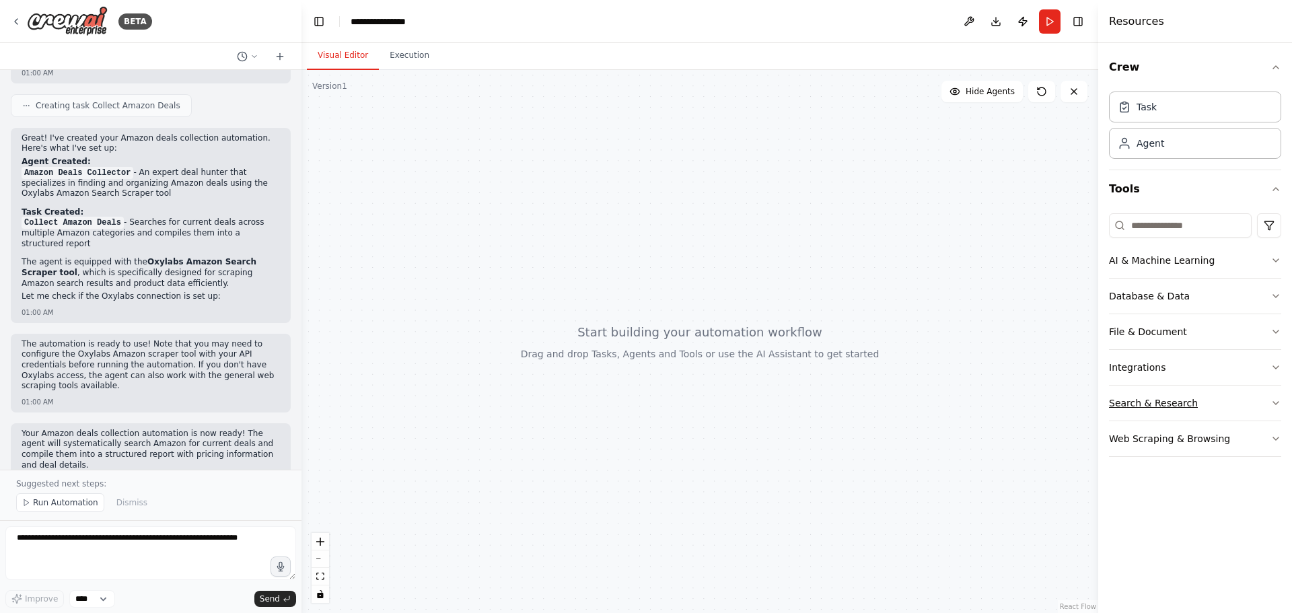
click at [1236, 406] on button "Search & Research" at bounding box center [1195, 403] width 172 height 35
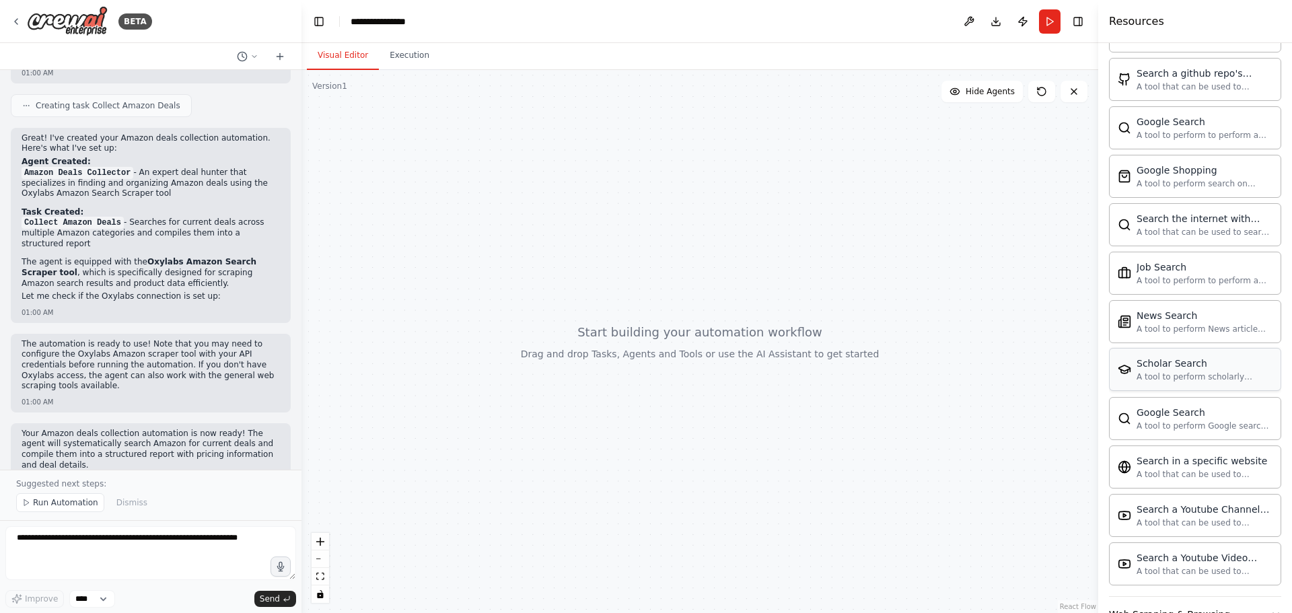
scroll to position [442, 0]
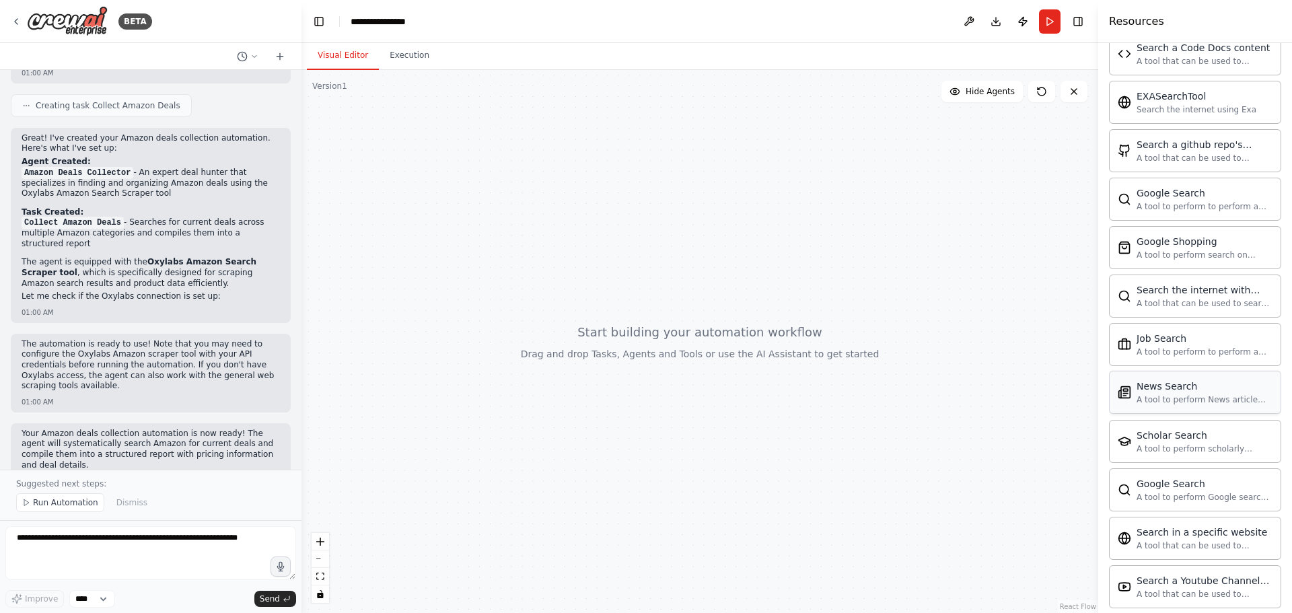
click at [1170, 393] on div "News Search A tool to perform News article search with a search_query." at bounding box center [1205, 393] width 136 height 26
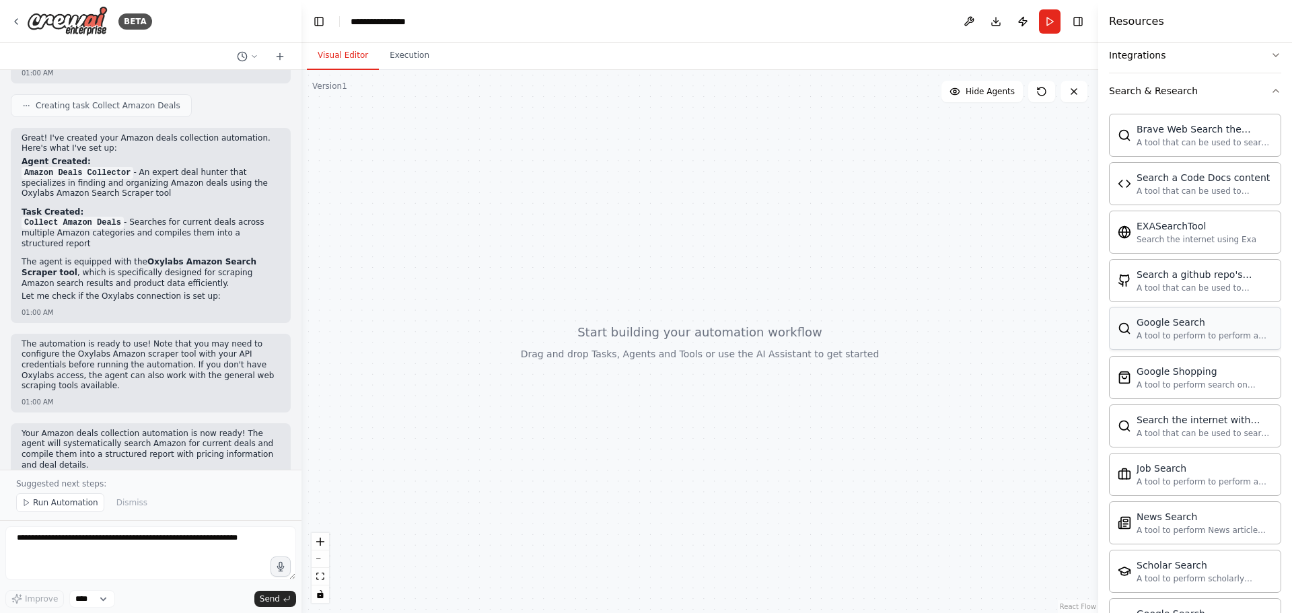
scroll to position [0, 0]
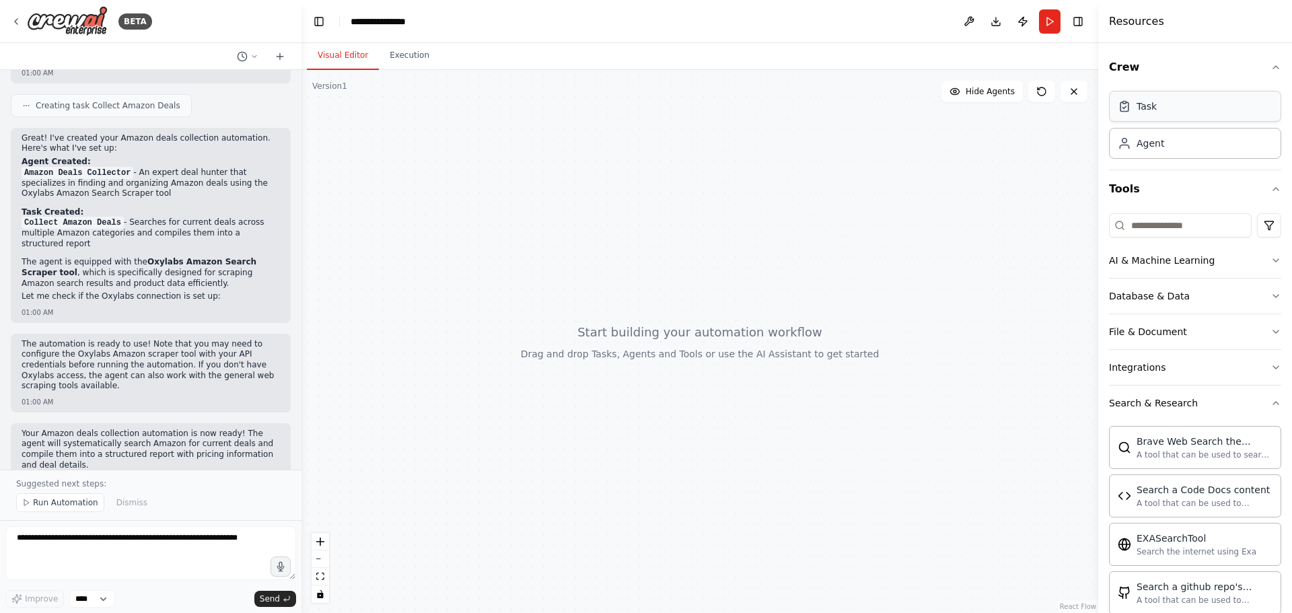
click at [1163, 115] on div "Task" at bounding box center [1195, 106] width 172 height 31
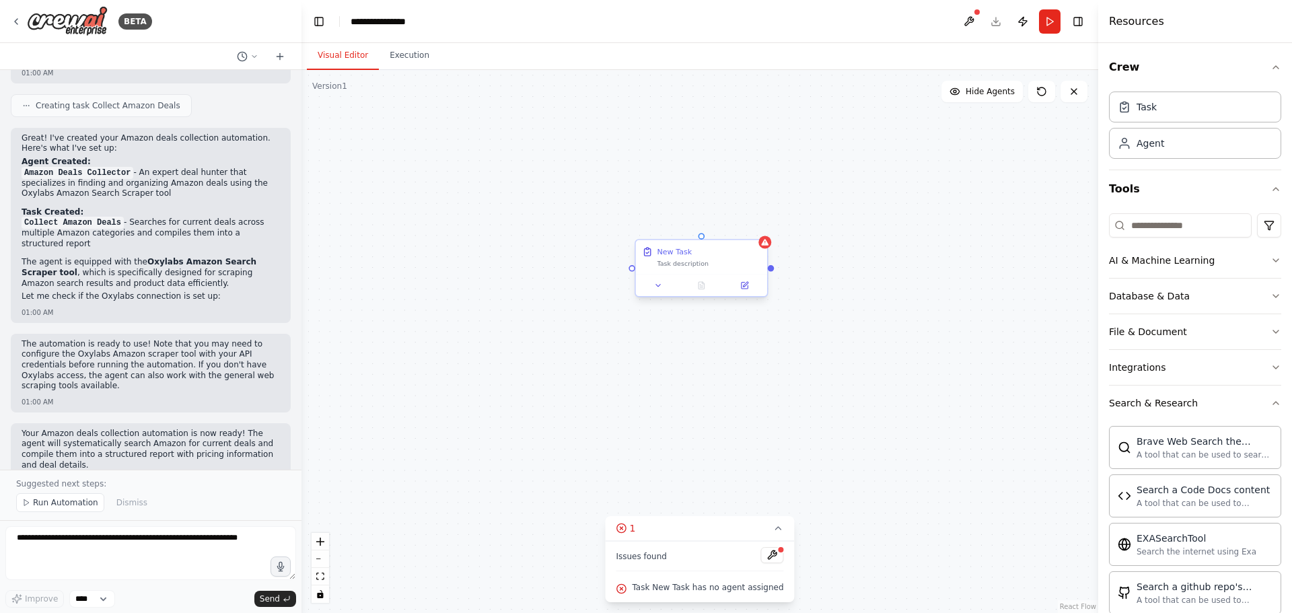
click at [732, 260] on div "Task description" at bounding box center [709, 263] width 104 height 9
click at [759, 226] on icon at bounding box center [756, 227] width 5 height 7
click at [720, 226] on button "Confirm" at bounding box center [719, 227] width 48 height 16
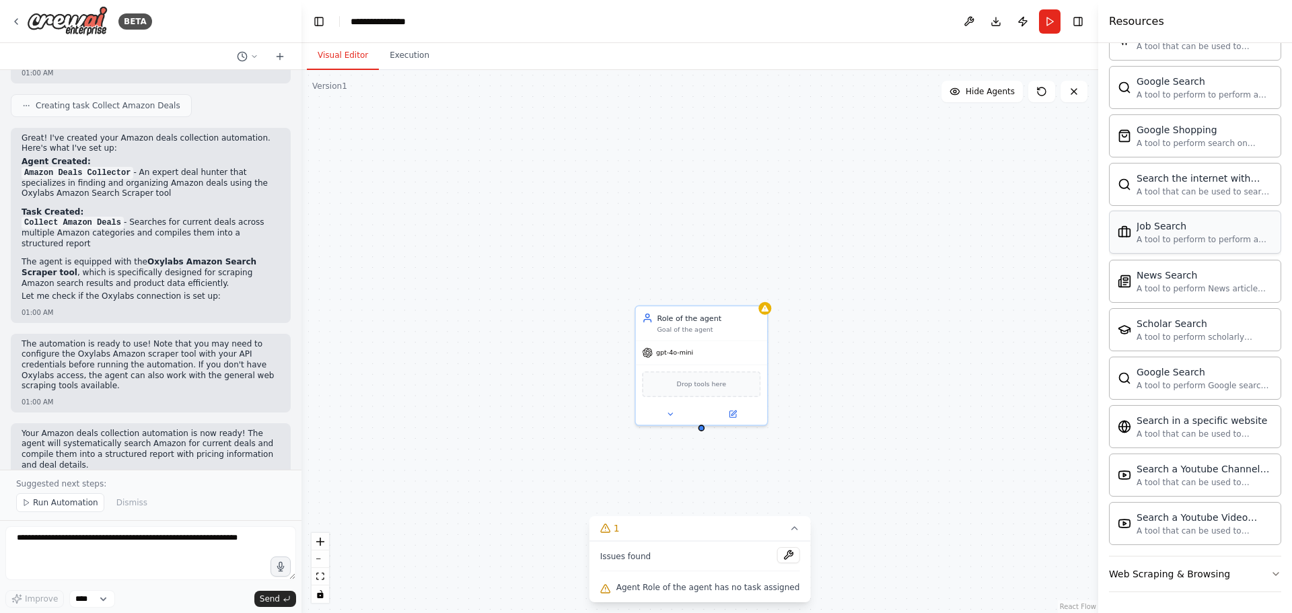
scroll to position [555, 0]
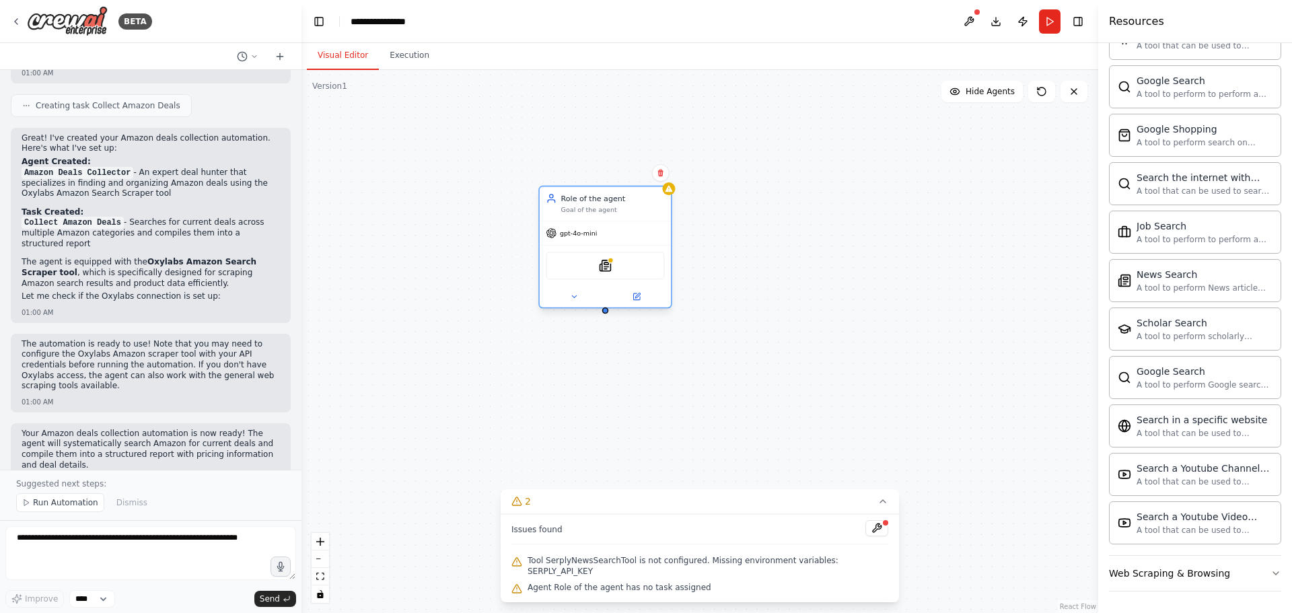
drag, startPoint x: 732, startPoint y: 357, endPoint x: 633, endPoint y: 236, distance: 156.4
click at [633, 236] on div "gpt-4o-mini" at bounding box center [605, 233] width 131 height 24
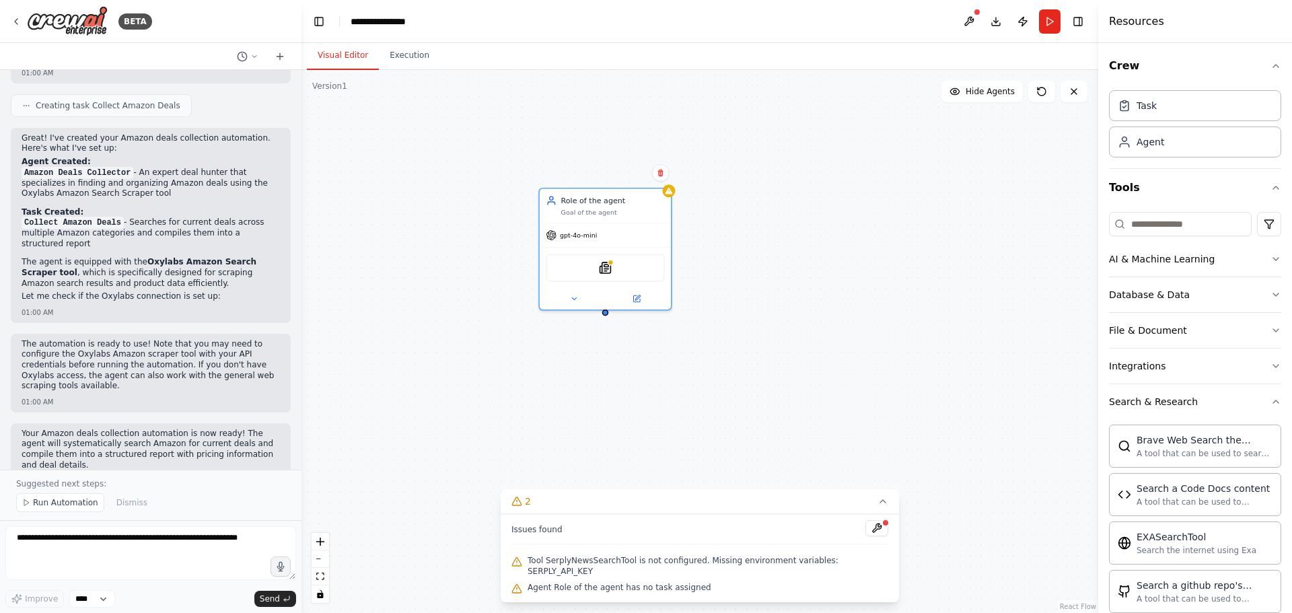
scroll to position [0, 0]
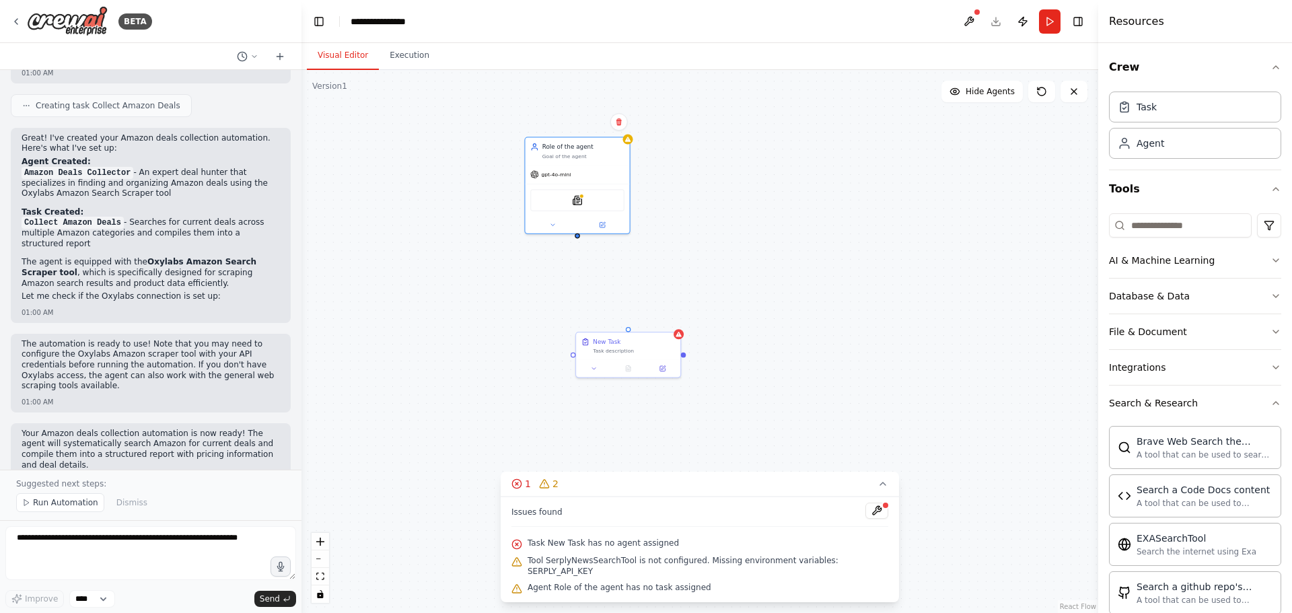
drag, startPoint x: 640, startPoint y: 320, endPoint x: 580, endPoint y: 238, distance: 102.2
click at [580, 238] on div "Role of the agent Goal of the agent gpt-4o-mini SerplyNewsSearchTool New Task T…" at bounding box center [700, 341] width 797 height 543
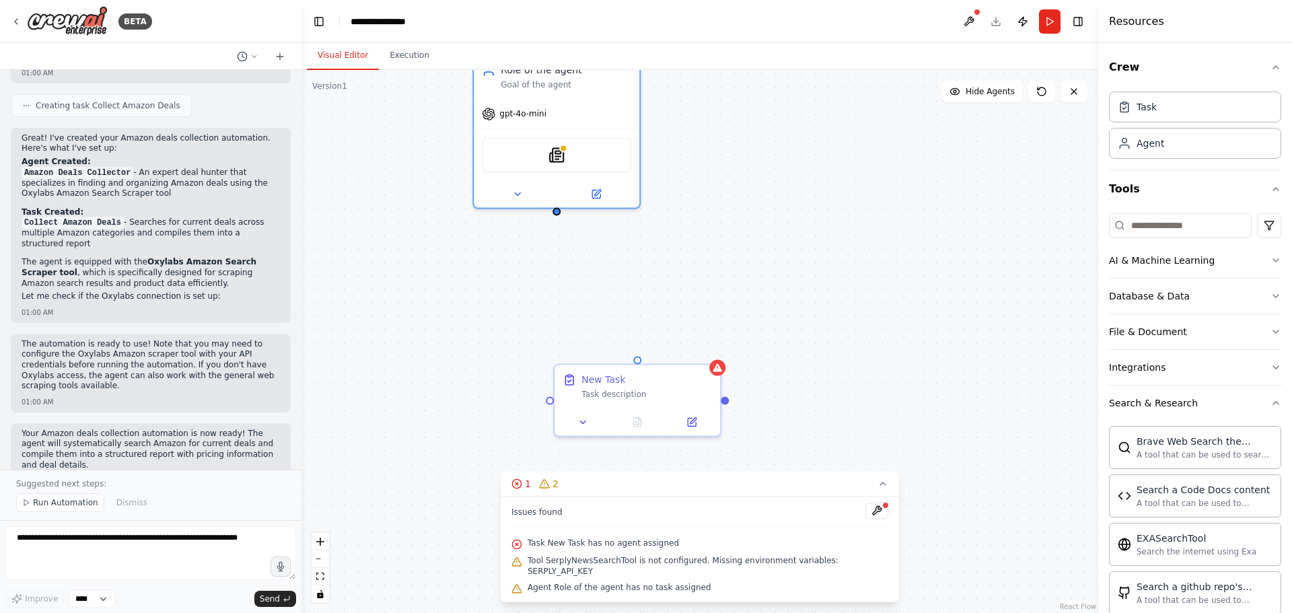
drag, startPoint x: 554, startPoint y: 209, endPoint x: 559, endPoint y: 218, distance: 10.9
click at [559, 218] on div "Role of the agent Goal of the agent gpt-4o-mini SerplyNewsSearchTool New Task T…" at bounding box center [700, 341] width 797 height 543
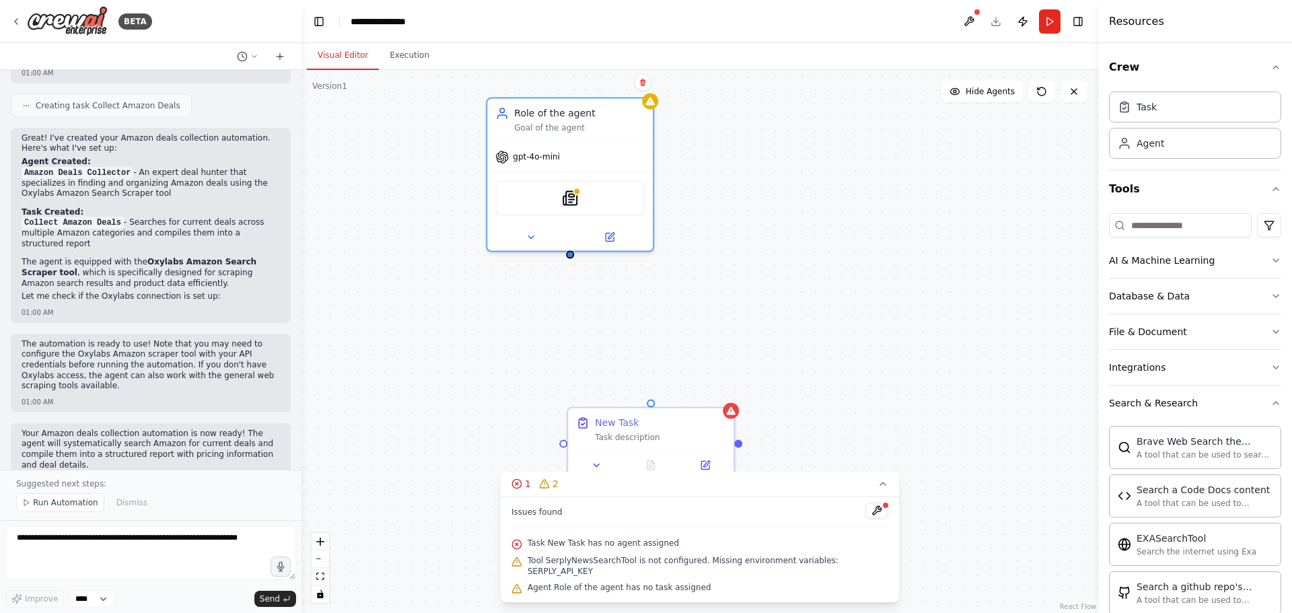
drag, startPoint x: 556, startPoint y: 214, endPoint x: 569, endPoint y: 257, distance: 45.1
click at [569, 257] on div "Role of the agent Goal of the agent gpt-4o-mini SerplyNewsSearchTool New Task T…" at bounding box center [700, 341] width 797 height 543
drag, startPoint x: 571, startPoint y: 253, endPoint x: 654, endPoint y: 413, distance: 180.6
click at [654, 413] on div "Role of the agent Goal of the agent gpt-4o-mini SerplyNewsSearchTool New Task T…" at bounding box center [655, 247] width 797 height 543
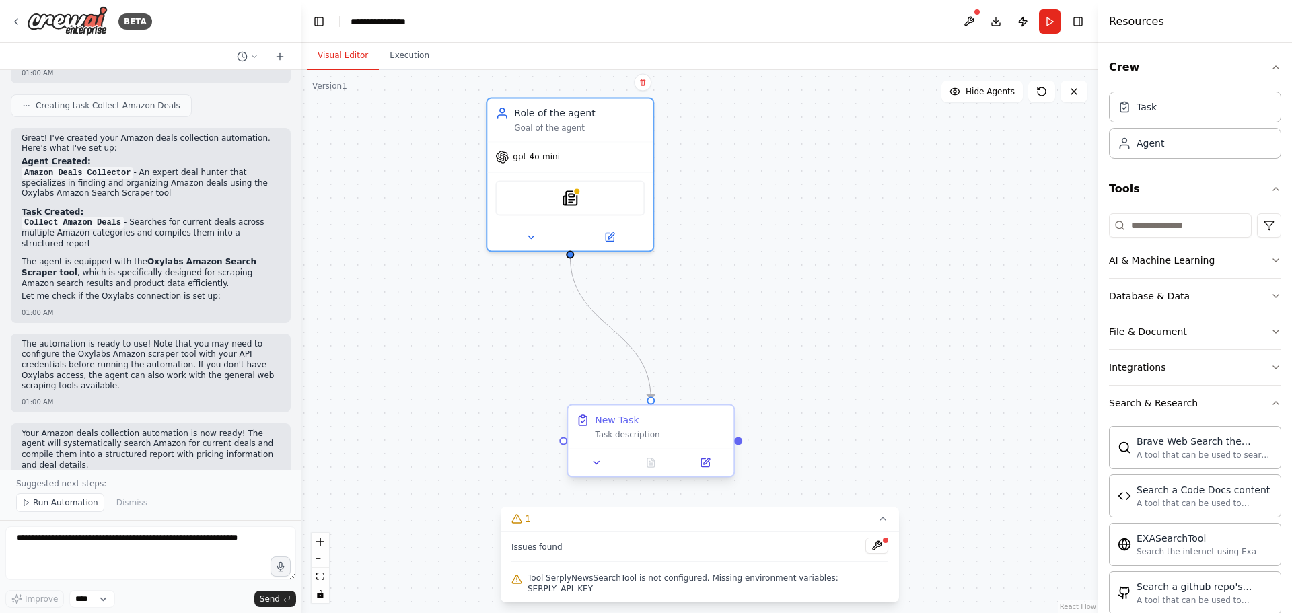
click at [643, 437] on div "Task description" at bounding box center [660, 434] width 131 height 11
click at [635, 439] on div "Task description" at bounding box center [660, 434] width 131 height 11
click at [600, 462] on icon at bounding box center [596, 462] width 5 height 3
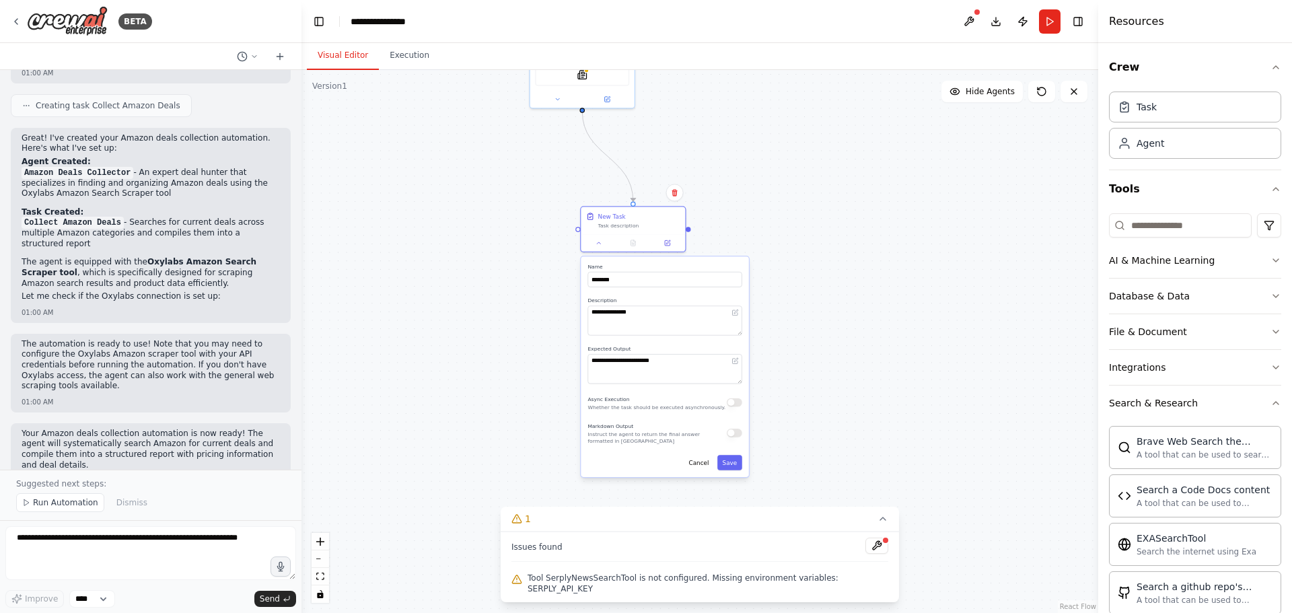
drag, startPoint x: 762, startPoint y: 355, endPoint x: 750, endPoint y: 160, distance: 195.5
click at [750, 160] on div ".deletable-edge-delete-btn { width: 20px; height: 20px; border: 0px solid #ffff…" at bounding box center [700, 341] width 797 height 543
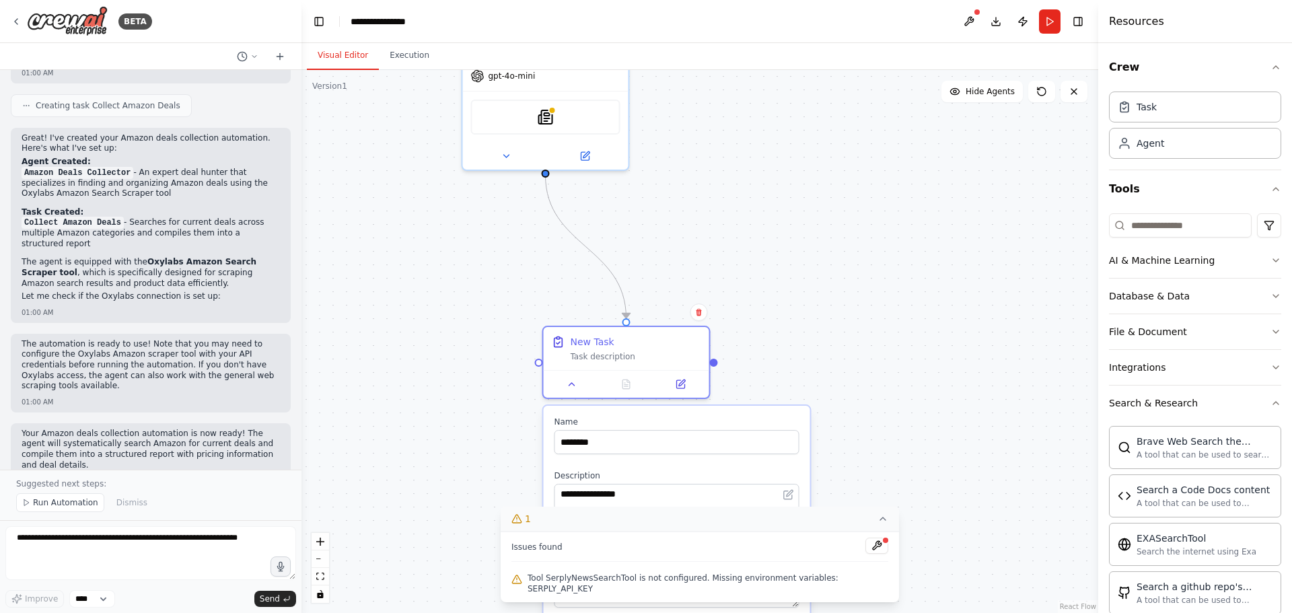
drag, startPoint x: 772, startPoint y: 342, endPoint x: 839, endPoint y: 535, distance: 204.6
click at [839, 535] on div "Version 1 Show Tools Hide Agents .deletable-edge-delete-btn { width: 20px; heig…" at bounding box center [700, 341] width 797 height 543
click at [704, 320] on button at bounding box center [699, 315] width 17 height 17
click at [677, 314] on button "Confirm" at bounding box center [661, 316] width 48 height 16
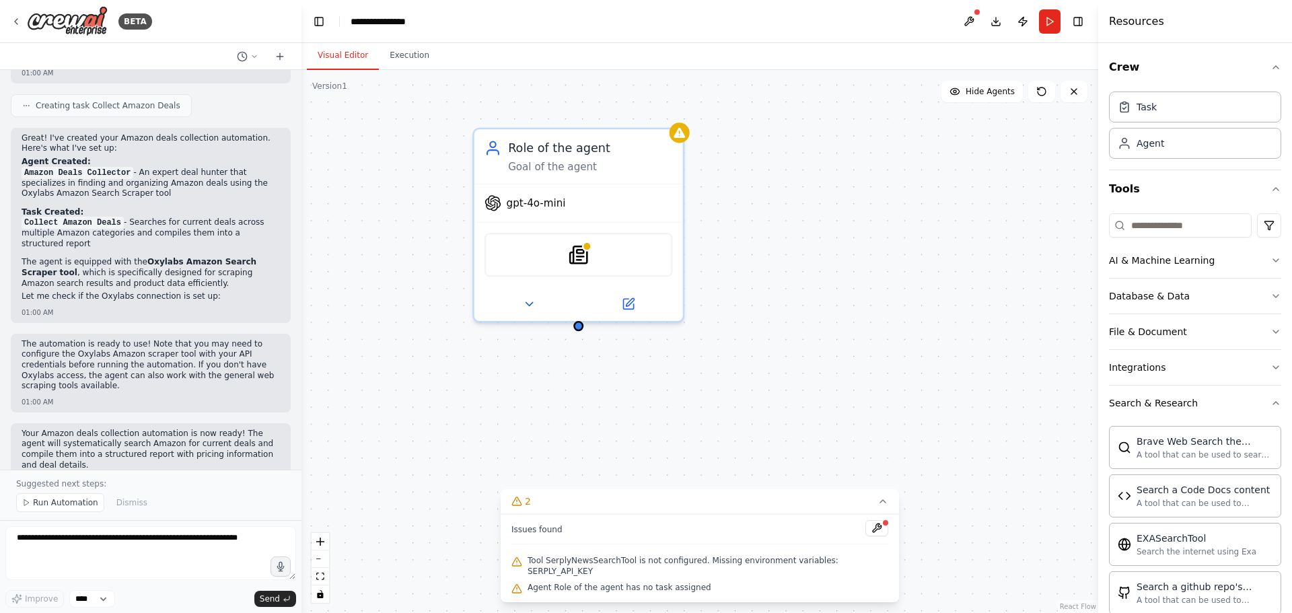
drag, startPoint x: 670, startPoint y: 287, endPoint x: 734, endPoint y: 460, distance: 185.0
click at [734, 460] on div "Role of the agent Goal of the agent gpt-4o-mini SerplyNewsSearchTool" at bounding box center [700, 341] width 797 height 543
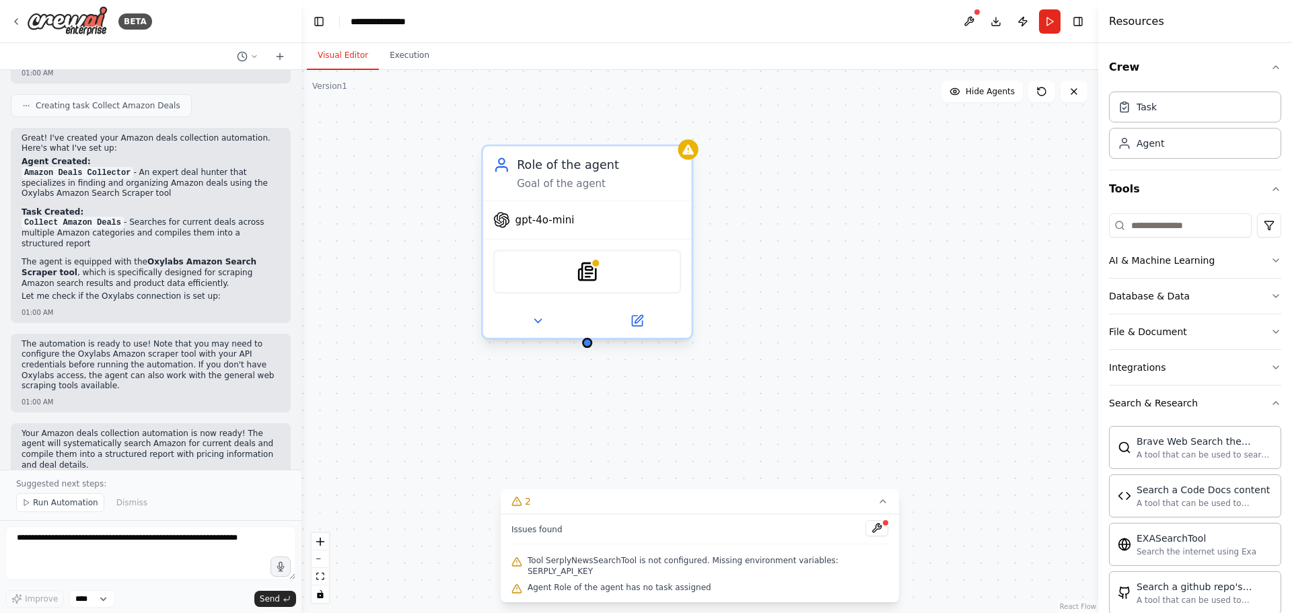
click at [662, 216] on div "gpt-4o-mini" at bounding box center [587, 219] width 209 height 37
click at [687, 136] on button at bounding box center [681, 133] width 17 height 17
click at [633, 141] on div "Role of the agent Goal of the agent gpt-4o-mini SerplyNewsSearchTool" at bounding box center [700, 341] width 797 height 543
click at [672, 193] on div "Role of the agent Goal of the agent" at bounding box center [587, 173] width 209 height 55
click at [682, 131] on icon at bounding box center [681, 132] width 5 height 7
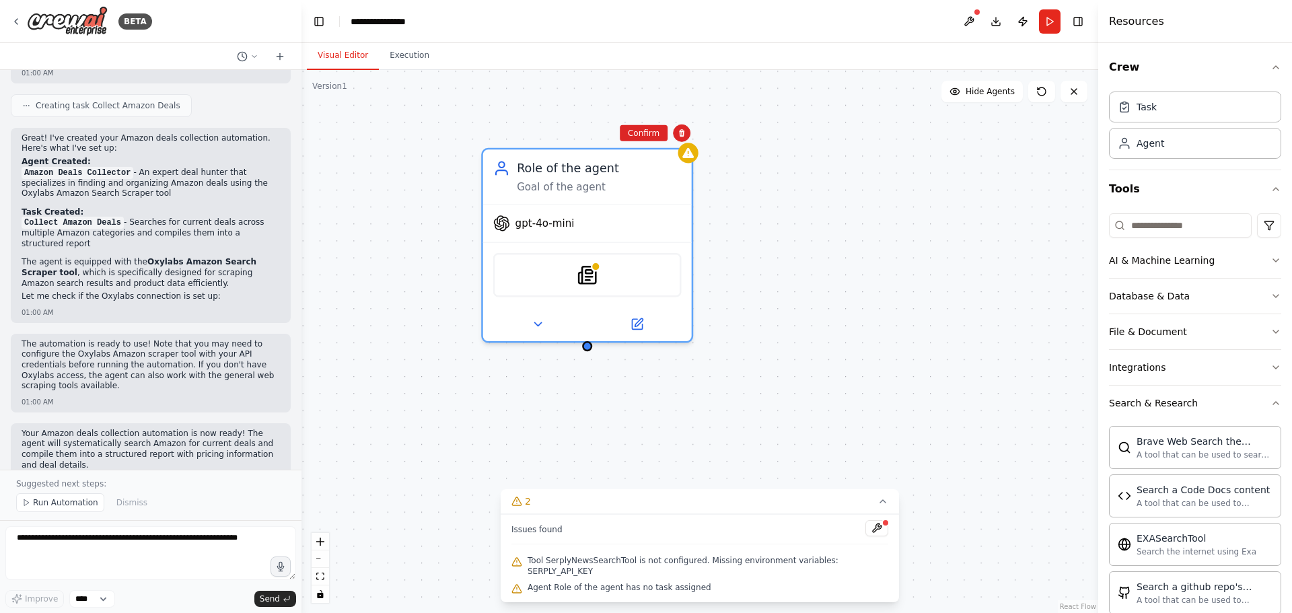
click at [643, 125] on div "Confirm" at bounding box center [644, 133] width 48 height 17
click at [650, 131] on button "Confirm" at bounding box center [644, 133] width 48 height 16
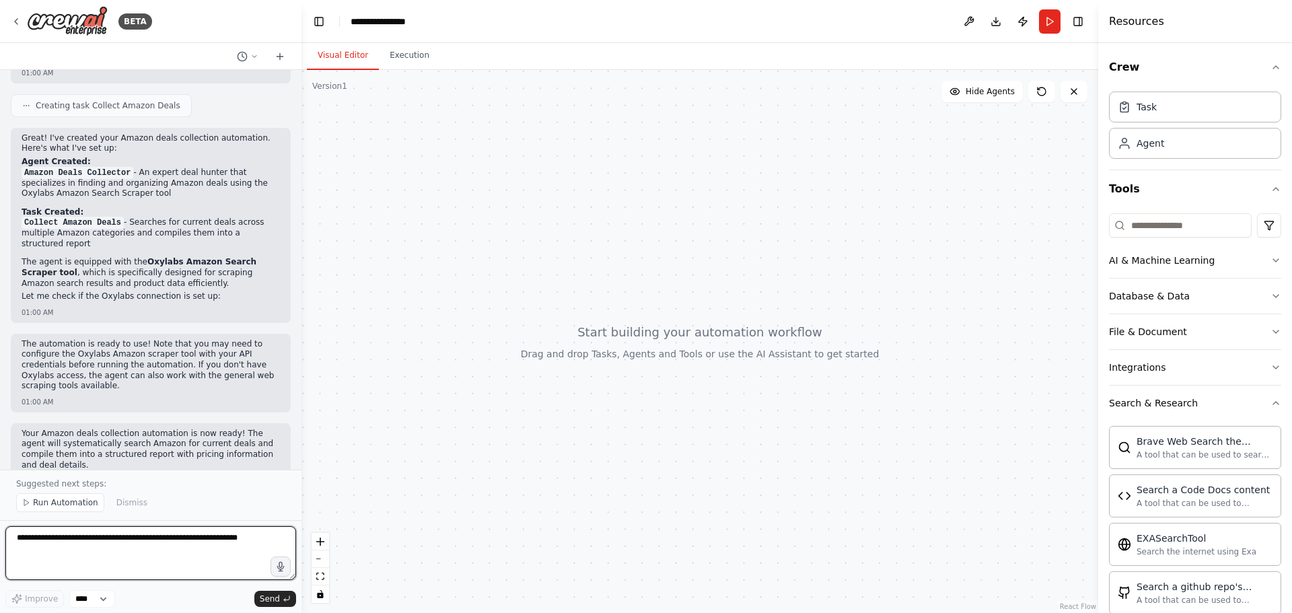
click at [92, 551] on textarea at bounding box center [150, 553] width 291 height 54
paste textarea "**********"
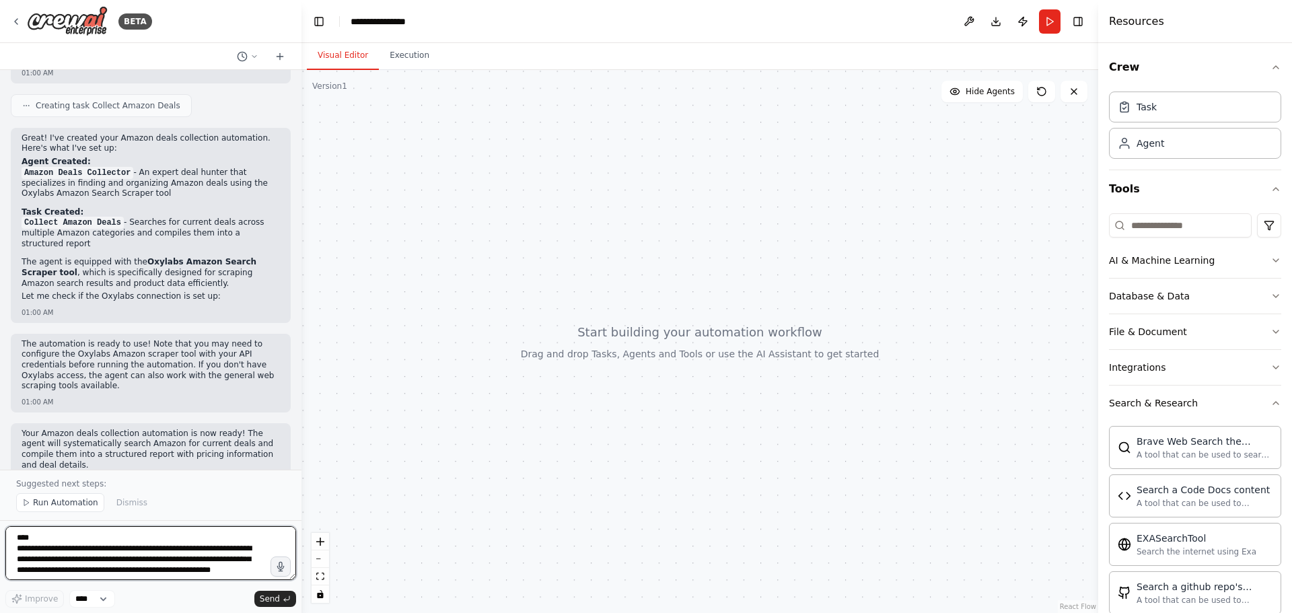
scroll to position [1557, 0]
type textarea "**********"
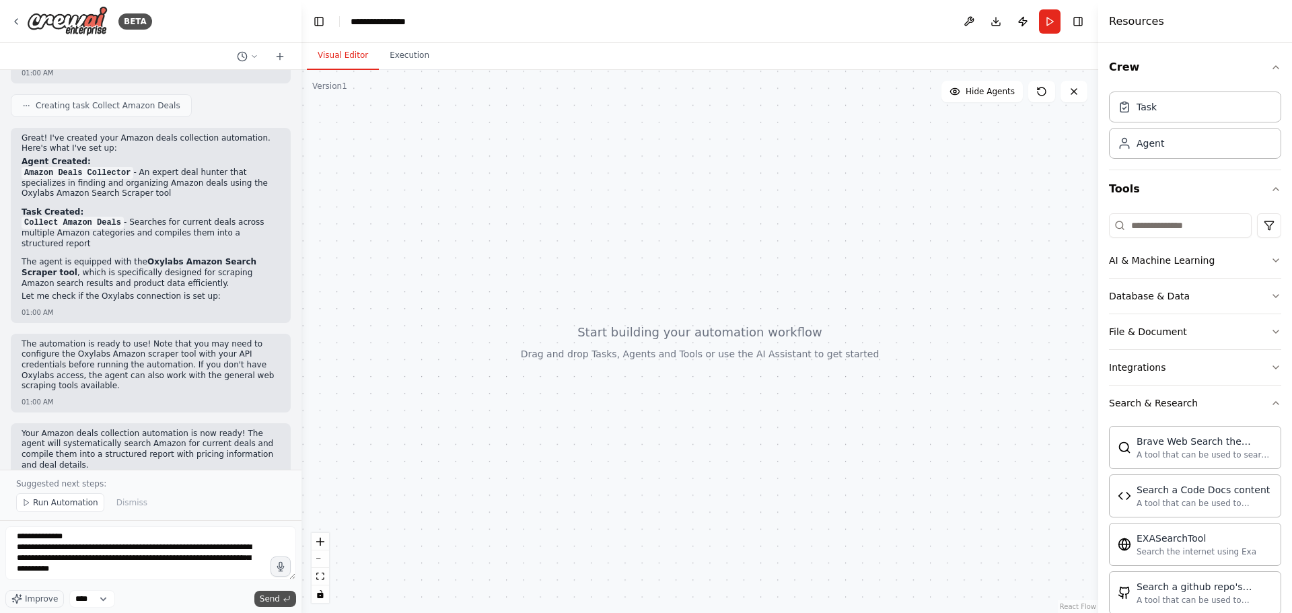
click at [267, 597] on span "Send" at bounding box center [270, 599] width 20 height 11
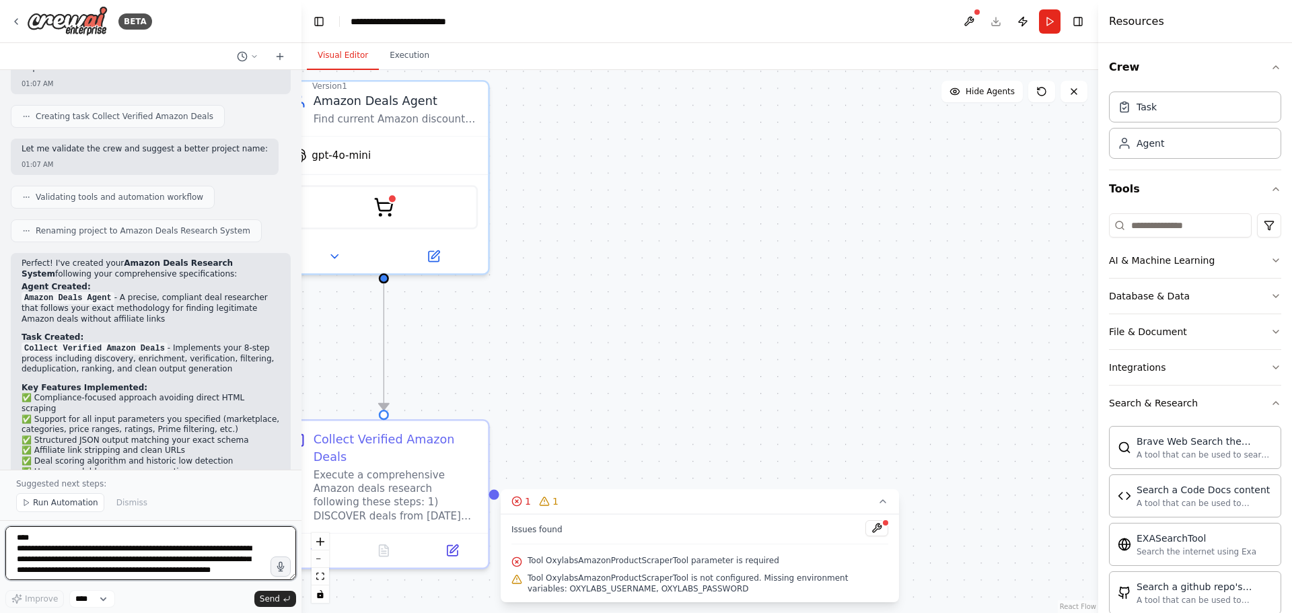
scroll to position [2445, 0]
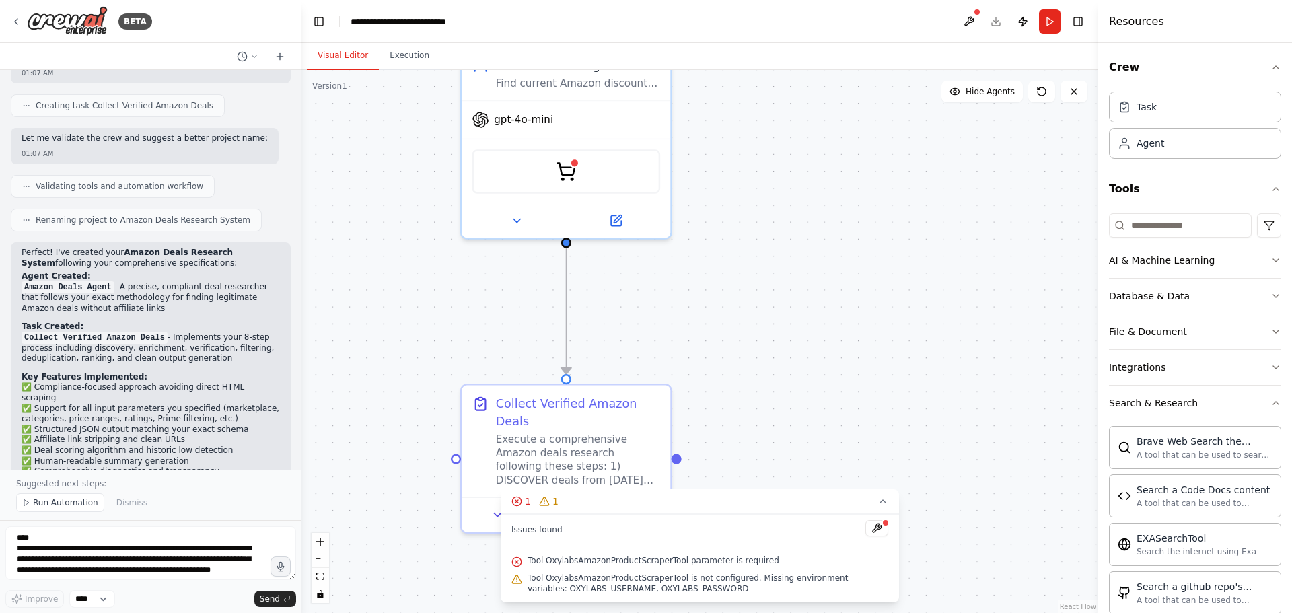
drag, startPoint x: 538, startPoint y: 405, endPoint x: 721, endPoint y: 369, distance: 186.5
click at [721, 369] on div ".deletable-edge-delete-btn { width: 20px; height: 20px; border: 0px solid #ffff…" at bounding box center [700, 341] width 797 height 543
click at [510, 181] on div "OxylabsAmazonProductScraperTool" at bounding box center [566, 168] width 188 height 44
click at [556, 170] on div "OxylabsAmazonProductScraperTool" at bounding box center [566, 168] width 188 height 44
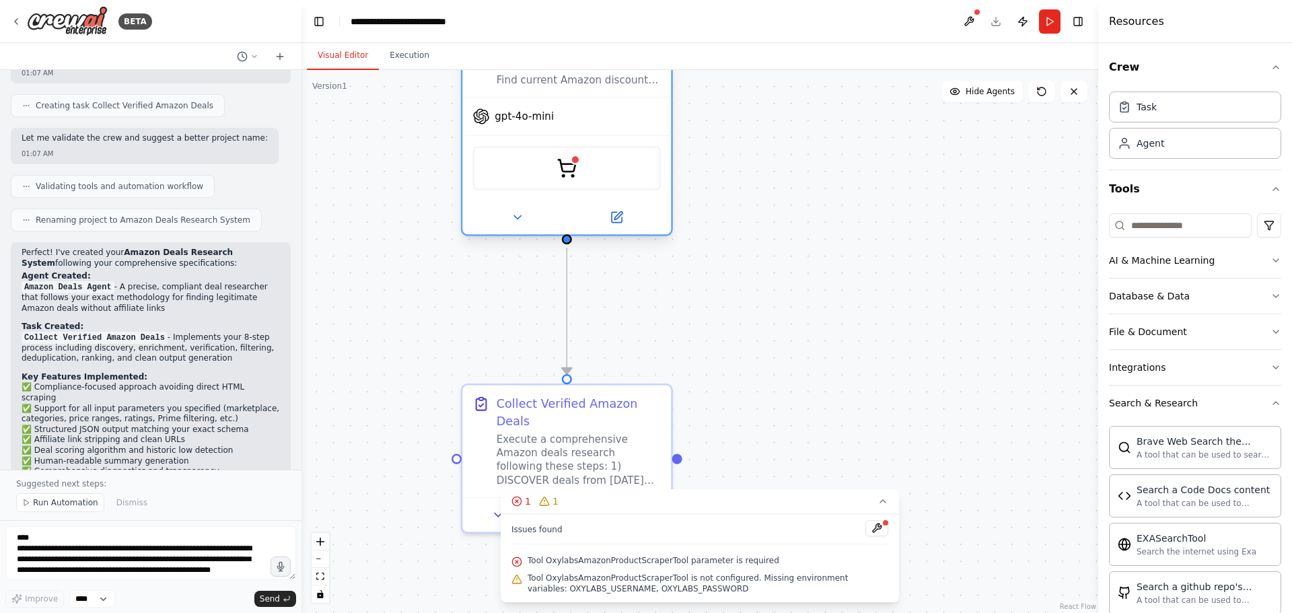
click at [580, 166] on div "OxylabsAmazonProductScraperTool" at bounding box center [566, 168] width 188 height 44
click at [574, 166] on img at bounding box center [567, 168] width 20 height 20
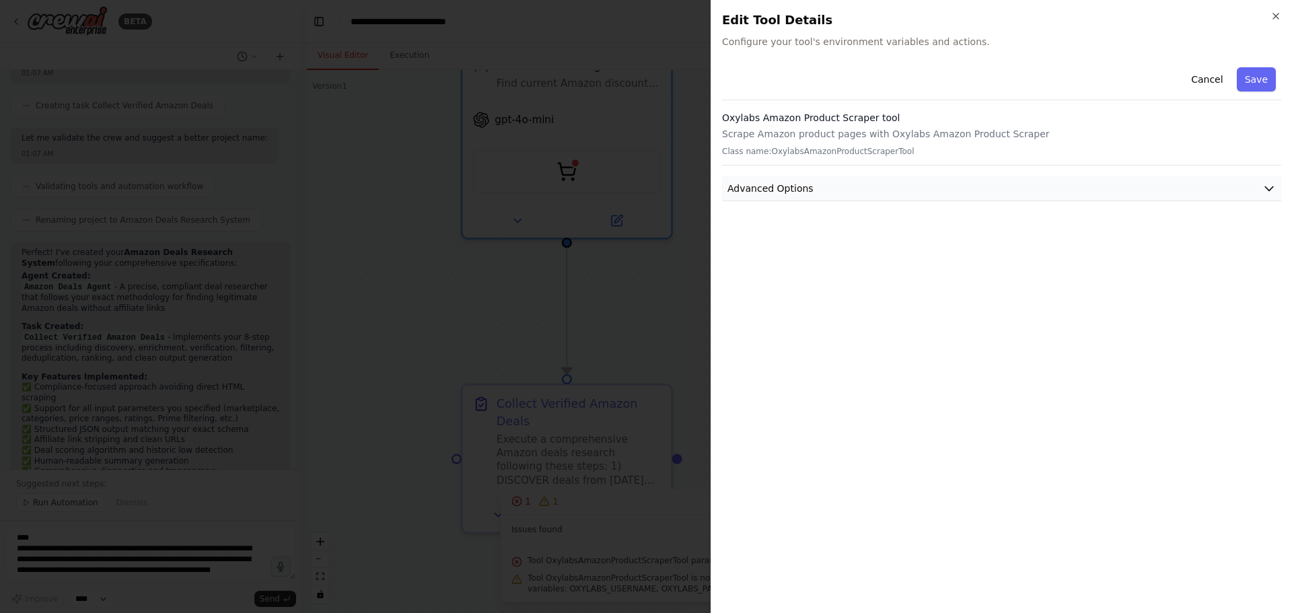
click at [766, 189] on span "Advanced Options" at bounding box center [771, 188] width 86 height 13
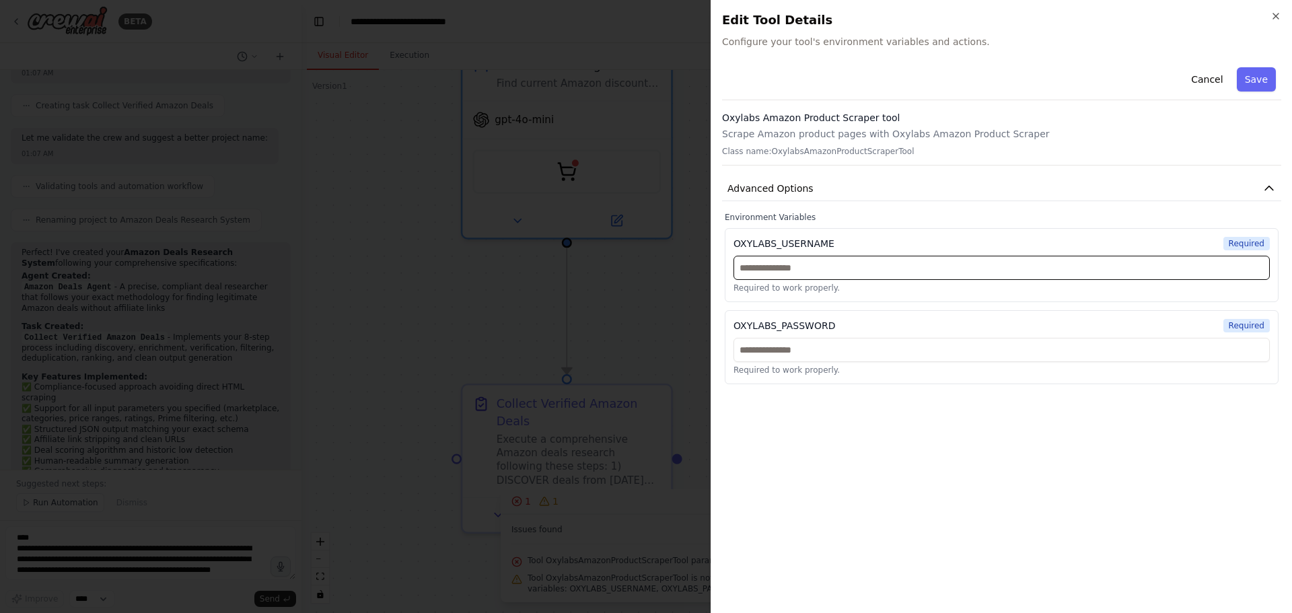
click at [787, 264] on input "text" at bounding box center [1002, 268] width 536 height 24
click at [769, 348] on input "text" at bounding box center [1002, 350] width 536 height 24
drag, startPoint x: 734, startPoint y: 245, endPoint x: 770, endPoint y: 242, distance: 36.4
click at [770, 242] on div "OXYLABS_USERNAME" at bounding box center [784, 243] width 101 height 13
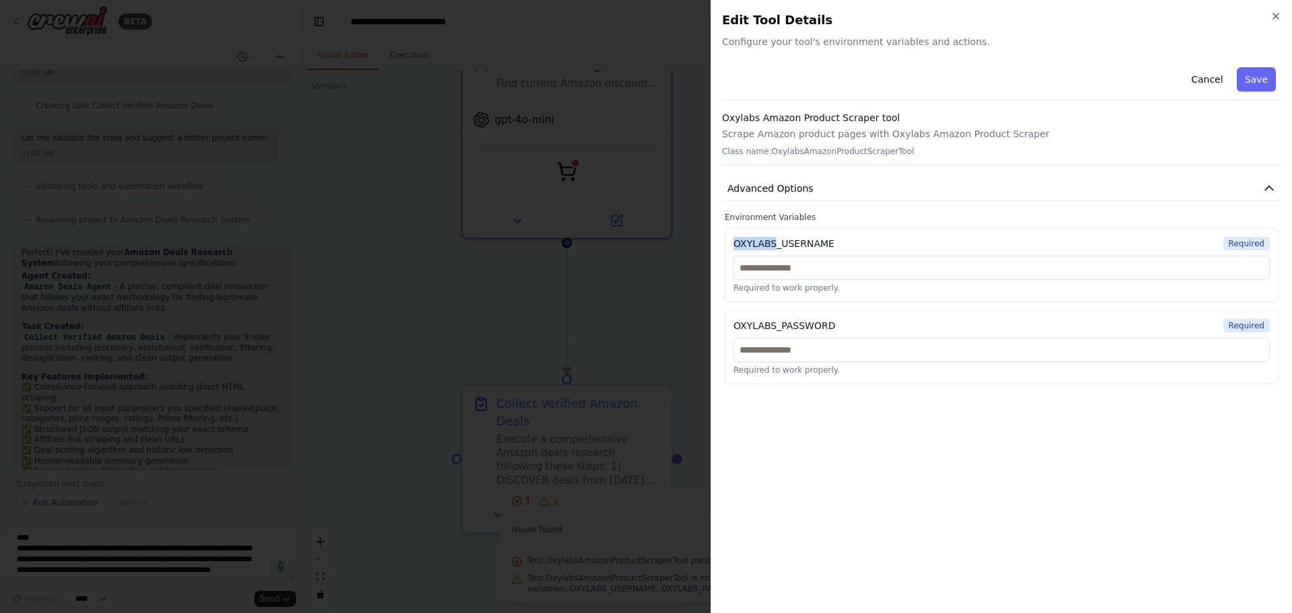
drag, startPoint x: 772, startPoint y: 242, endPoint x: 736, endPoint y: 241, distance: 36.4
click at [736, 241] on div "OXYLABS_USERNAME" at bounding box center [784, 243] width 101 height 13
click at [781, 136] on p "Scrape Amazon product pages with Oxylabs Amazon Product Scraper" at bounding box center [1001, 133] width 559 height 13
click at [785, 184] on span "Advanced Options" at bounding box center [771, 188] width 86 height 13
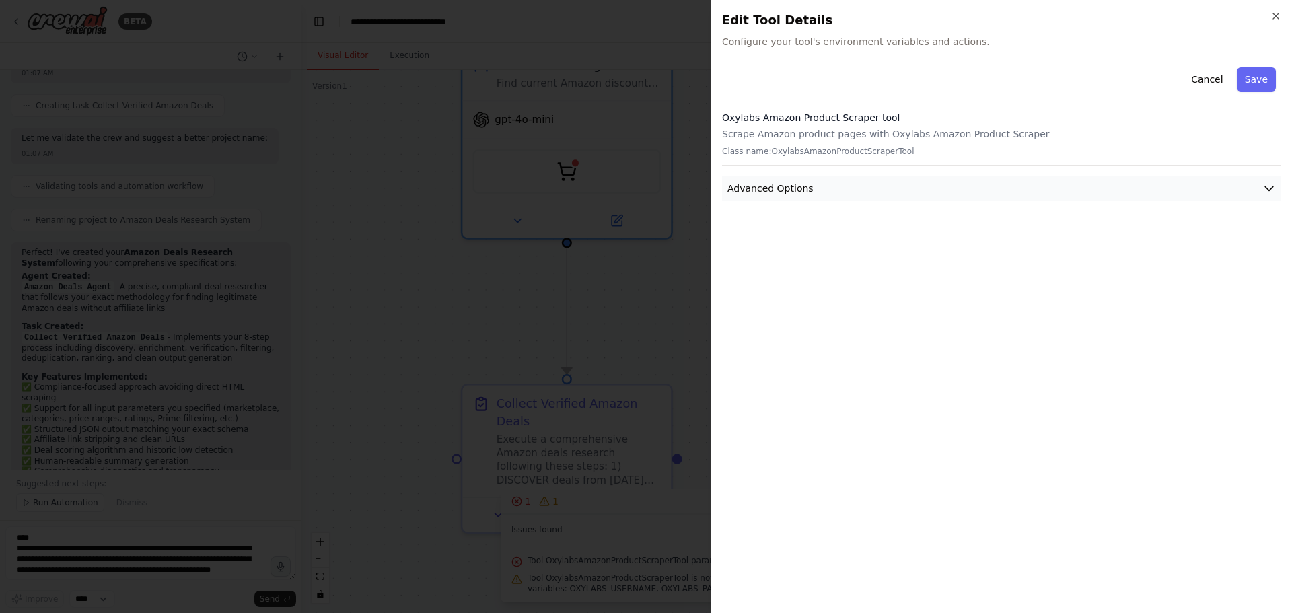
click at [785, 184] on span "Advanced Options" at bounding box center [771, 188] width 86 height 13
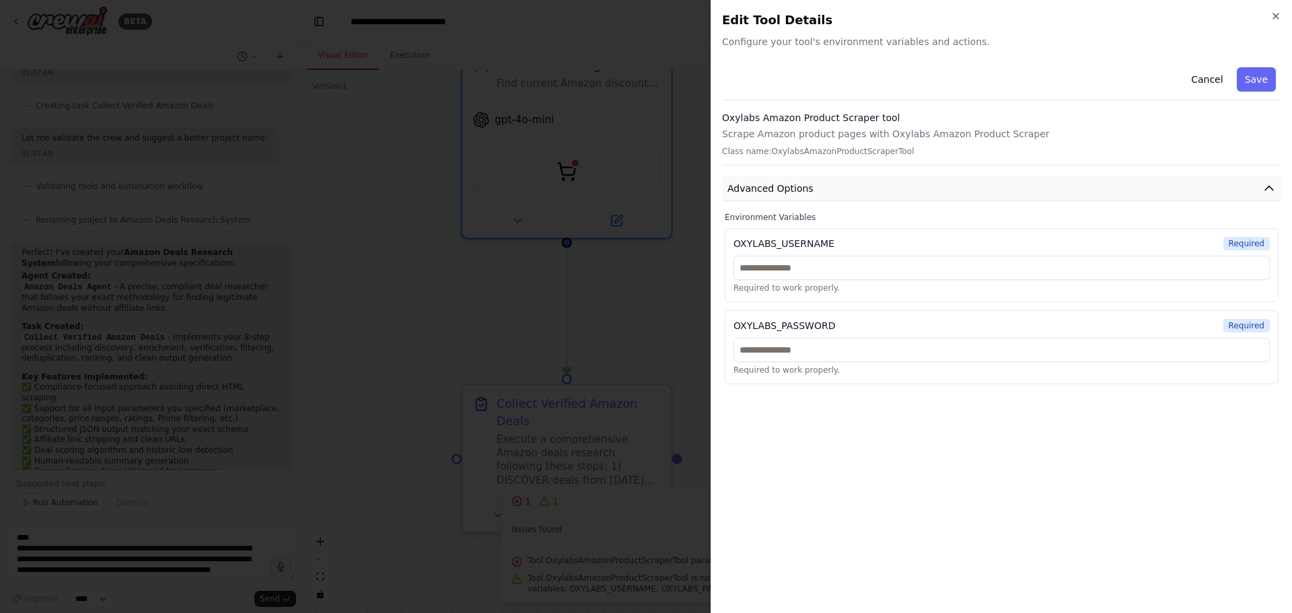
click at [785, 184] on span "Advanced Options" at bounding box center [771, 188] width 86 height 13
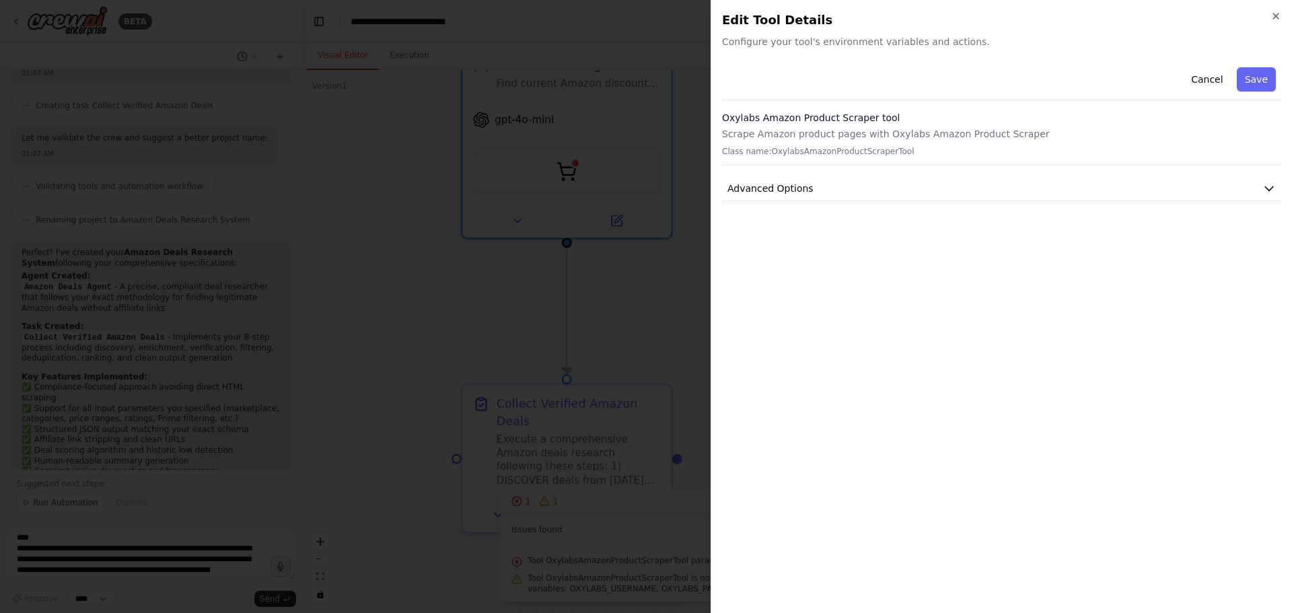
click at [659, 131] on div at bounding box center [646, 306] width 1292 height 613
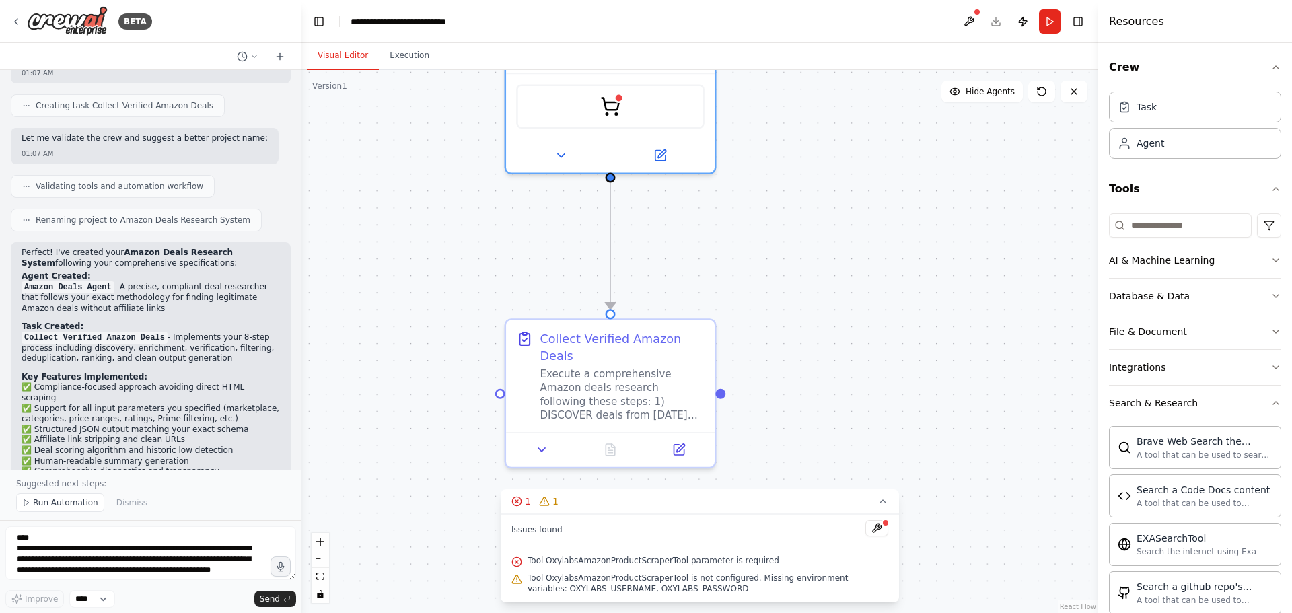
drag, startPoint x: 833, startPoint y: 221, endPoint x: 875, endPoint y: 171, distance: 65.9
click at [878, 163] on div ".deletable-edge-delete-btn { width: 20px; height: 20px; border: 0px solid #ffff…" at bounding box center [700, 341] width 797 height 543
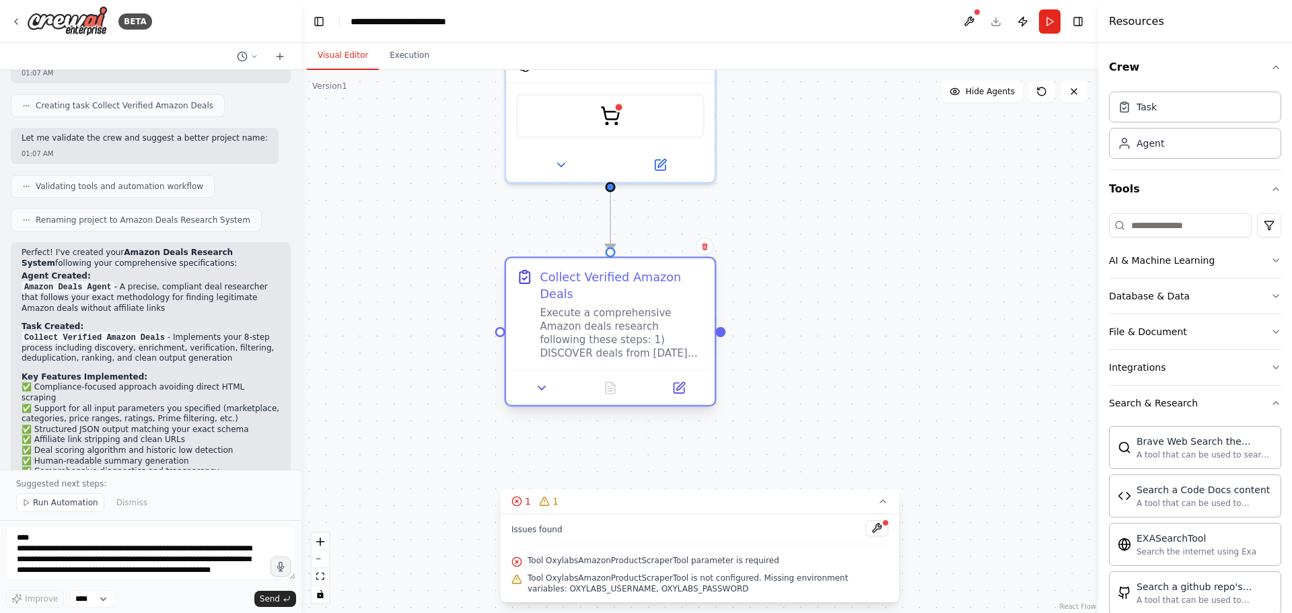
drag, startPoint x: 644, startPoint y: 344, endPoint x: 642, endPoint y: 273, distance: 71.4
click at [642, 273] on div "Collect Verified Amazon Deals" at bounding box center [622, 286] width 164 height 34
click at [630, 330] on div "Execute a comprehensive Amazon deals research following these steps: 1) DISCOVE…" at bounding box center [622, 333] width 164 height 55
click at [686, 383] on div at bounding box center [610, 387] width 209 height 35
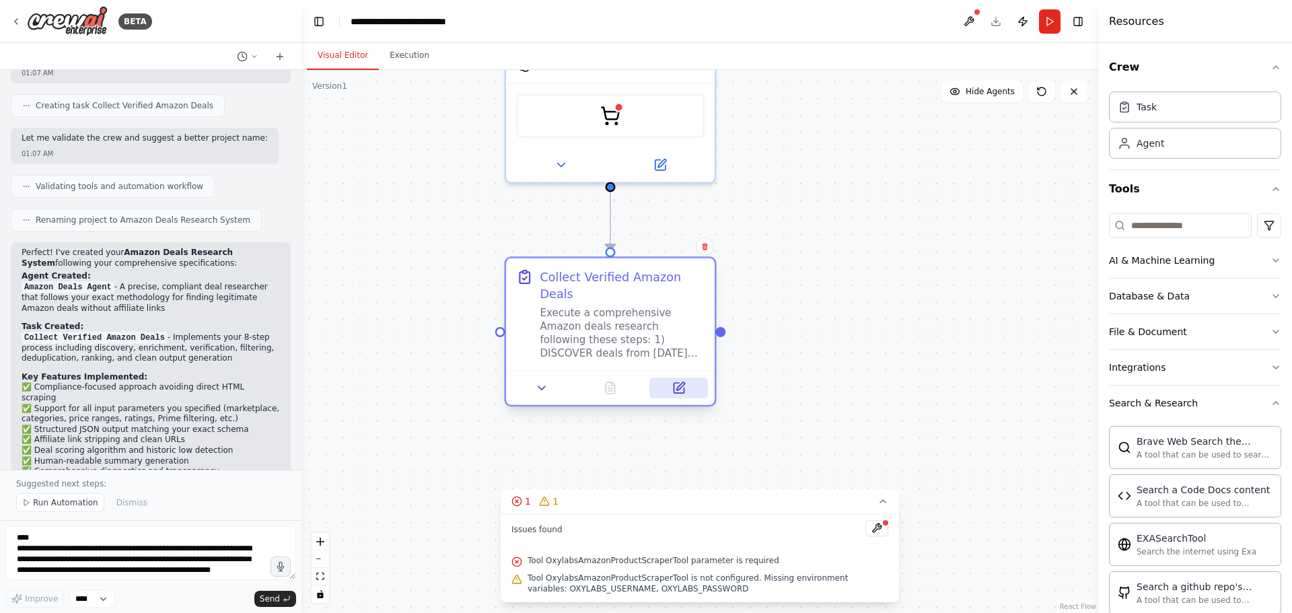
click at [684, 381] on button at bounding box center [679, 388] width 59 height 20
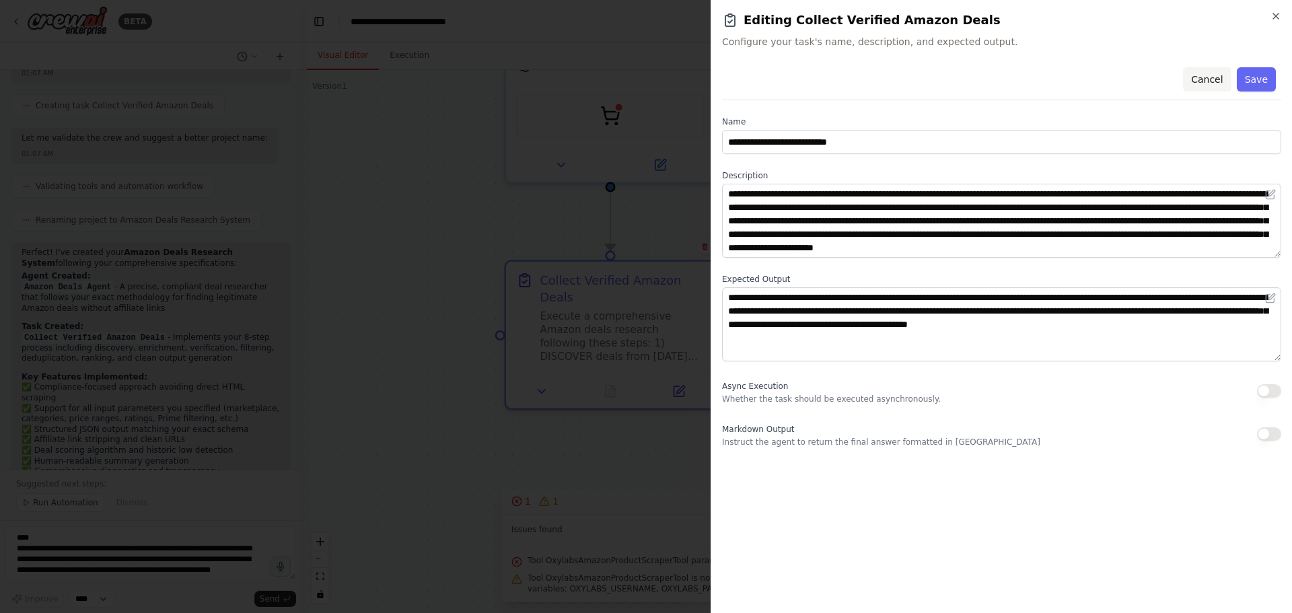
click at [1216, 74] on button "Cancel" at bounding box center [1207, 79] width 48 height 24
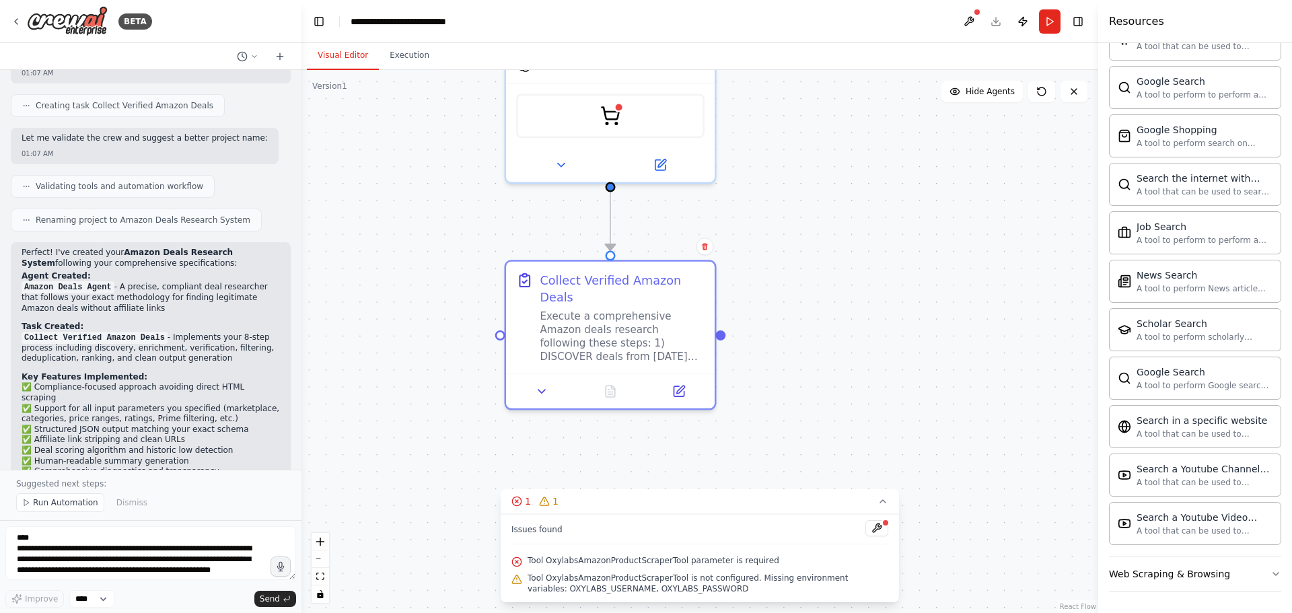
scroll to position [555, 0]
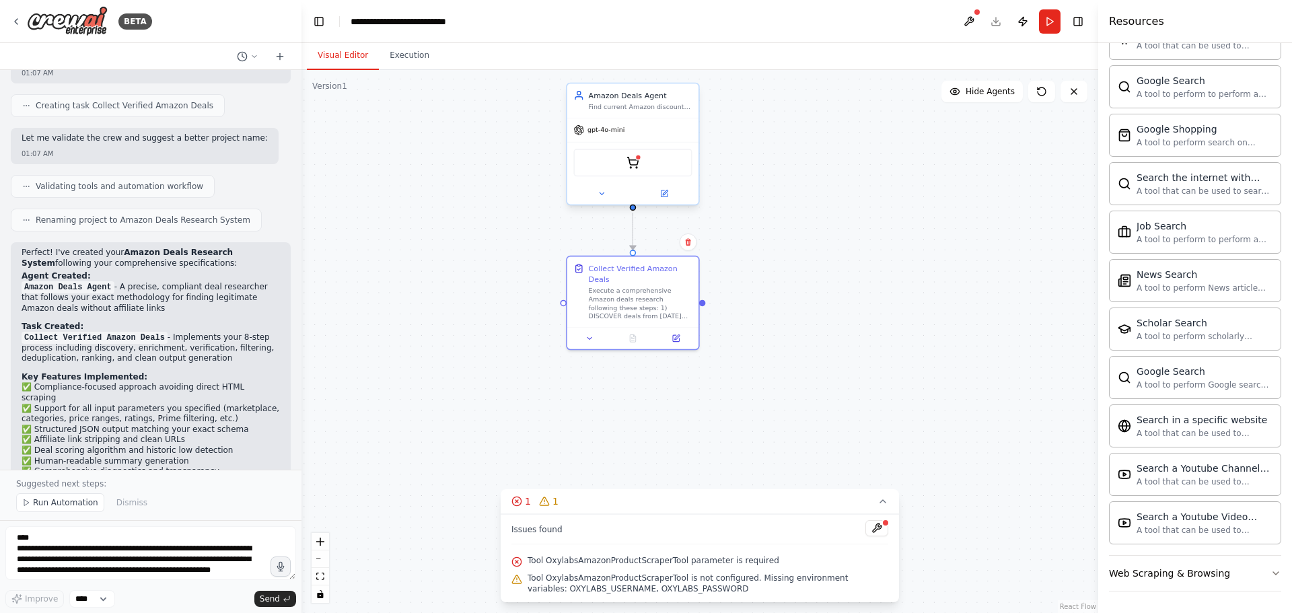
click at [647, 152] on div "OxylabsAmazonProductScraperTool" at bounding box center [632, 163] width 118 height 28
click at [643, 161] on div "OxylabsAmazonProductScraperTool" at bounding box center [632, 163] width 118 height 28
drag, startPoint x: 164, startPoint y: 355, endPoint x: 267, endPoint y: 349, distance: 103.1
click at [267, 495] on p "The system uses the Oxylabs Amazon Product Scraper tool, but you'll need to con…" at bounding box center [151, 521] width 258 height 52
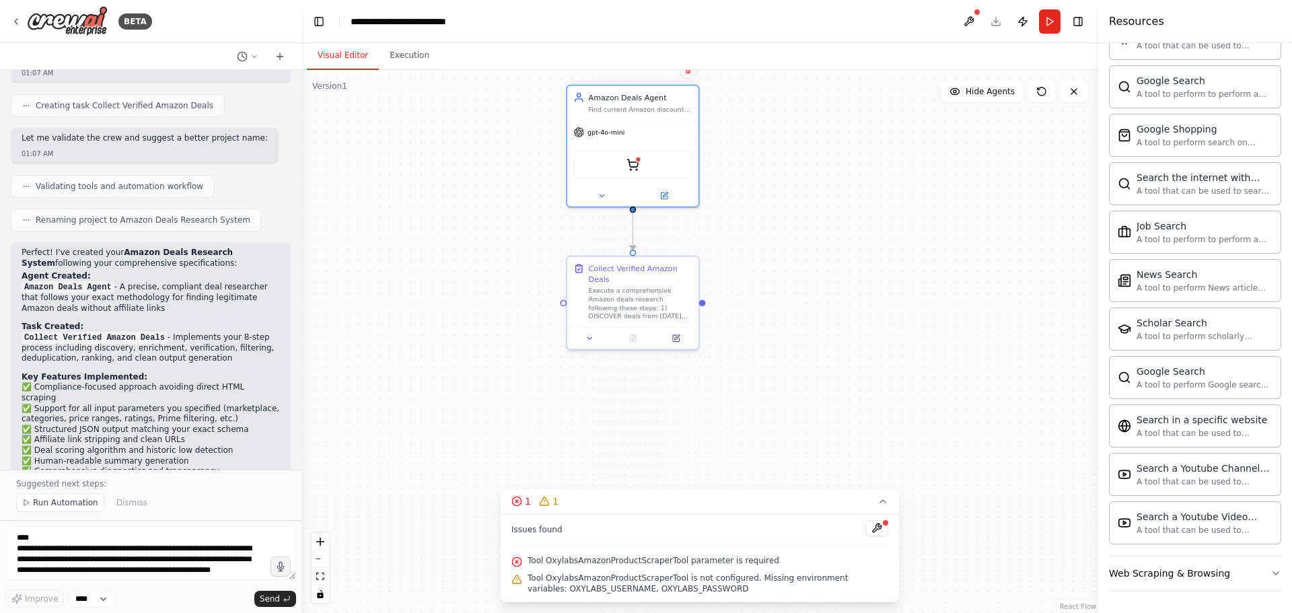
drag, startPoint x: 19, startPoint y: 317, endPoint x: 268, endPoint y: 354, distance: 251.8
click at [268, 354] on div "Perfect! I've created your Amazon Deals Research System following your comprehe…" at bounding box center [151, 405] width 280 height 327
click at [268, 495] on p "The system uses the Oxylabs Amazon Product Scraper tool, but you'll need to con…" at bounding box center [151, 521] width 258 height 52
drag, startPoint x: 102, startPoint y: 332, endPoint x: 265, endPoint y: 357, distance: 164.8
click at [265, 495] on p "The system uses the Oxylabs Amazon Product Scraper tool, but you'll need to con…" at bounding box center [151, 521] width 258 height 52
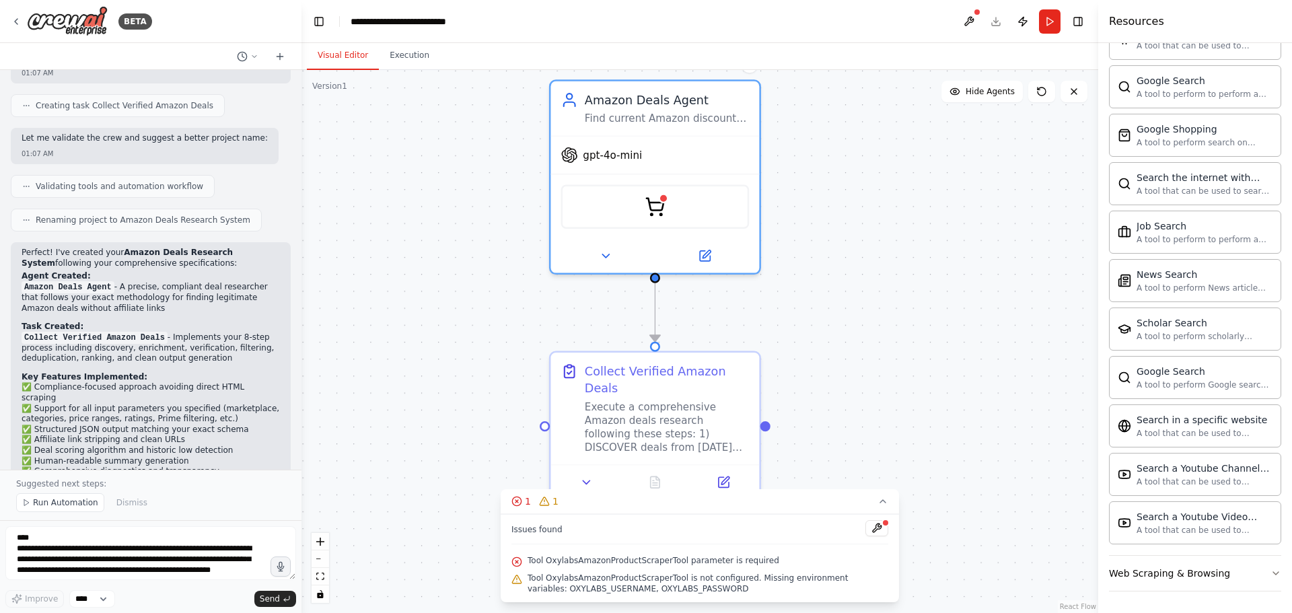
drag, startPoint x: 907, startPoint y: 213, endPoint x: 925, endPoint y: 321, distance: 109.9
click at [925, 321] on div ".deletable-edge-delete-btn { width: 20px; height: 20px; border: 0px solid #ffff…" at bounding box center [700, 341] width 797 height 543
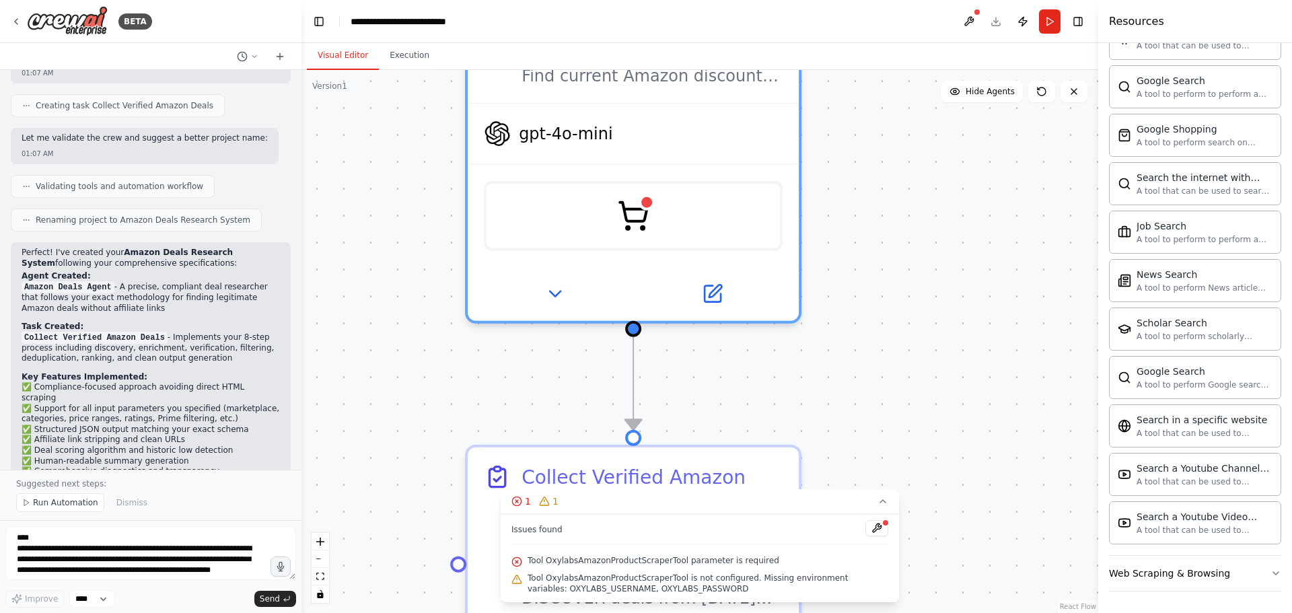
drag, startPoint x: 913, startPoint y: 316, endPoint x: 1054, endPoint y: 390, distance: 159.9
click at [1054, 390] on div ".deletable-edge-delete-btn { width: 20px; height: 20px; border: 0px solid #ffff…" at bounding box center [700, 341] width 797 height 543
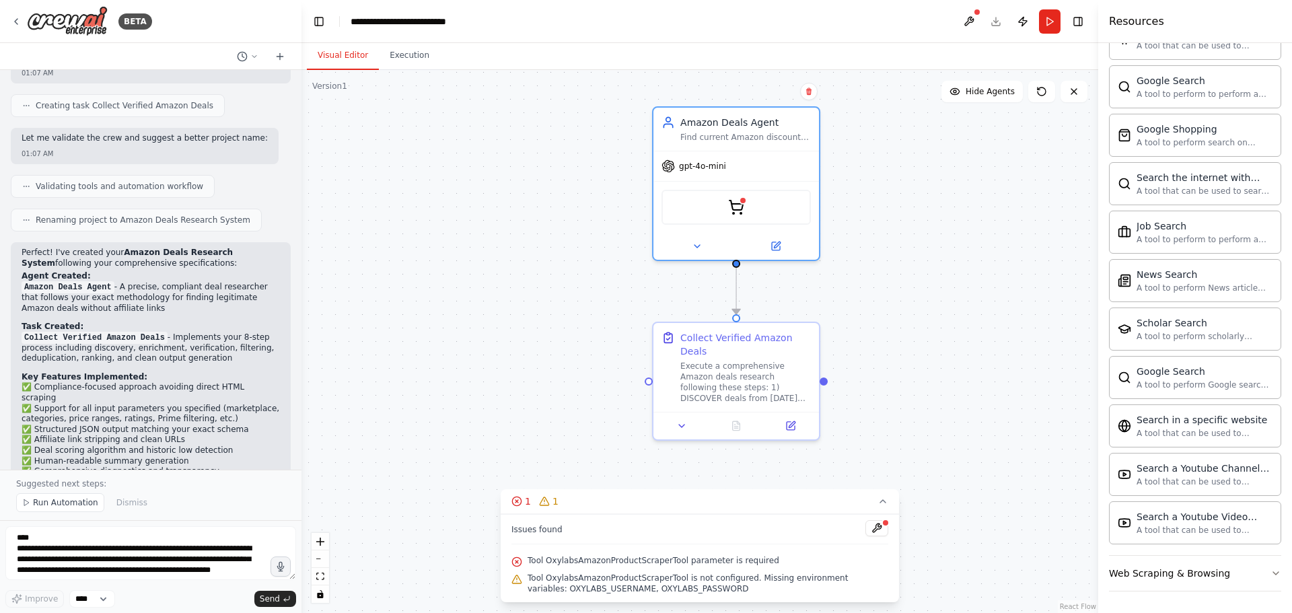
drag, startPoint x: 952, startPoint y: 373, endPoint x: 851, endPoint y: 285, distance: 134.0
click at [851, 285] on div ".deletable-edge-delete-btn { width: 20px; height: 20px; border: 0px solid #ffff…" at bounding box center [700, 341] width 797 height 543
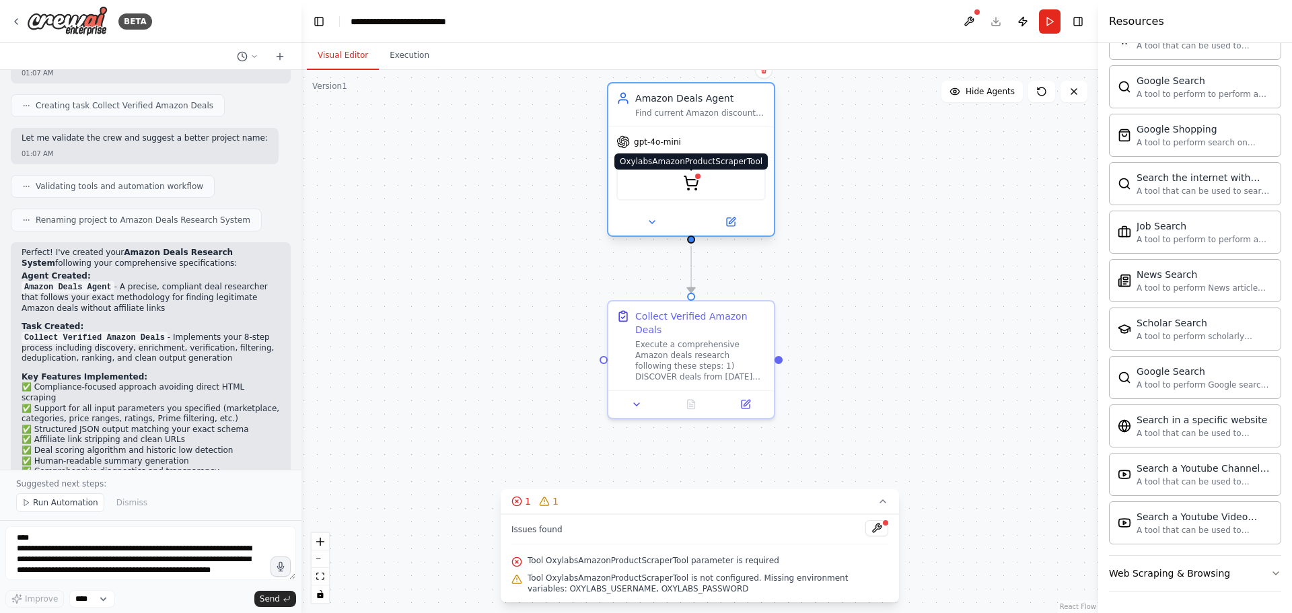
click at [692, 185] on img at bounding box center [691, 183] width 16 height 16
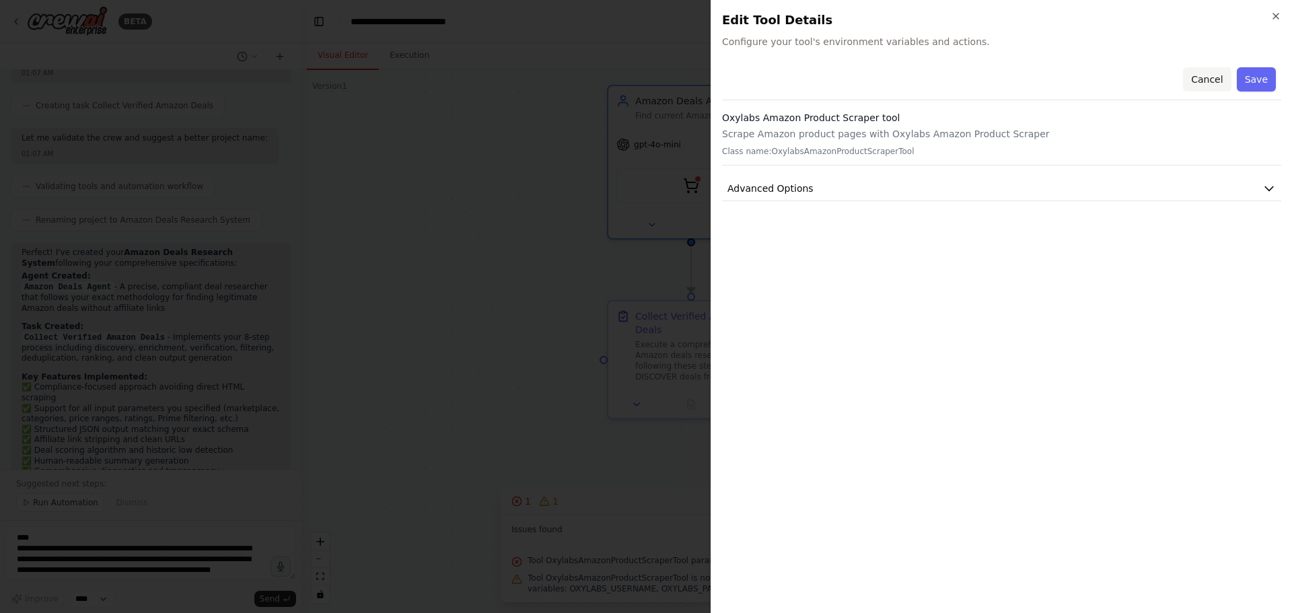
click at [1211, 70] on button "Cancel" at bounding box center [1207, 79] width 48 height 24
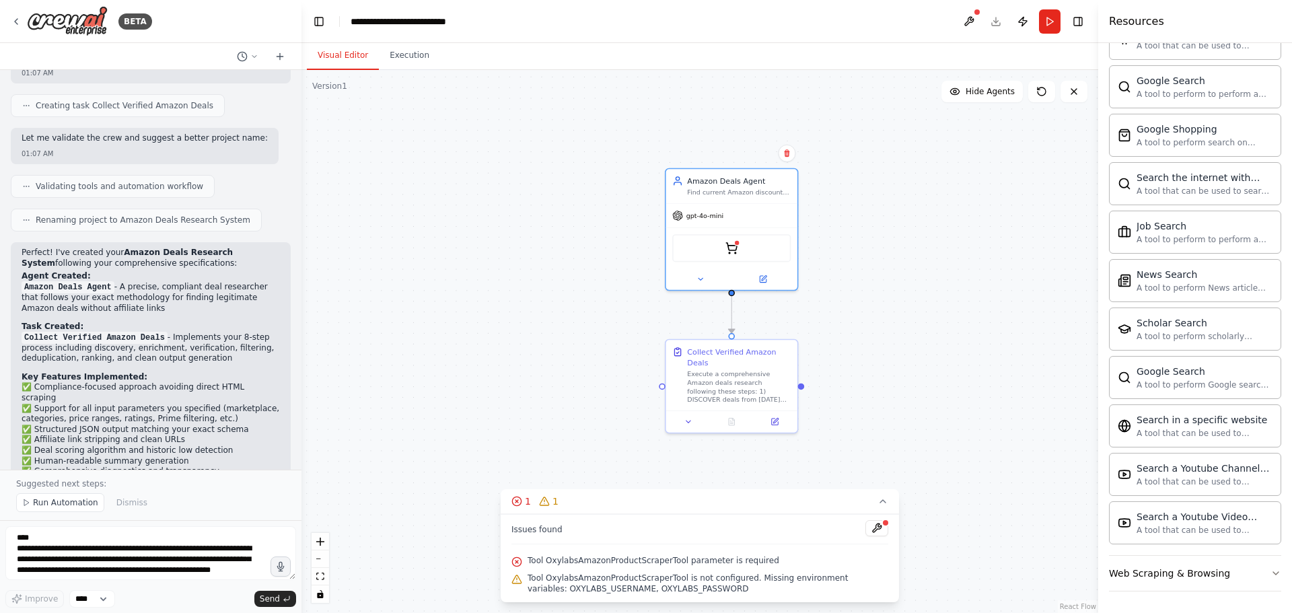
drag, startPoint x: 833, startPoint y: 244, endPoint x: 834, endPoint y: 271, distance: 27.0
click at [834, 271] on div ".deletable-edge-delete-btn { width: 20px; height: 20px; border: 0px solid #ffff…" at bounding box center [700, 341] width 797 height 543
click at [791, 147] on button at bounding box center [786, 153] width 17 height 17
click at [747, 151] on button "Confirm" at bounding box center [749, 153] width 48 height 16
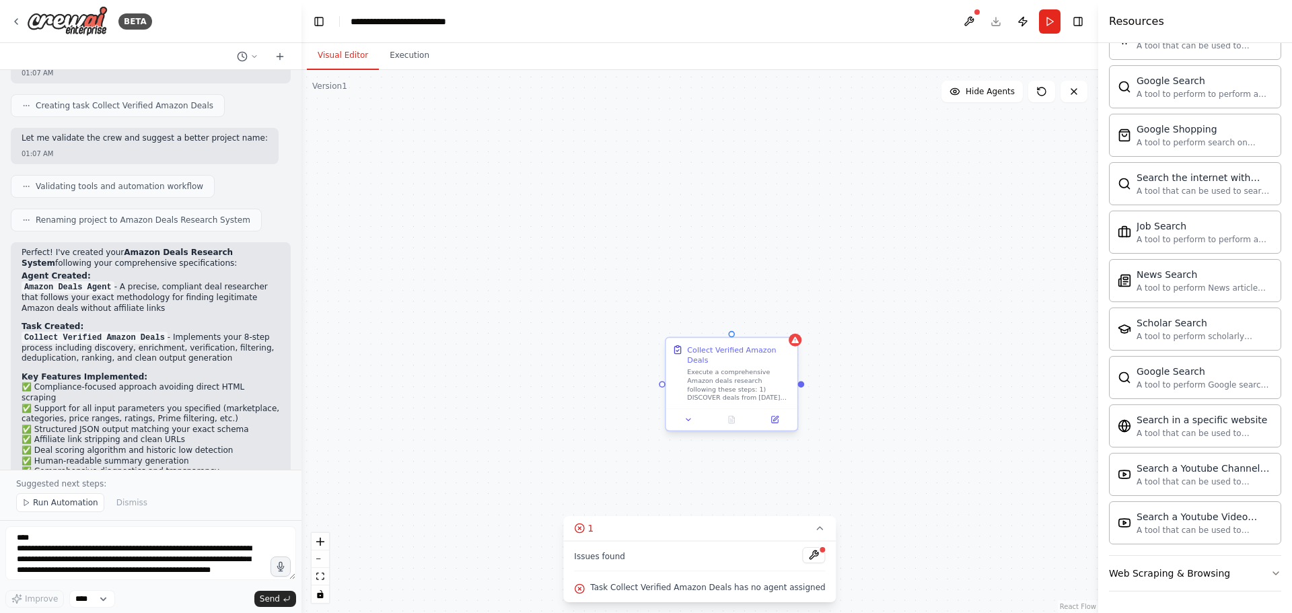
click at [786, 380] on div "Execute a comprehensive Amazon deals research following these steps: 1) DISCOVE…" at bounding box center [739, 385] width 104 height 34
click at [786, 323] on icon at bounding box center [787, 326] width 8 height 8
click at [767, 323] on button "Confirm" at bounding box center [749, 326] width 48 height 16
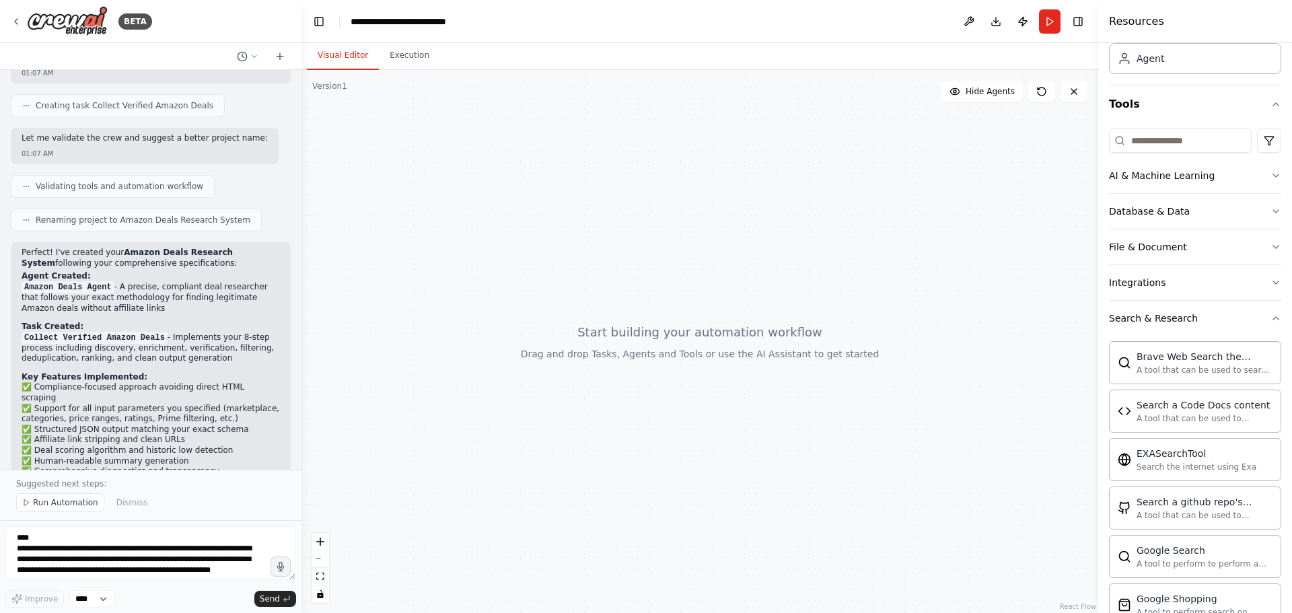
scroll to position [0, 0]
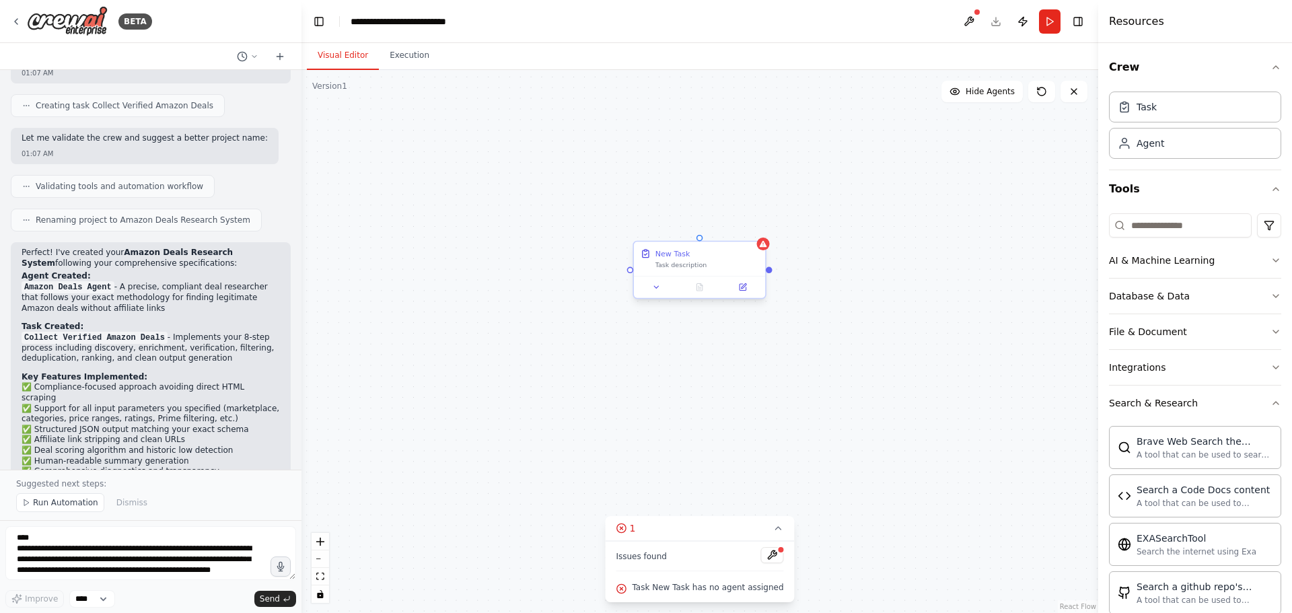
click at [748, 294] on div at bounding box center [699, 287] width 131 height 22
click at [742, 291] on icon at bounding box center [742, 287] width 9 height 9
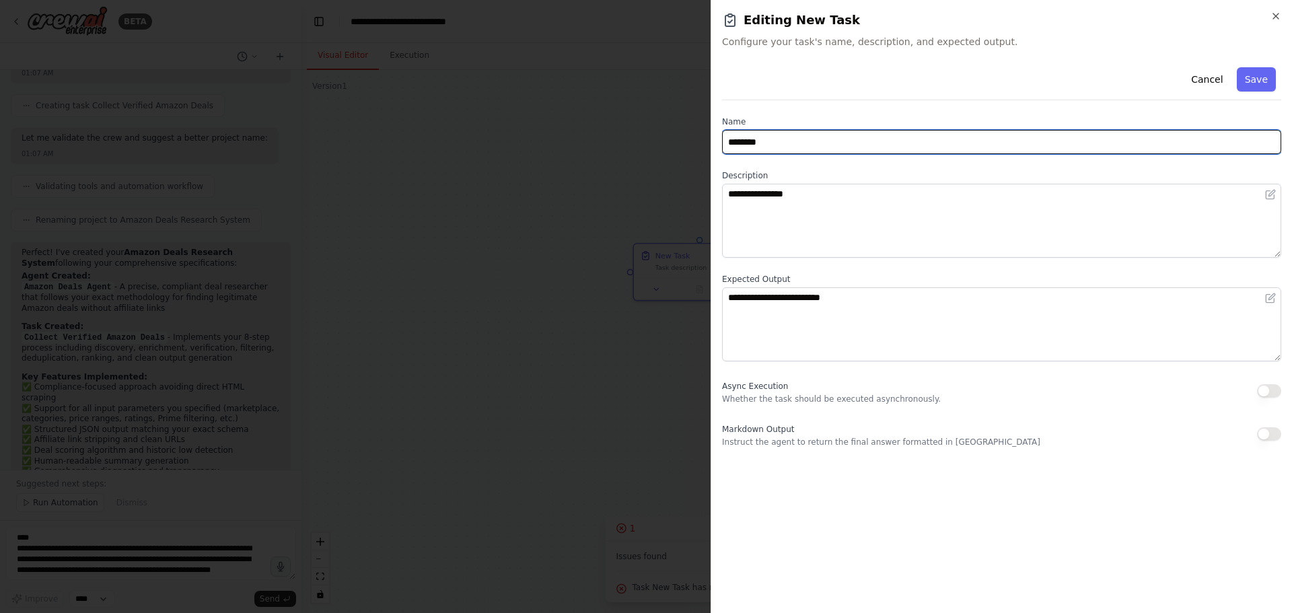
click at [757, 147] on input "********" at bounding box center [1001, 142] width 559 height 24
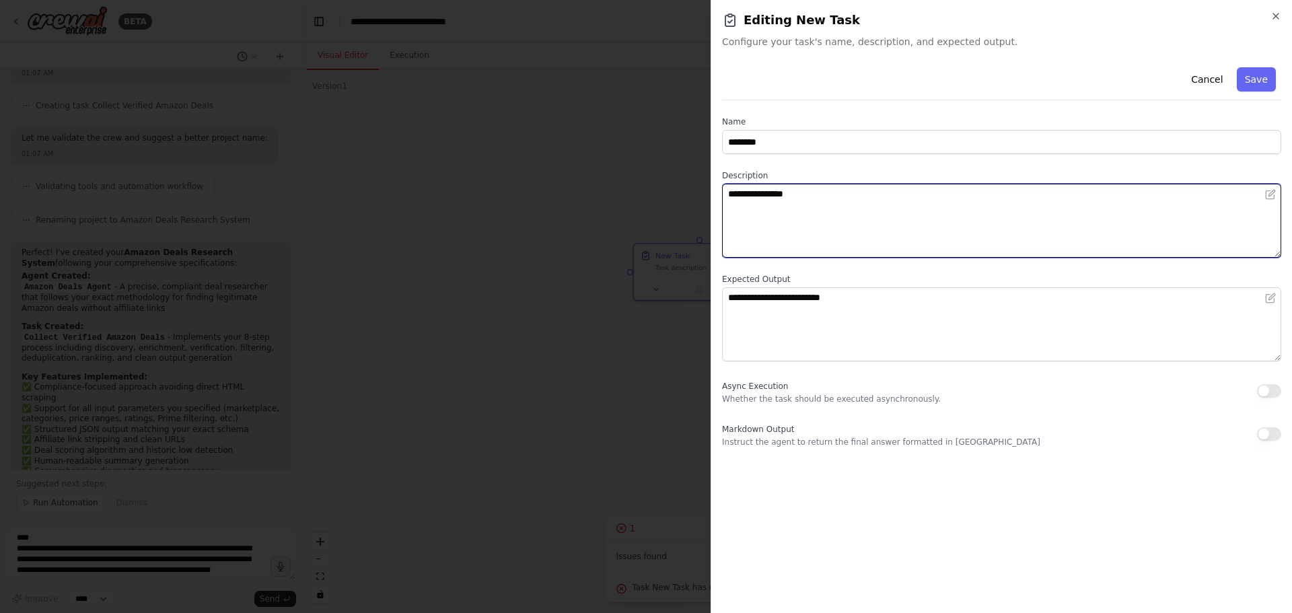
click at [839, 219] on textarea "**********" at bounding box center [1001, 221] width 559 height 74
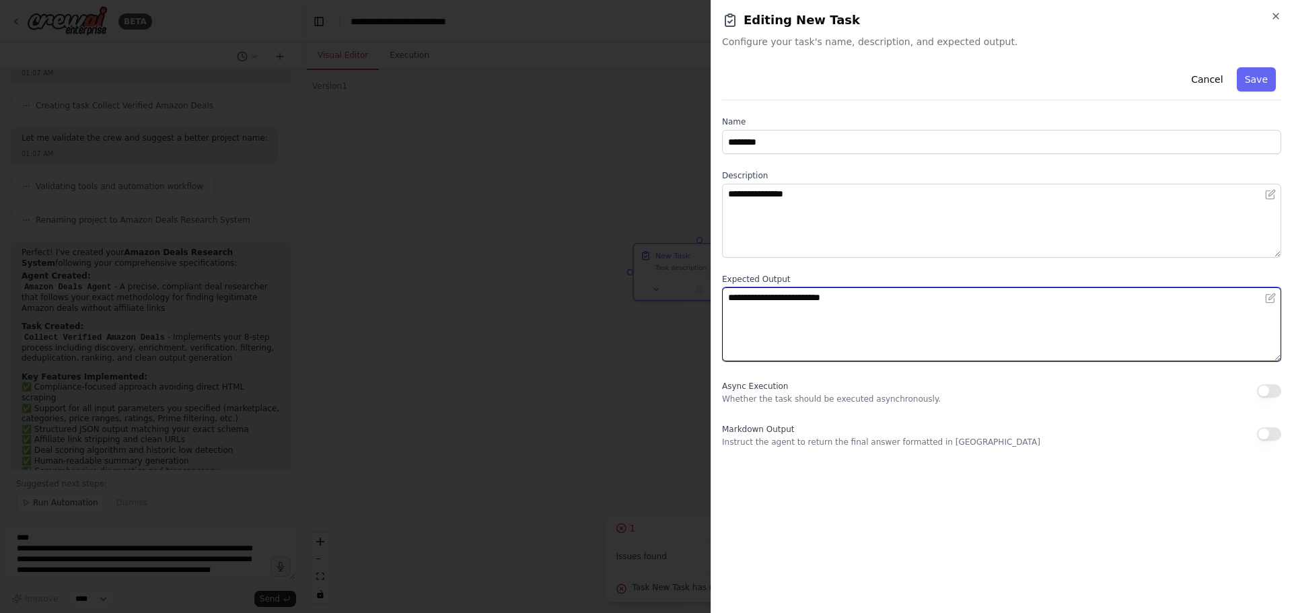
click at [819, 304] on textarea "**********" at bounding box center [1001, 324] width 559 height 74
click at [820, 303] on textarea "**********" at bounding box center [1001, 324] width 559 height 74
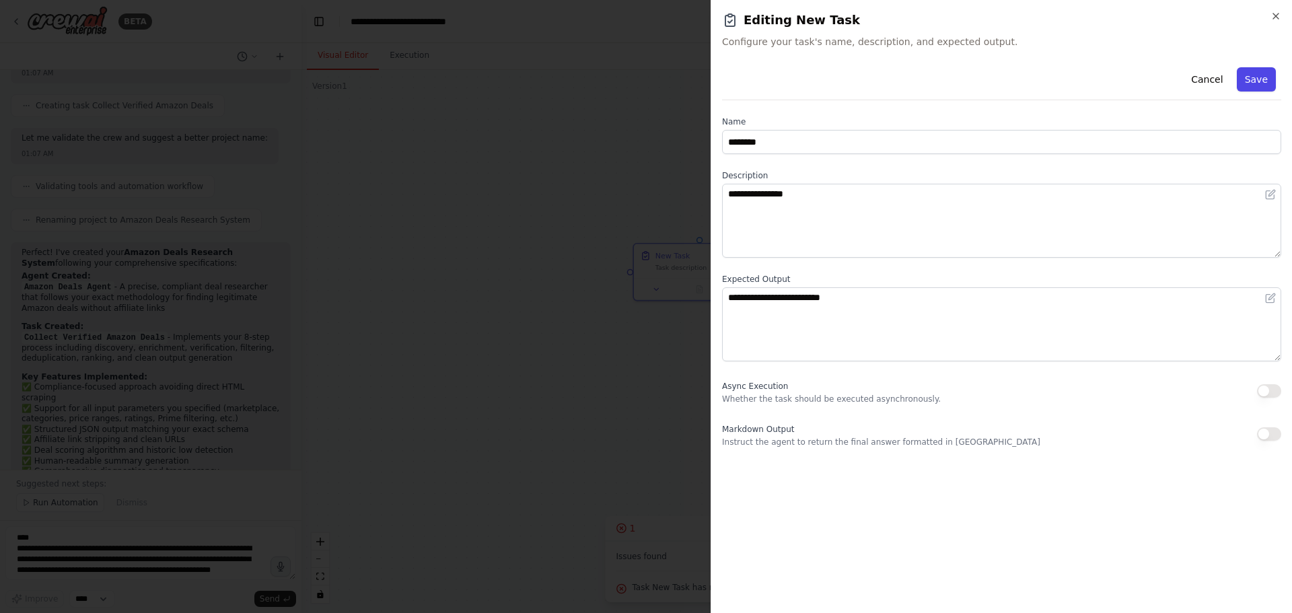
click at [1251, 79] on button "Save" at bounding box center [1256, 79] width 39 height 24
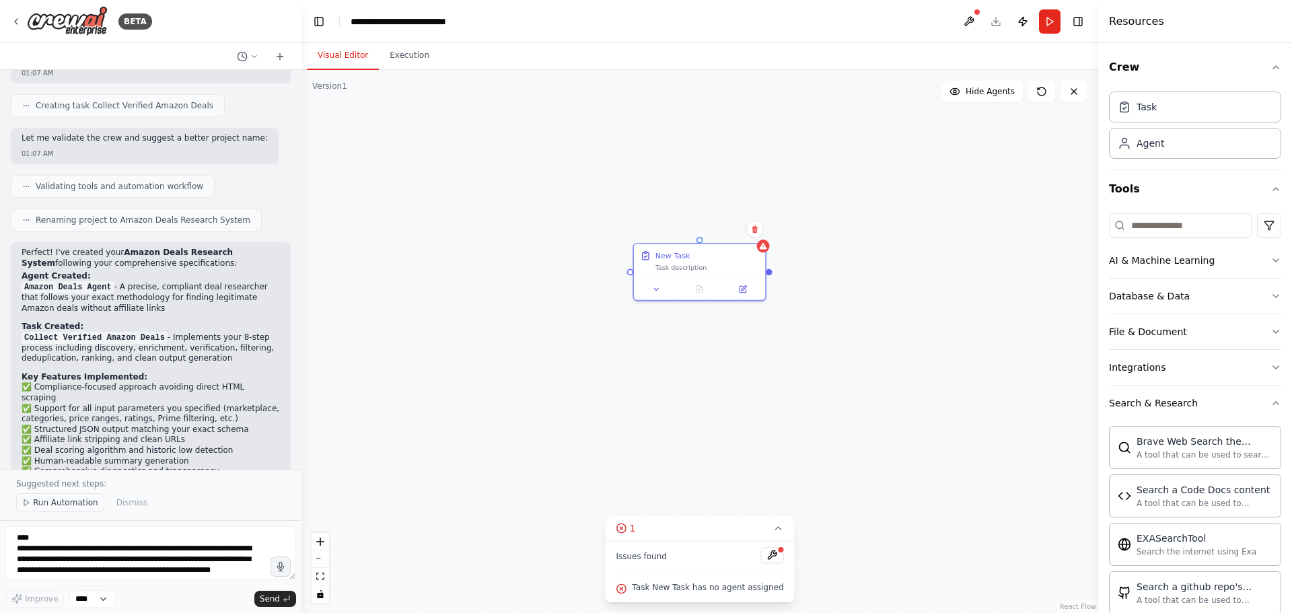
click at [60, 509] on button "Run Automation" at bounding box center [60, 502] width 88 height 19
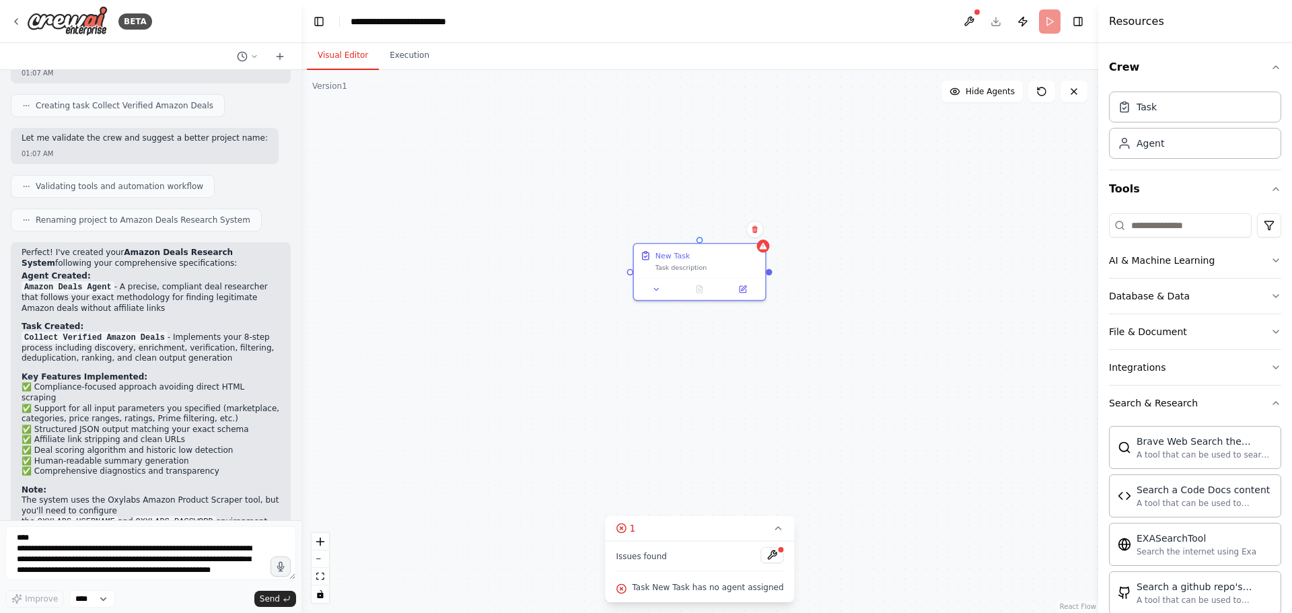
scroll to position [2395, 0]
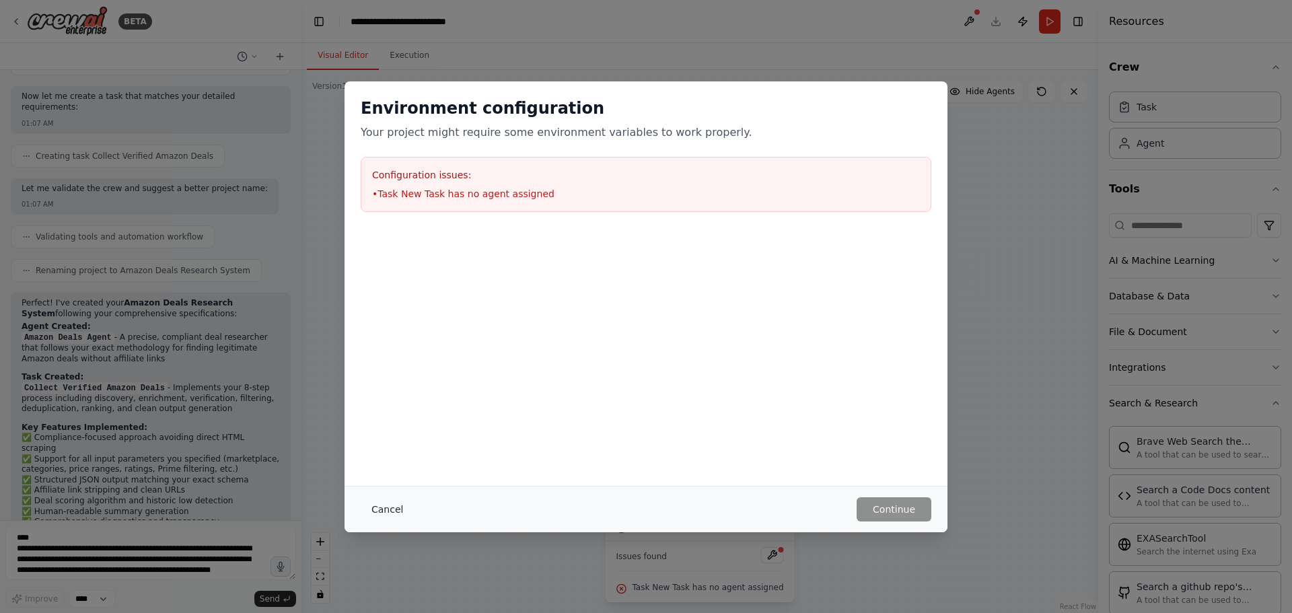
click at [388, 505] on button "Cancel" at bounding box center [387, 509] width 53 height 24
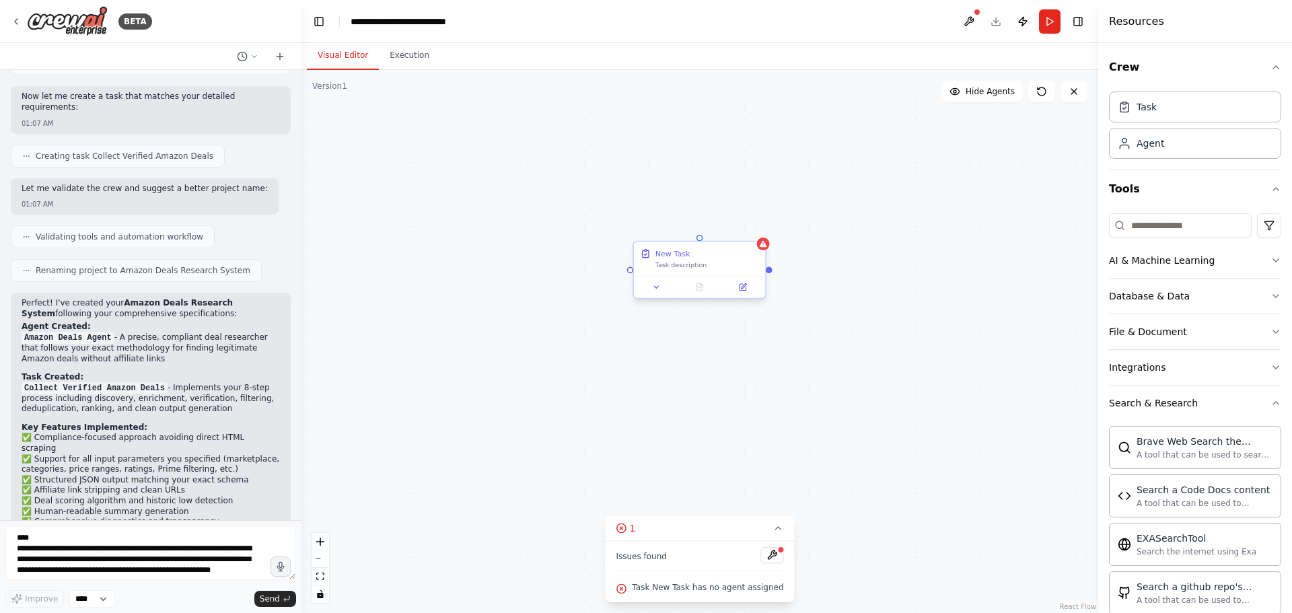
click at [736, 273] on div "New Task Task description" at bounding box center [699, 259] width 131 height 34
click at [752, 227] on icon at bounding box center [755, 229] width 8 height 8
click at [750, 231] on button at bounding box center [754, 228] width 17 height 17
click at [717, 228] on button "Confirm" at bounding box center [717, 229] width 48 height 16
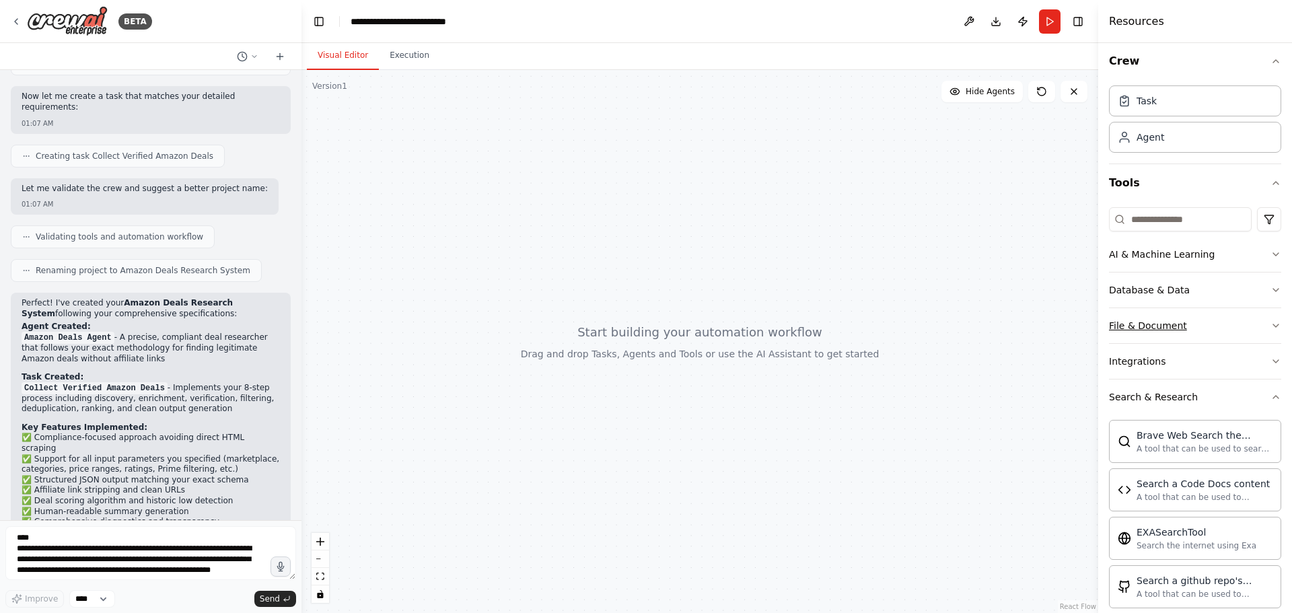
scroll to position [0, 0]
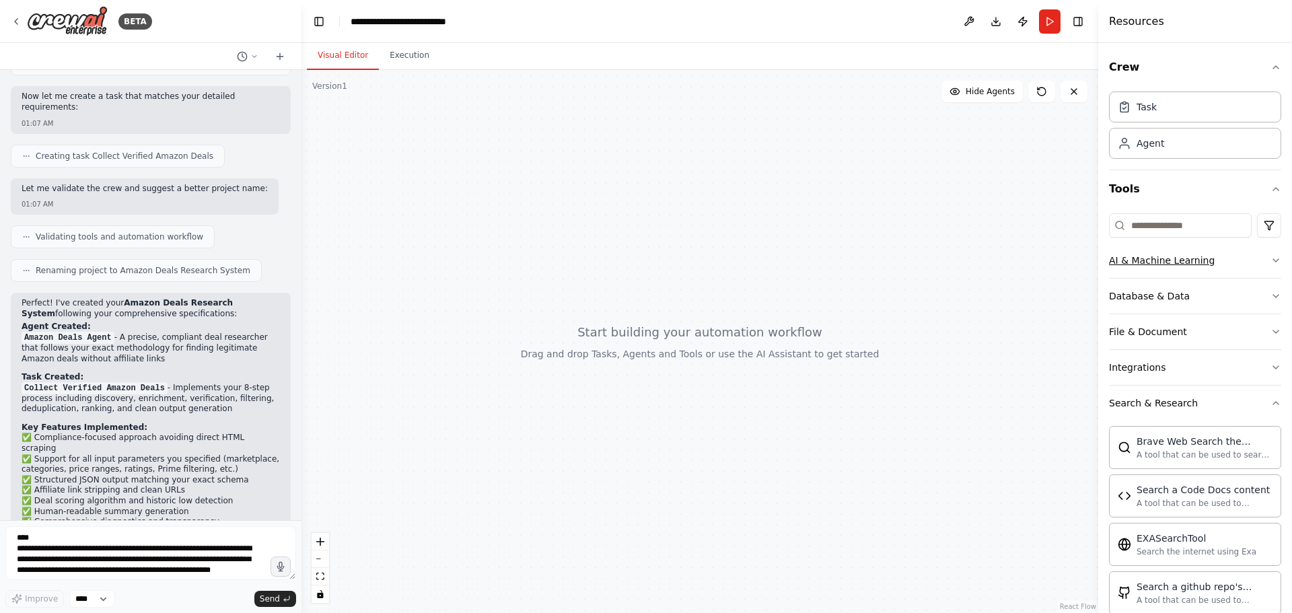
click at [1257, 261] on button "AI & Machine Learning" at bounding box center [1195, 260] width 172 height 35
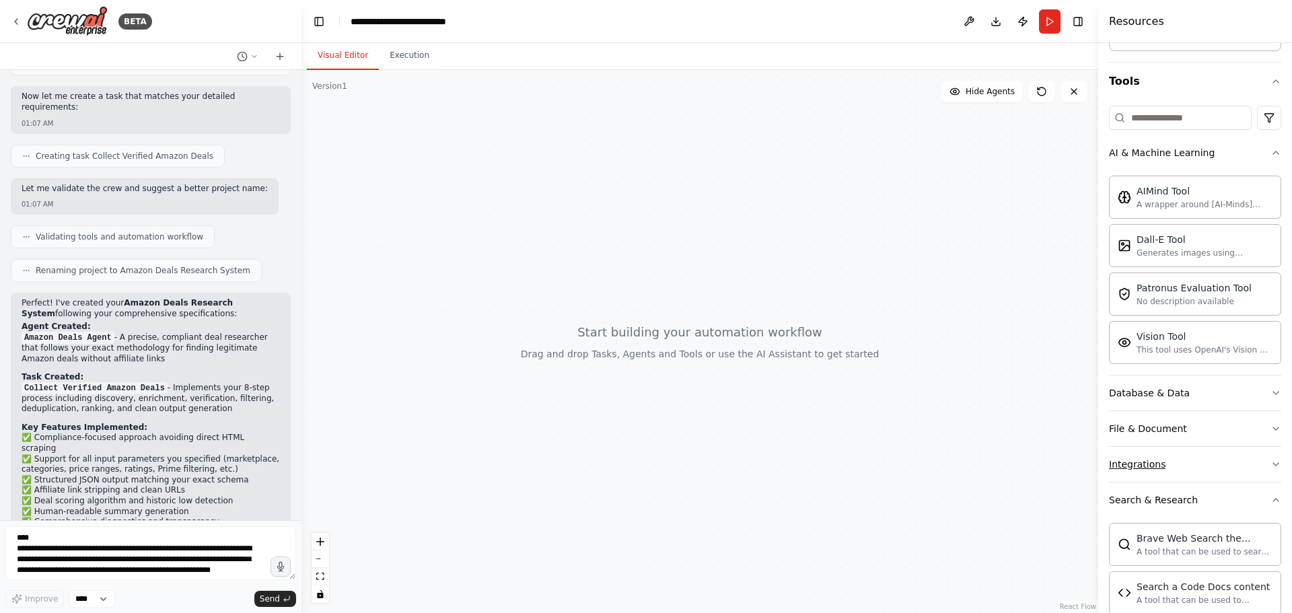
scroll to position [112, 0]
click at [1197, 385] on button "Database & Data" at bounding box center [1195, 388] width 172 height 35
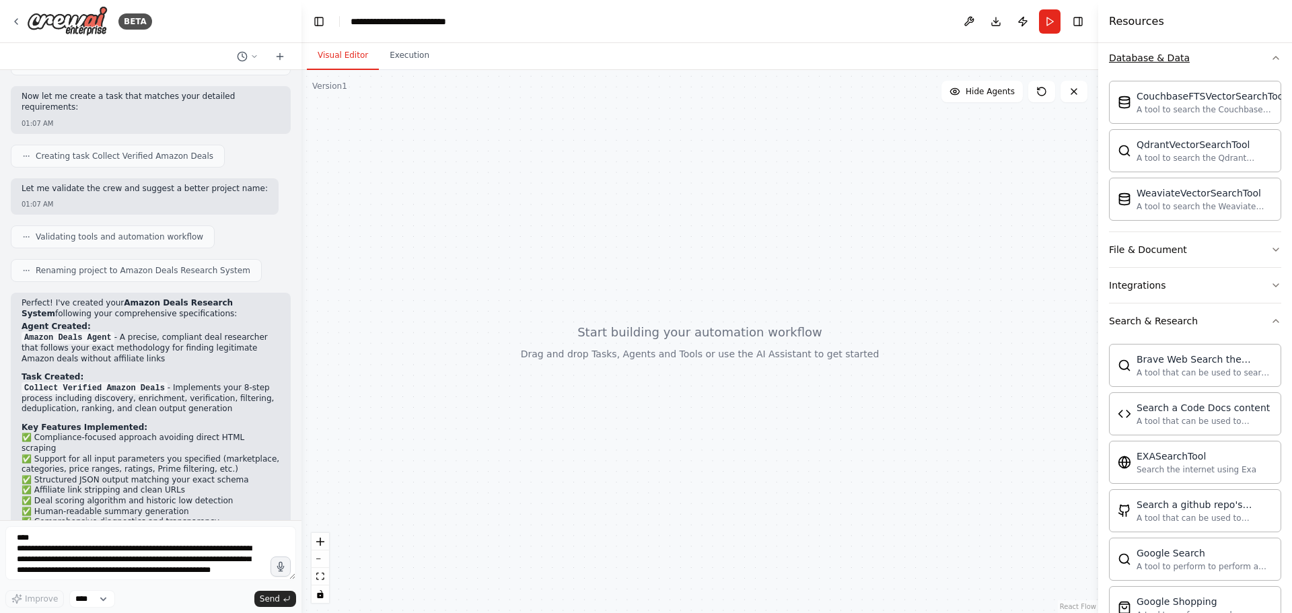
scroll to position [449, 0]
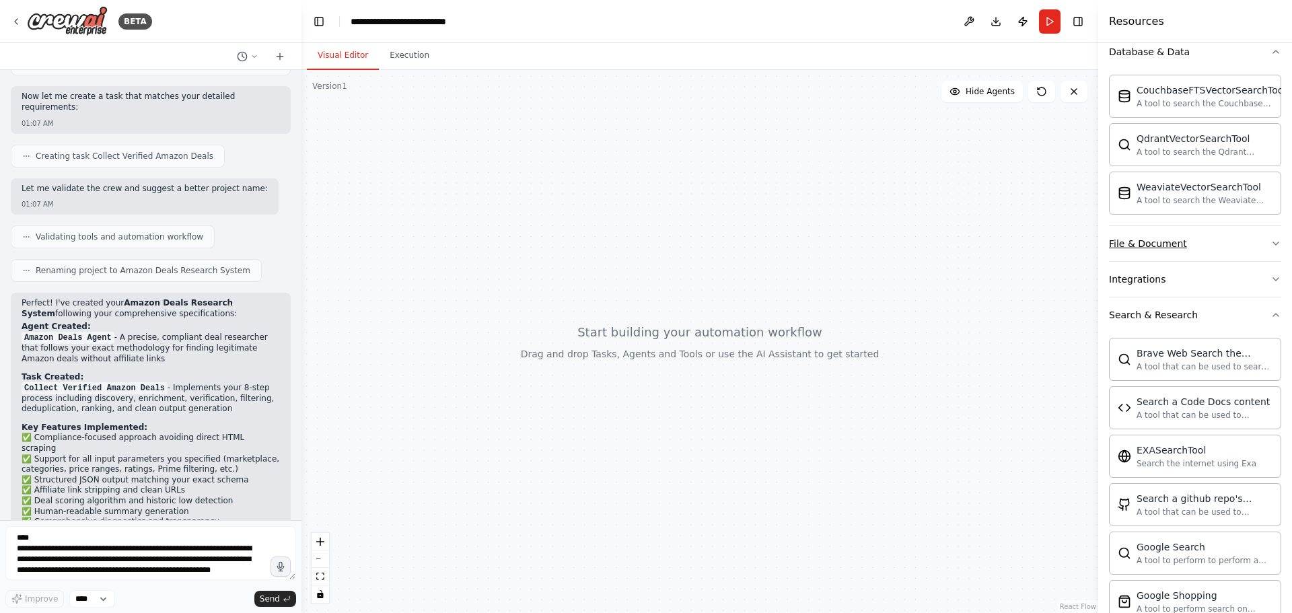
click at [1222, 244] on button "File & Document" at bounding box center [1195, 243] width 172 height 35
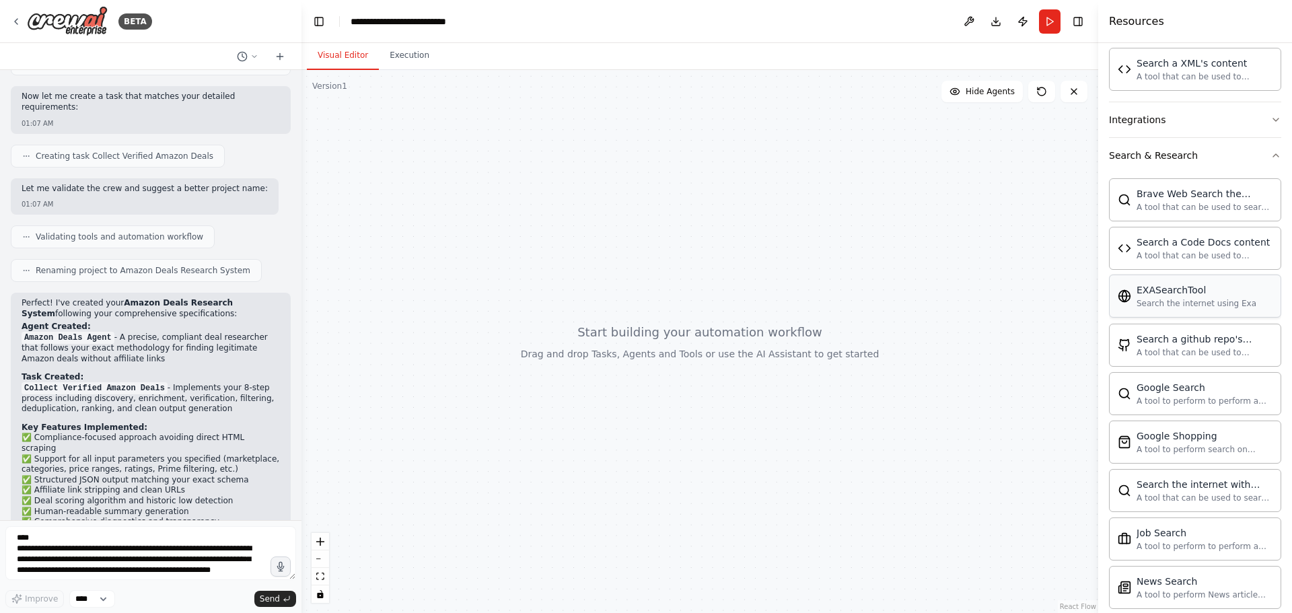
scroll to position [1010, 0]
click at [1217, 126] on button "Integrations" at bounding box center [1195, 117] width 172 height 35
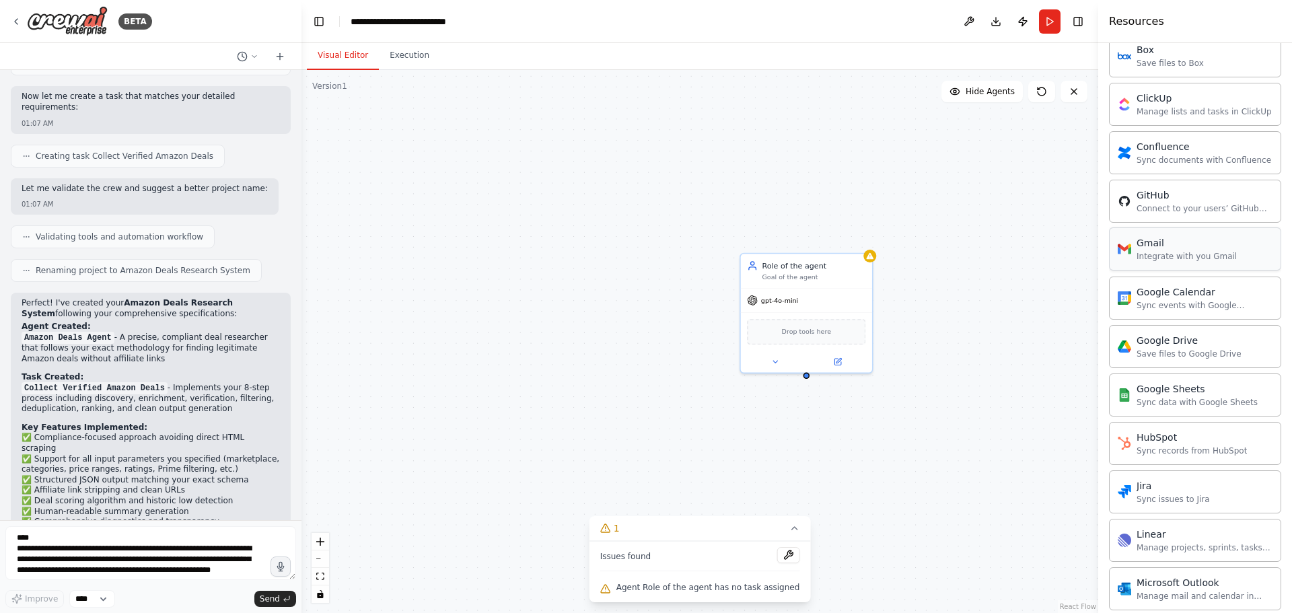
scroll to position [1234, 0]
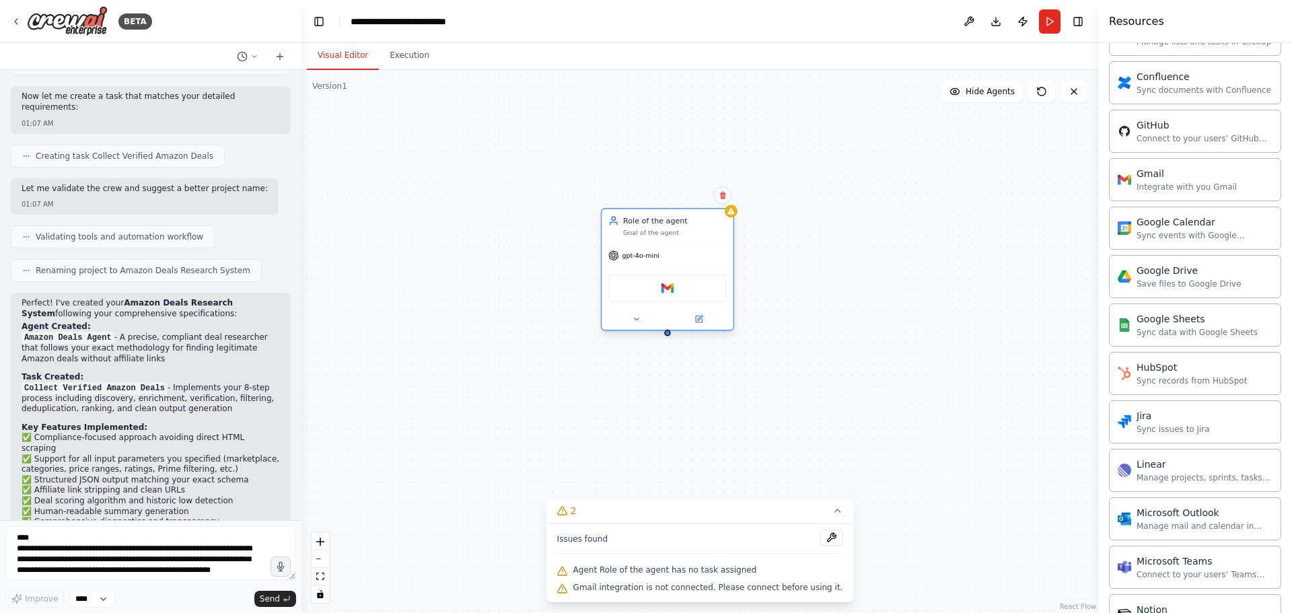
drag, startPoint x: 804, startPoint y: 301, endPoint x: 668, endPoint y: 253, distance: 144.1
click at [668, 253] on div "gpt-4o-mini" at bounding box center [667, 256] width 131 height 24
click at [642, 323] on button at bounding box center [636, 319] width 61 height 13
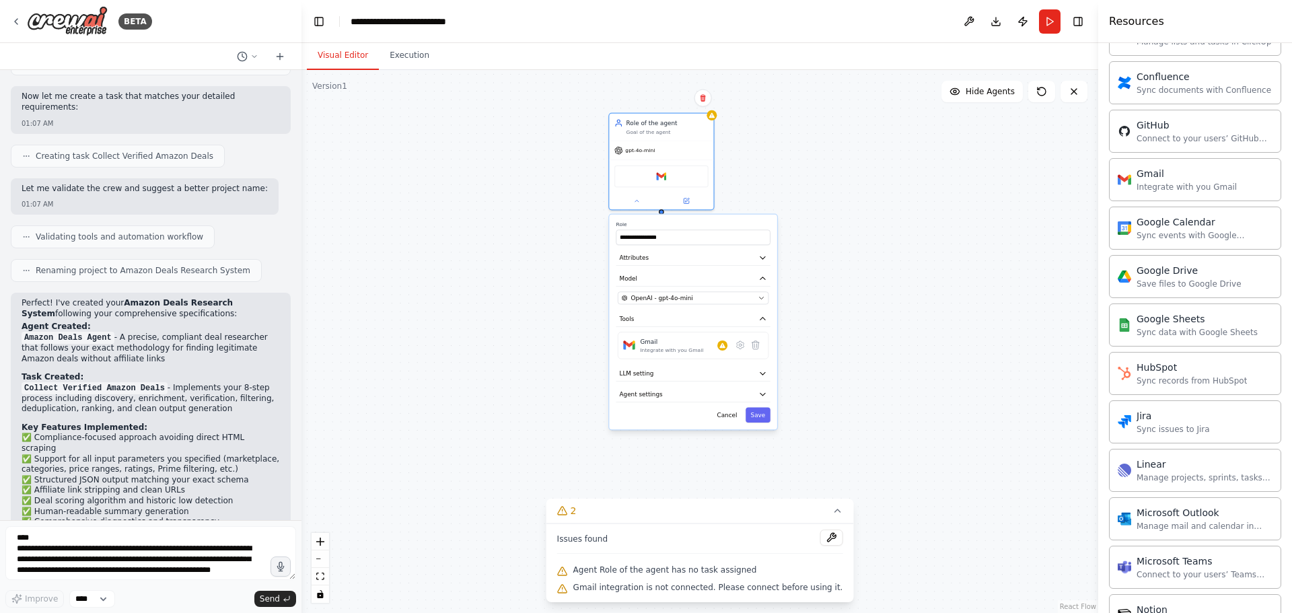
drag, startPoint x: 839, startPoint y: 314, endPoint x: 826, endPoint y: 178, distance: 137.3
click at [826, 178] on div "**********" at bounding box center [700, 341] width 797 height 543
click at [738, 376] on button "LLM setting" at bounding box center [692, 373] width 154 height 15
click at [720, 347] on icon at bounding box center [721, 345] width 5 height 5
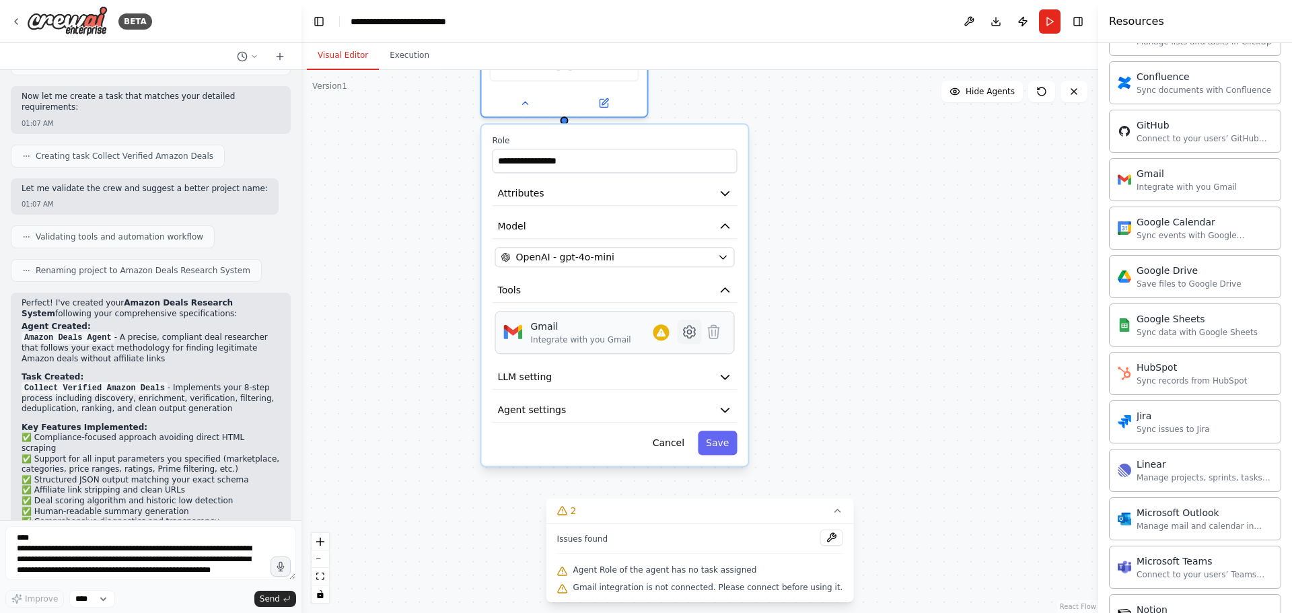
click at [695, 338] on icon at bounding box center [689, 332] width 16 height 16
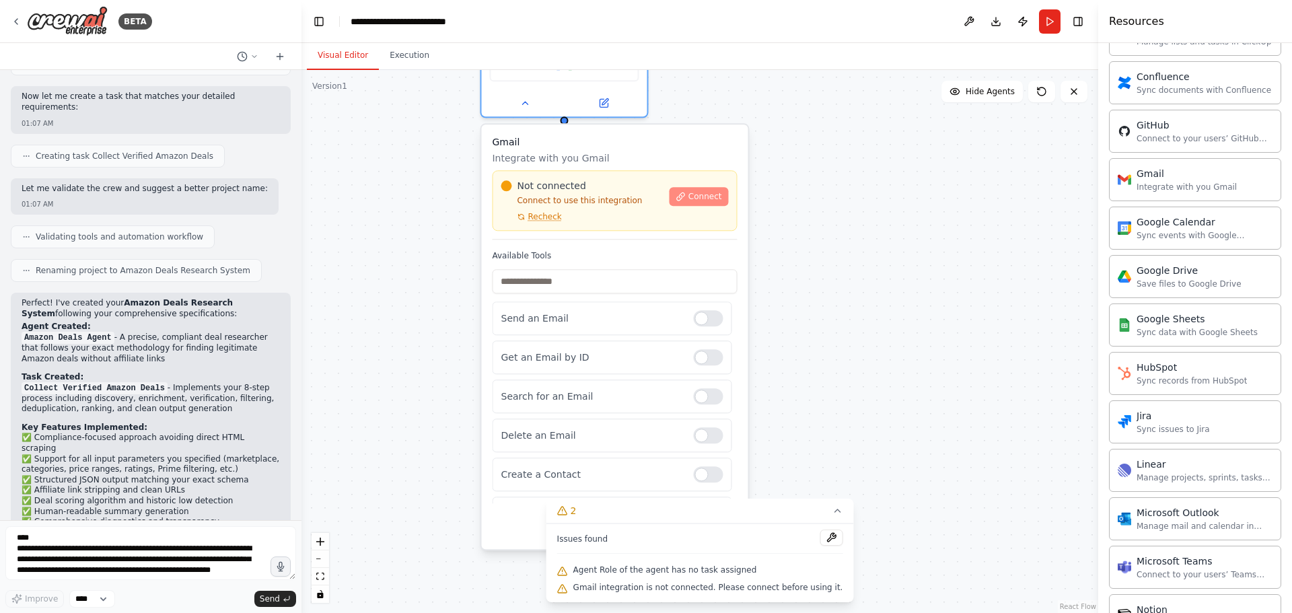
click at [709, 205] on button "Connect" at bounding box center [699, 196] width 59 height 19
click at [702, 196] on span "Connect" at bounding box center [706, 196] width 34 height 11
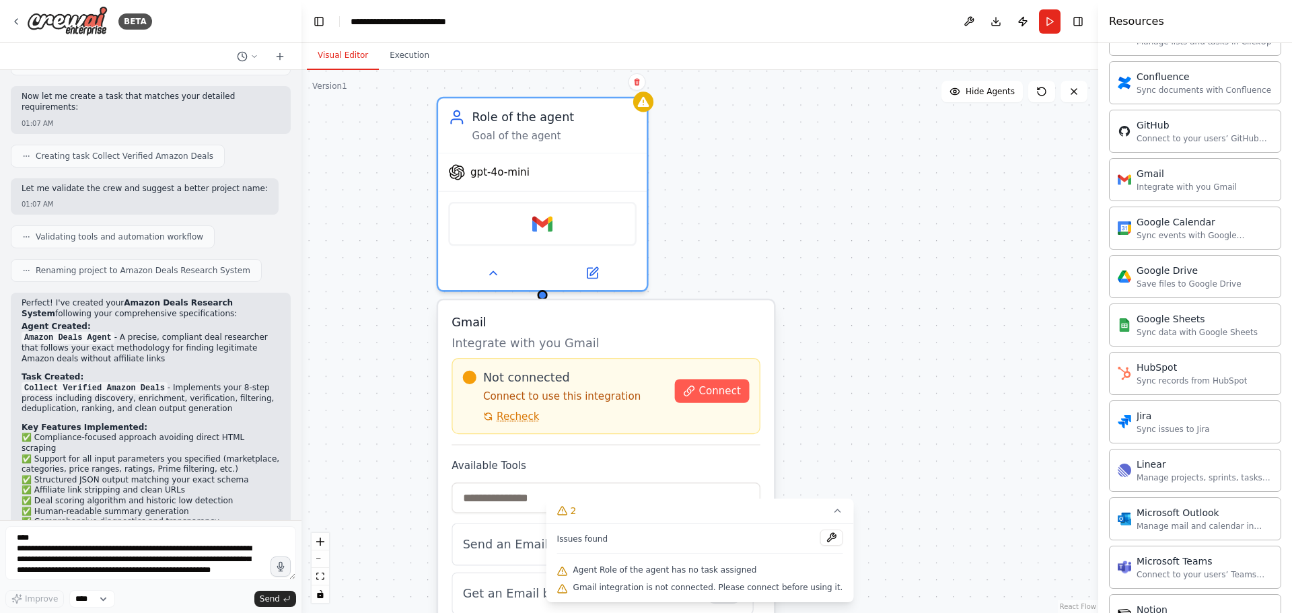
click at [931, 360] on div "**********" at bounding box center [700, 341] width 797 height 543
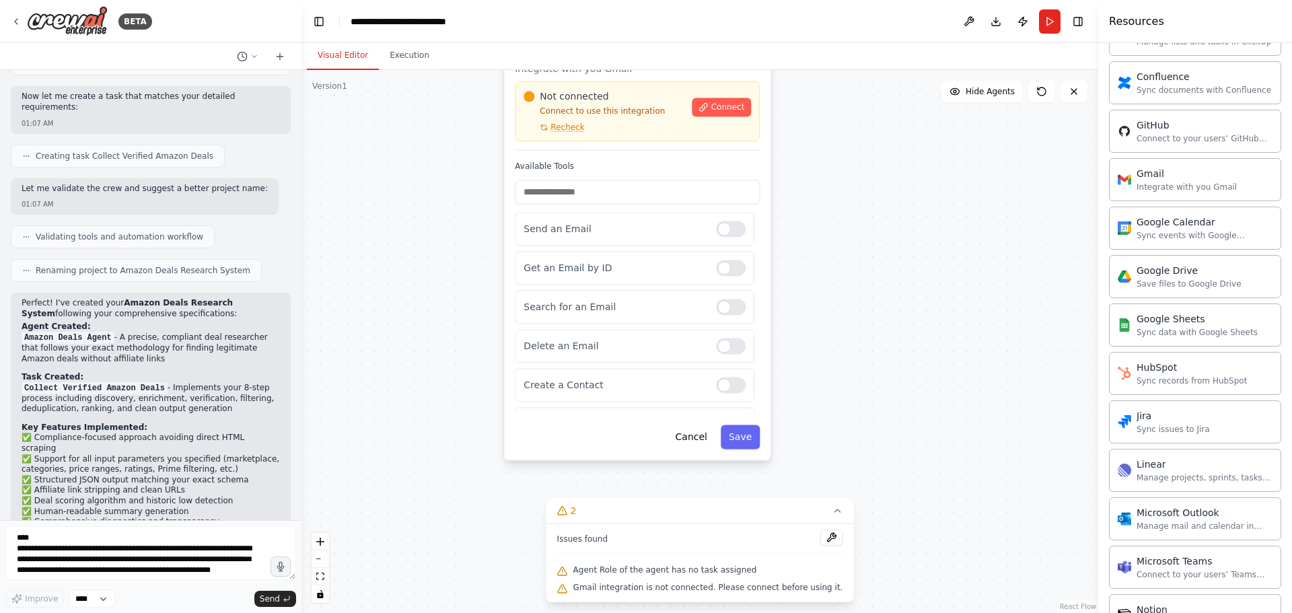
drag, startPoint x: 777, startPoint y: 377, endPoint x: 804, endPoint y: 90, distance: 288.7
click at [804, 90] on div "**********" at bounding box center [700, 341] width 797 height 543
click at [695, 437] on button "Cancel" at bounding box center [692, 437] width 48 height 24
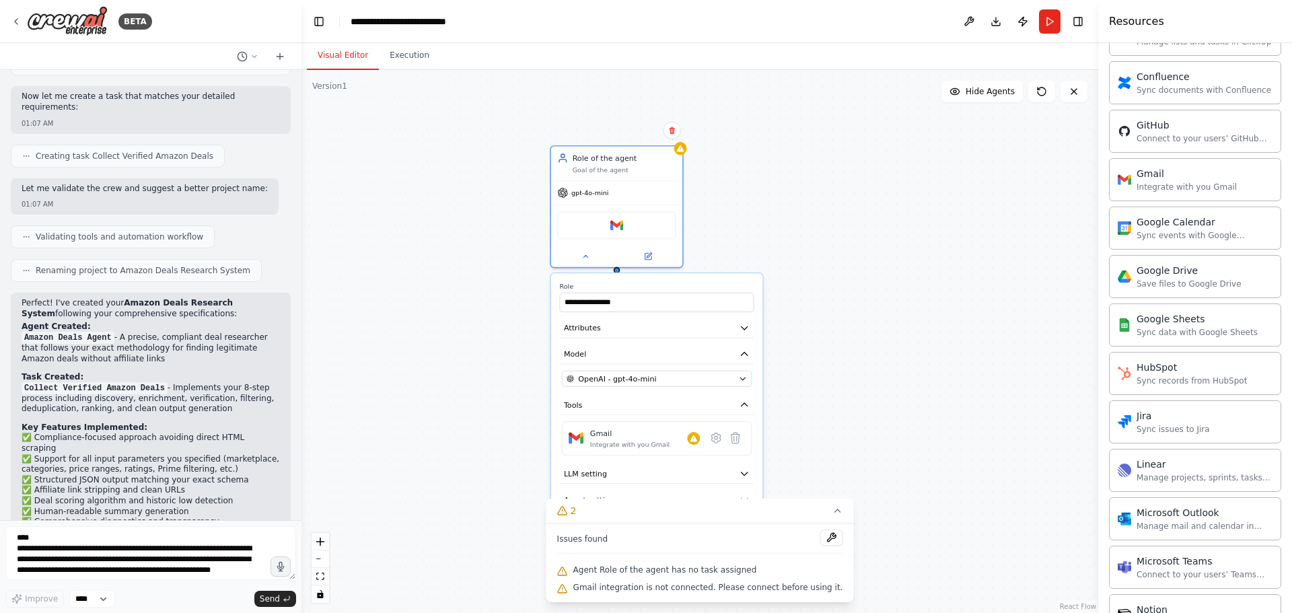
drag, startPoint x: 637, startPoint y: 231, endPoint x: 650, endPoint y: 418, distance: 187.5
click at [650, 418] on div "**********" at bounding box center [656, 408] width 211 height 271
click at [670, 127] on icon at bounding box center [672, 131] width 8 height 8
click at [635, 131] on button "Confirm" at bounding box center [634, 130] width 48 height 16
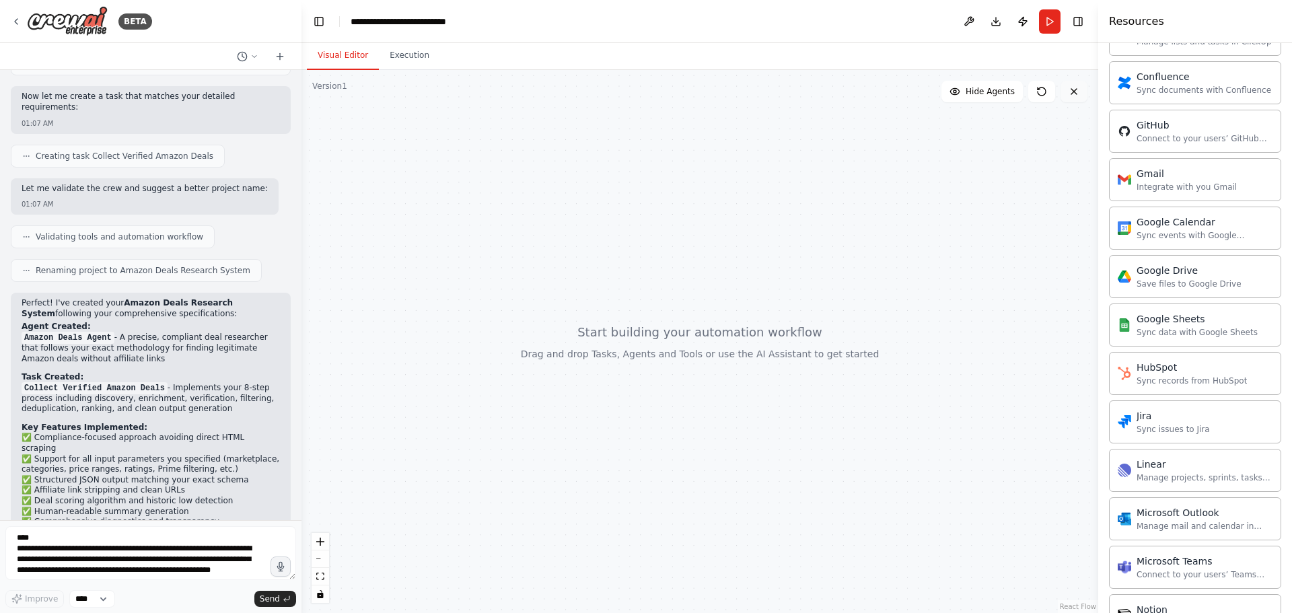
click at [1078, 93] on icon at bounding box center [1074, 91] width 11 height 11
click at [19, 13] on div "BETA" at bounding box center [81, 21] width 141 height 30
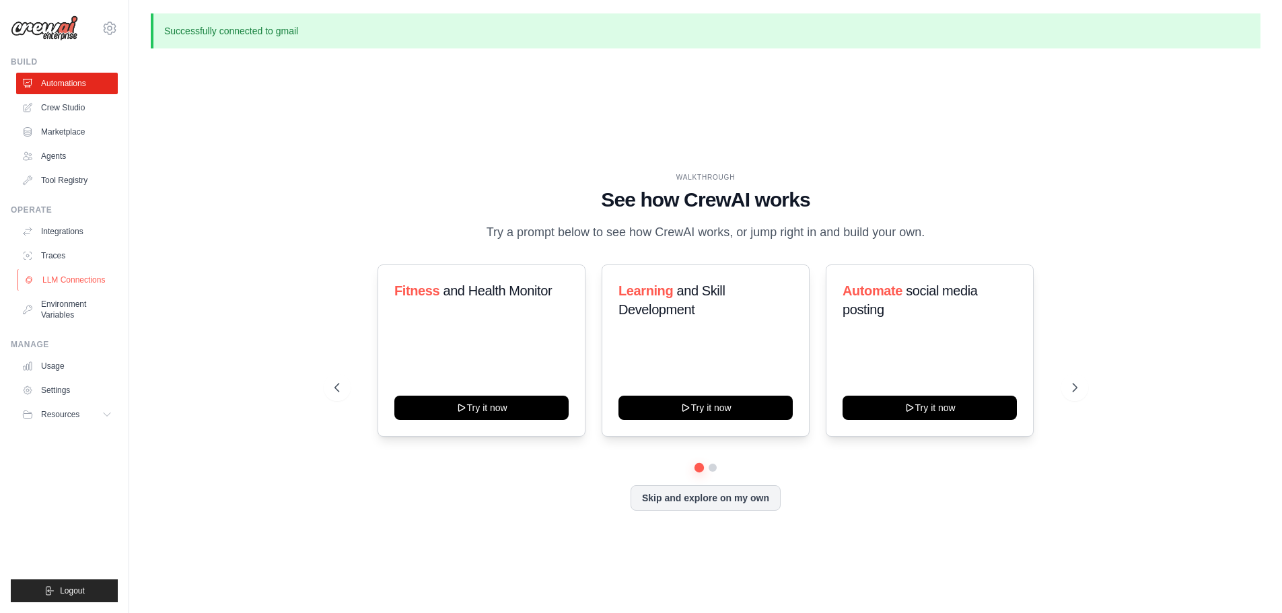
click at [67, 283] on link "LLM Connections" at bounding box center [68, 280] width 102 height 22
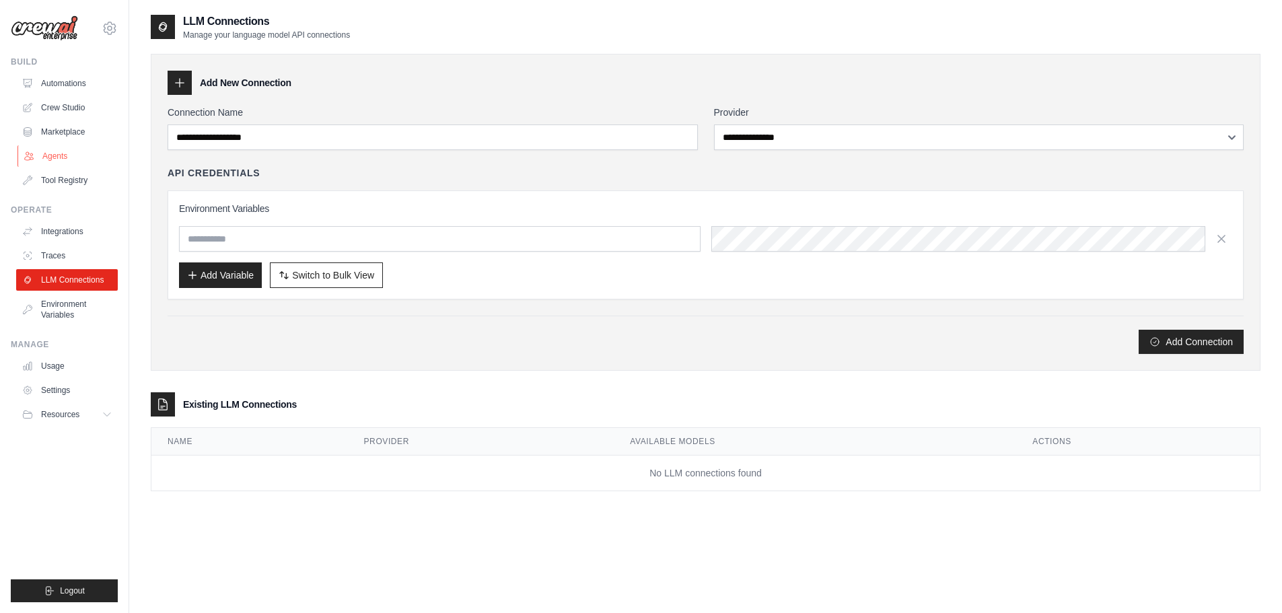
click at [67, 152] on link "Agents" at bounding box center [68, 156] width 102 height 22
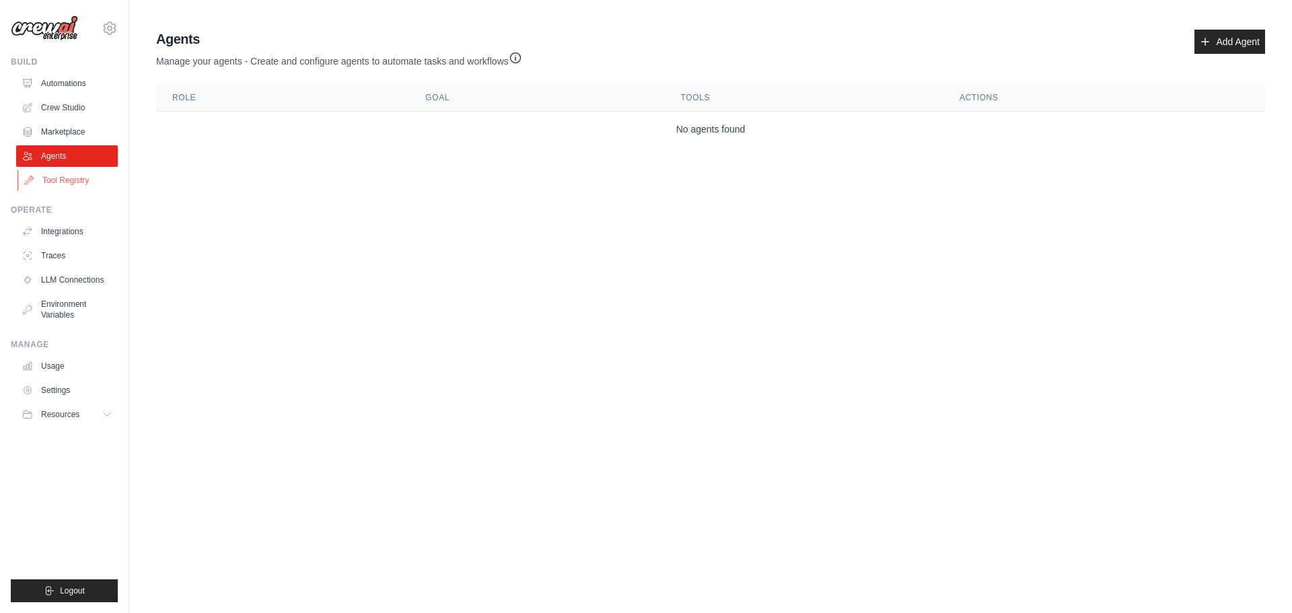
click at [72, 177] on link "Tool Registry" at bounding box center [68, 181] width 102 height 22
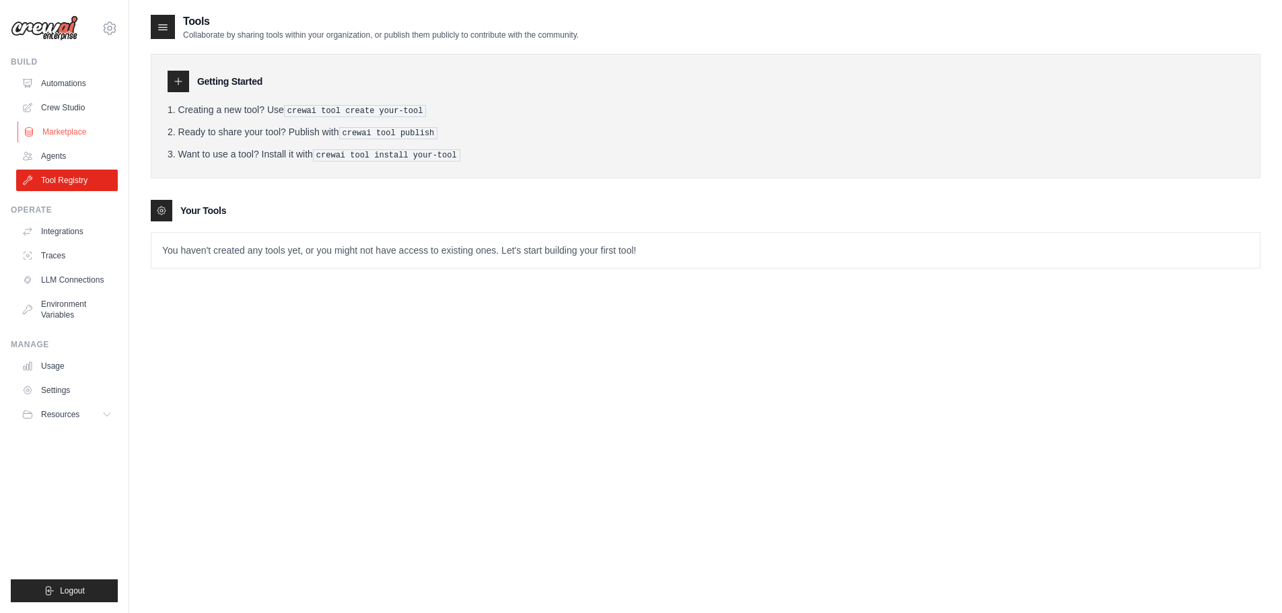
click at [65, 123] on link "Marketplace" at bounding box center [68, 132] width 102 height 22
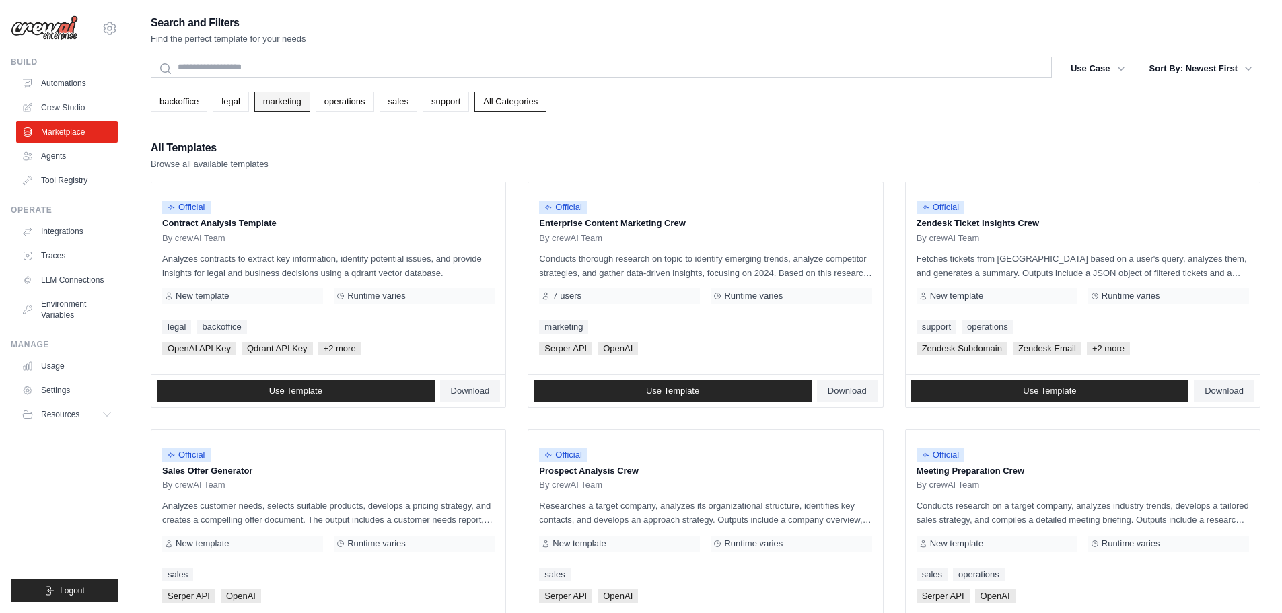
click at [268, 98] on link "marketing" at bounding box center [282, 102] width 56 height 20
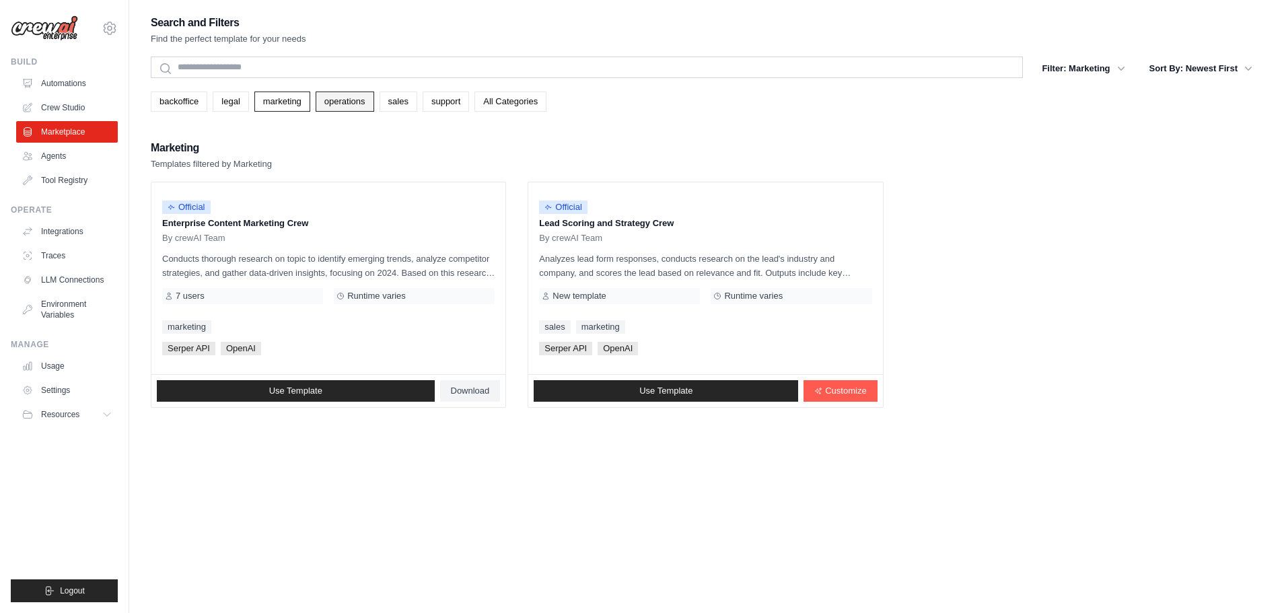
click at [317, 99] on link "operations" at bounding box center [345, 102] width 59 height 20
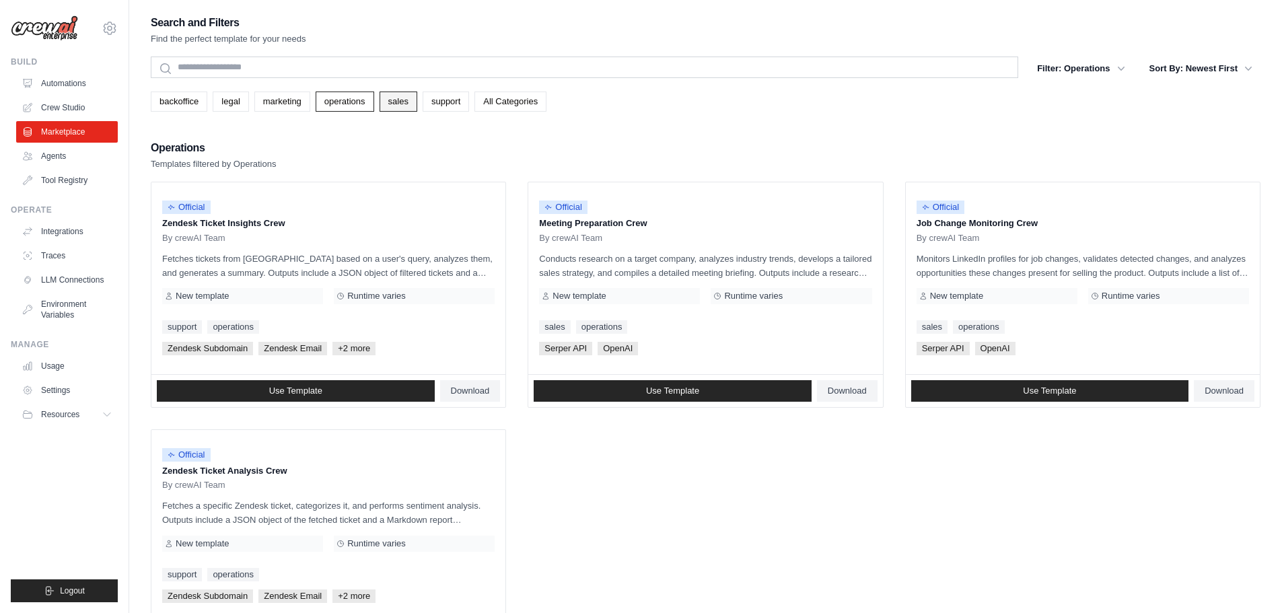
click at [403, 100] on link "sales" at bounding box center [399, 102] width 38 height 20
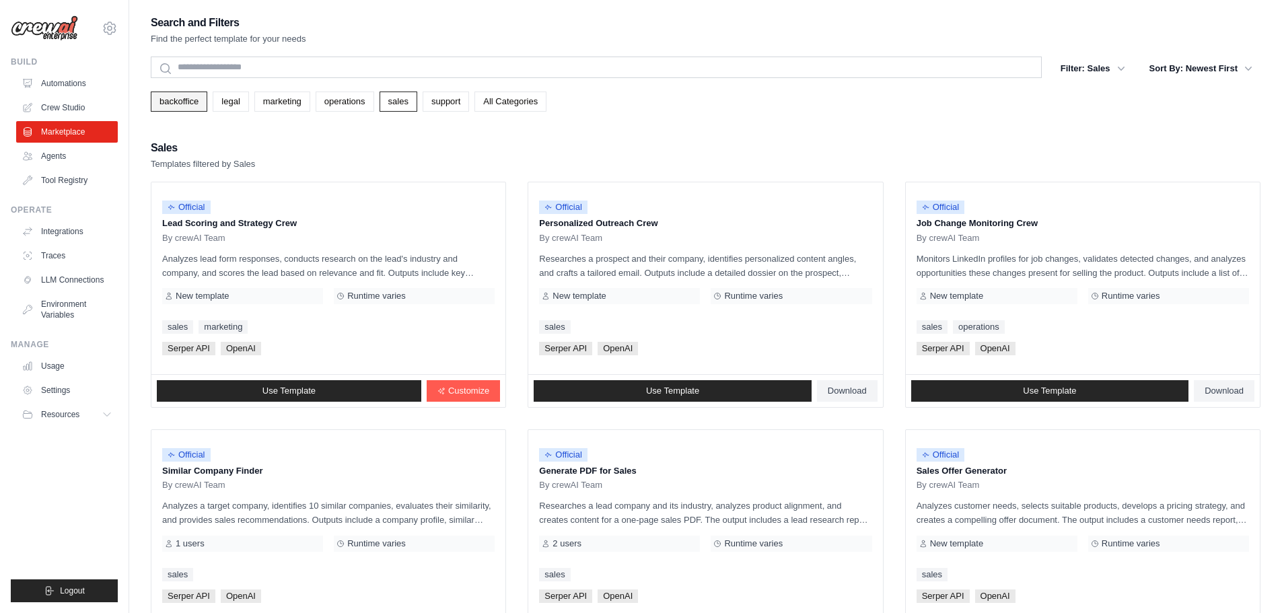
click at [182, 102] on link "backoffice" at bounding box center [179, 102] width 57 height 20
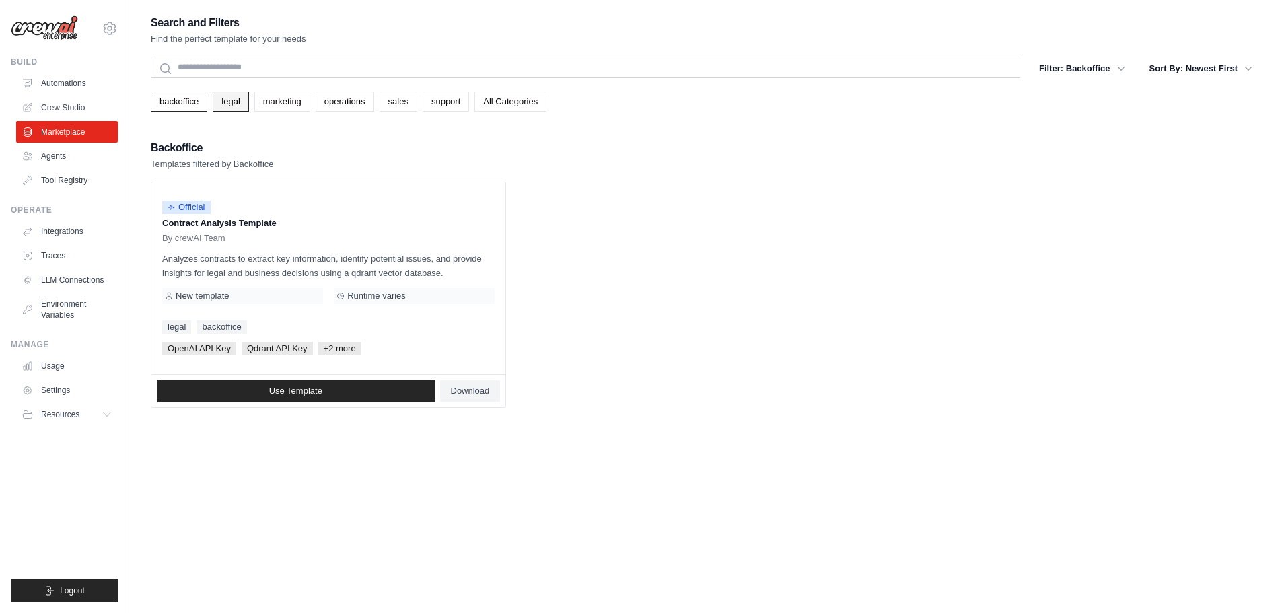
click at [229, 104] on link "legal" at bounding box center [231, 102] width 36 height 20
click at [61, 368] on link "Usage" at bounding box center [68, 366] width 102 height 22
